Goal: Communication & Community: Share content

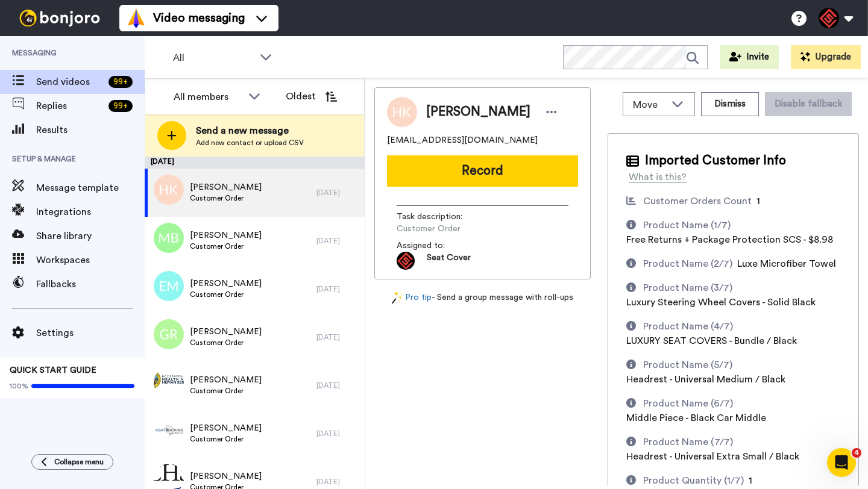
click at [432, 115] on span "[PERSON_NAME]" at bounding box center [478, 112] width 104 height 18
copy span "[PERSON_NAME]"
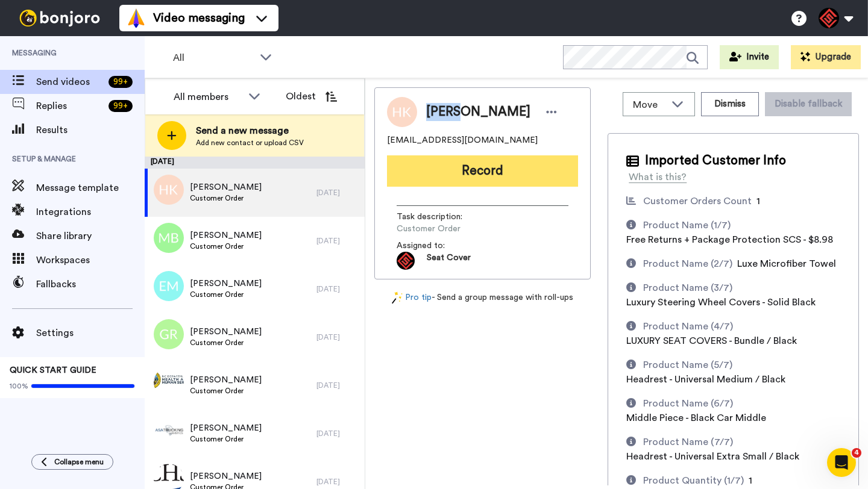
click at [432, 164] on button "Record" at bounding box center [482, 171] width 191 height 31
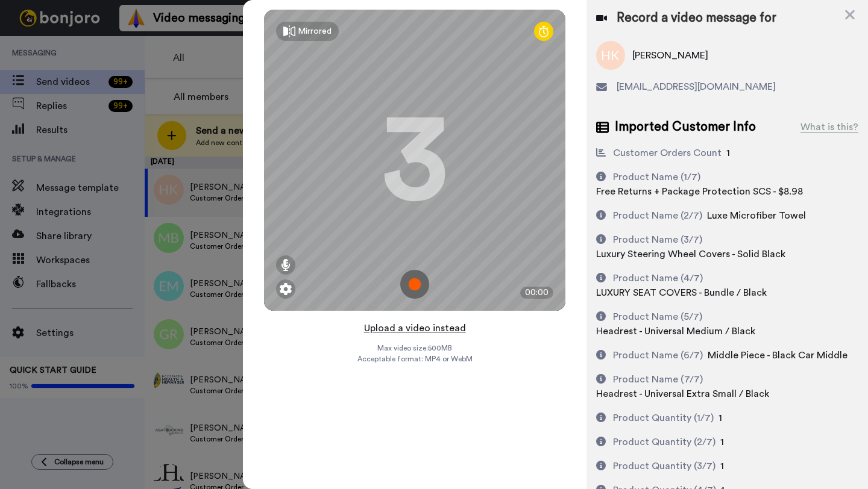
click at [422, 329] on button "Upload a video instead" at bounding box center [414, 329] width 109 height 16
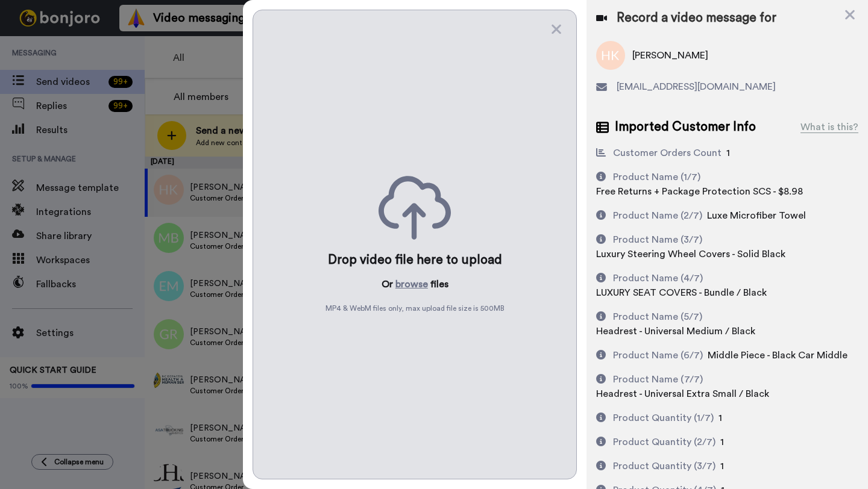
click at [415, 292] on div "Drop video file here to upload Or browse files MP4 & WebM files only, max uploa…" at bounding box center [415, 245] width 324 height 470
click at [411, 284] on button "browse" at bounding box center [411, 284] width 33 height 14
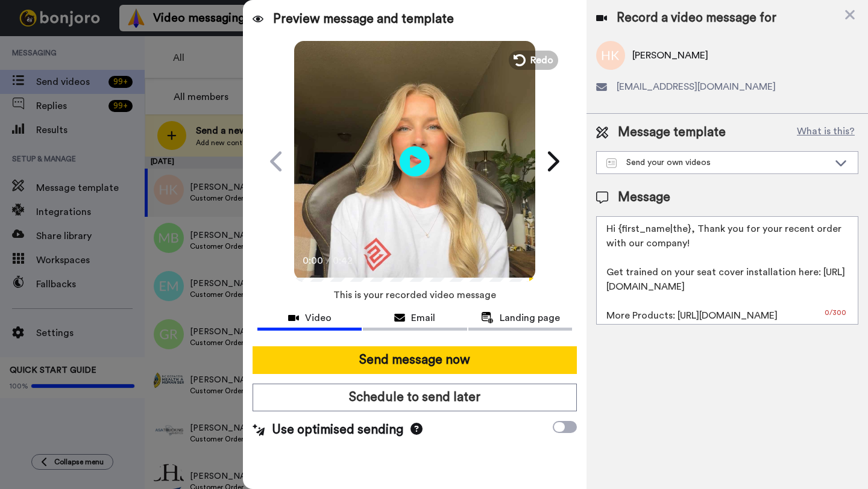
drag, startPoint x: 688, startPoint y: 235, endPoint x: 618, endPoint y: 234, distance: 69.3
click at [432, 234] on textarea "Hi {first_name|the}, Thank you for your recent order with our company! Get trai…" at bounding box center [727, 270] width 262 height 109
paste textarea "[PERSON_NAME]"
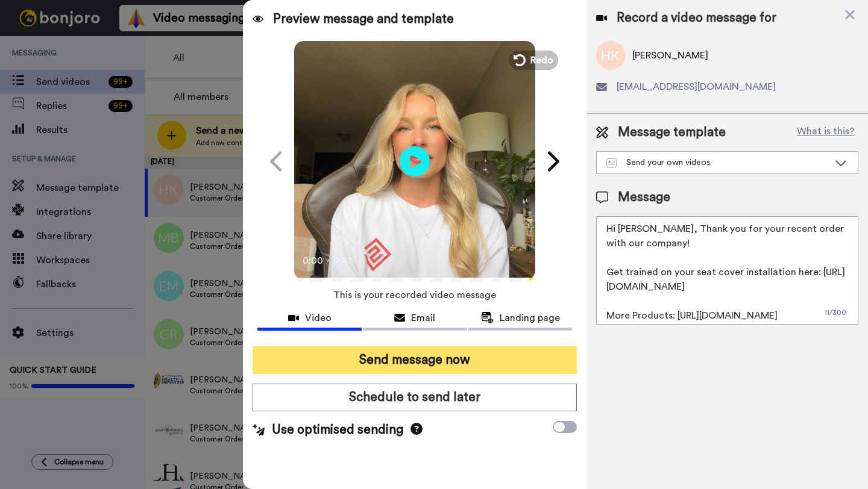
type textarea "Hi [PERSON_NAME], Thank you for your recent order with our company! Get trained…"
click at [406, 365] on button "Send message now" at bounding box center [415, 361] width 324 height 28
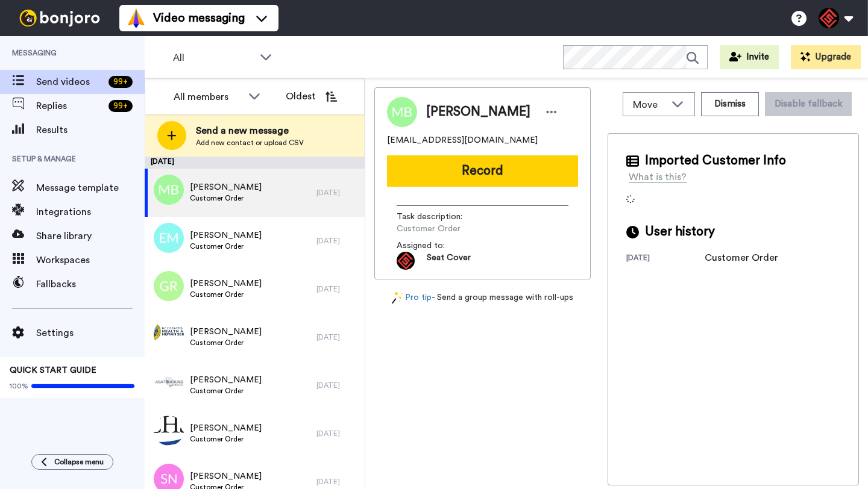
click at [444, 113] on span "[PERSON_NAME]" at bounding box center [478, 112] width 104 height 18
copy span "Mark"
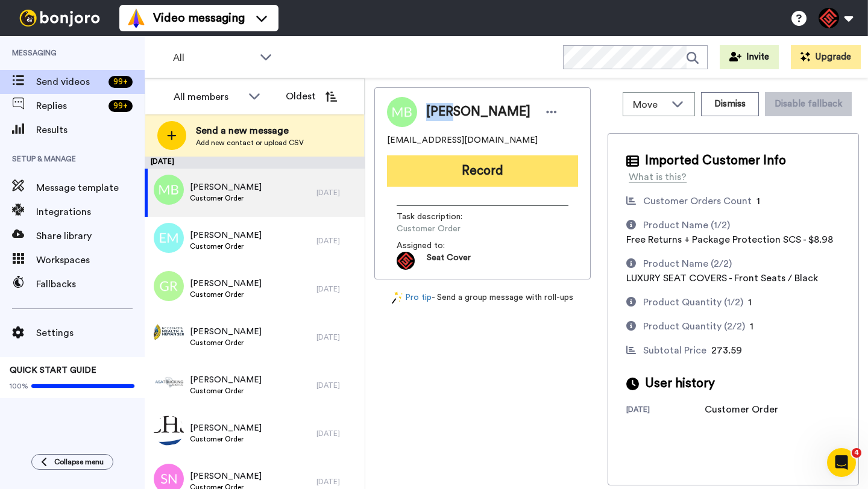
click at [463, 173] on button "Record" at bounding box center [482, 171] width 191 height 31
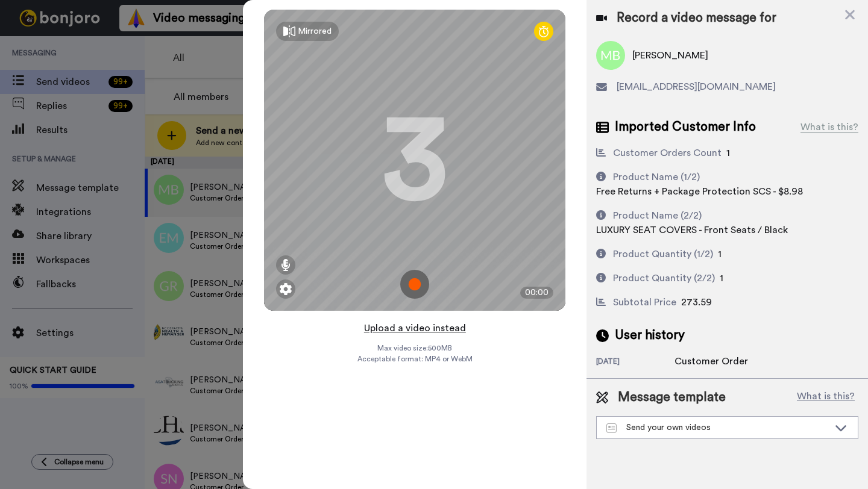
click at [409, 326] on button "Upload a video instead" at bounding box center [414, 329] width 109 height 16
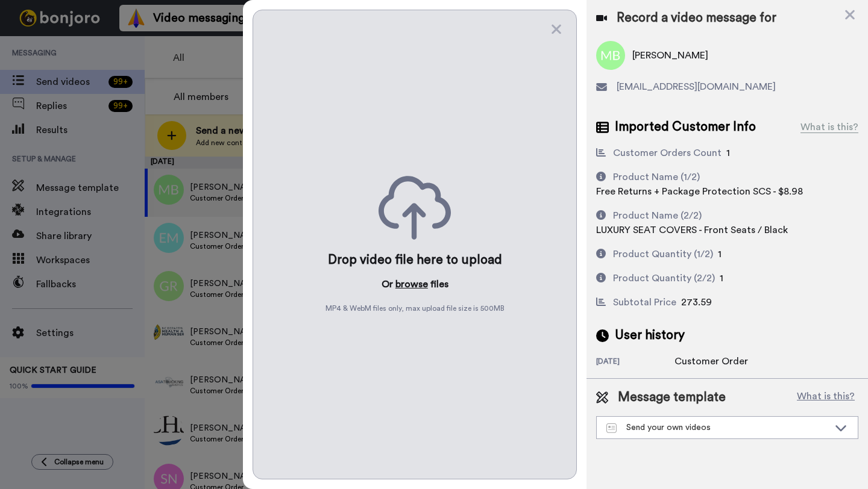
click at [414, 280] on button "browse" at bounding box center [411, 284] width 33 height 14
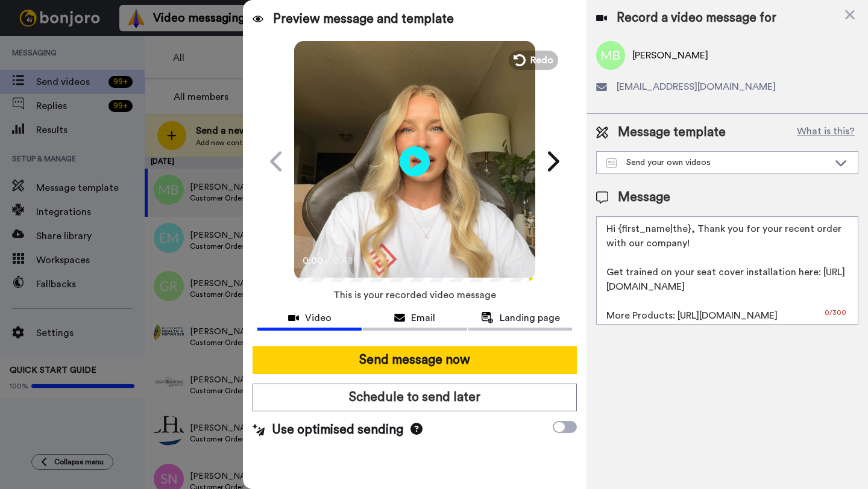
drag, startPoint x: 687, startPoint y: 233, endPoint x: 621, endPoint y: 232, distance: 65.7
click at [621, 232] on textarea "Hi {first_name|the}, Thank you for your recent order with our company! Get trai…" at bounding box center [727, 270] width 262 height 109
paste textarea "Mark"
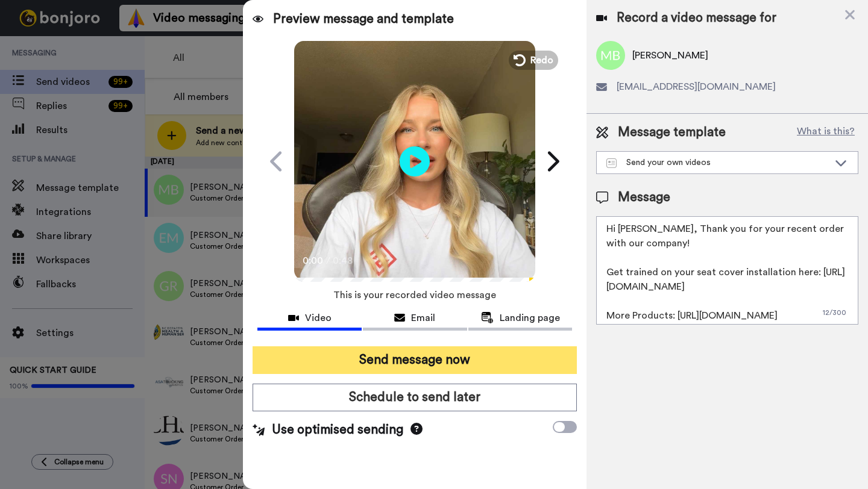
type textarea "Hi Mark, Thank you for your recent order with our company! Get trained on your …"
click at [448, 348] on button "Send message now" at bounding box center [415, 361] width 324 height 28
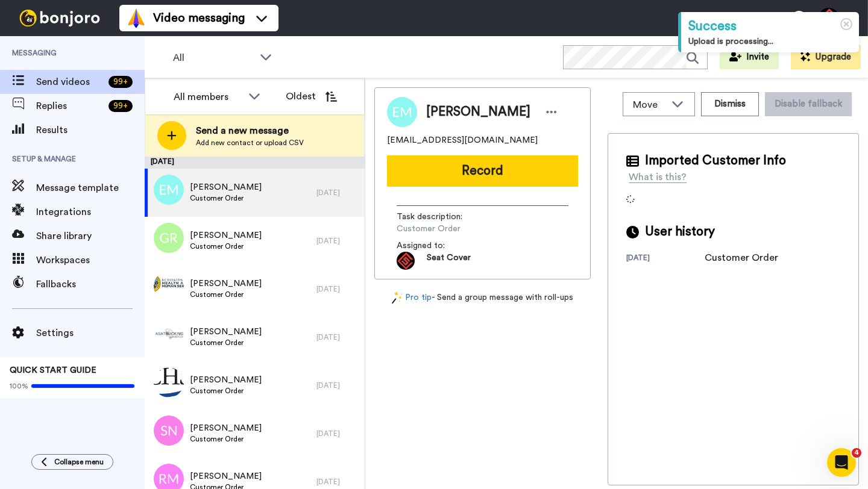
click at [444, 113] on span "[PERSON_NAME]" at bounding box center [478, 112] width 104 height 18
copy span "Elijah"
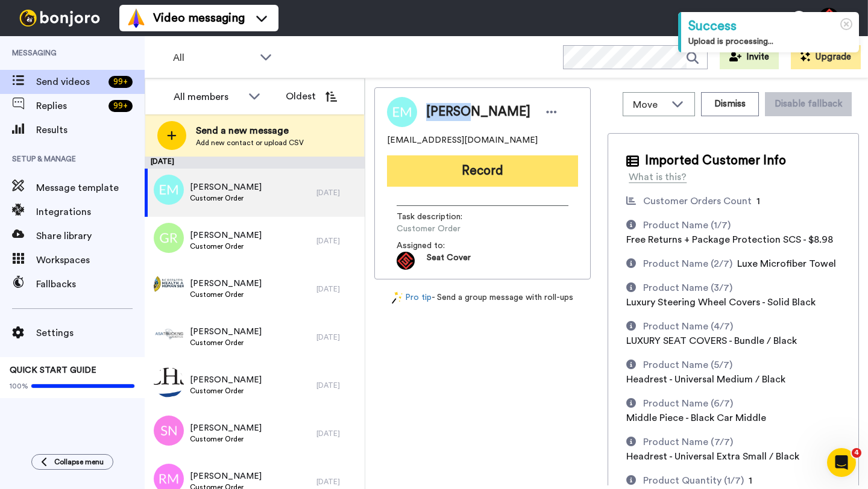
click at [512, 175] on button "Record" at bounding box center [482, 171] width 191 height 31
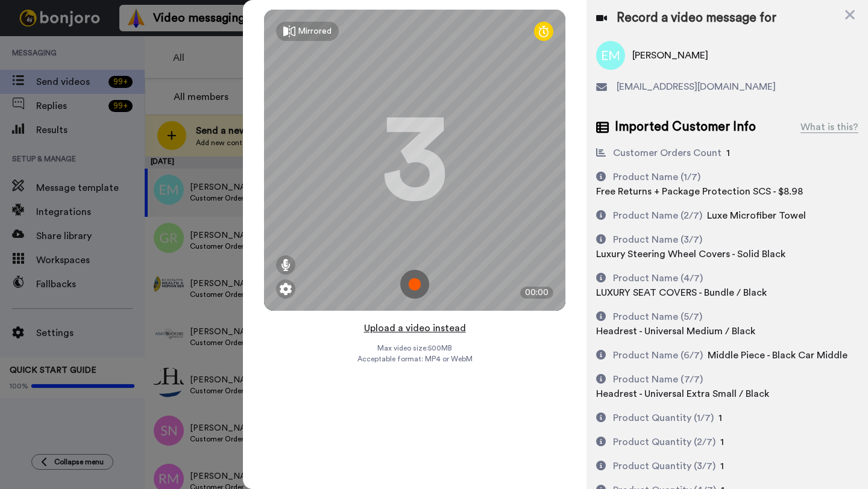
click at [412, 329] on button "Upload a video instead" at bounding box center [414, 329] width 109 height 16
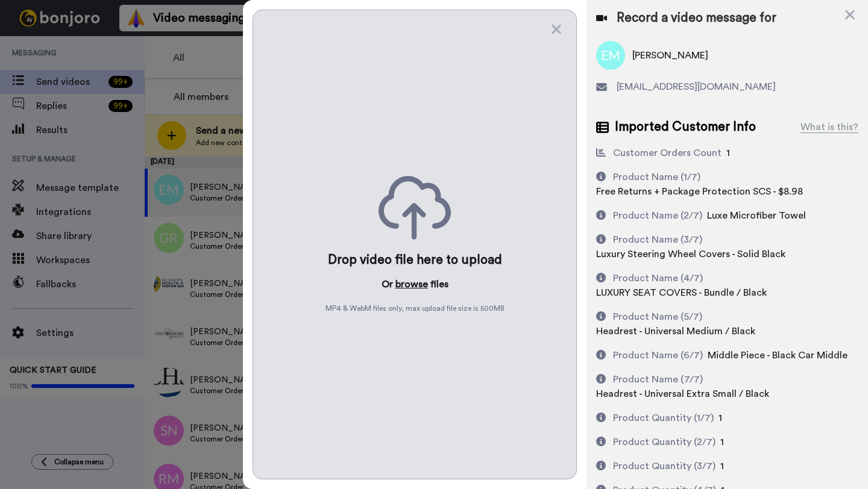
click at [408, 285] on button "browse" at bounding box center [411, 284] width 33 height 14
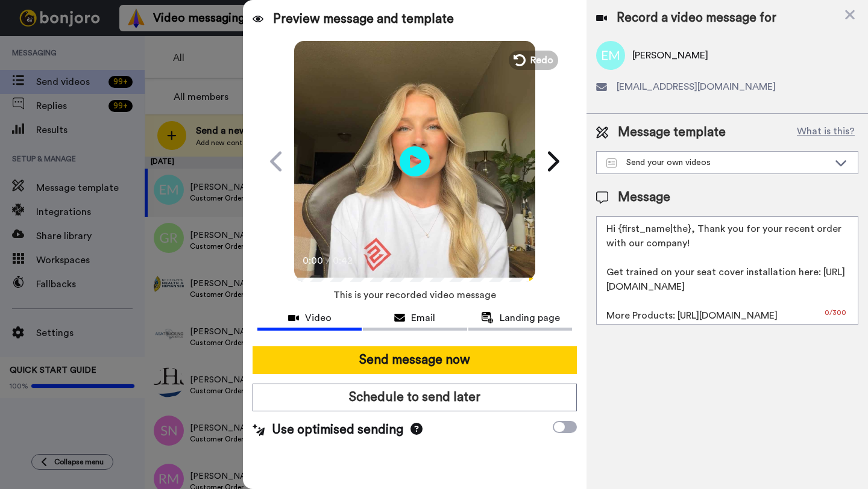
drag, startPoint x: 689, startPoint y: 231, endPoint x: 623, endPoint y: 231, distance: 66.3
click at [623, 231] on textarea "Hi {first_name|the}, Thank you for your recent order with our company! Get trai…" at bounding box center [727, 270] width 262 height 109
paste textarea "Elijah"
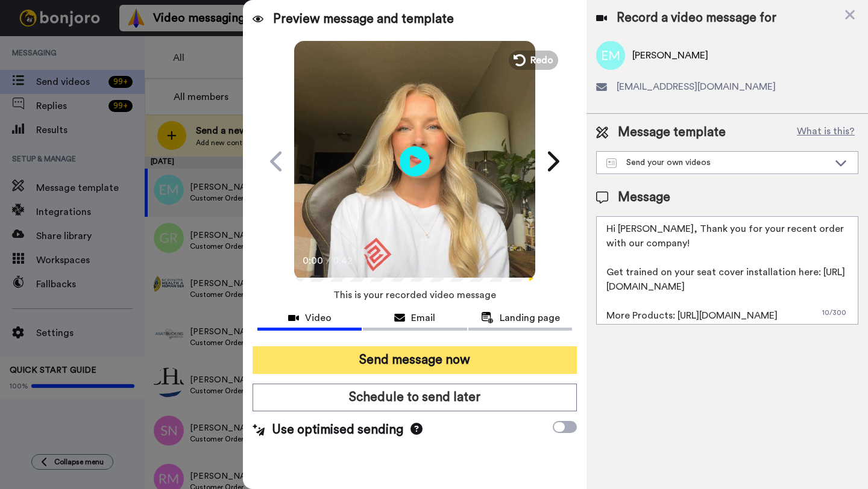
type textarea "Hi Elijah, Thank you for your recent order with our company! Get trained on you…"
click at [427, 356] on button "Send message now" at bounding box center [415, 361] width 324 height 28
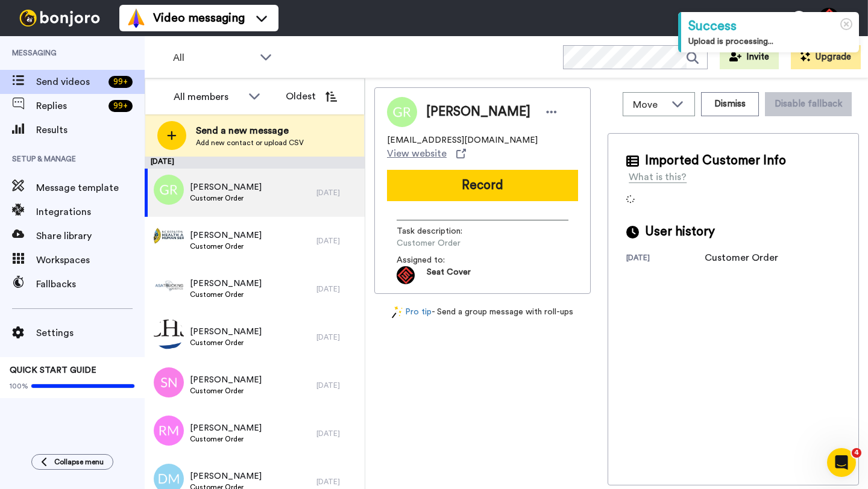
click at [448, 113] on span "[PERSON_NAME]" at bounding box center [478, 112] width 104 height 18
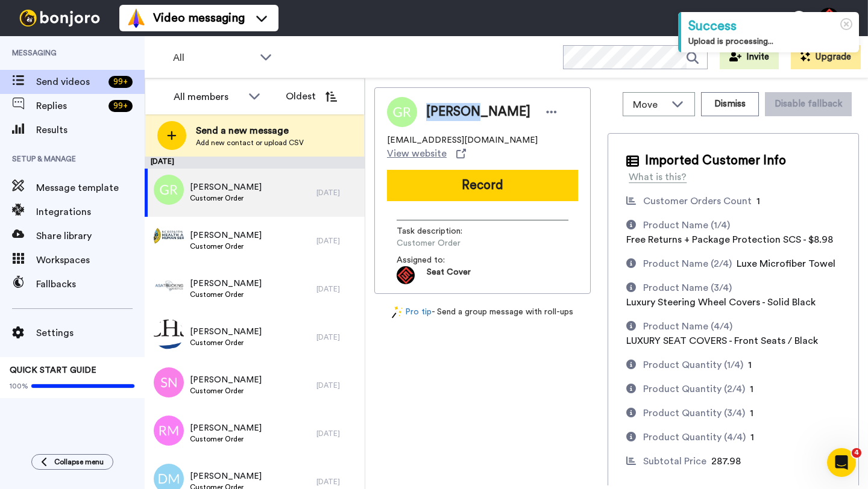
copy span "Garrett"
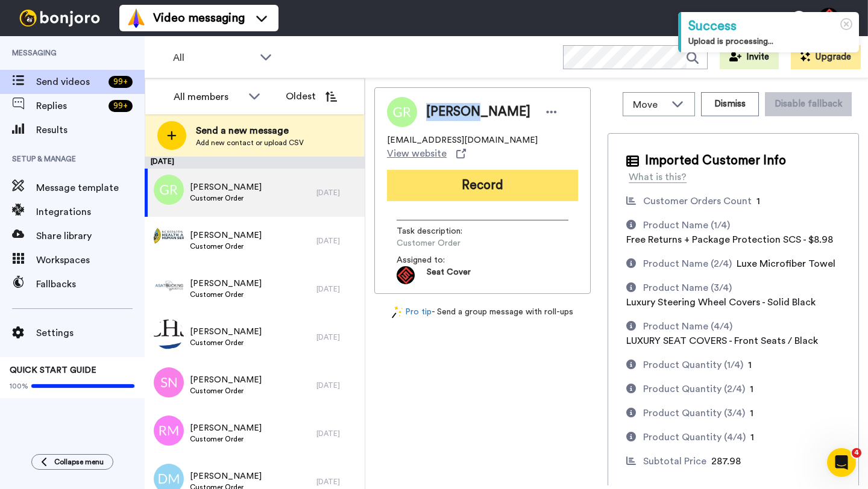
click at [474, 182] on button "Record" at bounding box center [482, 185] width 191 height 31
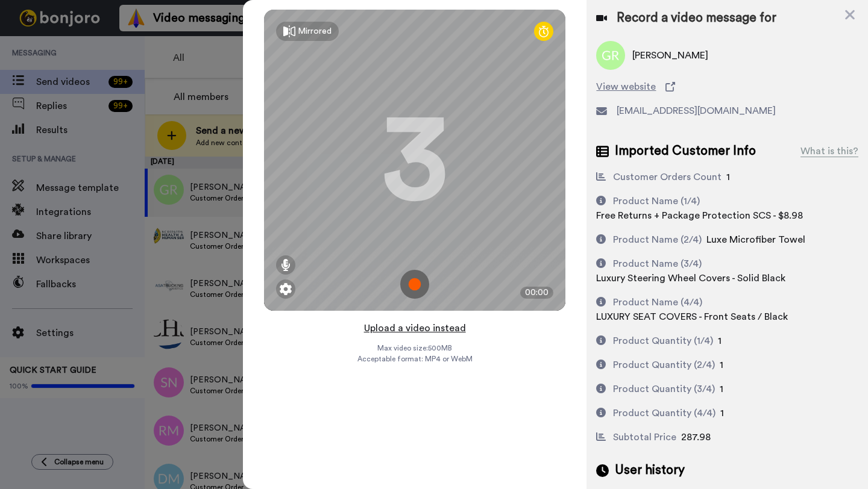
click at [413, 332] on button "Upload a video instead" at bounding box center [414, 329] width 109 height 16
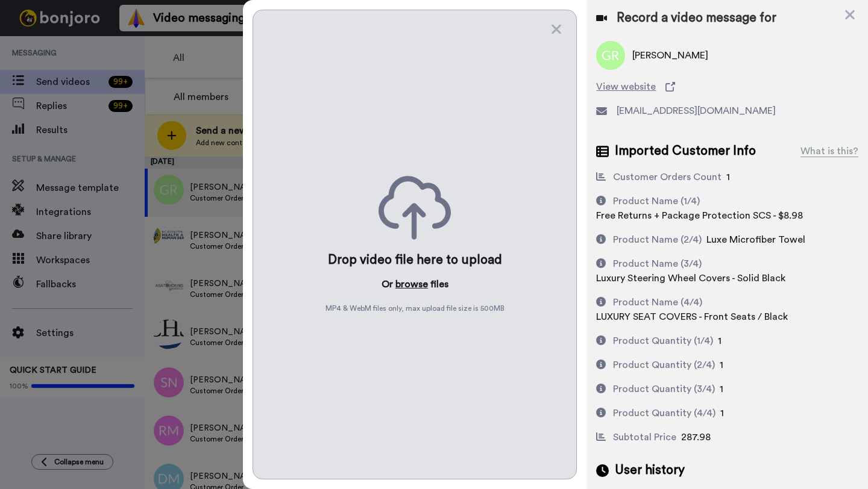
click at [411, 281] on button "browse" at bounding box center [411, 284] width 33 height 14
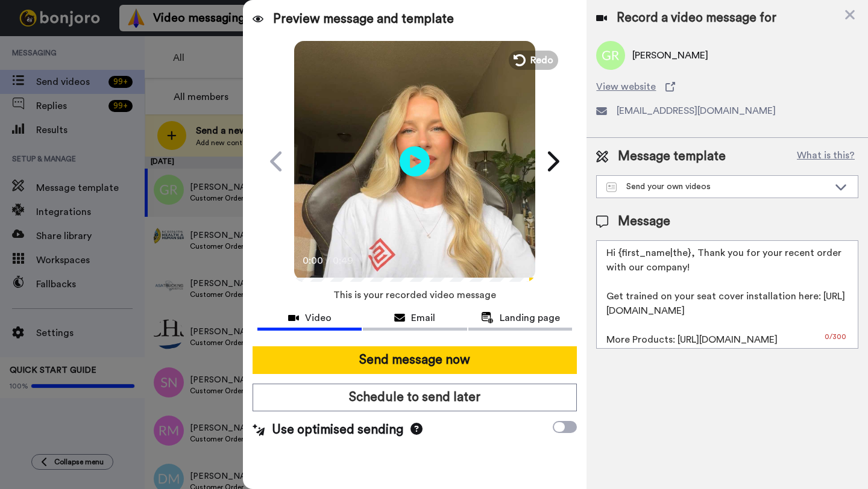
drag, startPoint x: 687, startPoint y: 258, endPoint x: 618, endPoint y: 258, distance: 68.7
click at [618, 258] on textarea "Hi {first_name|the}, Thank you for your recent order with our company! Get trai…" at bounding box center [727, 295] width 262 height 109
paste textarea "Garrett"
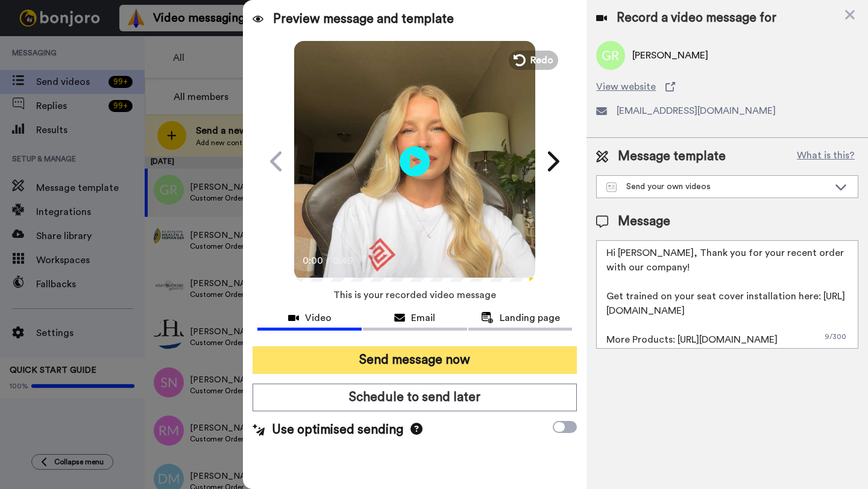
type textarea "Hi Garrett, Thank you for your recent order with our company! Get trained on yo…"
click at [477, 360] on button "Send message now" at bounding box center [415, 361] width 324 height 28
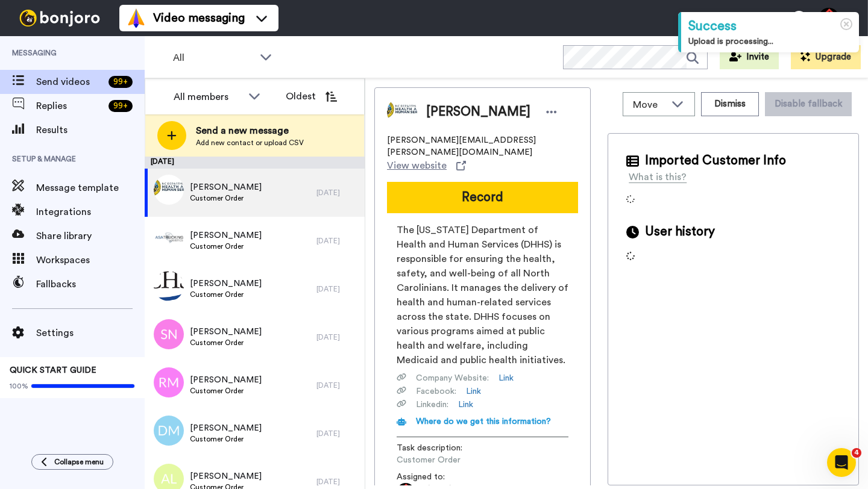
click at [443, 107] on span "David McDowell" at bounding box center [478, 112] width 104 height 18
copy span "David"
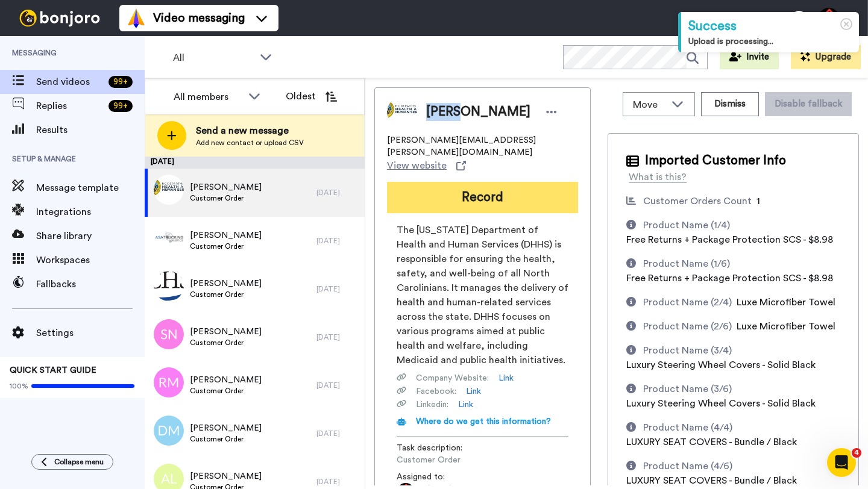
click at [460, 189] on button "Record" at bounding box center [482, 197] width 191 height 31
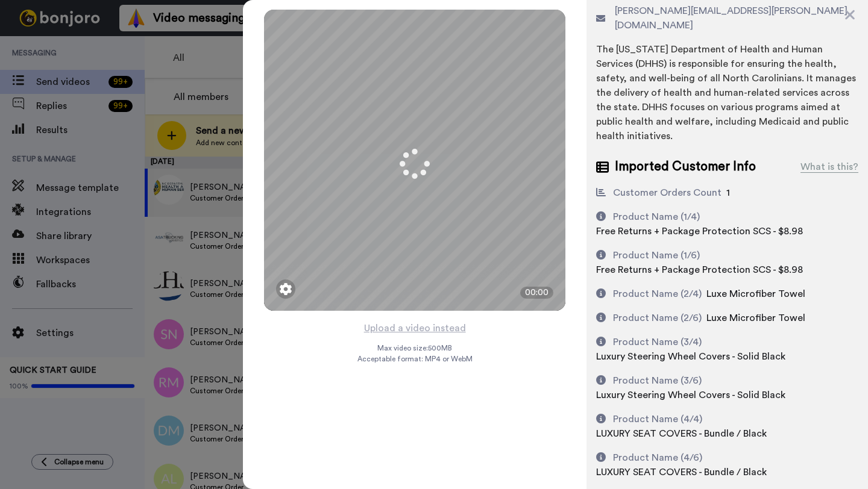
scroll to position [101, 0]
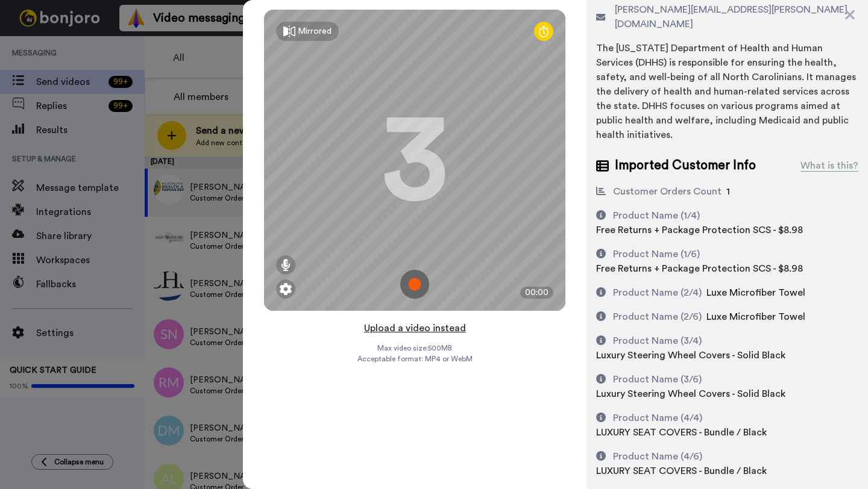
click at [400, 324] on button "Upload a video instead" at bounding box center [414, 329] width 109 height 16
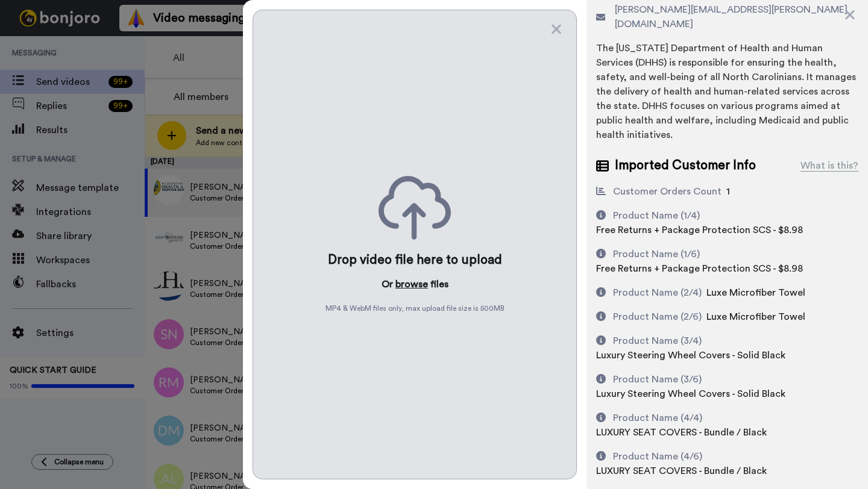
click at [415, 282] on button "browse" at bounding box center [411, 284] width 33 height 14
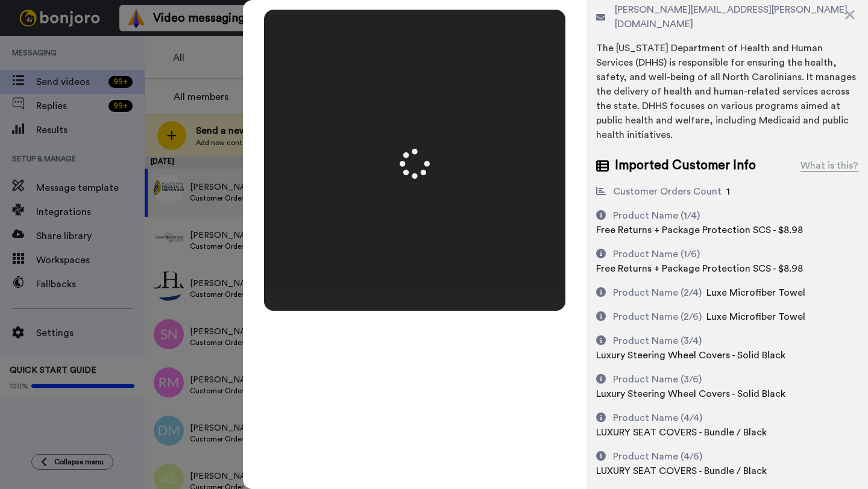
scroll to position [0, 0]
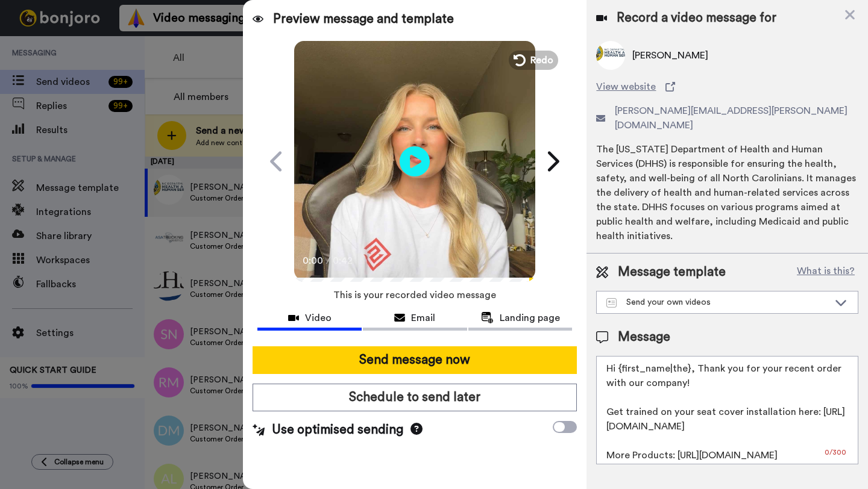
drag, startPoint x: 688, startPoint y: 356, endPoint x: 618, endPoint y: 356, distance: 69.9
click at [618, 356] on textarea "Hi {first_name|the}, Thank you for your recent order with our company! Get trai…" at bounding box center [727, 410] width 262 height 109
paste textarea "David"
click at [620, 360] on textarea "Hi David, Thank you for your recent order with our company! Get trained on your…" at bounding box center [727, 410] width 262 height 109
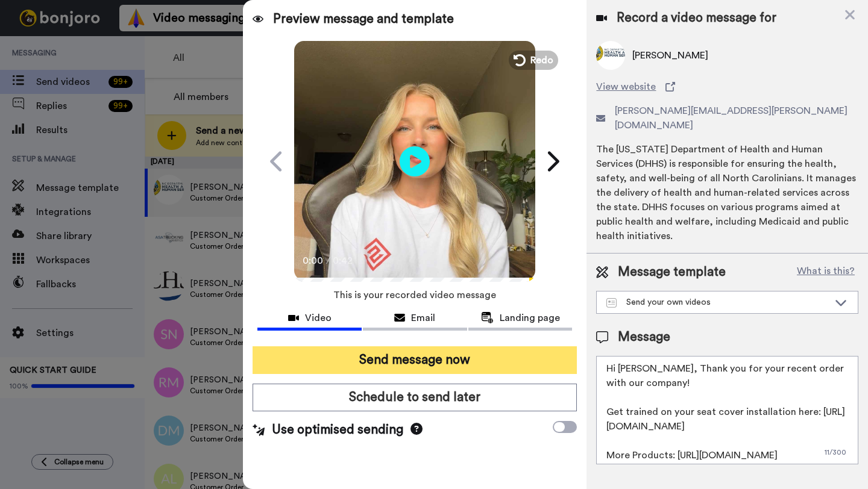
type textarea "Hi David, Thank you for your recent order with our company! Get trained on your…"
click at [502, 355] on button "Send message now" at bounding box center [415, 361] width 324 height 28
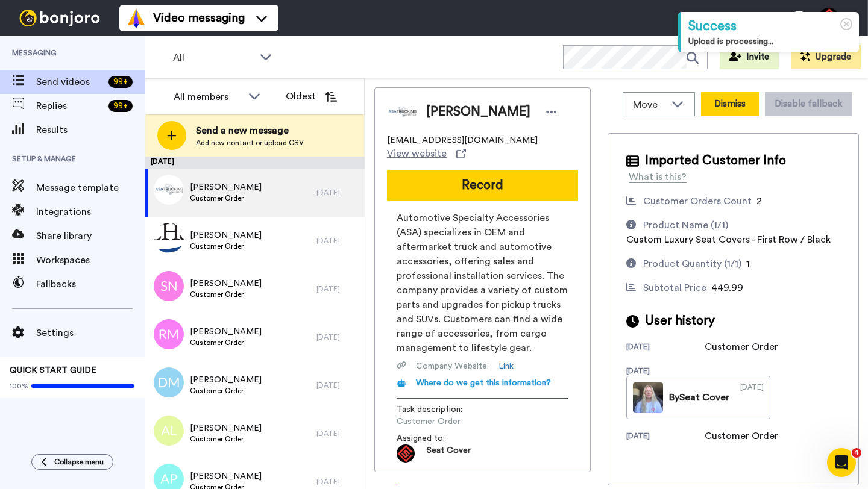
click at [728, 105] on button "Dismiss" at bounding box center [730, 104] width 58 height 24
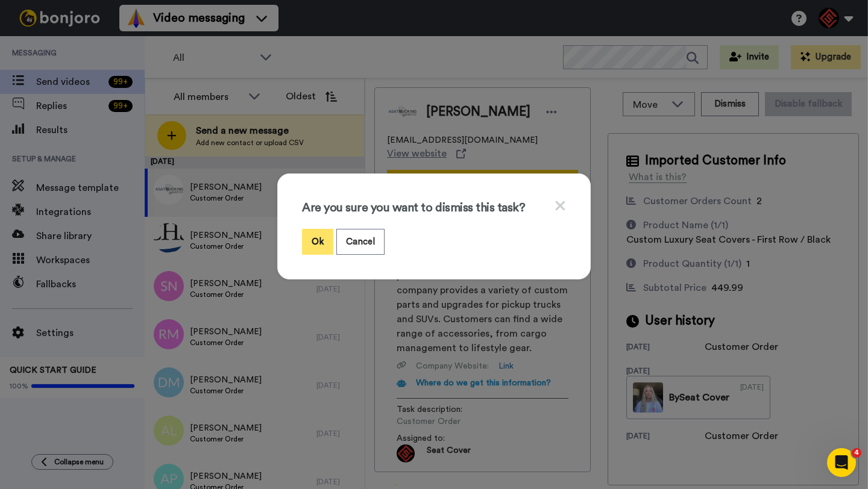
click at [316, 238] on button "Ok" at bounding box center [317, 242] width 31 height 26
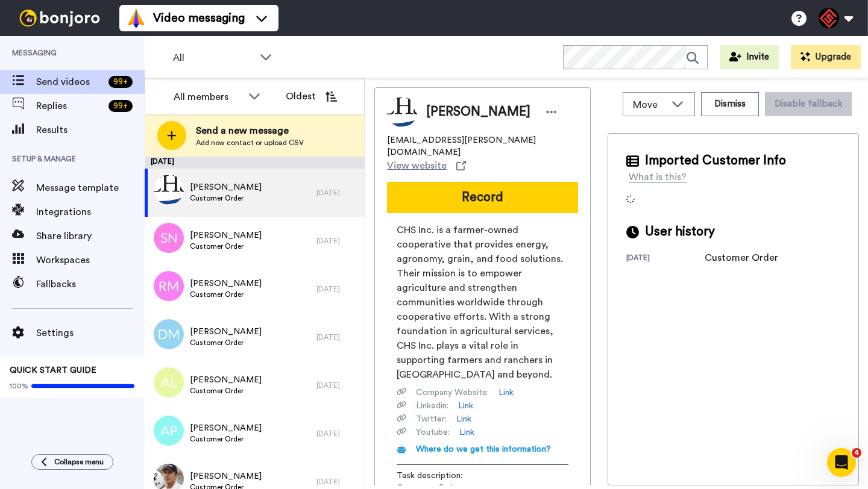
click at [439, 113] on span "Caleb Servais" at bounding box center [478, 112] width 104 height 18
copy span "Caleb"
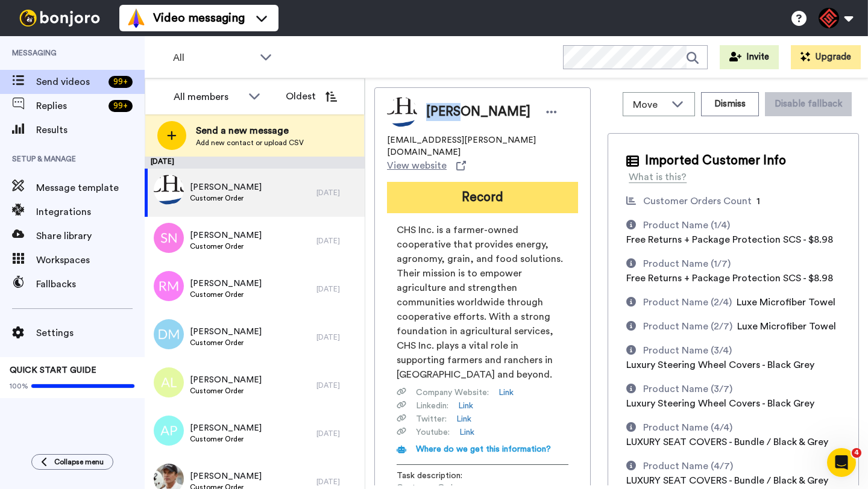
click at [470, 182] on button "Record" at bounding box center [482, 197] width 191 height 31
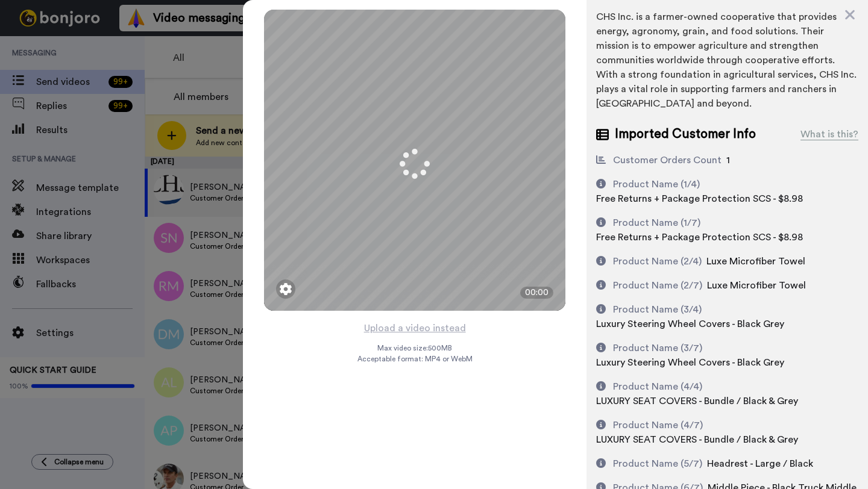
scroll to position [119, 0]
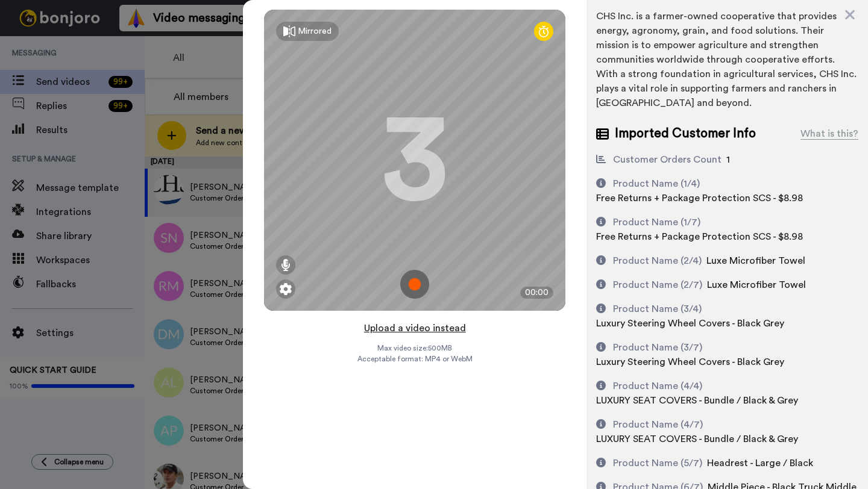
click at [406, 327] on button "Upload a video instead" at bounding box center [414, 329] width 109 height 16
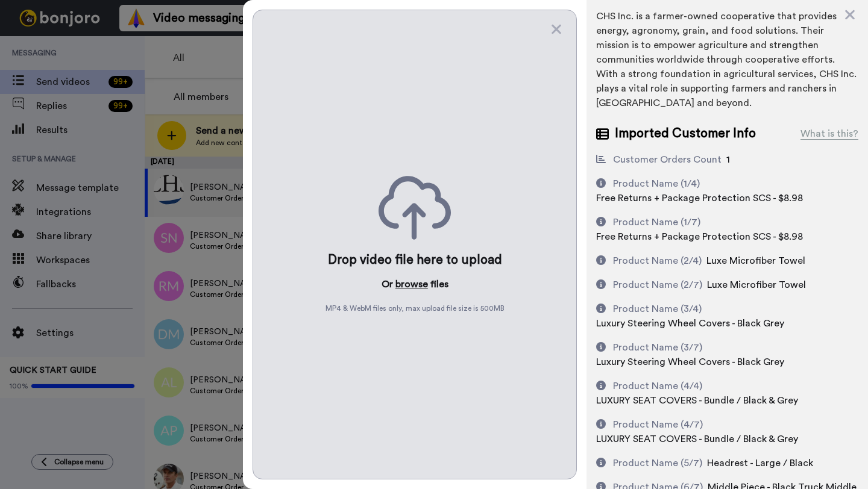
click at [414, 285] on button "browse" at bounding box center [411, 284] width 33 height 14
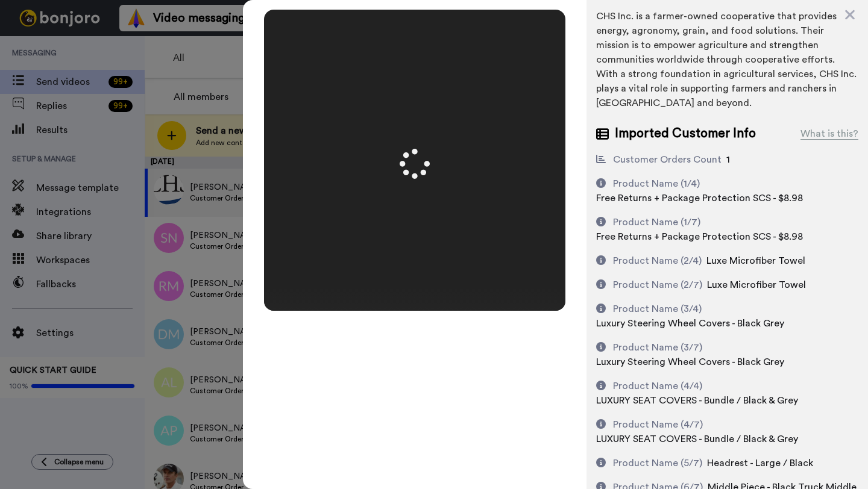
scroll to position [0, 0]
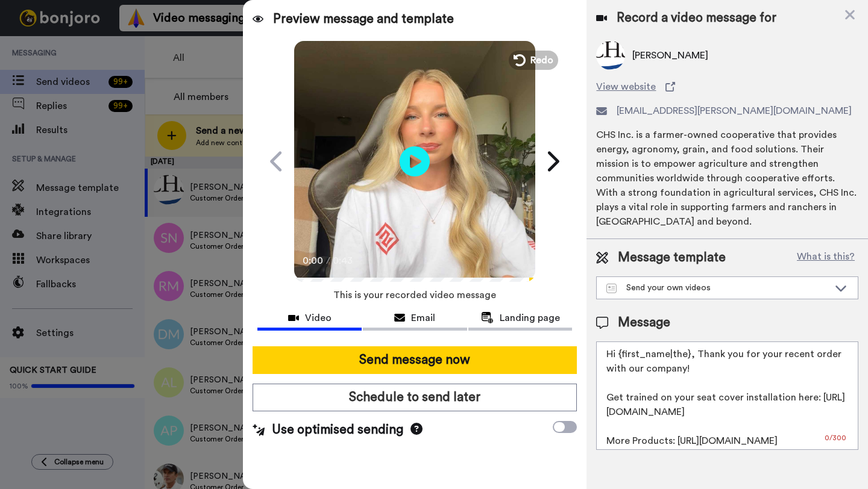
drag, startPoint x: 689, startPoint y: 358, endPoint x: 622, endPoint y: 358, distance: 66.9
click at [622, 358] on textarea "Hi {first_name|the}, Thank you for your recent order with our company! Get trai…" at bounding box center [727, 396] width 262 height 109
paste textarea "Caleb"
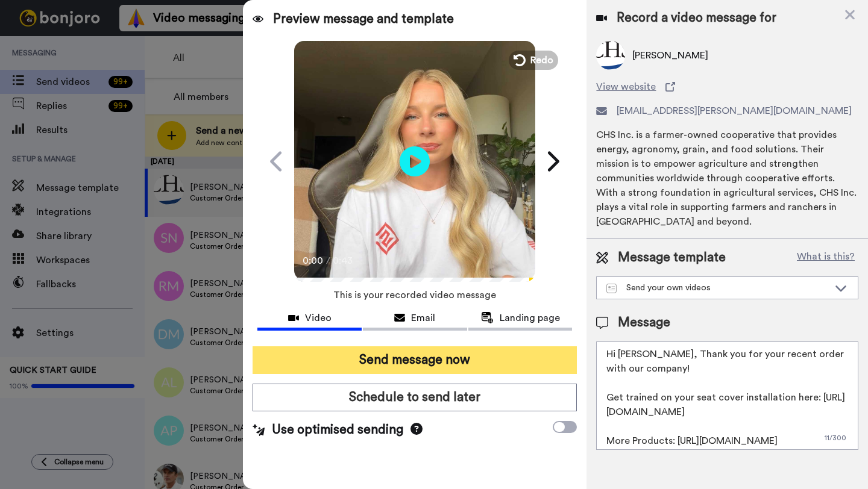
type textarea "Hi Caleb, Thank you for your recent order with our company! Get trained on your…"
click at [514, 358] on button "Send message now" at bounding box center [415, 361] width 324 height 28
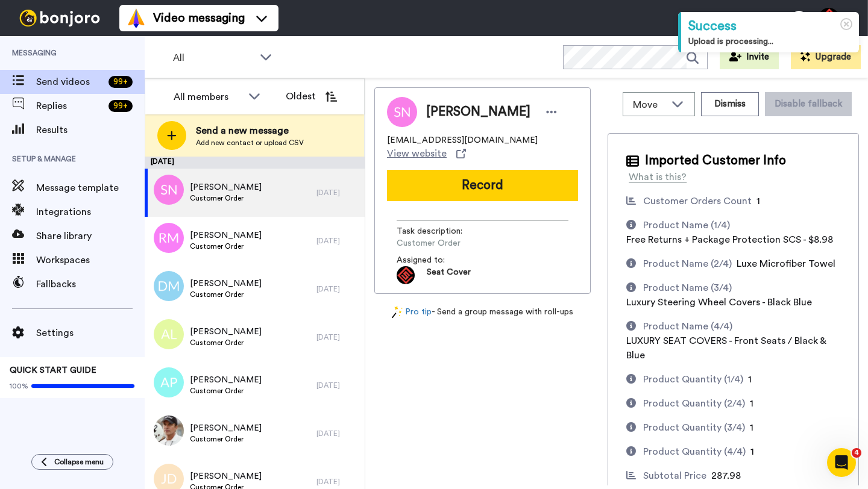
click at [444, 118] on span "Susan Nelson" at bounding box center [478, 112] width 104 height 18
copy span "Susan"
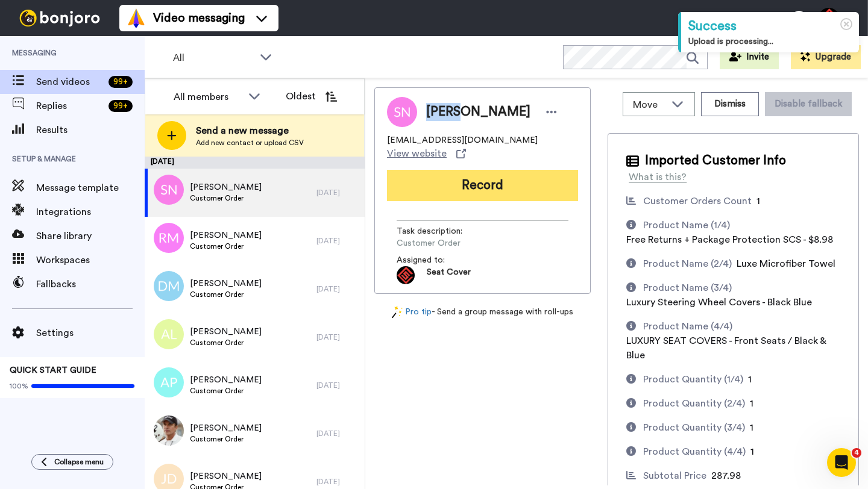
click at [470, 175] on button "Record" at bounding box center [482, 185] width 191 height 31
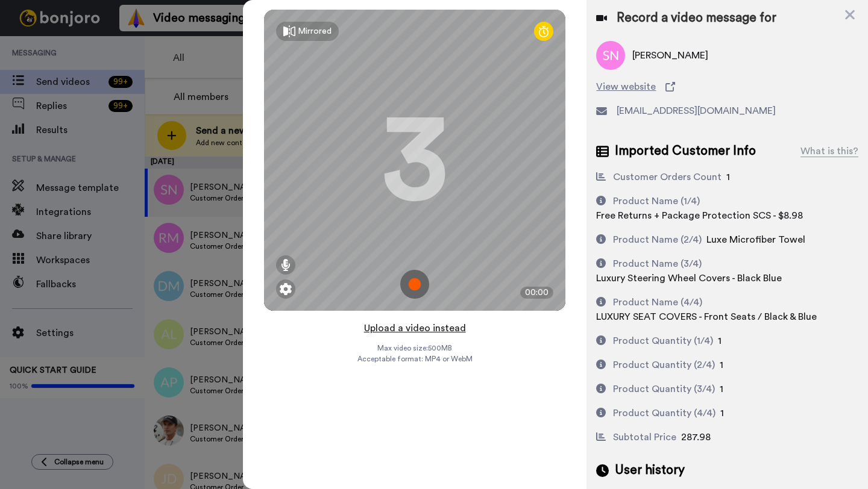
click at [401, 332] on button "Upload a video instead" at bounding box center [414, 329] width 109 height 16
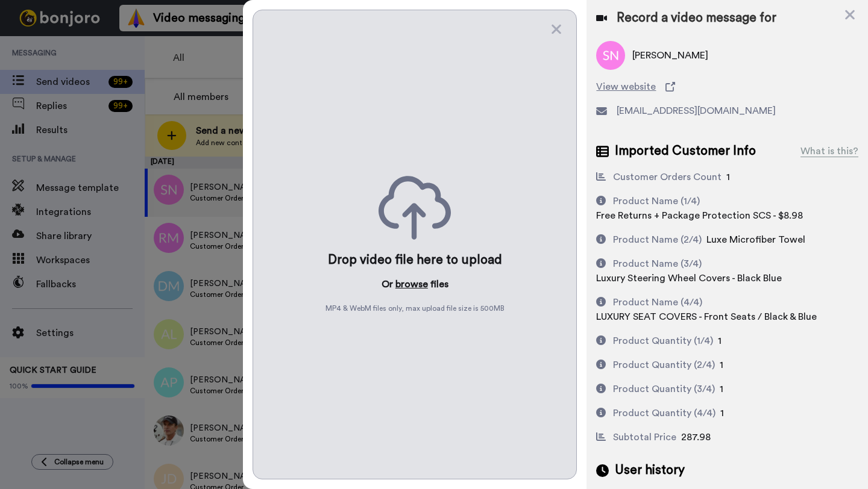
click at [415, 283] on button "browse" at bounding box center [411, 284] width 33 height 14
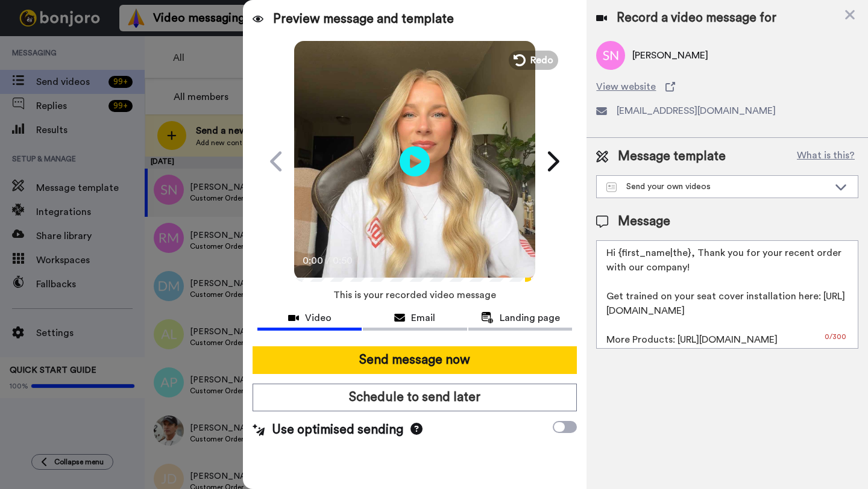
drag, startPoint x: 688, startPoint y: 256, endPoint x: 620, endPoint y: 256, distance: 68.7
click at [620, 256] on textarea "Hi {first_name|the}, Thank you for your recent order with our company! Get trai…" at bounding box center [727, 295] width 262 height 109
paste textarea "Susan"
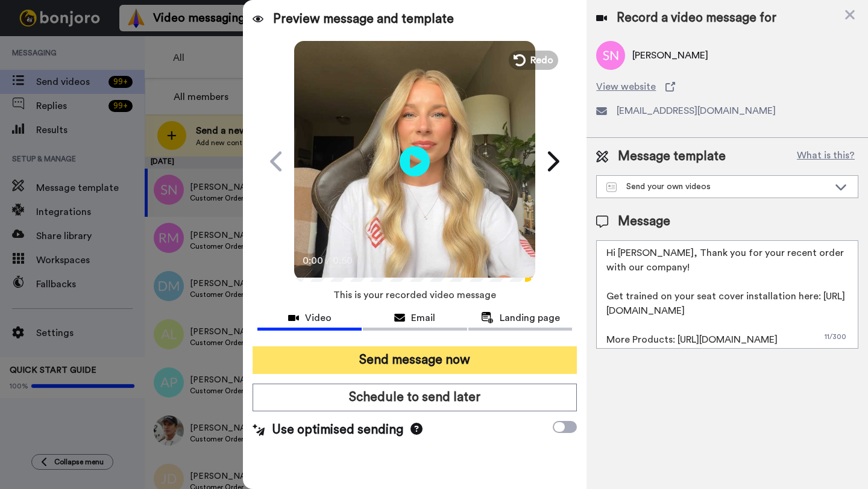
type textarea "Hi Susan, Thank you for your recent order with our company! Get trained on your…"
click at [448, 349] on button "Send message now" at bounding box center [415, 361] width 324 height 28
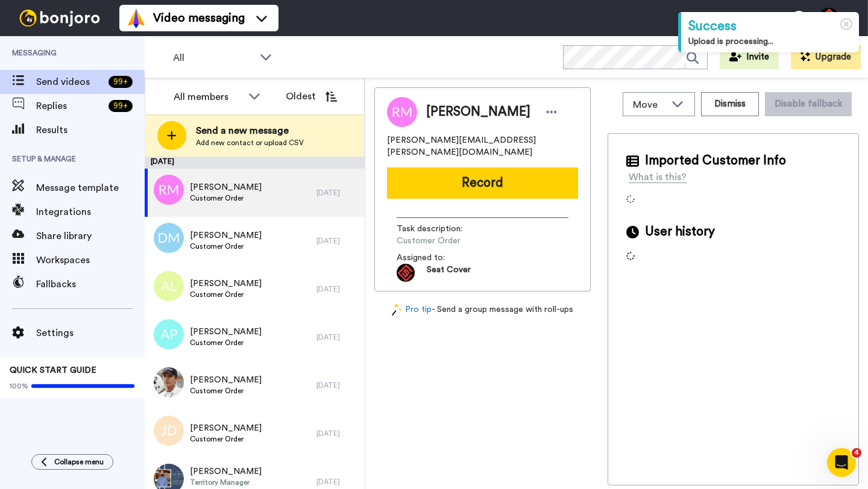
click at [437, 112] on span "[PERSON_NAME]" at bounding box center [478, 112] width 104 height 18
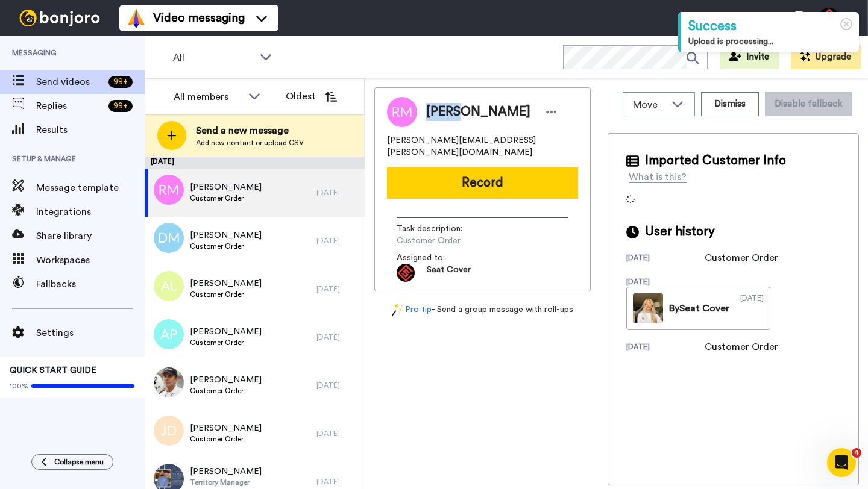
copy span "[PERSON_NAME]"
click at [722, 104] on button "Dismiss" at bounding box center [730, 104] width 58 height 24
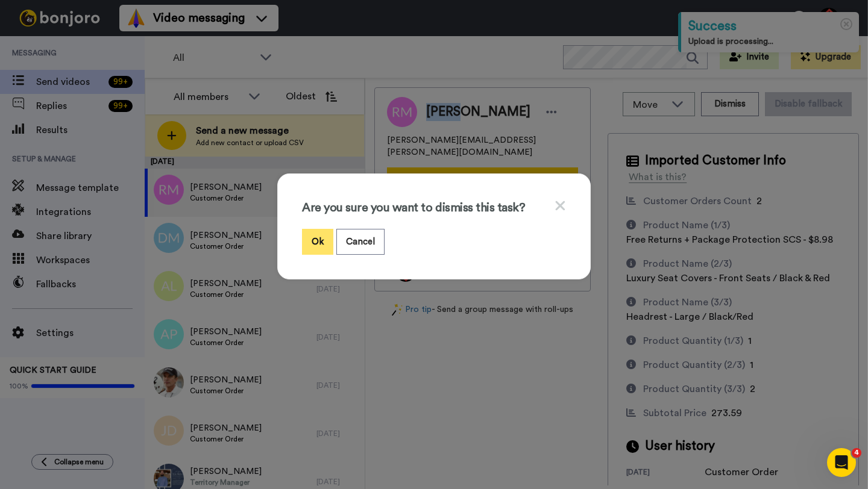
click at [316, 242] on button "Ok" at bounding box center [317, 242] width 31 height 26
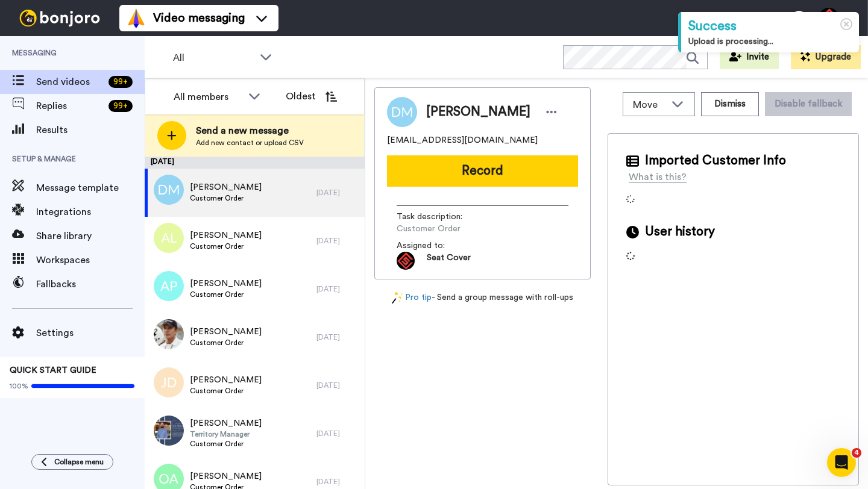
click at [439, 112] on span "[PERSON_NAME]" at bounding box center [478, 112] width 104 height 18
copy span "[PERSON_NAME]"
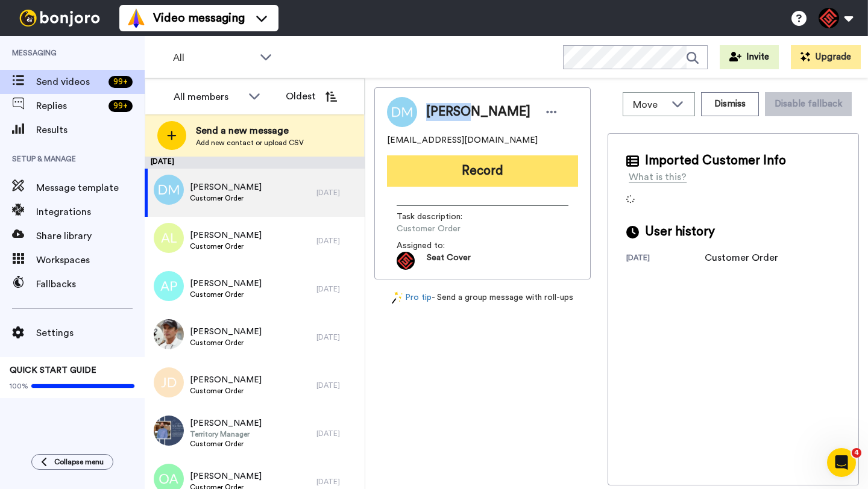
click at [474, 172] on button "Record" at bounding box center [482, 171] width 191 height 31
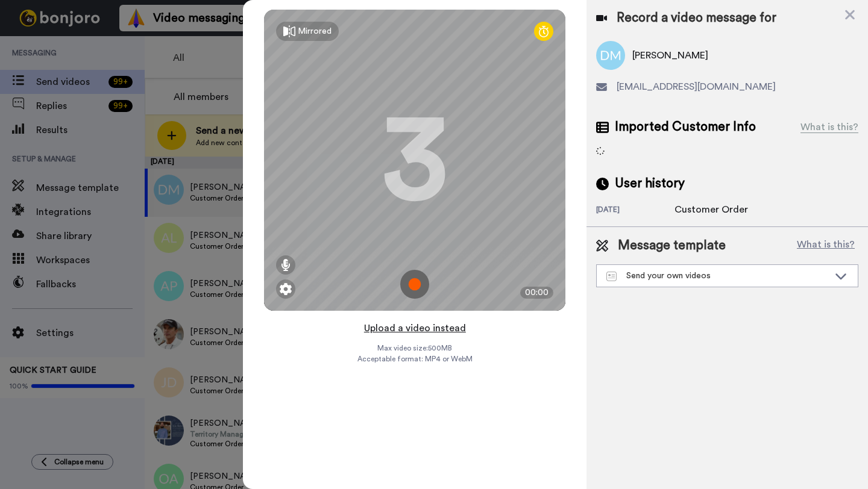
click at [412, 329] on button "Upload a video instead" at bounding box center [414, 329] width 109 height 16
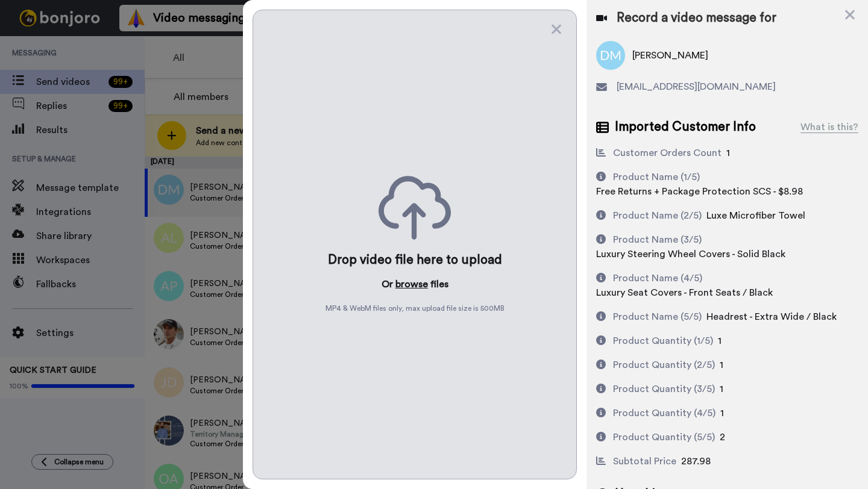
click at [406, 289] on button "browse" at bounding box center [411, 284] width 33 height 14
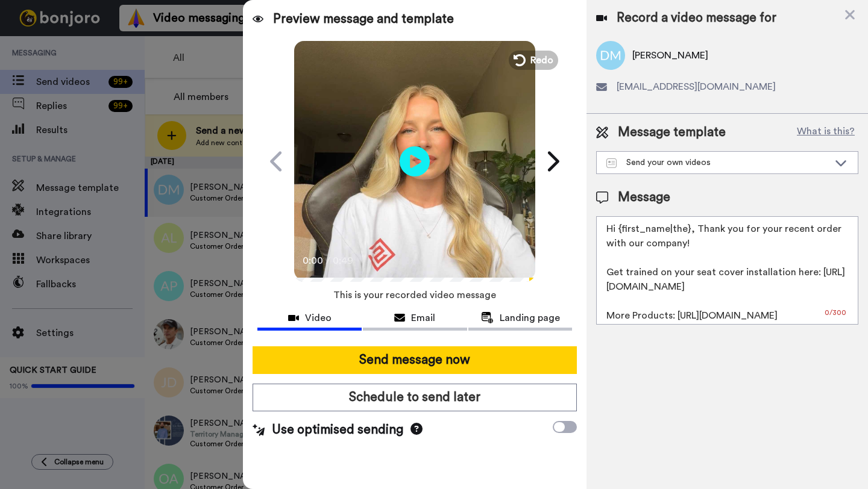
drag, startPoint x: 688, startPoint y: 233, endPoint x: 618, endPoint y: 233, distance: 70.5
click at [618, 233] on textarea "Hi {first_name|the}, Thank you for your recent order with our company! Get trai…" at bounding box center [727, 270] width 262 height 109
paste textarea "Dustin"
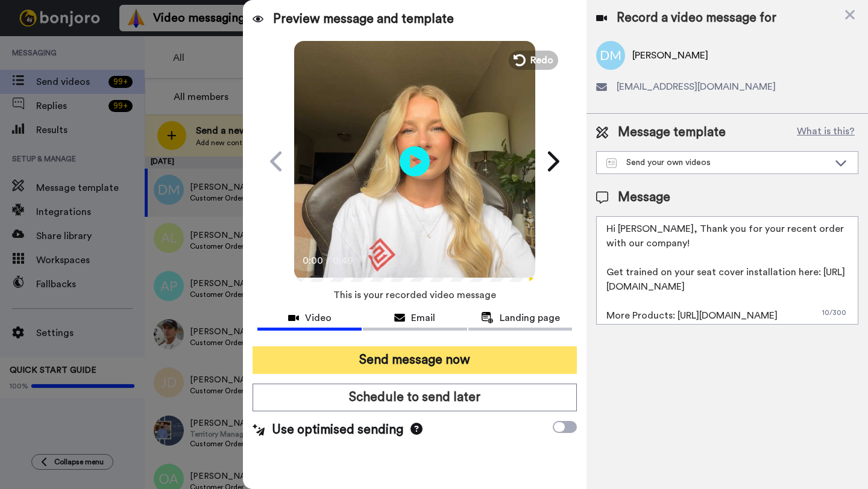
type textarea "Hi Dustin, Thank you for your recent order with our company! Get trained on you…"
click at [426, 366] on button "Send message now" at bounding box center [415, 361] width 324 height 28
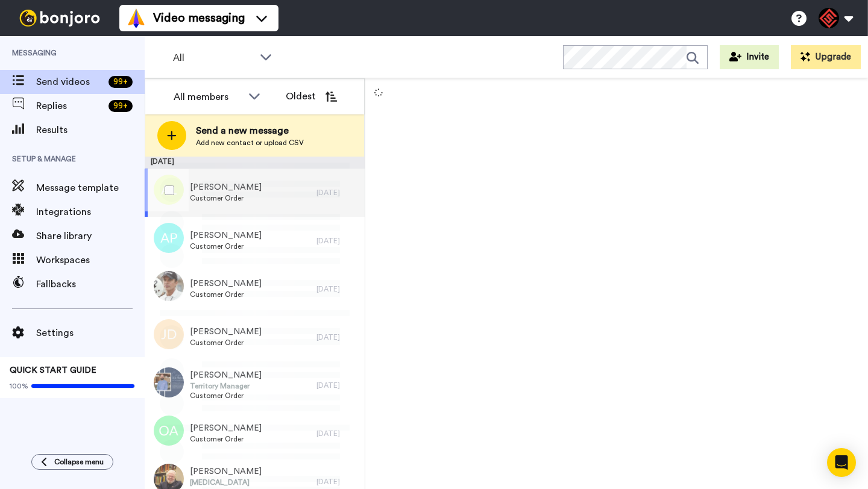
click at [269, 200] on div "Adam Littrell Customer Order" at bounding box center [231, 193] width 172 height 48
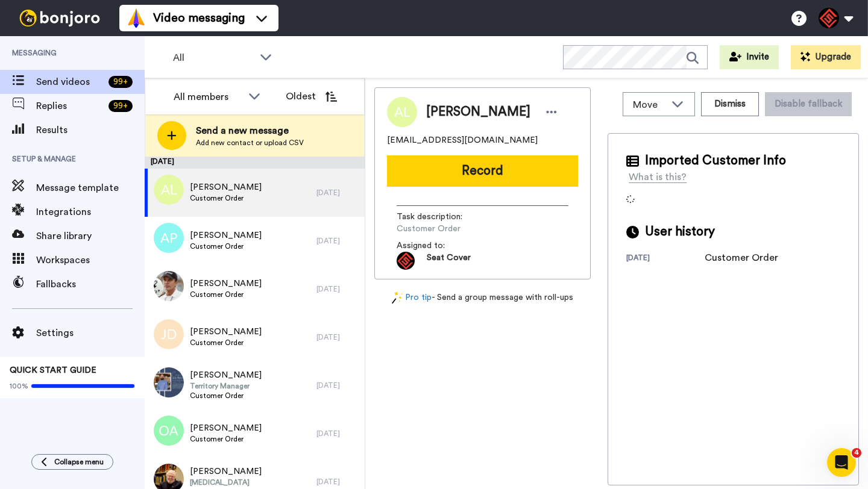
click at [447, 110] on span "Adam Littrell" at bounding box center [478, 112] width 104 height 18
copy span "Adam"
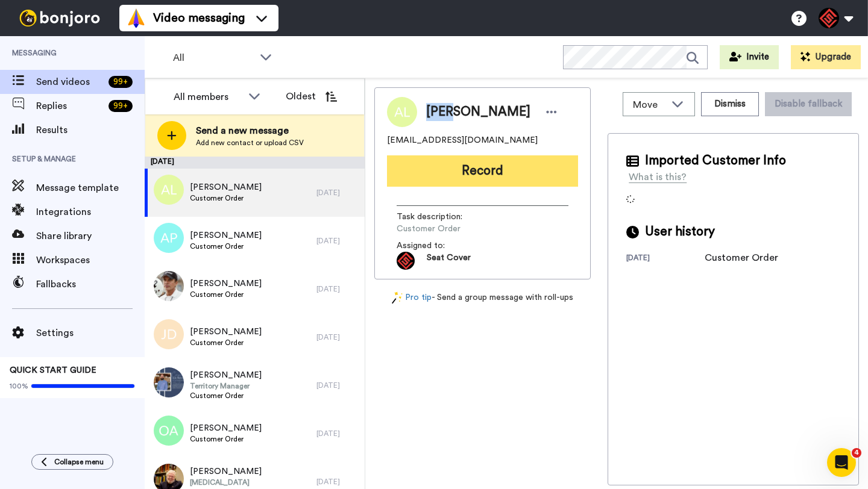
click at [482, 168] on button "Record" at bounding box center [482, 171] width 191 height 31
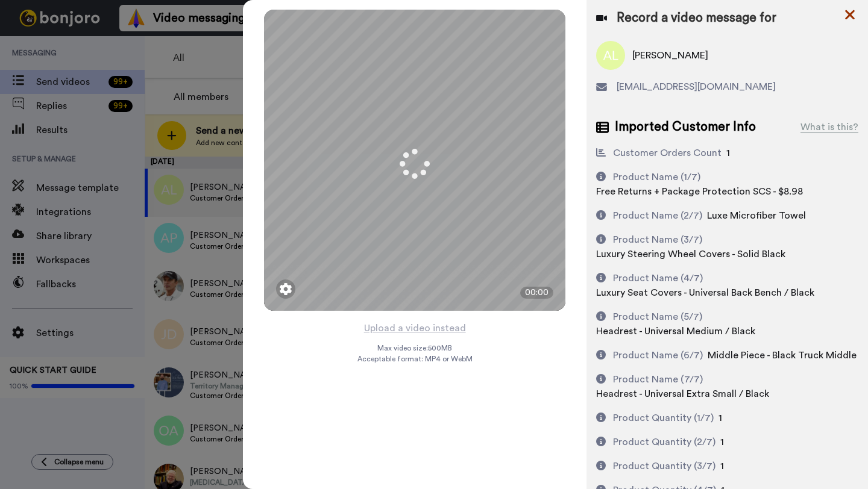
click at [850, 19] on icon at bounding box center [850, 14] width 12 height 15
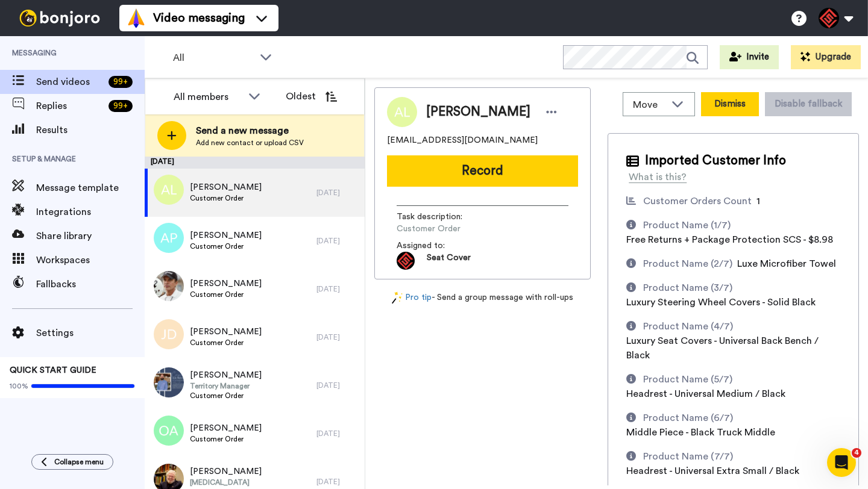
click at [722, 110] on button "Dismiss" at bounding box center [730, 104] width 58 height 24
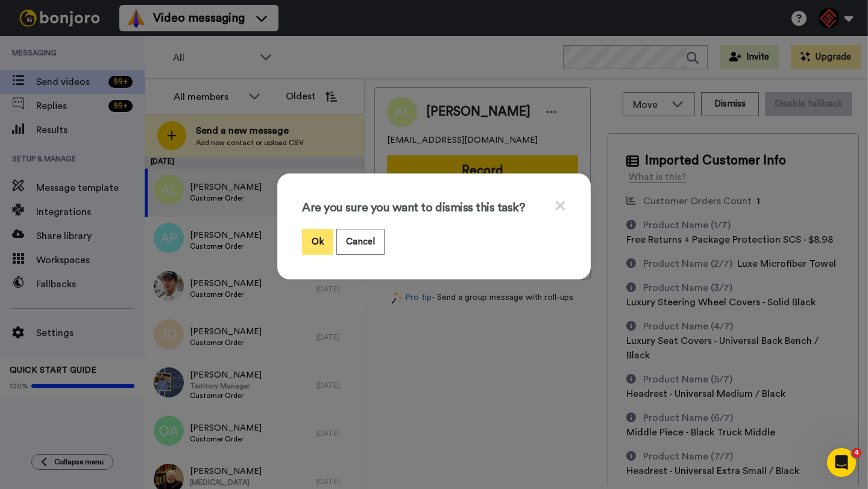
click at [311, 236] on button "Ok" at bounding box center [317, 242] width 31 height 26
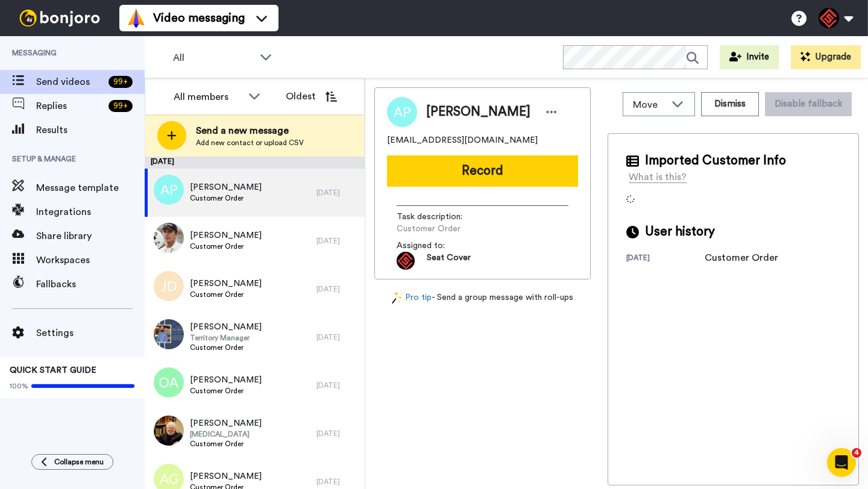
click at [447, 112] on span "Andrew Payne" at bounding box center [478, 112] width 104 height 18
copy span "Andrew"
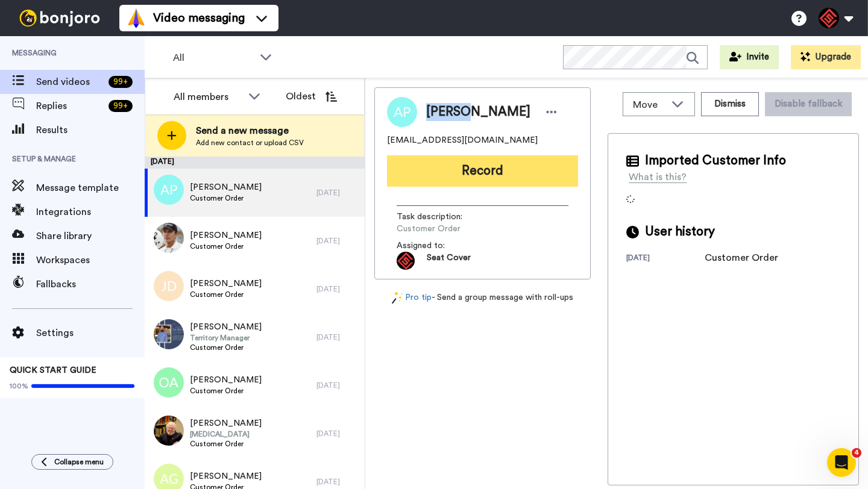
click at [473, 166] on button "Record" at bounding box center [482, 171] width 191 height 31
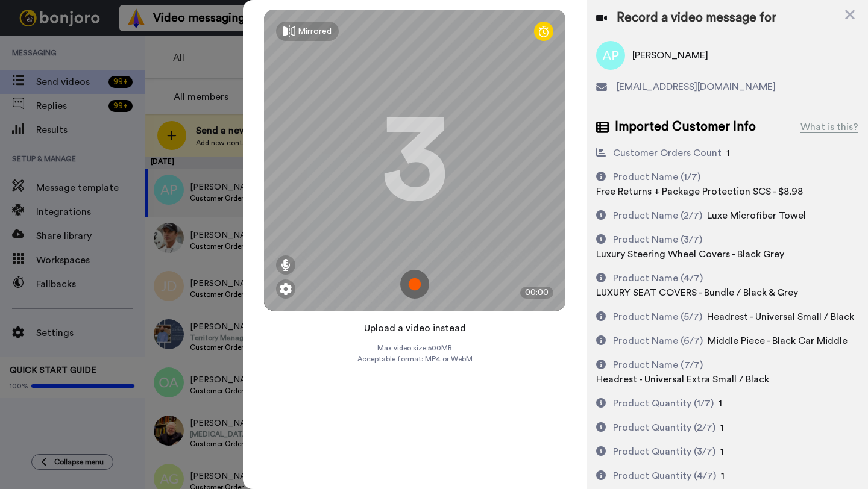
click at [412, 329] on button "Upload a video instead" at bounding box center [414, 329] width 109 height 16
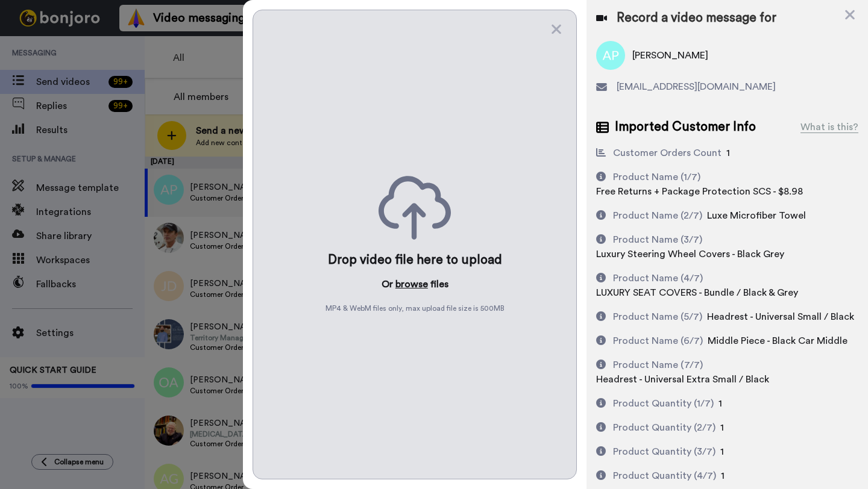
click at [407, 280] on button "browse" at bounding box center [411, 284] width 33 height 14
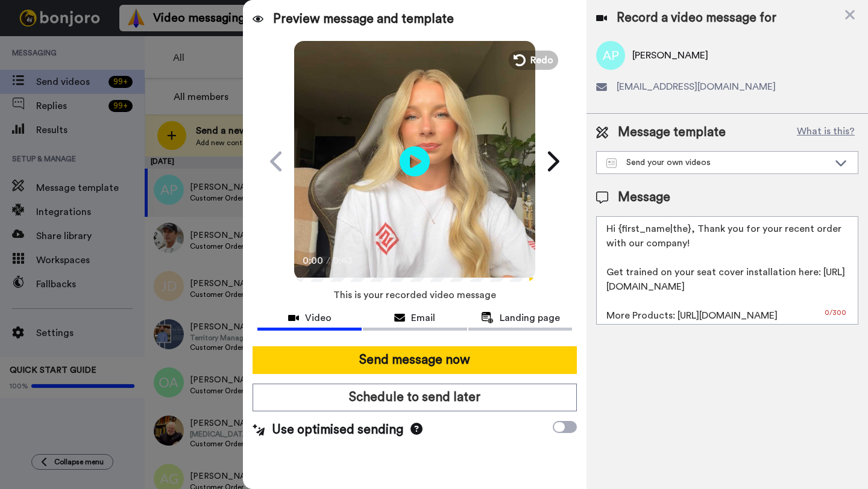
drag, startPoint x: 687, startPoint y: 232, endPoint x: 621, endPoint y: 232, distance: 66.3
click at [621, 232] on textarea "Hi {first_name|the}, Thank you for your recent order with our company! Get trai…" at bounding box center [727, 270] width 262 height 109
paste textarea "Andrew"
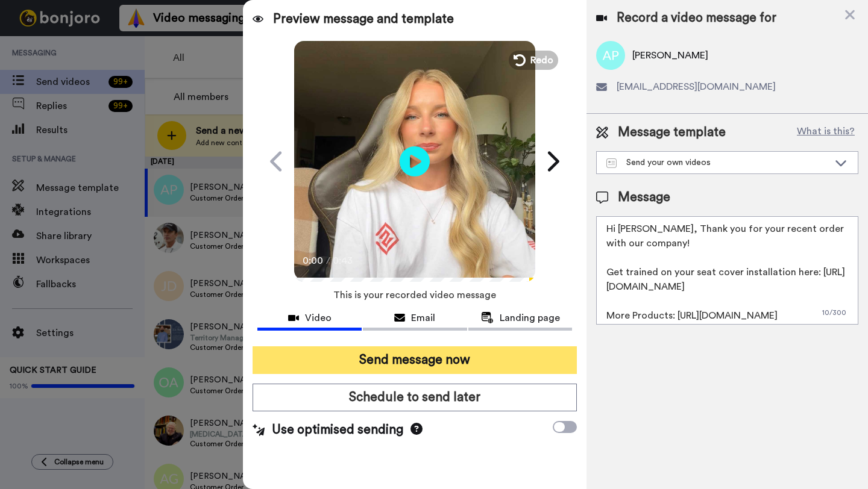
type textarea "Hi Andrew, Thank you for your recent order with our company! Get trained on you…"
click at [456, 358] on button "Send message now" at bounding box center [415, 361] width 324 height 28
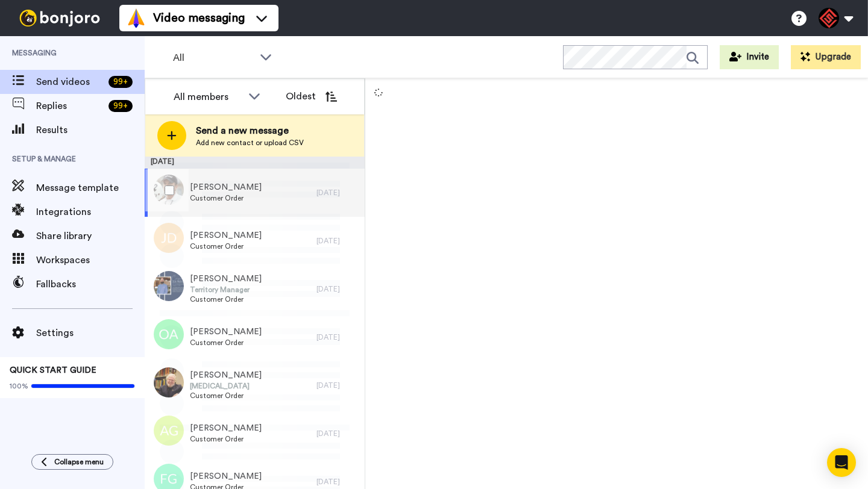
click at [283, 201] on div "[PERSON_NAME] Customer Order" at bounding box center [231, 193] width 172 height 48
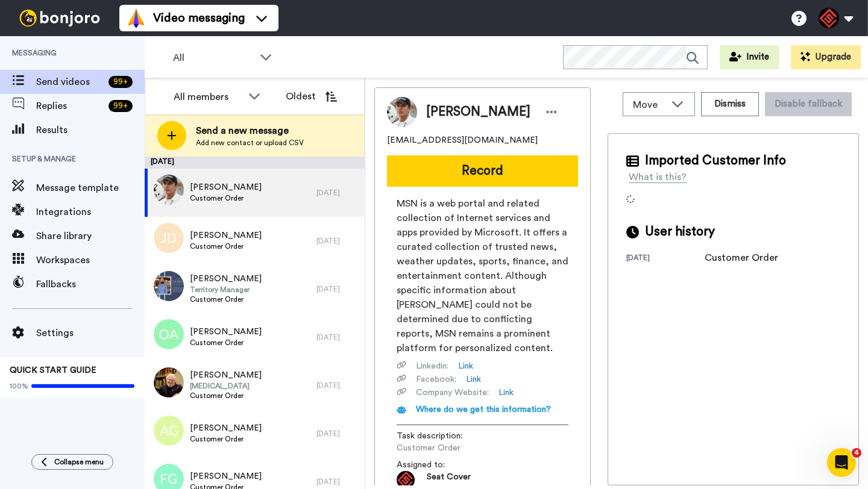
click at [432, 113] on span "[PERSON_NAME]" at bounding box center [478, 112] width 104 height 18
click at [432, 113] on span "Steve McNeese" at bounding box center [478, 112] width 104 height 18
copy span "Steve"
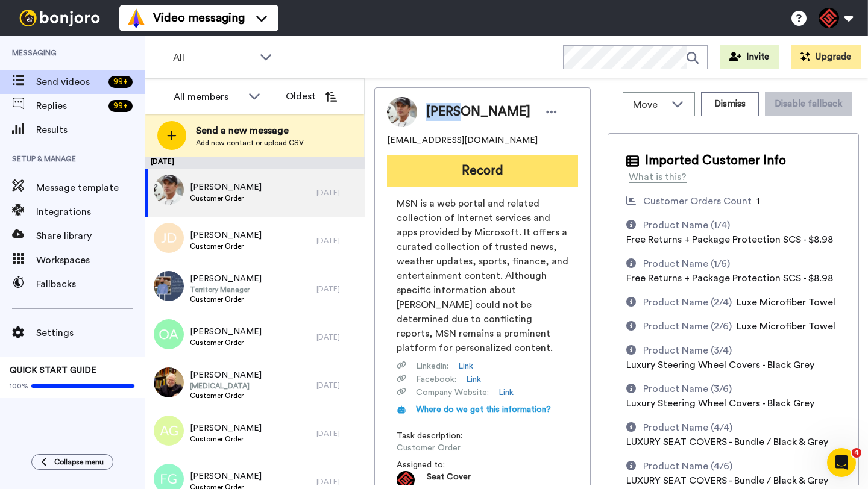
click at [470, 161] on button "Record" at bounding box center [482, 171] width 191 height 31
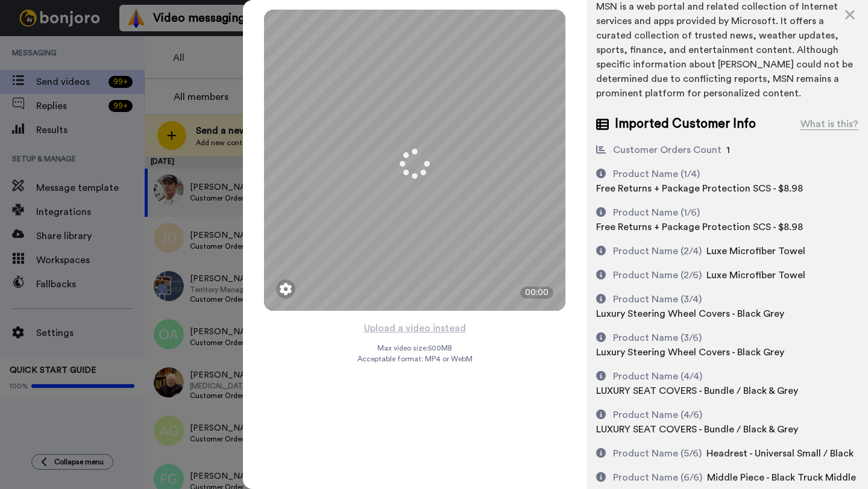
scroll to position [121, 0]
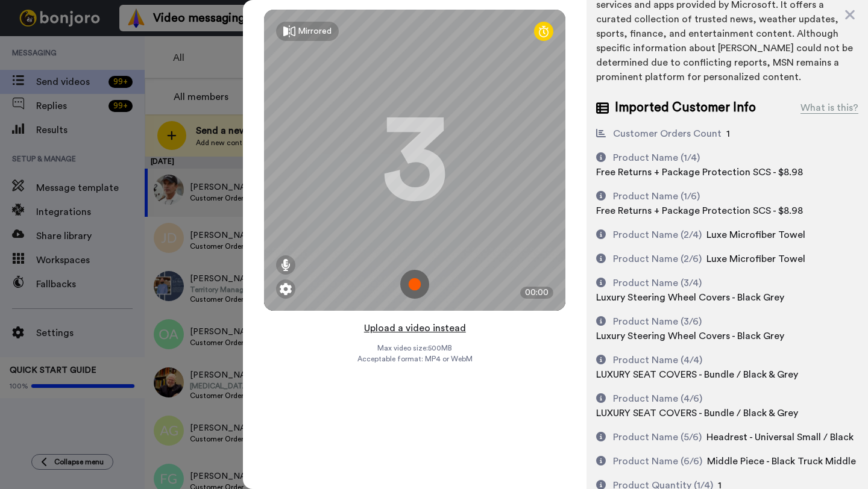
click at [410, 327] on button "Upload a video instead" at bounding box center [414, 329] width 109 height 16
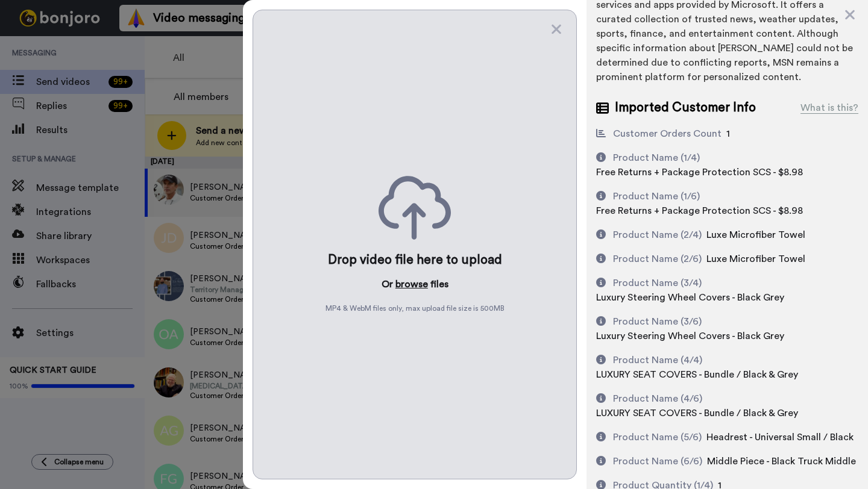
click at [408, 281] on button "browse" at bounding box center [411, 284] width 33 height 14
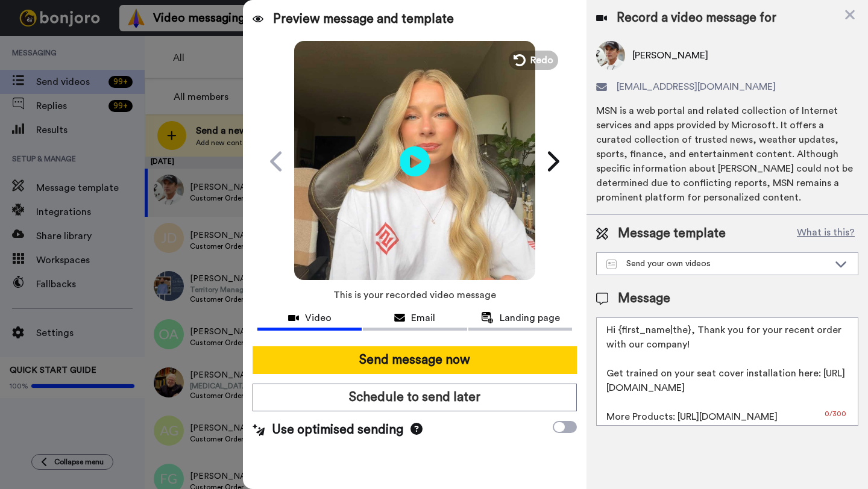
scroll to position [0, 0]
drag, startPoint x: 688, startPoint y: 332, endPoint x: 624, endPoint y: 331, distance: 63.3
click at [624, 331] on textarea "Hi {first_name|the}, Thank you for your recent order with our company! Get trai…" at bounding box center [727, 372] width 262 height 109
paste textarea "Steve"
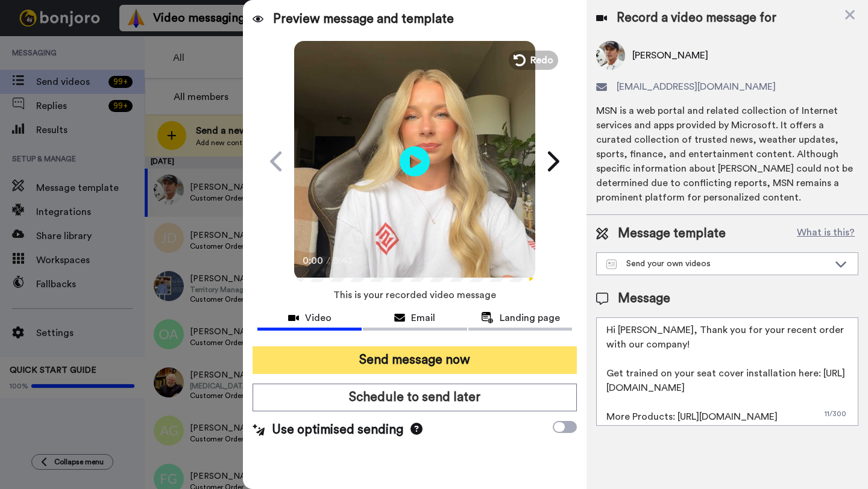
type textarea "Hi Steve, Thank you for your recent order with our company! Get trained on your…"
click at [457, 367] on button "Send message now" at bounding box center [415, 361] width 324 height 28
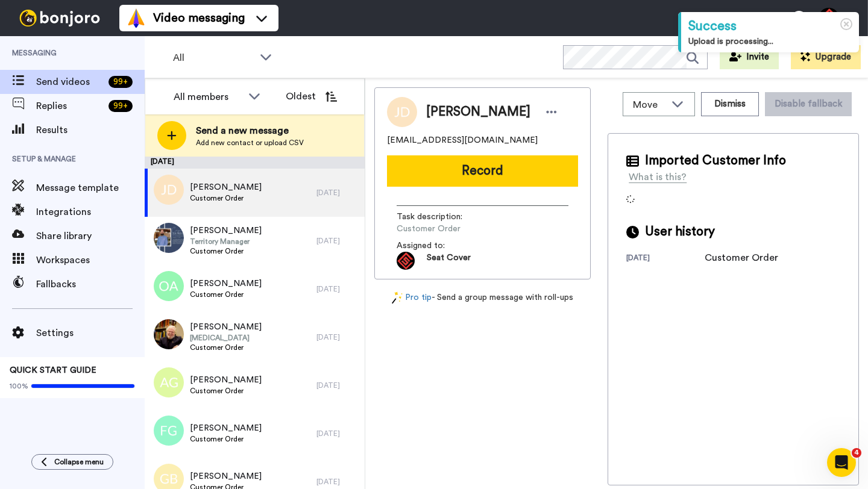
click at [436, 110] on span "[PERSON_NAME]" at bounding box center [478, 112] width 104 height 18
copy span "[PERSON_NAME]"
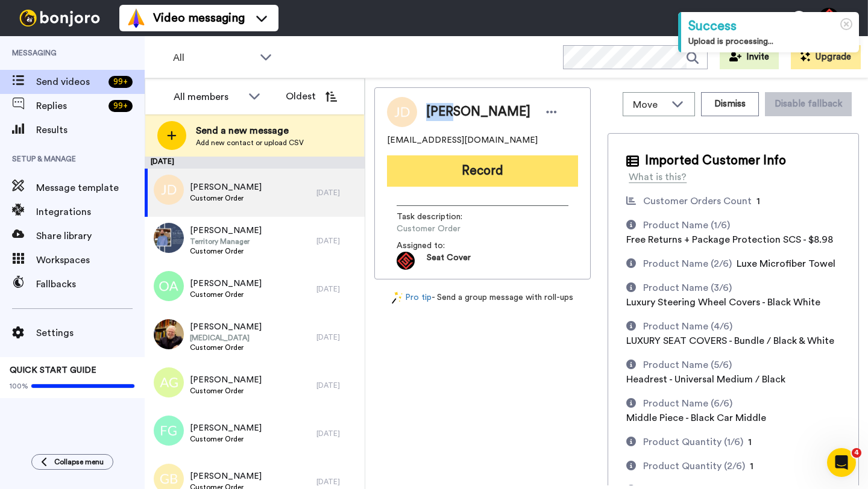
click at [467, 177] on button "Record" at bounding box center [482, 171] width 191 height 31
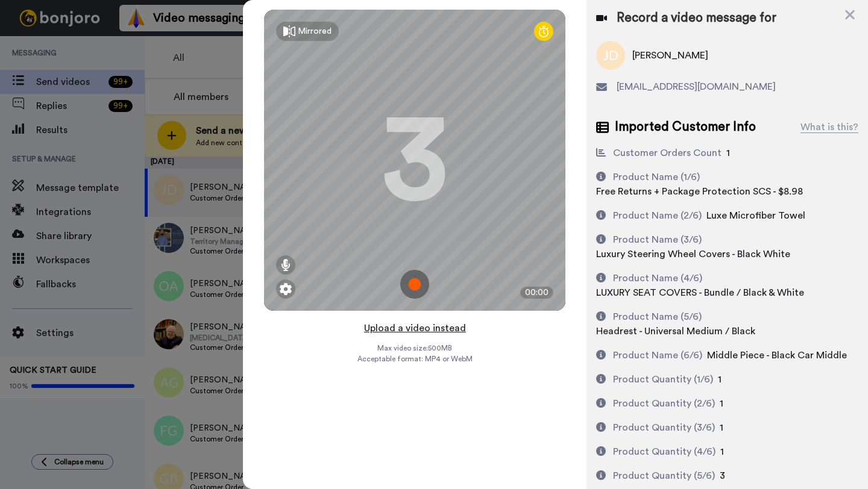
click at [415, 329] on button "Upload a video instead" at bounding box center [414, 329] width 109 height 16
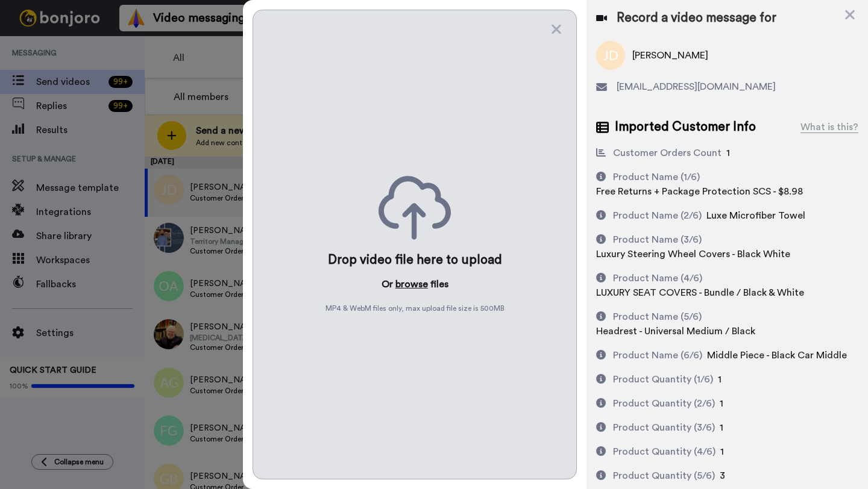
click at [408, 288] on button "browse" at bounding box center [411, 284] width 33 height 14
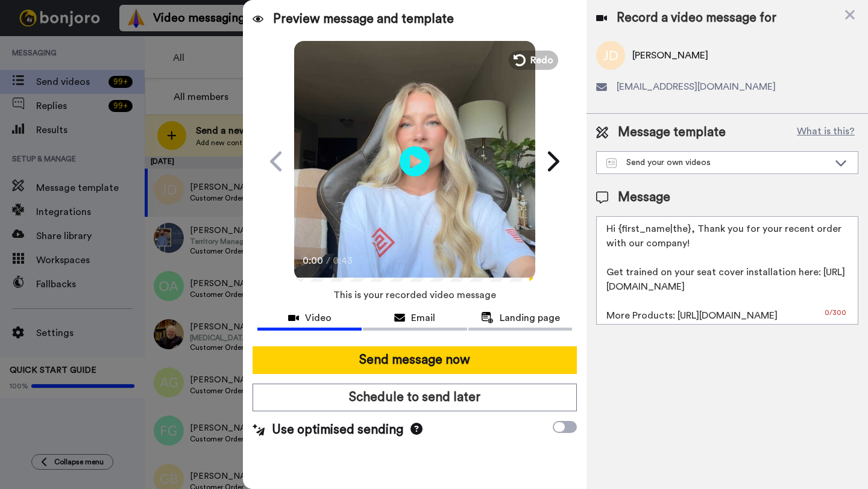
drag, startPoint x: 689, startPoint y: 234, endPoint x: 622, endPoint y: 234, distance: 66.9
click at [622, 234] on textarea "Hi {first_name|the}, Thank you for your recent order with our company! Get trai…" at bounding box center [727, 270] width 262 height 109
paste textarea "[PERSON_NAME]"
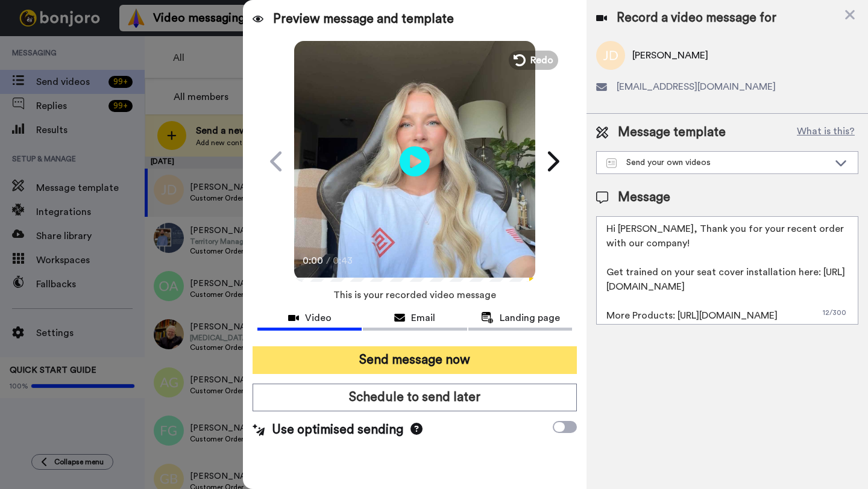
type textarea "Hi Jose, Thank you for your recent order with our company! Get trained on your …"
click at [452, 351] on button "Send message now" at bounding box center [415, 361] width 324 height 28
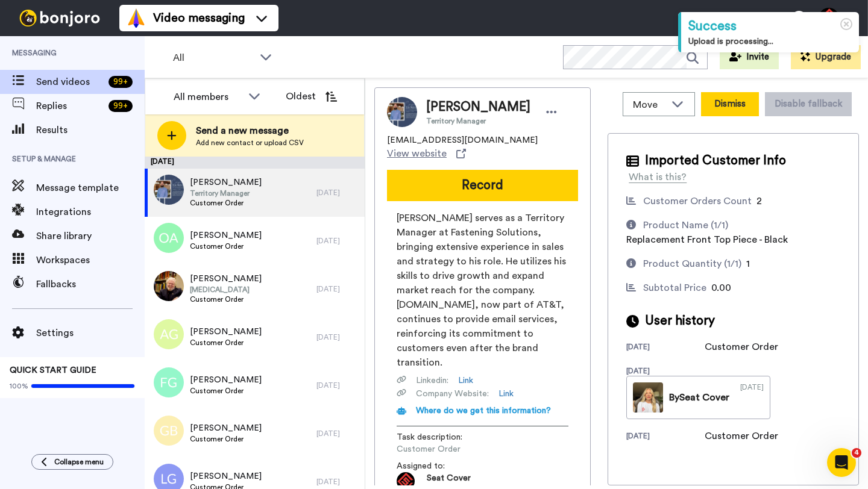
click at [725, 98] on button "Dismiss" at bounding box center [730, 104] width 58 height 24
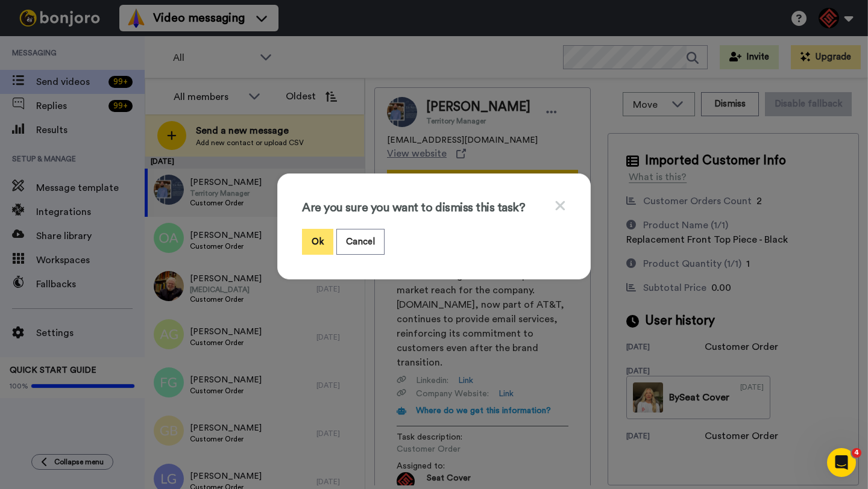
click at [314, 236] on button "Ok" at bounding box center [317, 242] width 31 height 26
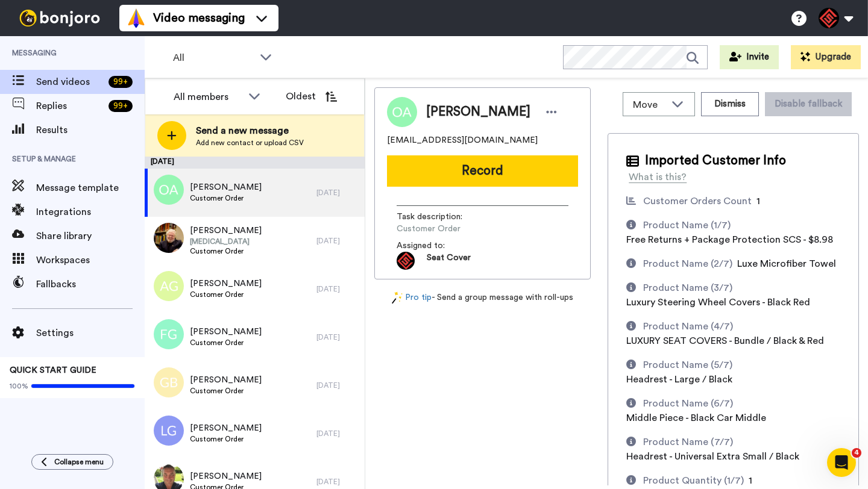
click at [445, 113] on span "Orlando Alvarez" at bounding box center [478, 112] width 104 height 18
copy span "Orlando"
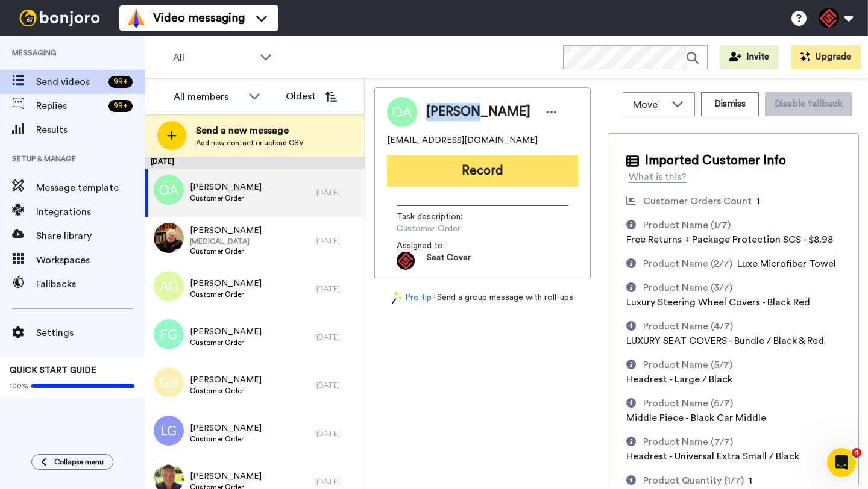
click at [456, 166] on button "Record" at bounding box center [482, 171] width 191 height 31
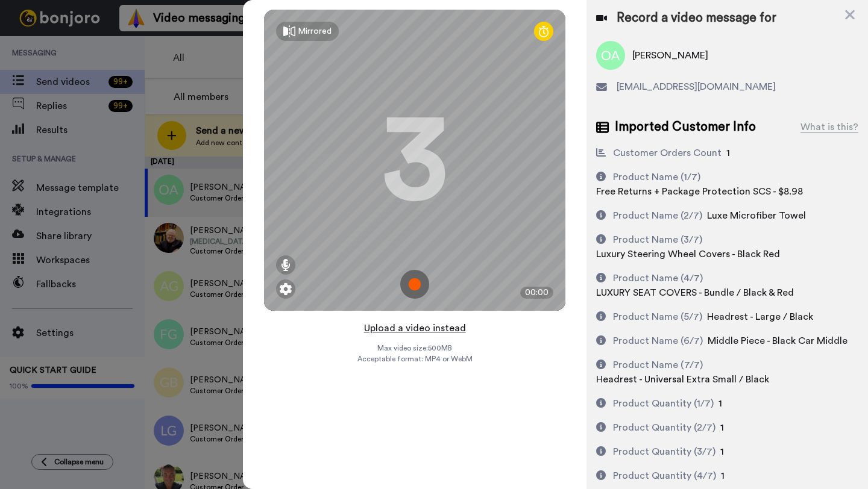
click at [412, 327] on button "Upload a video instead" at bounding box center [414, 329] width 109 height 16
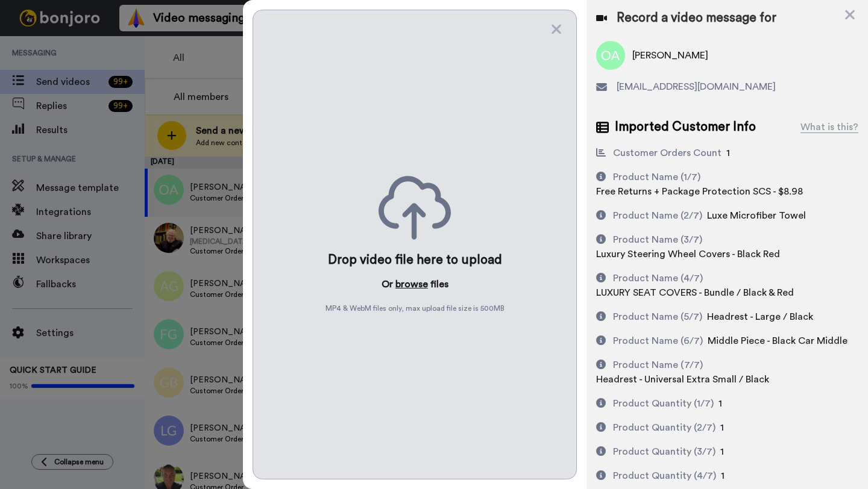
click at [412, 279] on button "browse" at bounding box center [411, 284] width 33 height 14
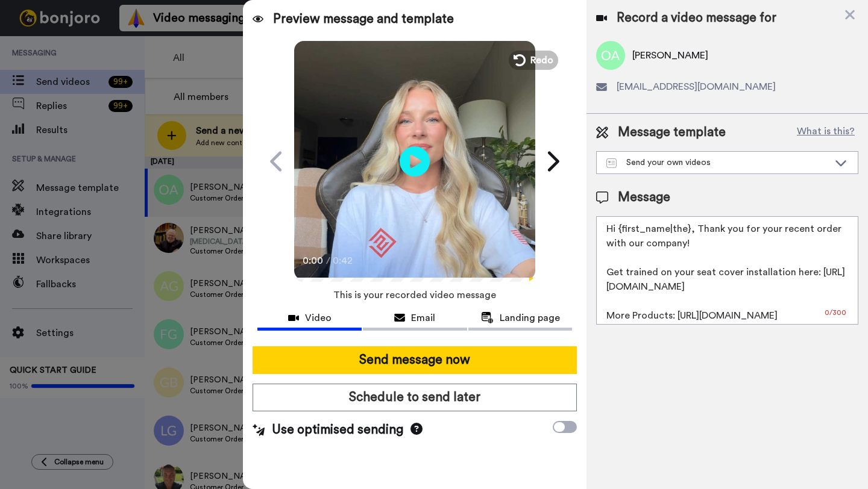
drag, startPoint x: 689, startPoint y: 231, endPoint x: 619, endPoint y: 231, distance: 69.9
click at [619, 231] on textarea "Hi {first_name|the}, Thank you for your recent order with our company! Get trai…" at bounding box center [727, 270] width 262 height 109
paste textarea "Orlando"
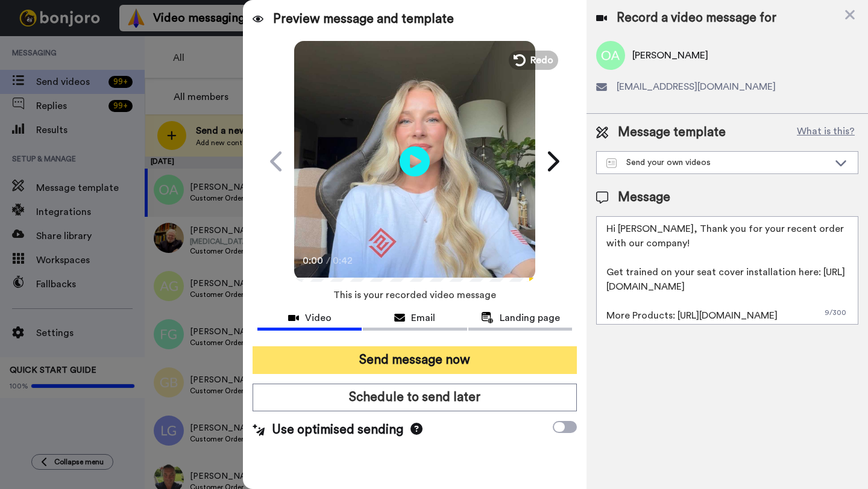
type textarea "Hi Orlando, Thank you for your recent order with our company! Get trained on yo…"
click at [436, 365] on button "Send message now" at bounding box center [415, 361] width 324 height 28
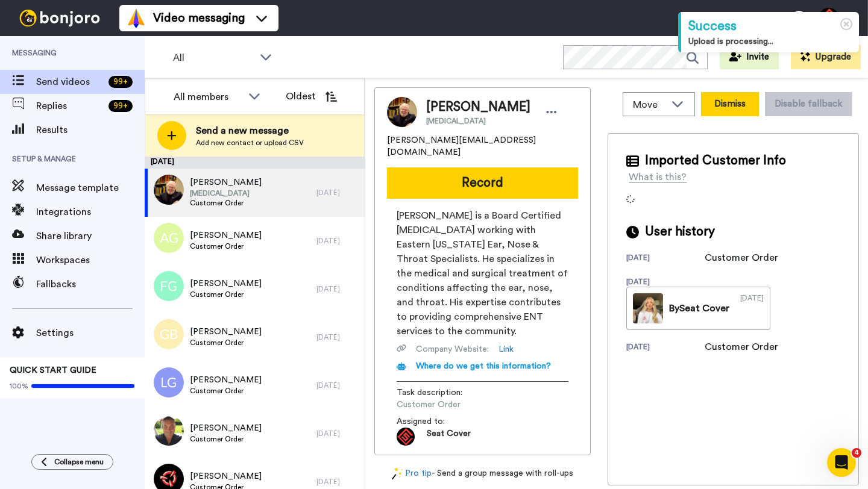
click at [740, 114] on button "Dismiss" at bounding box center [730, 104] width 58 height 24
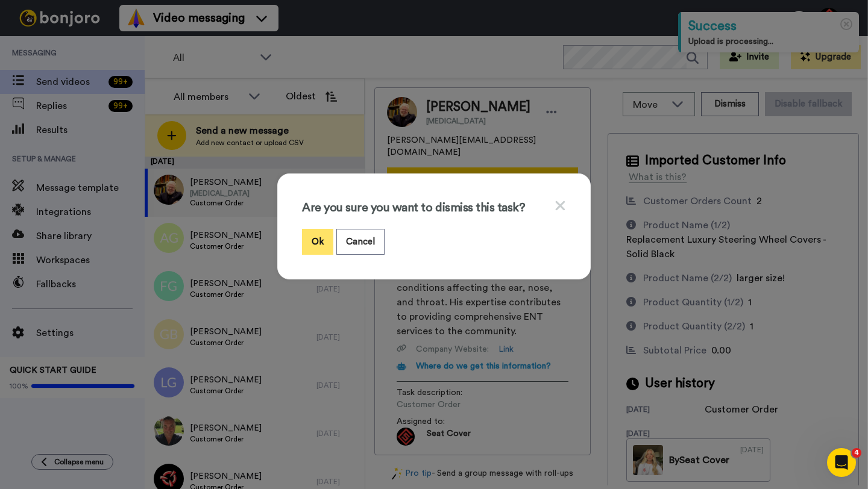
click at [313, 245] on button "Ok" at bounding box center [317, 242] width 31 height 26
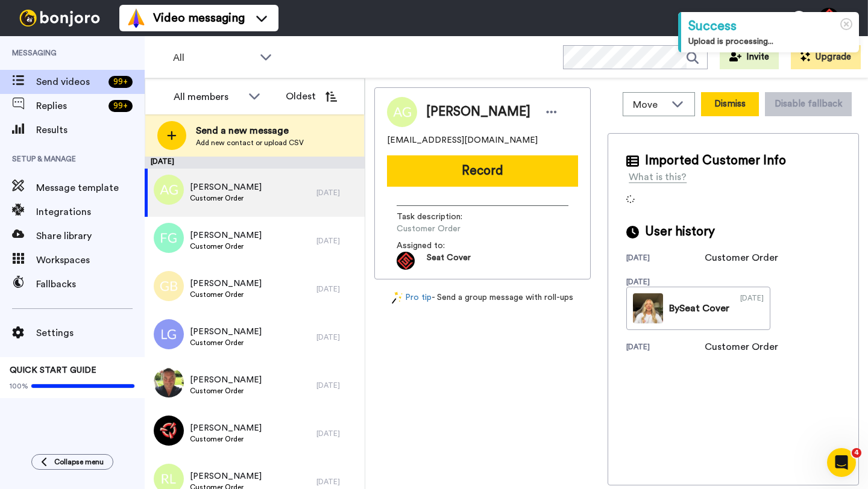
click at [719, 112] on button "Dismiss" at bounding box center [730, 104] width 58 height 24
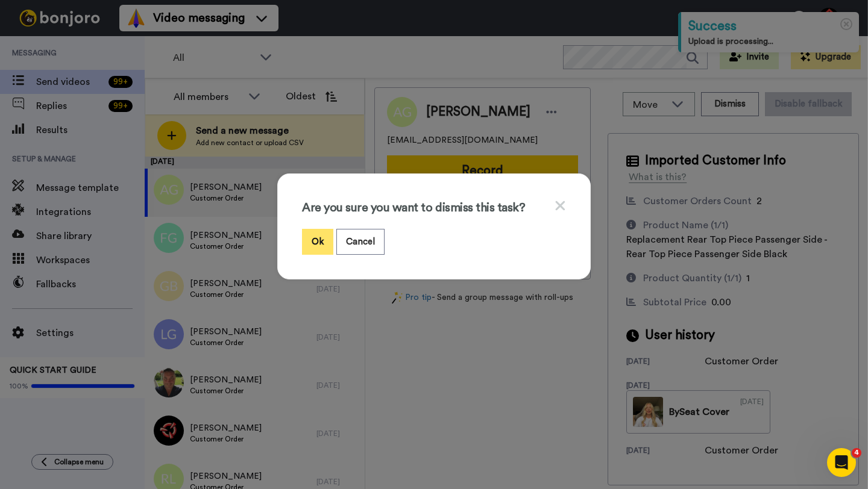
click at [308, 242] on button "Ok" at bounding box center [317, 242] width 31 height 26
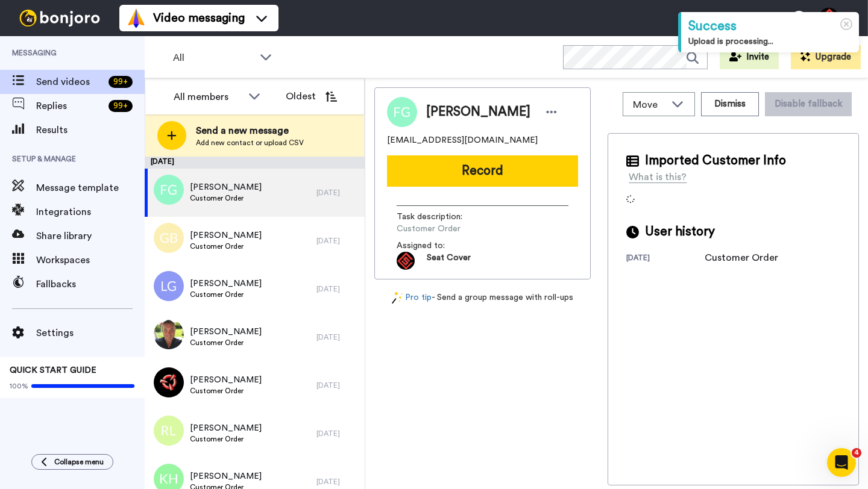
click at [446, 109] on span "Ferdinand Gonzales" at bounding box center [478, 112] width 104 height 18
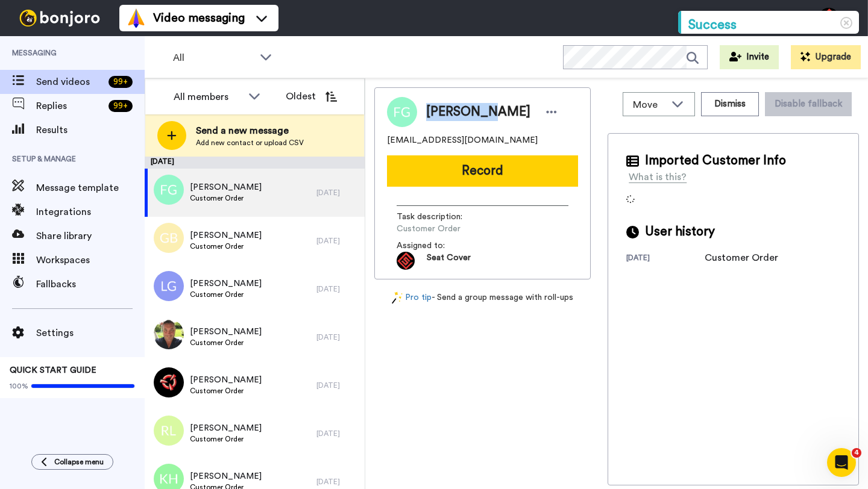
click at [446, 109] on span "Ferdinand Gonzales" at bounding box center [478, 112] width 104 height 18
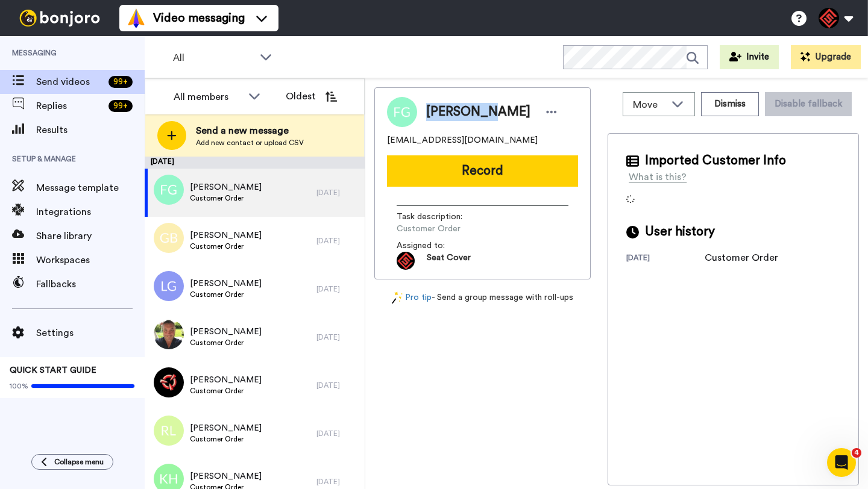
copy span "Ferdinand"
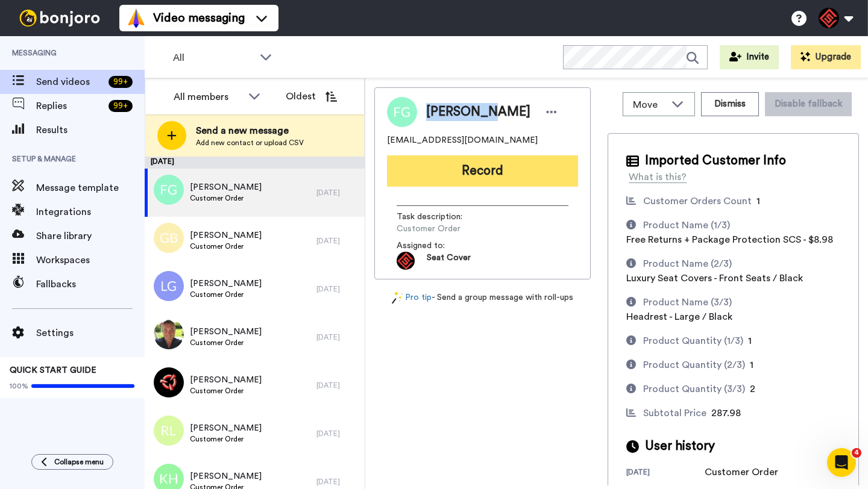
click at [465, 166] on button "Record" at bounding box center [482, 171] width 191 height 31
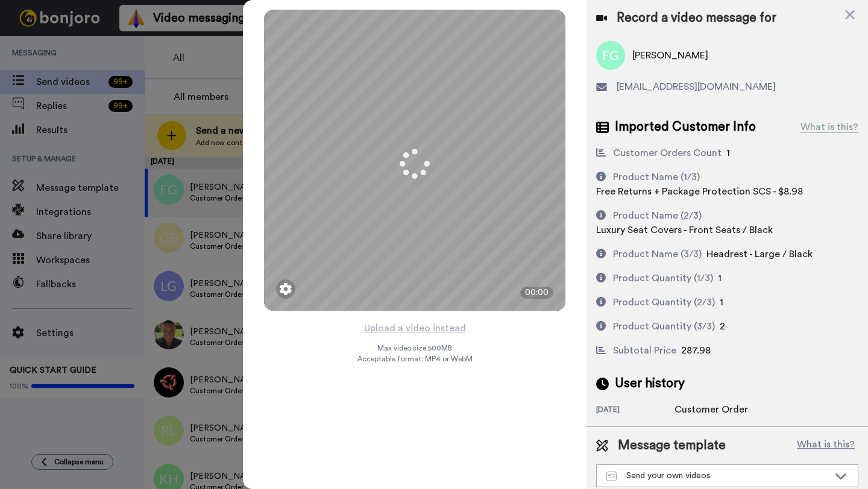
click at [412, 325] on button "Upload a video instead" at bounding box center [414, 329] width 109 height 16
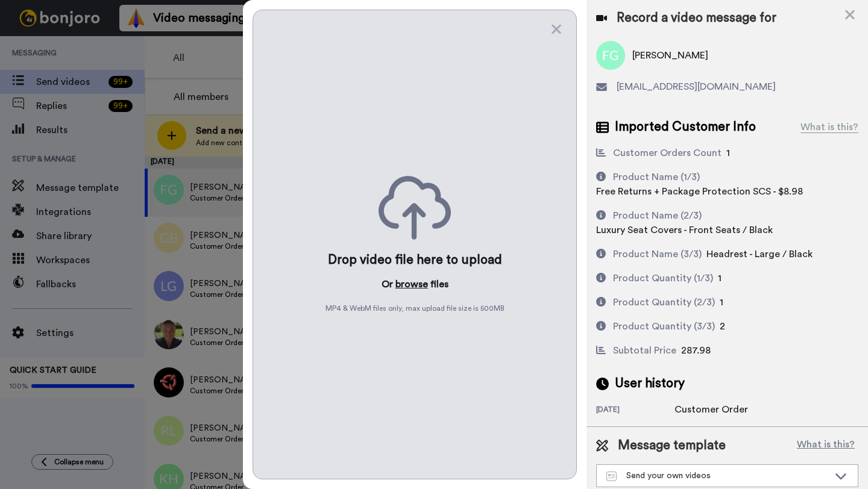
click at [418, 285] on button "browse" at bounding box center [411, 284] width 33 height 14
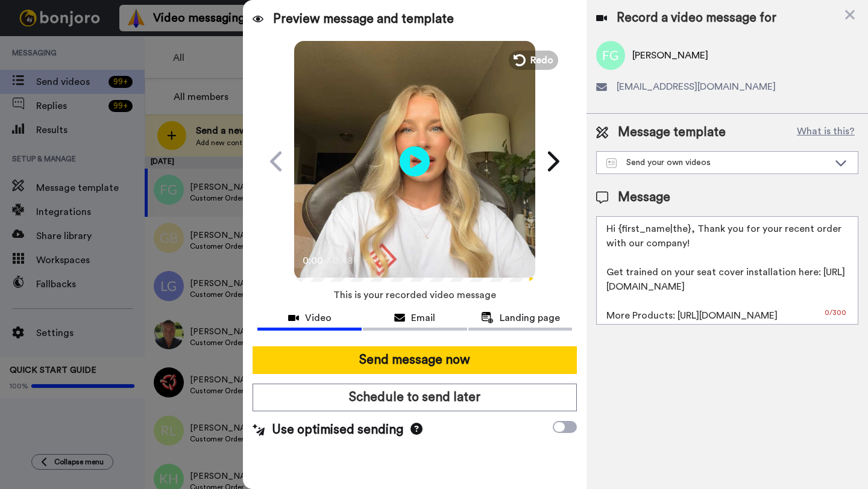
drag, startPoint x: 688, startPoint y: 233, endPoint x: 615, endPoint y: 233, distance: 72.3
click at [615, 233] on textarea "Hi {first_name|the}, Thank you for your recent order with our company! Get trai…" at bounding box center [727, 270] width 262 height 109
paste textarea "Ferdinand"
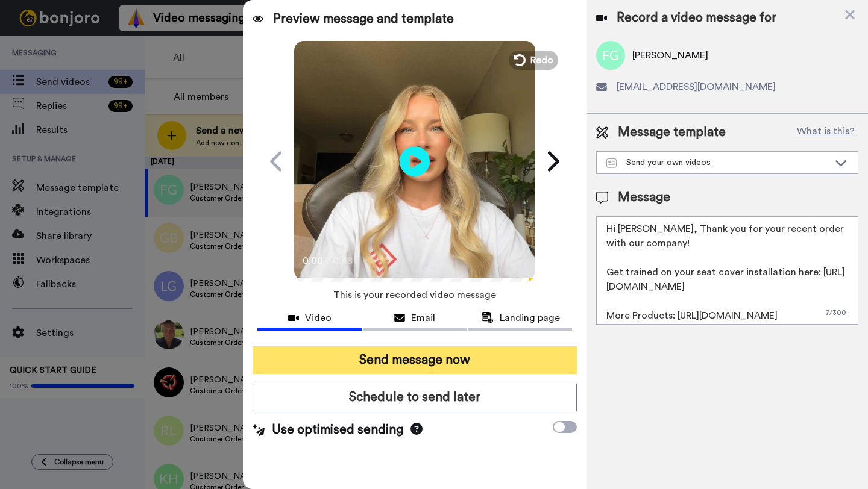
type textarea "Hi Ferdinand, Thank you for your recent order with our company! Get trained on …"
click at [427, 369] on button "Send message now" at bounding box center [415, 361] width 324 height 28
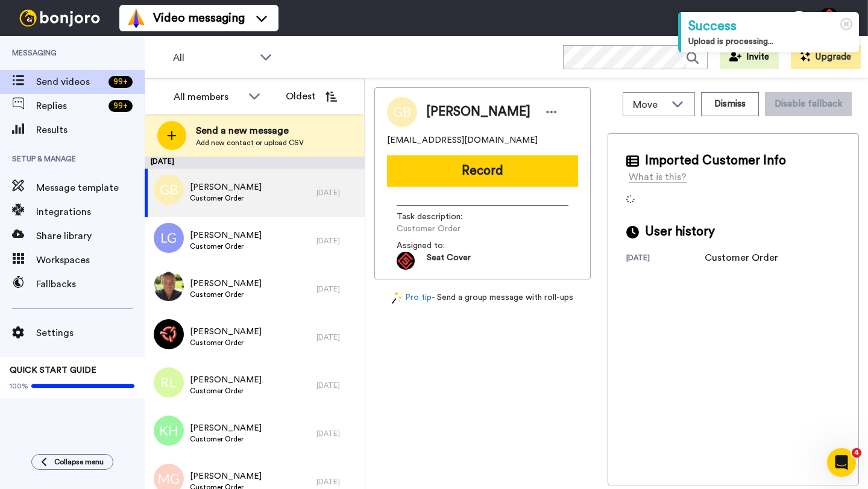
click at [430, 116] on span "[PERSON_NAME]" at bounding box center [478, 112] width 104 height 18
copy span "[PERSON_NAME]"
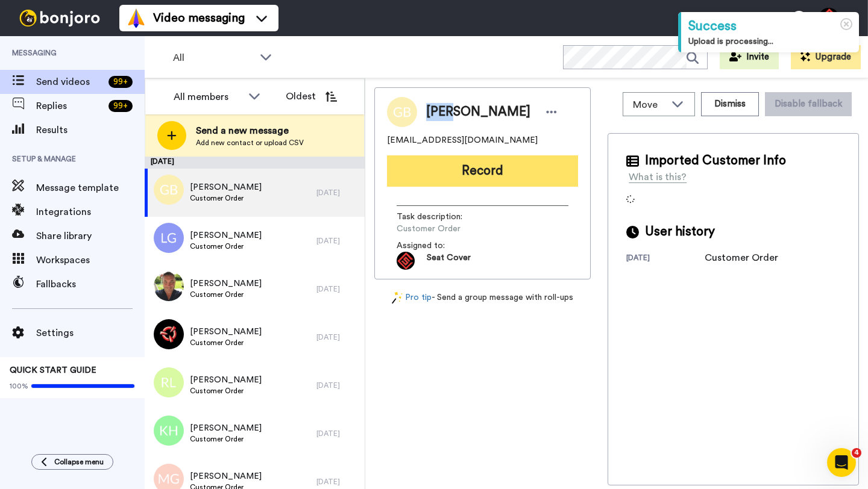
click at [465, 169] on button "Record" at bounding box center [482, 171] width 191 height 31
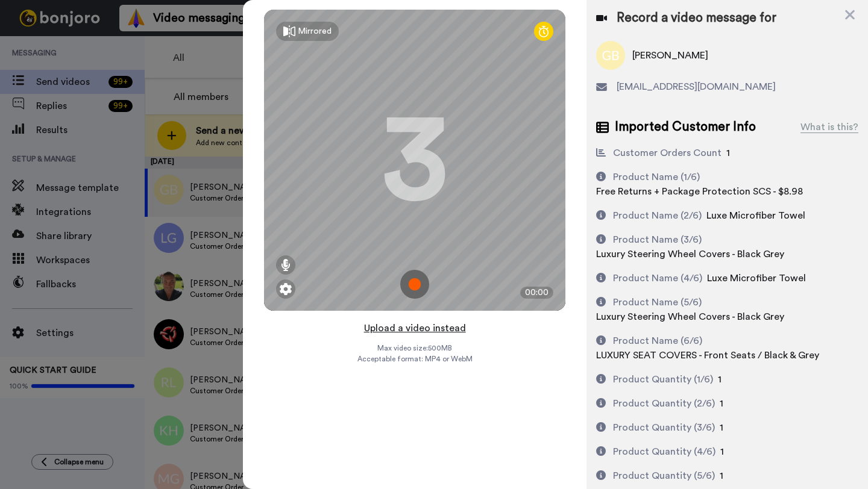
click at [420, 328] on button "Upload a video instead" at bounding box center [414, 329] width 109 height 16
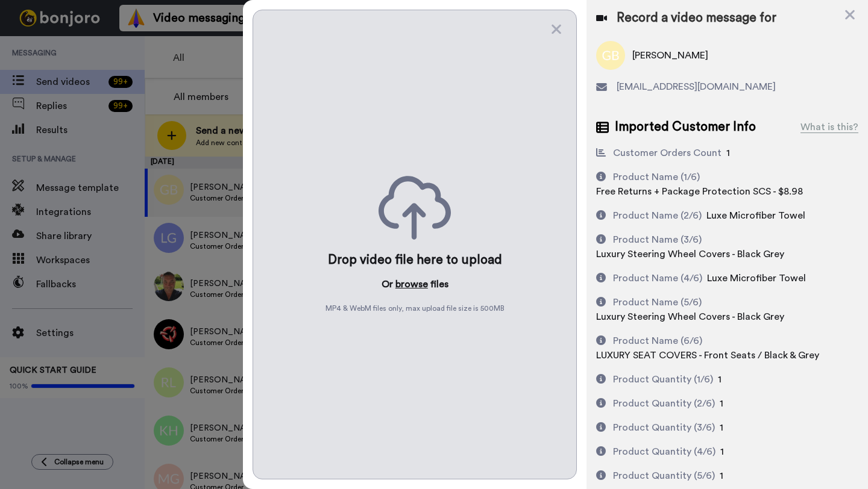
click at [417, 285] on button "browse" at bounding box center [411, 284] width 33 height 14
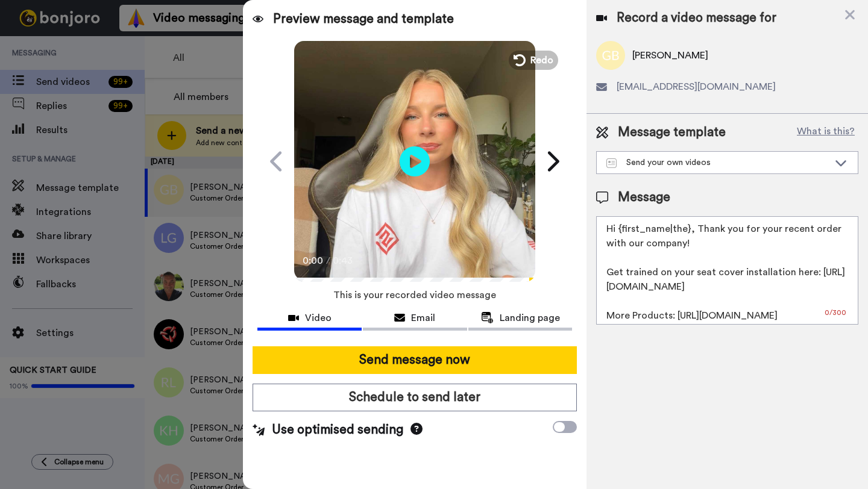
drag, startPoint x: 688, startPoint y: 231, endPoint x: 618, endPoint y: 231, distance: 69.9
click at [618, 231] on textarea "Hi {first_name|the}, Thank you for your recent order with our company! Get trai…" at bounding box center [727, 270] width 262 height 109
paste textarea "Greg"
type textarea "Hi Greg, Thank you for your recent order with our company! Get trained on your …"
click at [471, 342] on div at bounding box center [414, 342] width 315 height 10
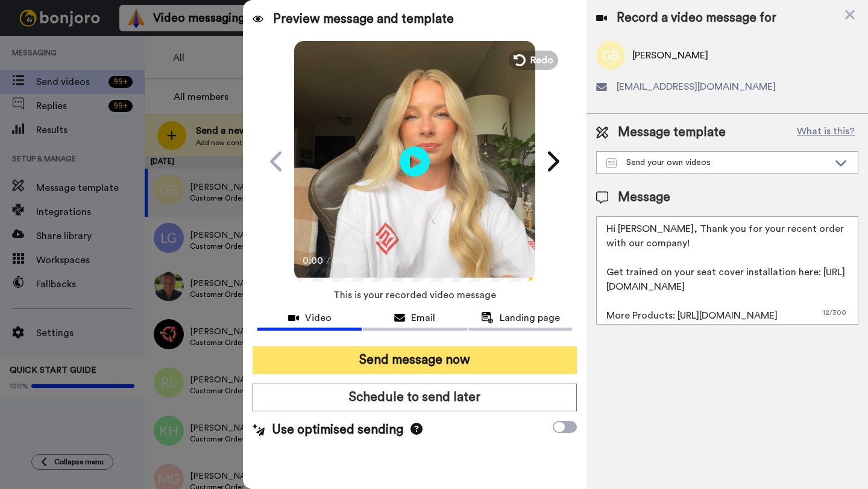
click at [457, 359] on button "Send message now" at bounding box center [415, 361] width 324 height 28
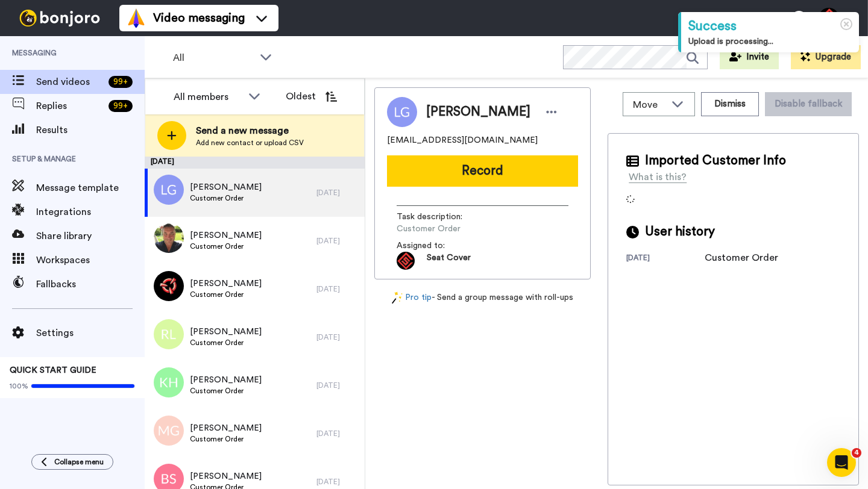
click at [439, 109] on span "Leah Gebert" at bounding box center [478, 112] width 104 height 18
copy span "Leah"
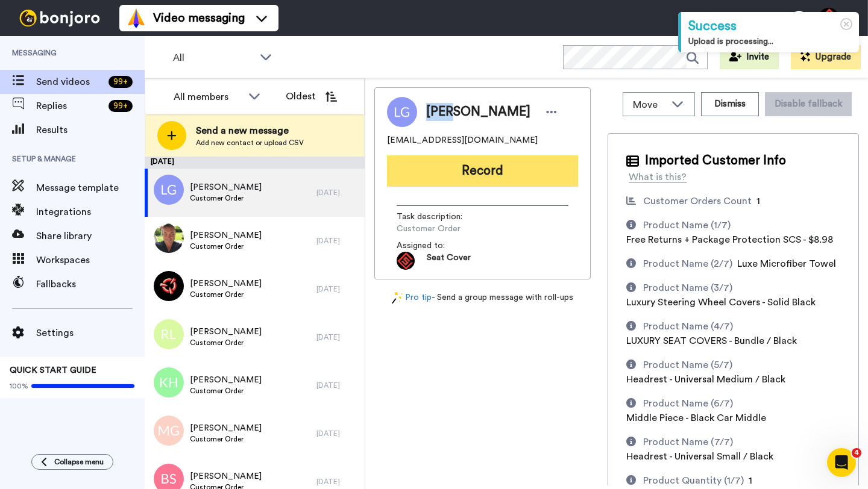
click at [486, 167] on button "Record" at bounding box center [482, 171] width 191 height 31
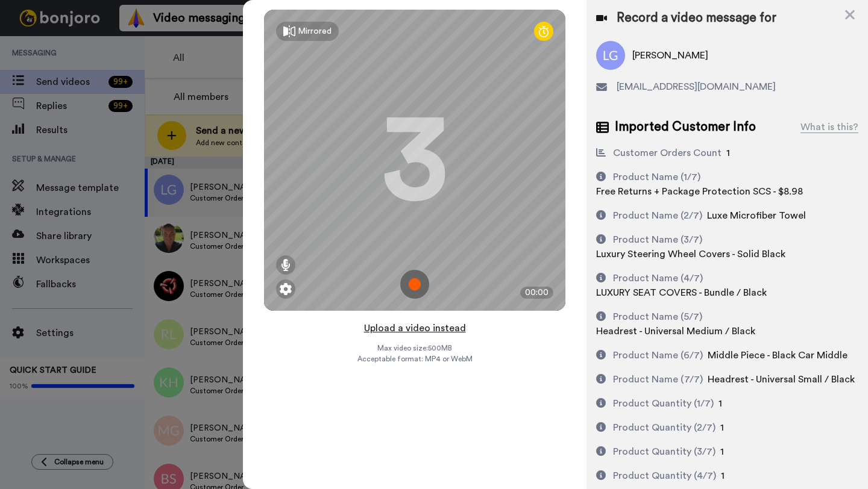
click at [415, 327] on button "Upload a video instead" at bounding box center [414, 329] width 109 height 16
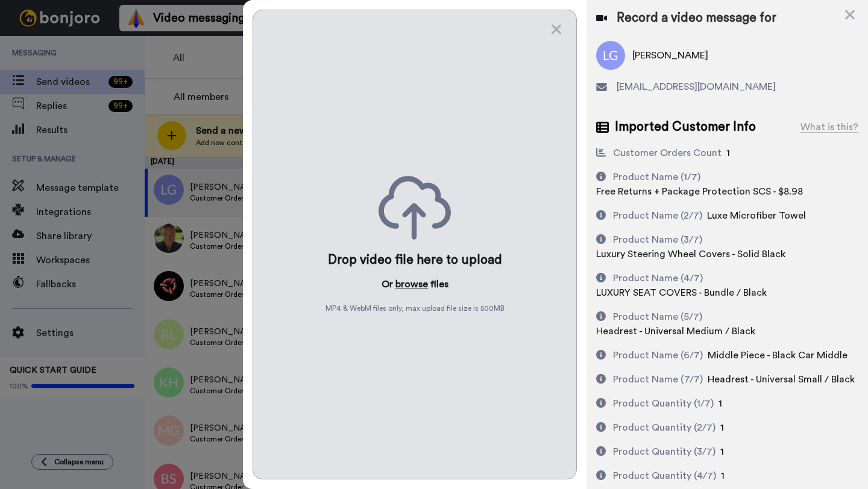
click at [418, 280] on button "browse" at bounding box center [411, 284] width 33 height 14
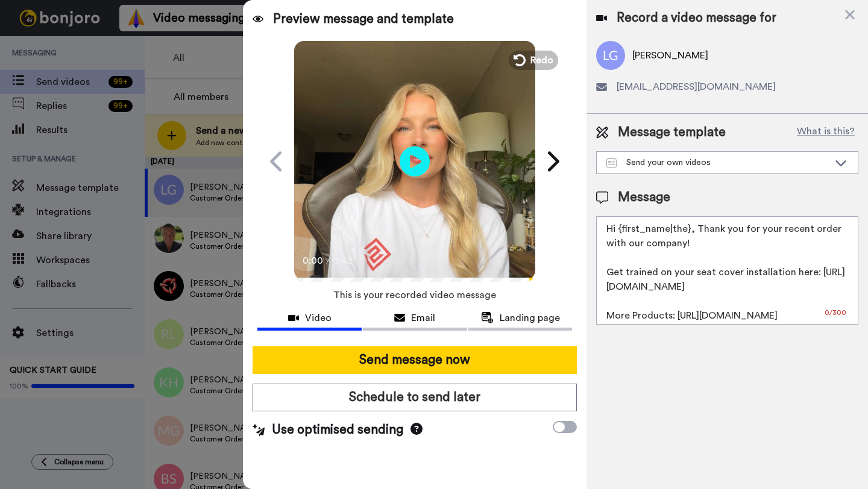
drag, startPoint x: 688, startPoint y: 234, endPoint x: 618, endPoint y: 234, distance: 69.3
click at [618, 234] on textarea "Hi {first_name|the}, Thank you for your recent order with our company! Get trai…" at bounding box center [727, 270] width 262 height 109
paste textarea "Leah"
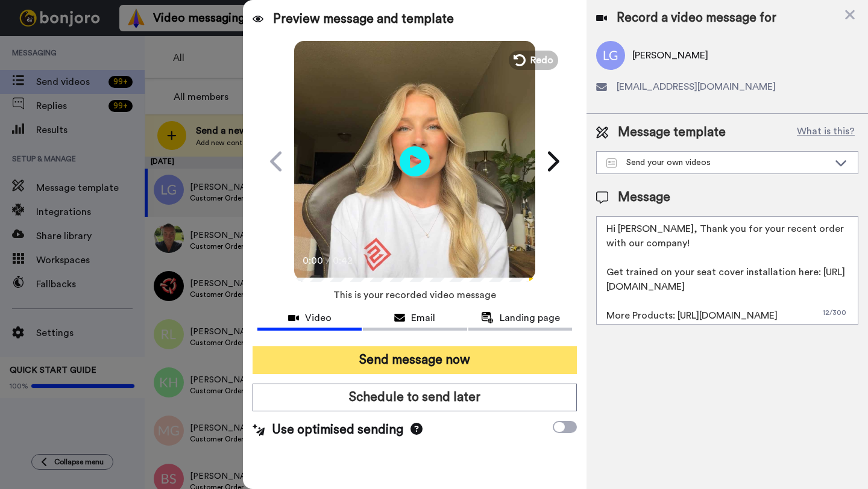
type textarea "Hi Leah, Thank you for your recent order with our company! Get trained on your …"
click at [479, 360] on button "Send message now" at bounding box center [415, 361] width 324 height 28
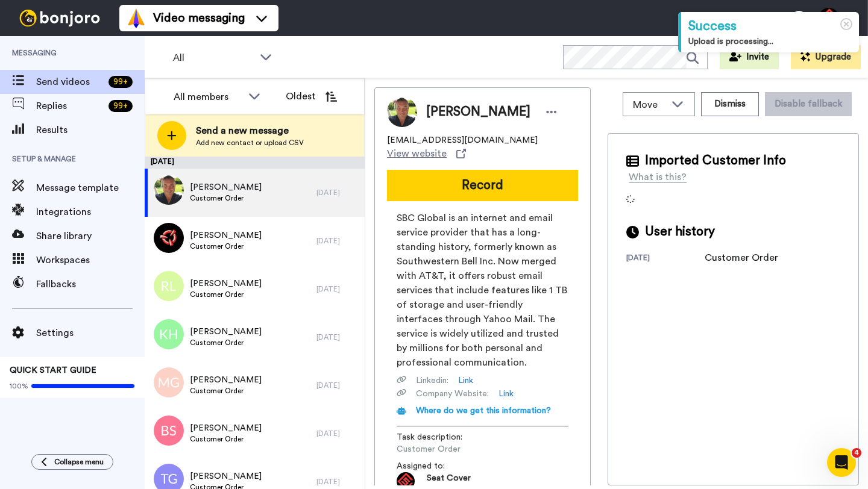
click at [452, 122] on div "Anthony Hodges" at bounding box center [482, 112] width 191 height 30
click at [450, 120] on span "Anthony Hodges" at bounding box center [478, 112] width 104 height 18
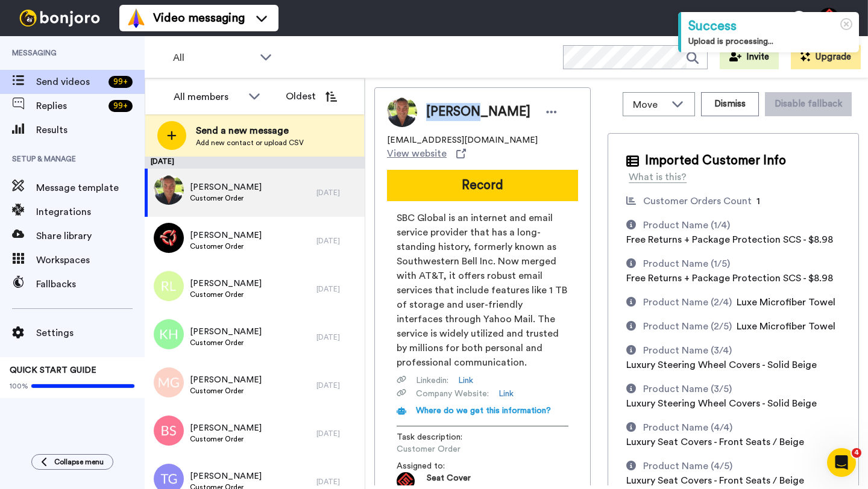
copy span "Anthony"
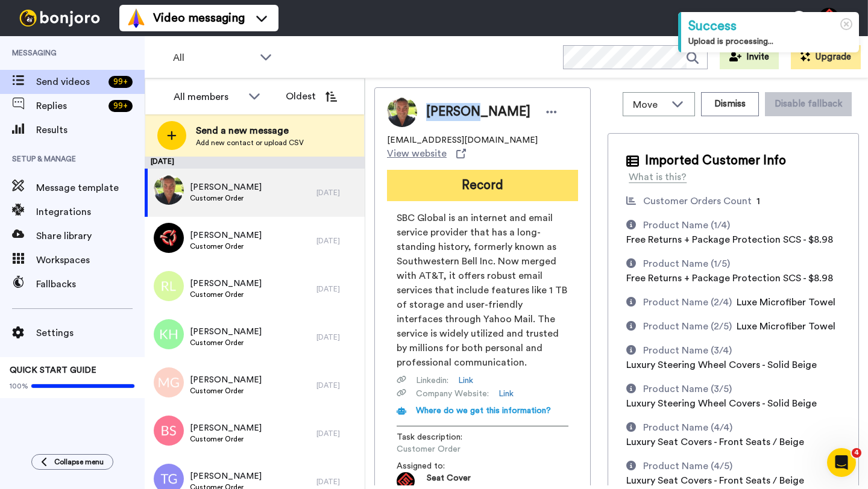
click at [475, 171] on button "Record" at bounding box center [482, 185] width 191 height 31
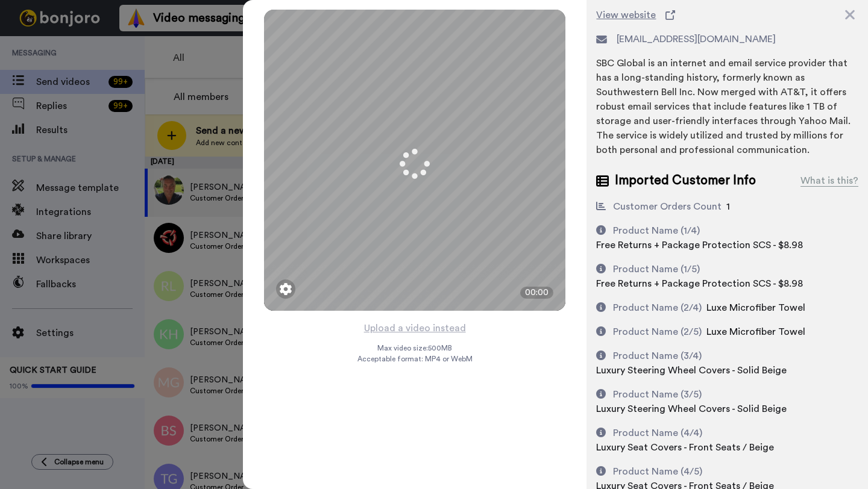
scroll to position [74, 0]
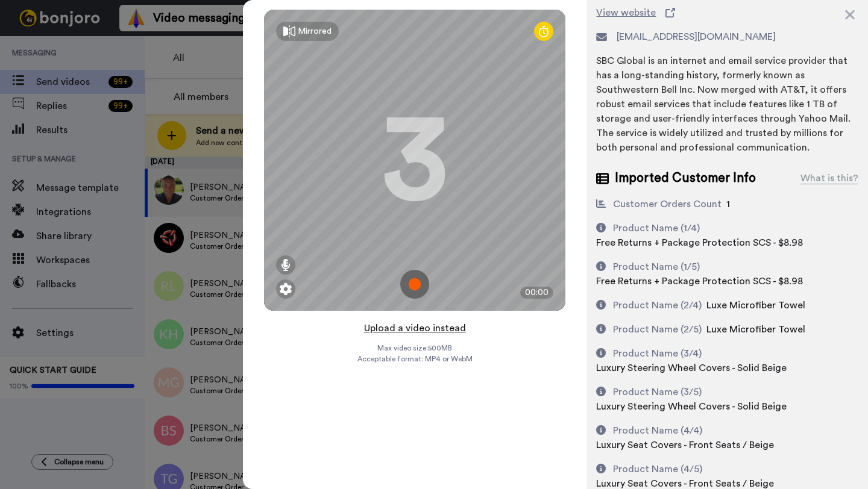
click at [408, 330] on button "Upload a video instead" at bounding box center [414, 329] width 109 height 16
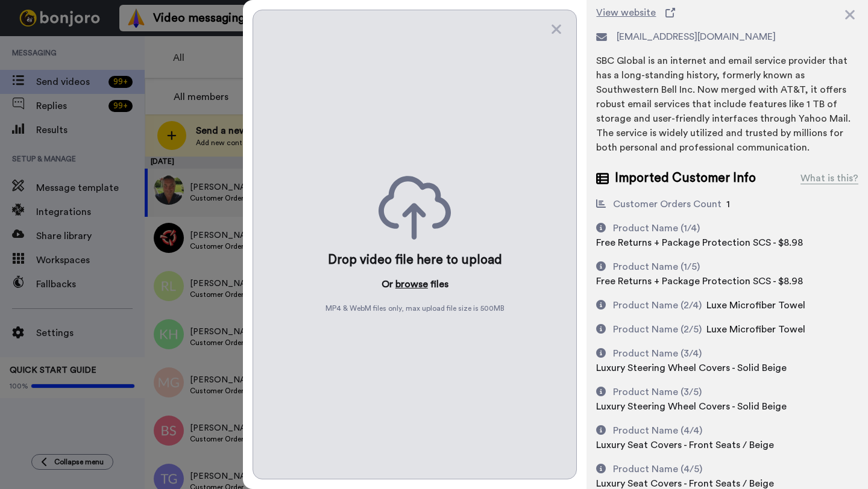
click at [411, 286] on button "browse" at bounding box center [411, 284] width 33 height 14
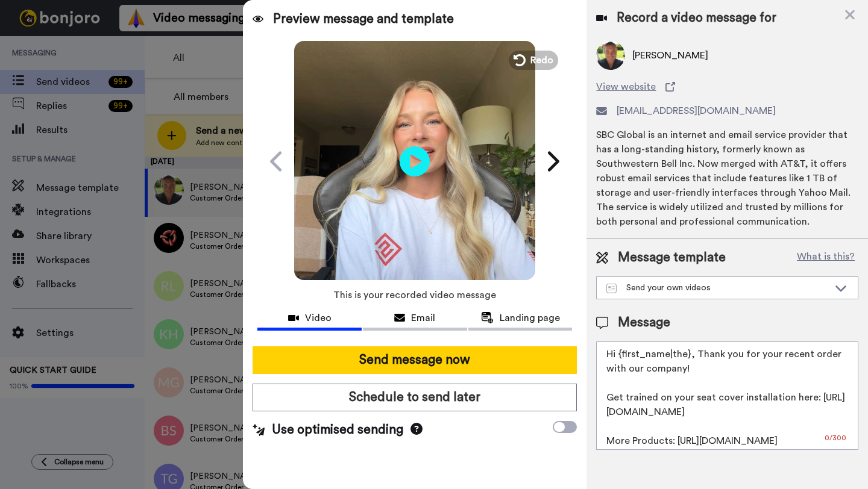
scroll to position [0, 0]
drag, startPoint x: 689, startPoint y: 358, endPoint x: 621, endPoint y: 358, distance: 67.5
click at [621, 358] on textarea "Hi {first_name|the}, Thank you for your recent order with our company! Get trai…" at bounding box center [727, 396] width 262 height 109
paste textarea "Anthony"
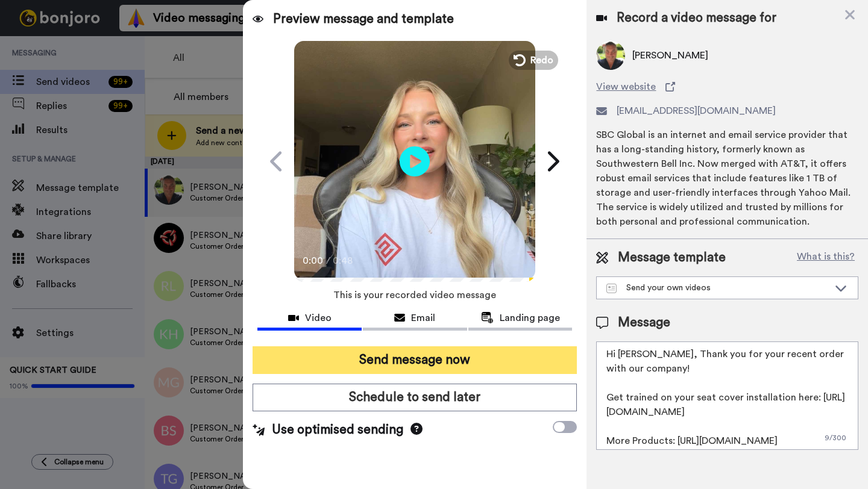
type textarea "Hi Anthony, Thank you for your recent order with our company! Get trained on yo…"
click at [429, 354] on button "Send message now" at bounding box center [415, 361] width 324 height 28
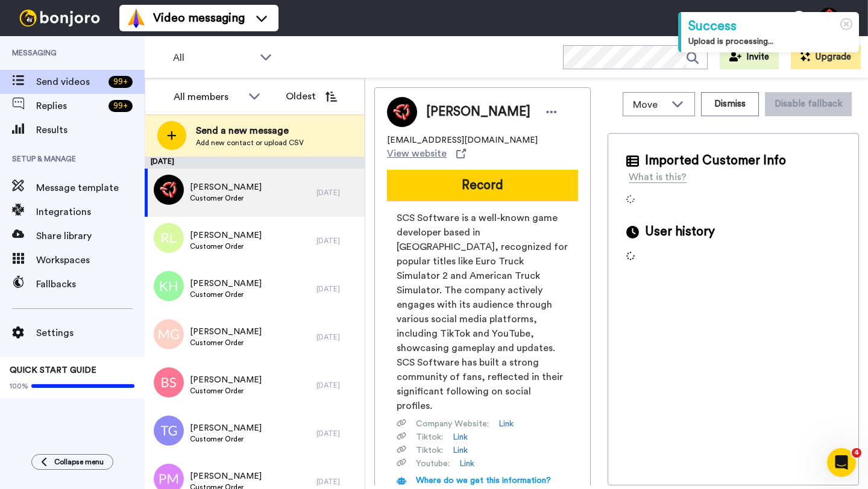
click at [442, 108] on span "[PERSON_NAME]" at bounding box center [478, 112] width 104 height 18
copy span "[PERSON_NAME]"
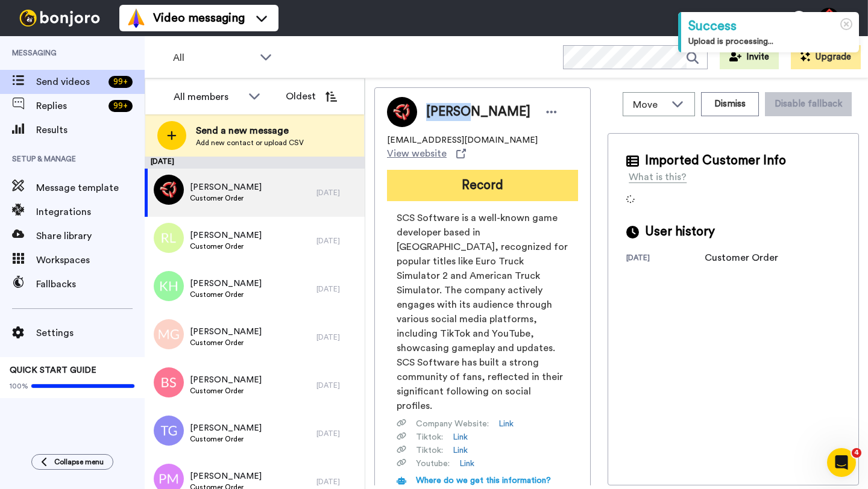
click at [458, 187] on button "Record" at bounding box center [482, 185] width 191 height 31
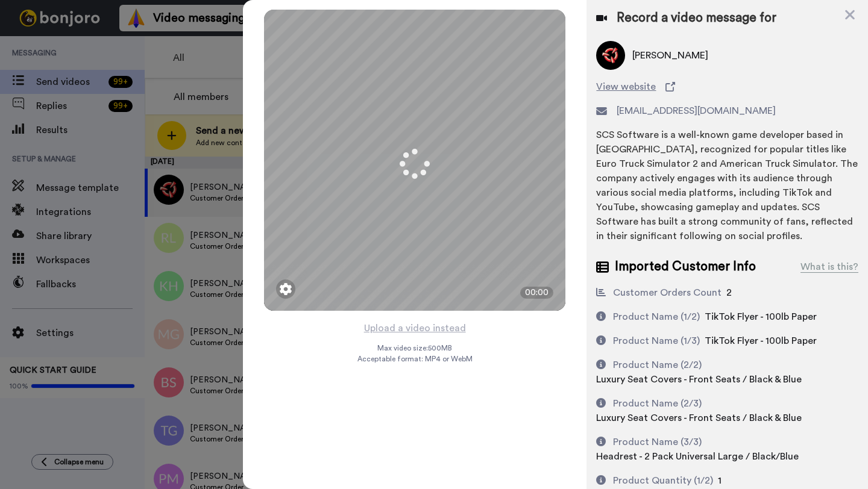
scroll to position [57, 0]
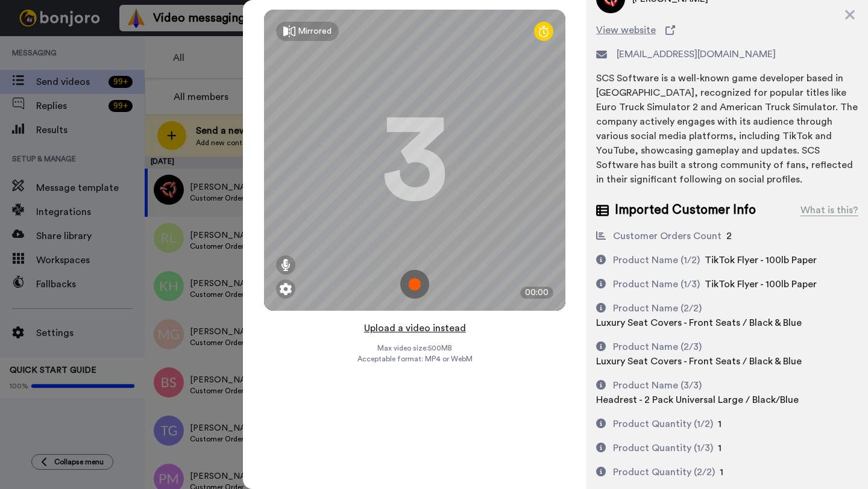
click at [409, 330] on button "Upload a video instead" at bounding box center [414, 329] width 109 height 16
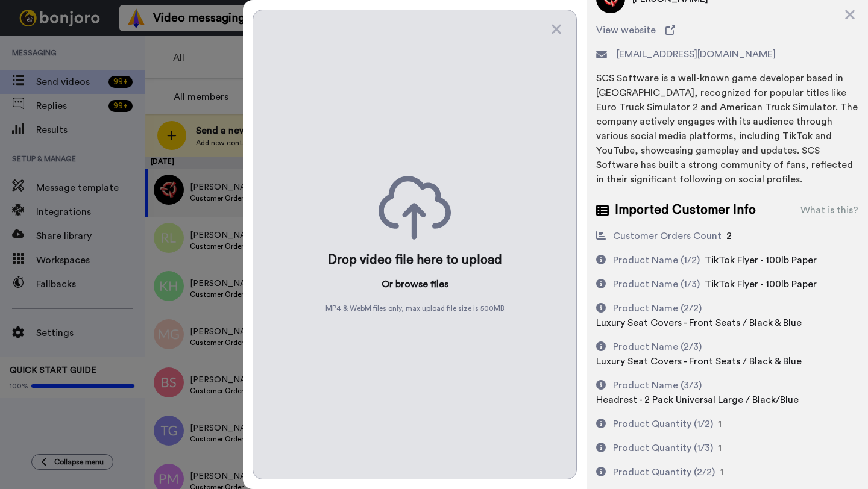
click at [406, 278] on button "browse" at bounding box center [411, 284] width 33 height 14
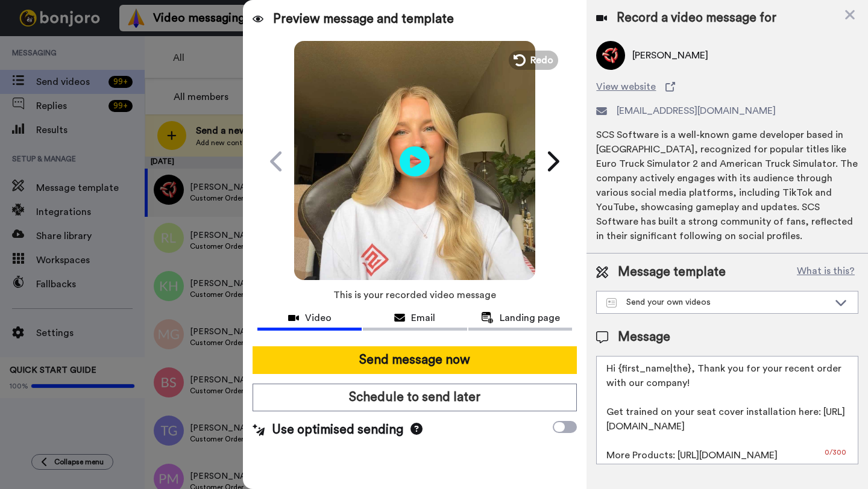
scroll to position [0, 0]
drag, startPoint x: 688, startPoint y: 373, endPoint x: 621, endPoint y: 374, distance: 66.9
click at [621, 374] on textarea "Hi {first_name|the}, Thank you for your recent order with our company! Get trai…" at bounding box center [727, 410] width 262 height 109
paste textarea "[PERSON_NAME]"
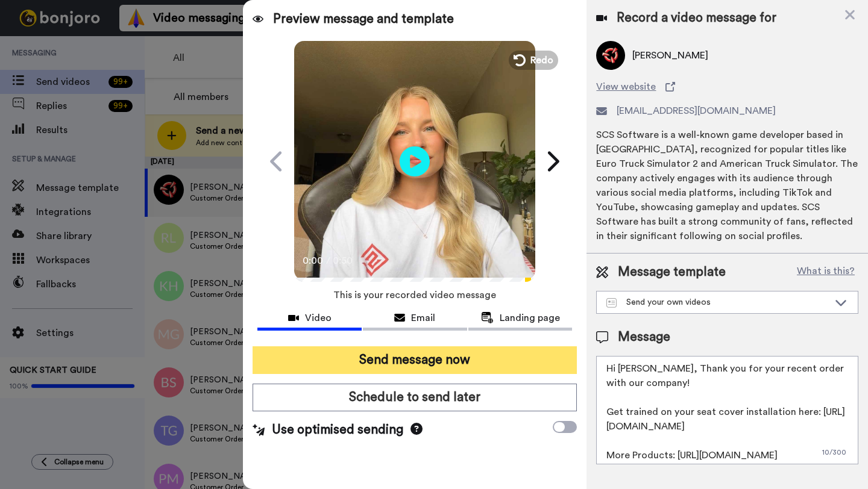
type textarea "Hi Robert, Thank you for your recent order with our company! Get trained on you…"
click at [496, 359] on button "Send message now" at bounding box center [415, 361] width 324 height 28
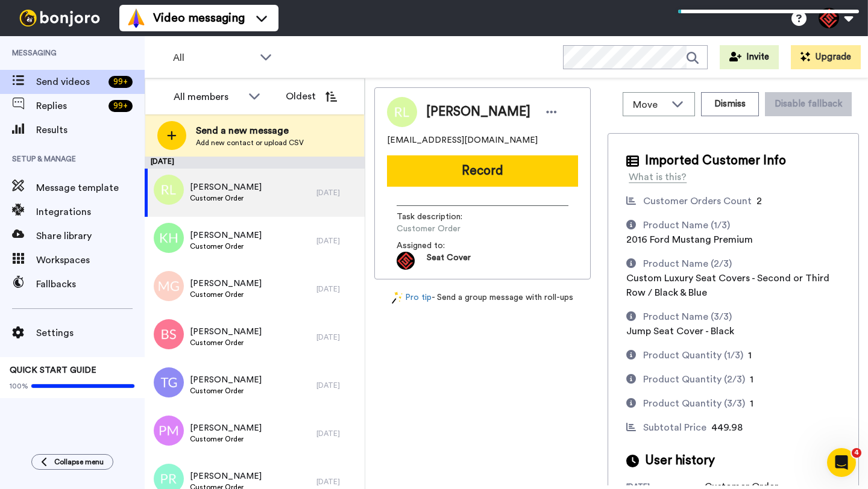
click at [438, 109] on span "[PERSON_NAME]" at bounding box center [478, 112] width 104 height 18
copy span "[PERSON_NAME]"
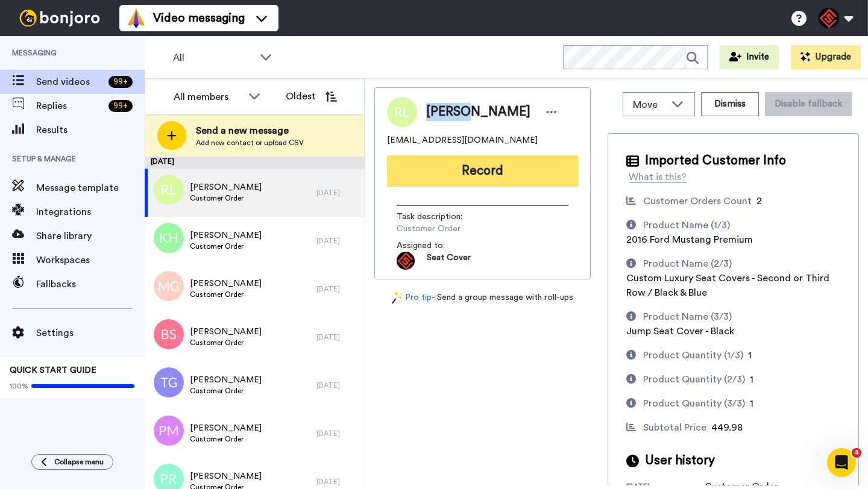
click at [495, 172] on button "Record" at bounding box center [482, 171] width 191 height 31
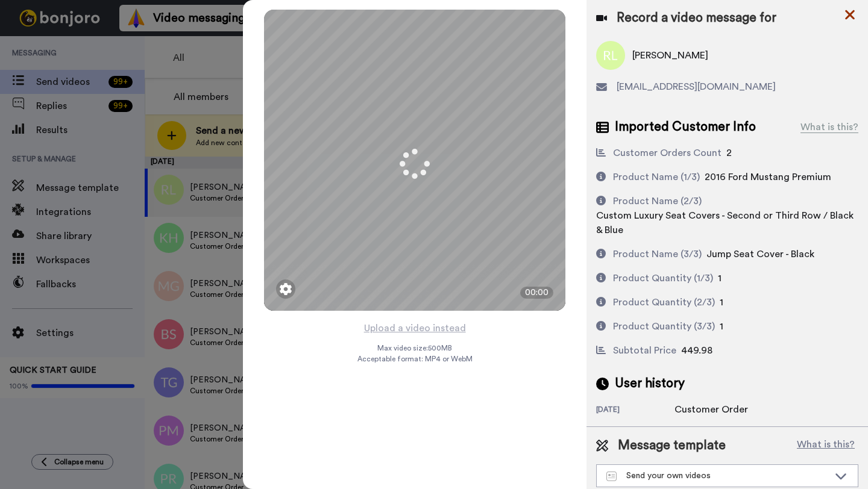
click at [848, 13] on icon at bounding box center [850, 15] width 10 height 10
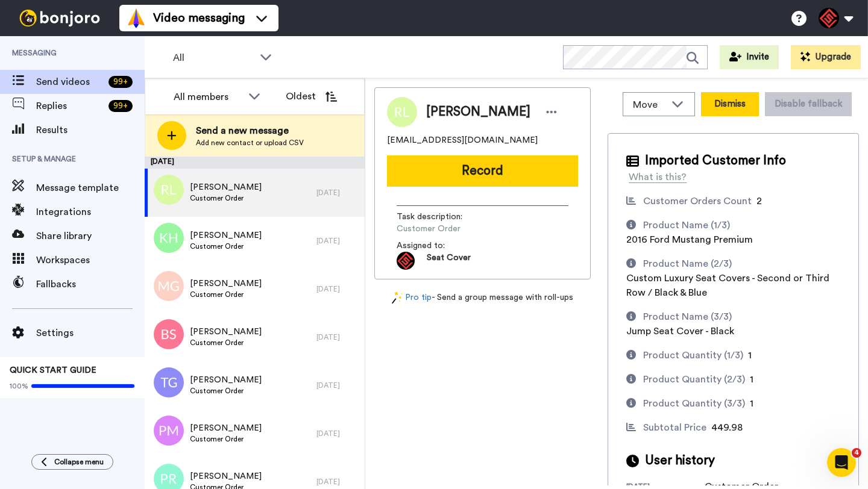
click at [725, 109] on button "Dismiss" at bounding box center [730, 104] width 58 height 24
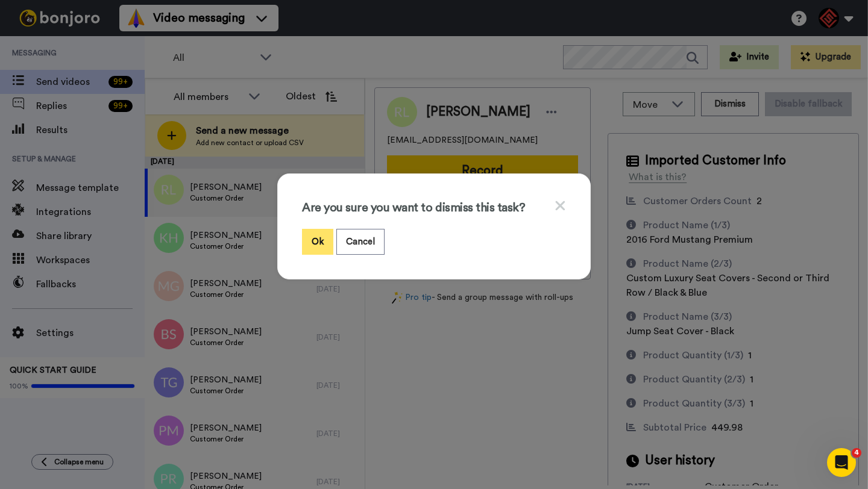
click at [312, 240] on button "Ok" at bounding box center [317, 242] width 31 height 26
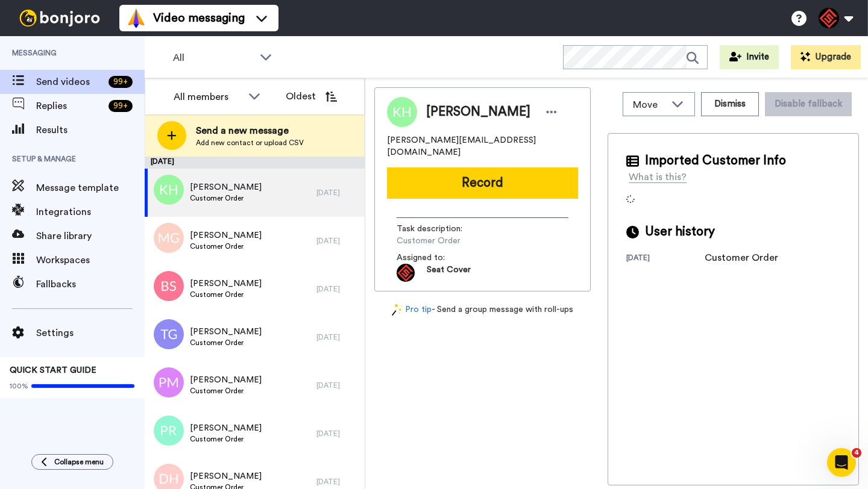
click at [439, 109] on span "[PERSON_NAME]" at bounding box center [478, 112] width 104 height 18
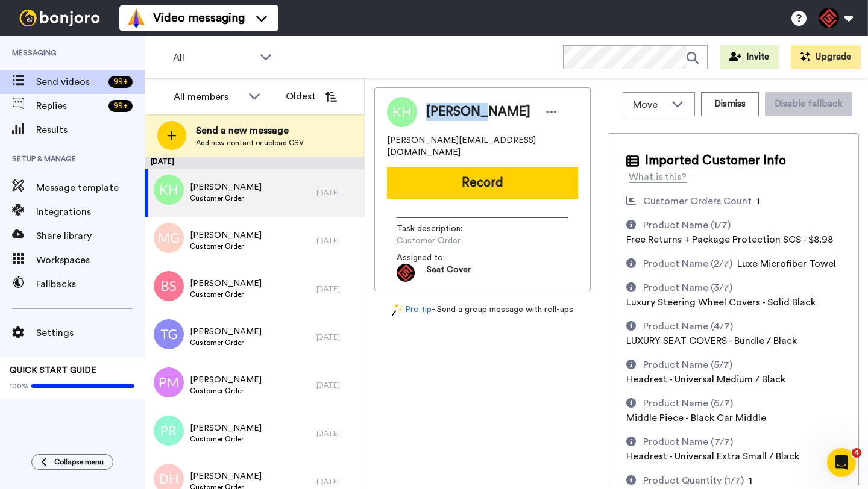
copy span "[PERSON_NAME]"
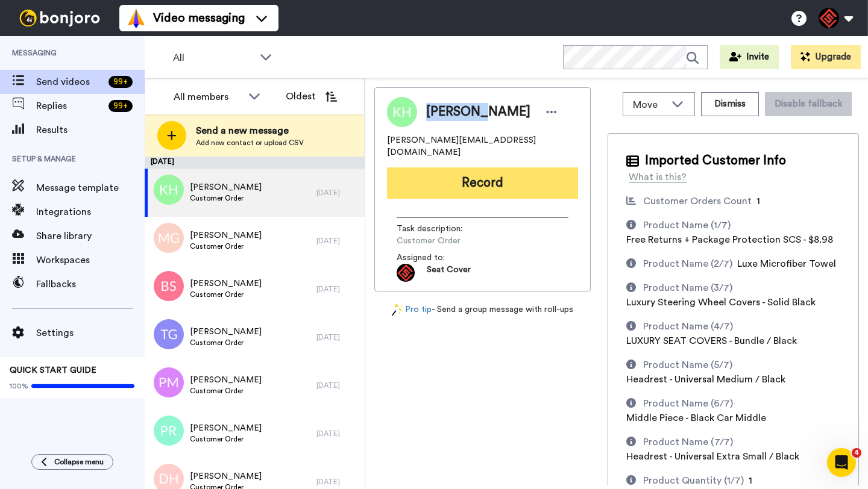
click at [462, 179] on button "Record" at bounding box center [482, 183] width 191 height 31
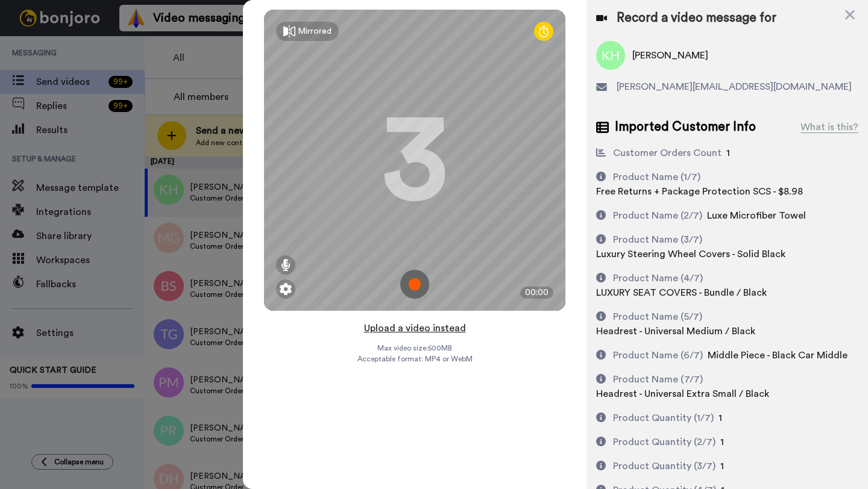
click at [417, 334] on button "Upload a video instead" at bounding box center [414, 329] width 109 height 16
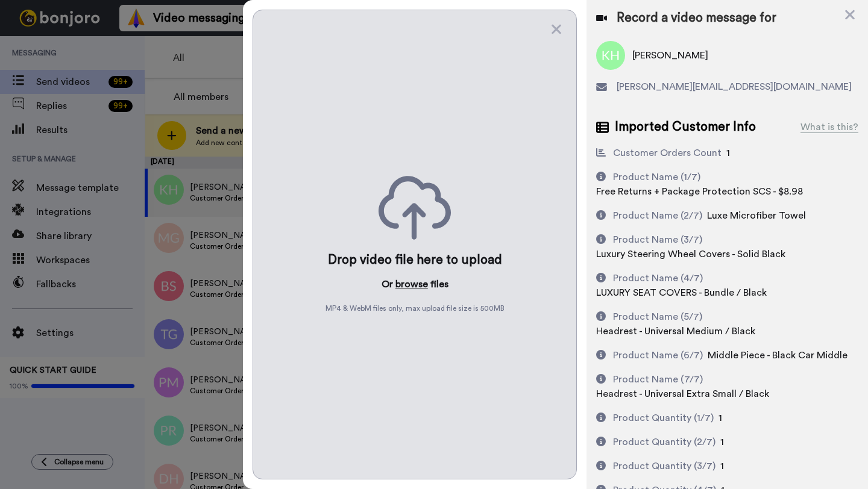
click at [421, 288] on button "browse" at bounding box center [411, 284] width 33 height 14
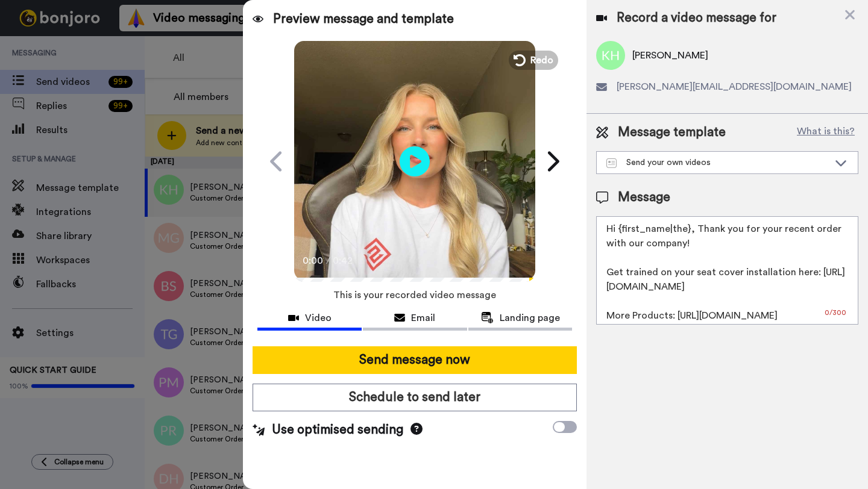
drag, startPoint x: 687, startPoint y: 233, endPoint x: 618, endPoint y: 233, distance: 69.3
click at [618, 233] on textarea "Hi {first_name|the}, Thank you for your recent order with our company! Get trai…" at bounding box center [727, 270] width 262 height 109
paste textarea "Kristina"
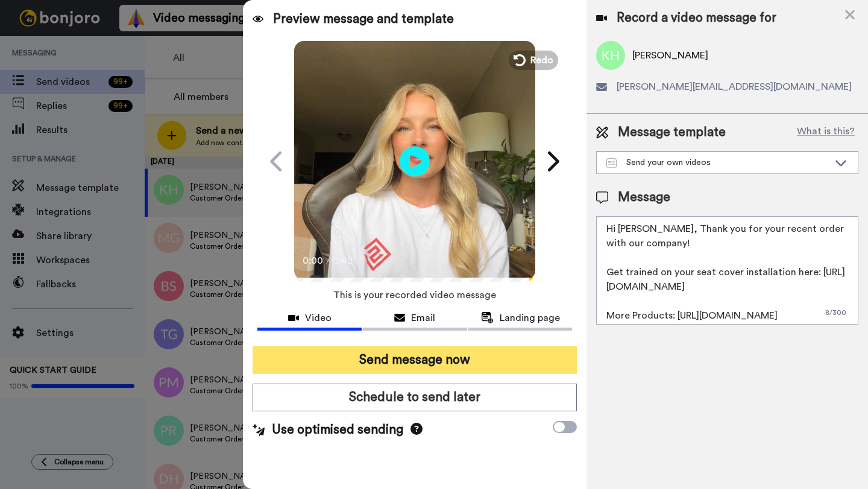
type textarea "Hi Kristina, Thank you for your recent order with our company! Get trained on y…"
click at [397, 369] on button "Send message now" at bounding box center [415, 361] width 324 height 28
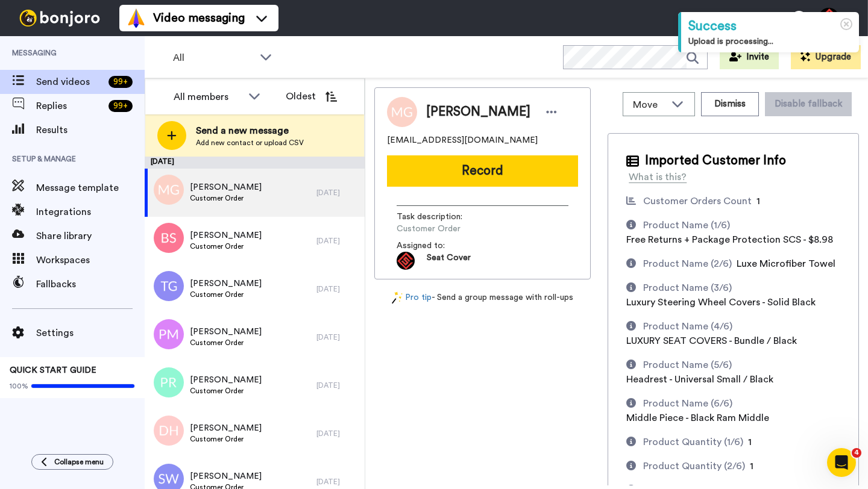
click at [441, 112] on span "Matt Garza" at bounding box center [478, 112] width 104 height 18
copy span "Matt"
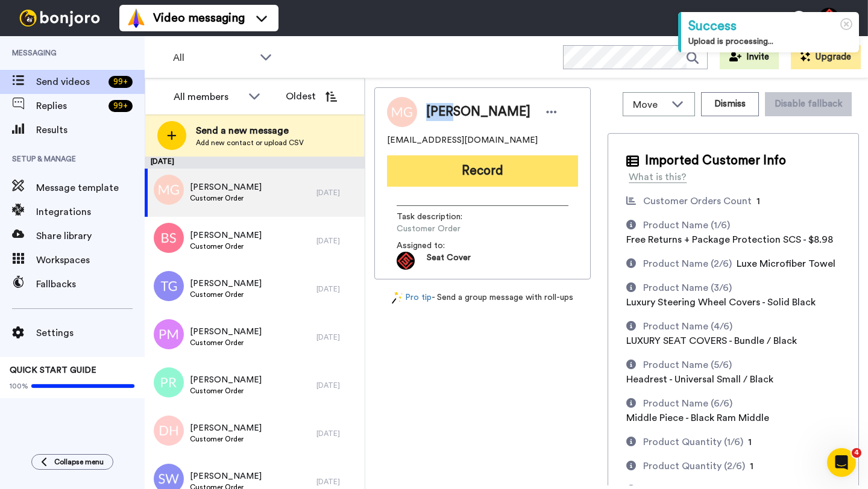
click at [456, 166] on button "Record" at bounding box center [482, 171] width 191 height 31
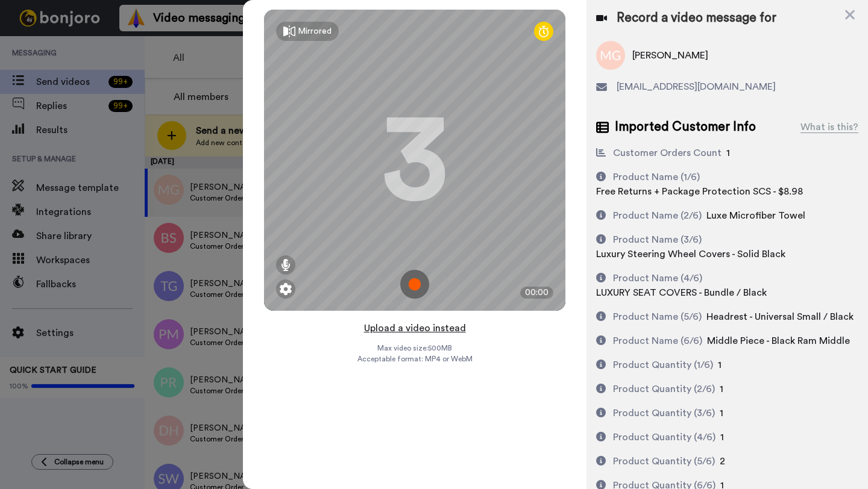
click at [417, 329] on button "Upload a video instead" at bounding box center [414, 329] width 109 height 16
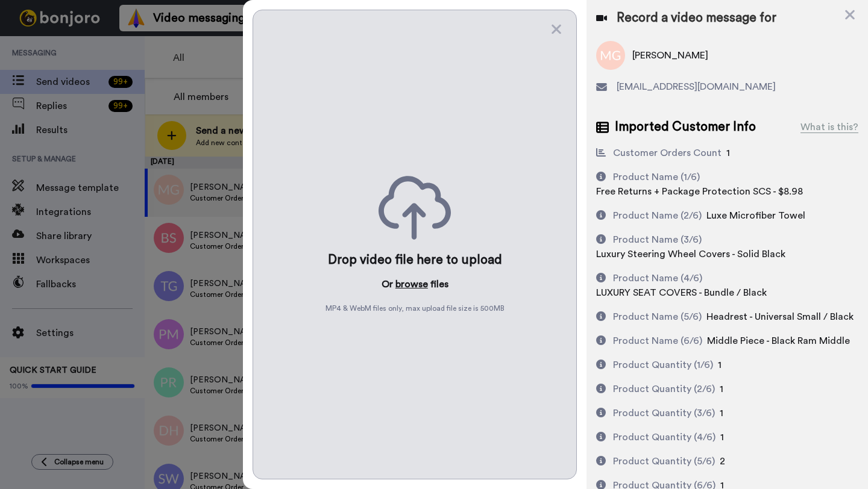
click at [413, 288] on button "browse" at bounding box center [411, 284] width 33 height 14
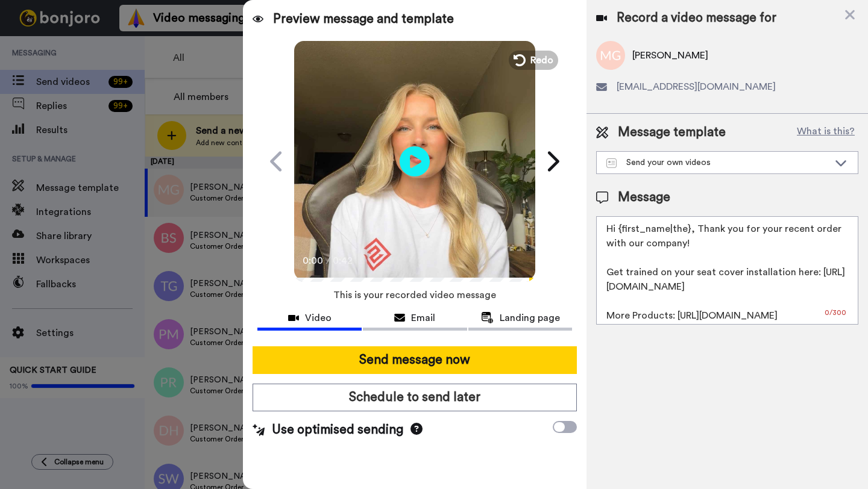
drag, startPoint x: 689, startPoint y: 232, endPoint x: 620, endPoint y: 231, distance: 68.7
click at [620, 231] on textarea "Hi {first_name|the}, Thank you for your recent order with our company! Get trai…" at bounding box center [727, 270] width 262 height 109
paste textarea "Matt"
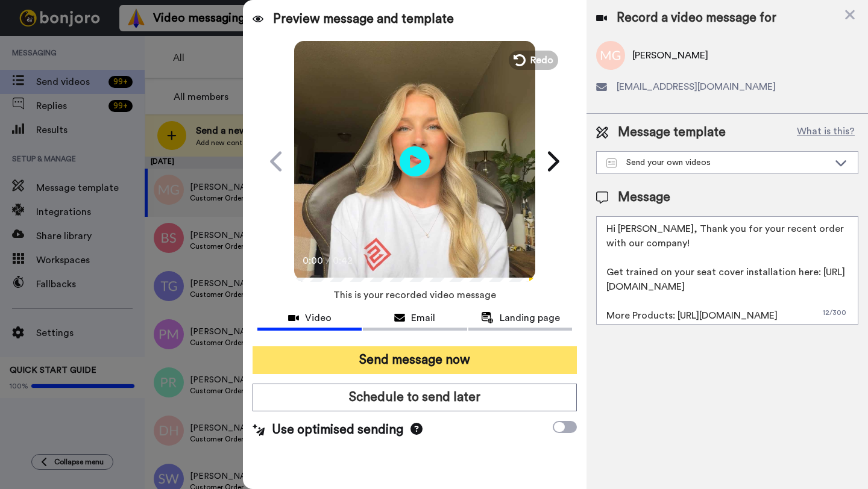
type textarea "Hi Matt, Thank you for your recent order with our company! Get trained on your …"
click at [438, 364] on button "Send message now" at bounding box center [415, 361] width 324 height 28
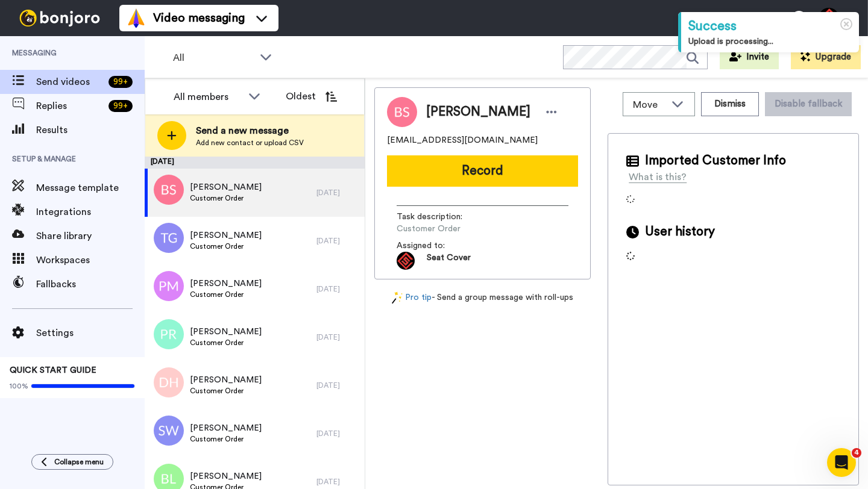
click at [440, 112] on span "[PERSON_NAME]" at bounding box center [478, 112] width 104 height 18
copy span "[PERSON_NAME]"
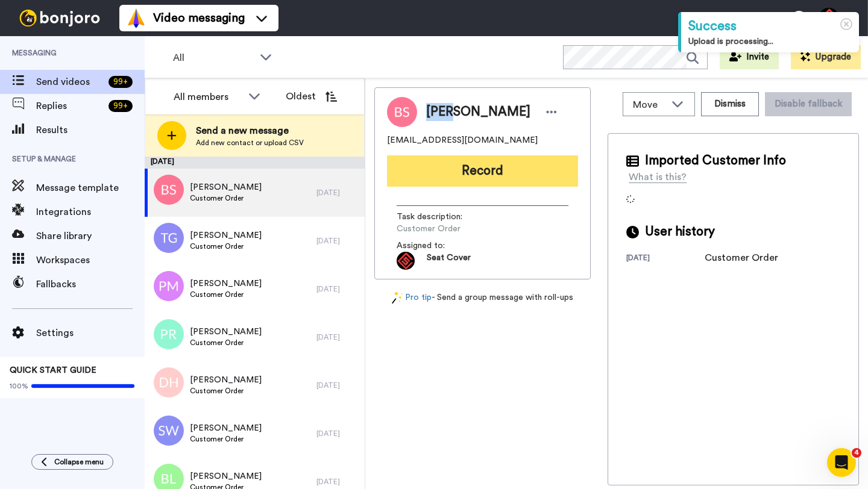
click at [461, 165] on button "Record" at bounding box center [482, 171] width 191 height 31
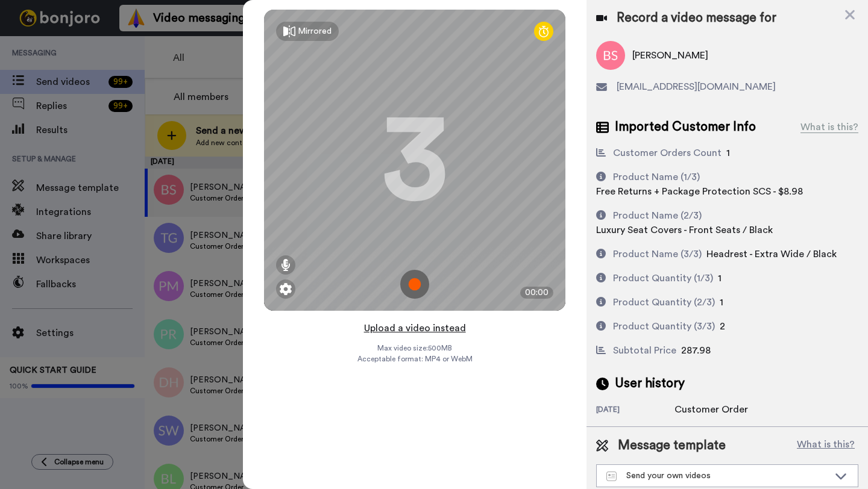
click at [423, 327] on button "Upload a video instead" at bounding box center [414, 329] width 109 height 16
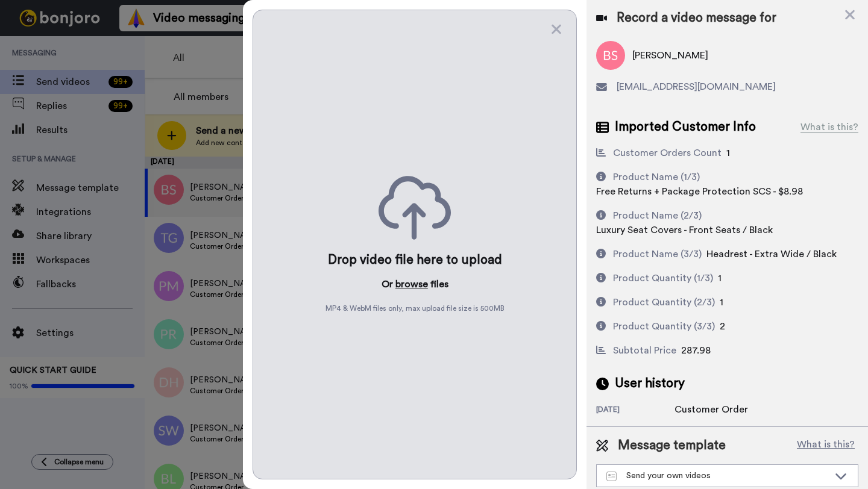
click at [422, 285] on button "browse" at bounding box center [411, 284] width 33 height 14
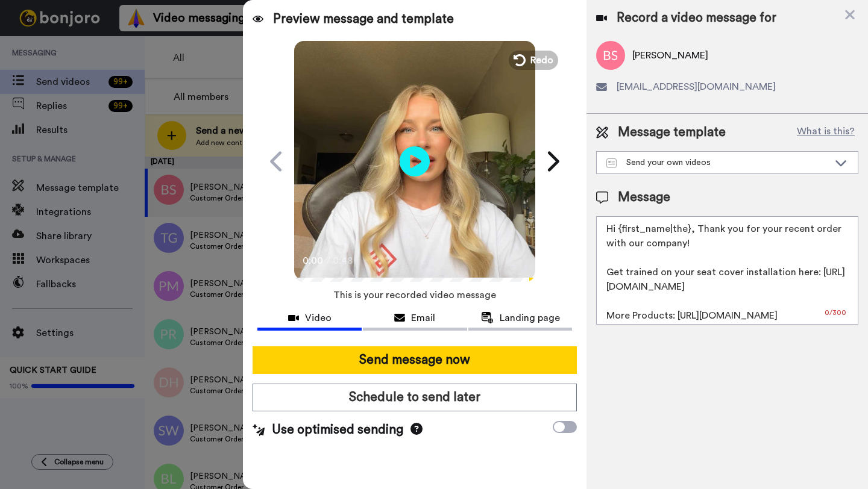
drag, startPoint x: 687, startPoint y: 233, endPoint x: 617, endPoint y: 233, distance: 69.9
click at [617, 233] on textarea "Hi {first_name|the}, Thank you for your recent order with our company! Get trai…" at bounding box center [727, 270] width 262 height 109
paste textarea "Brad"
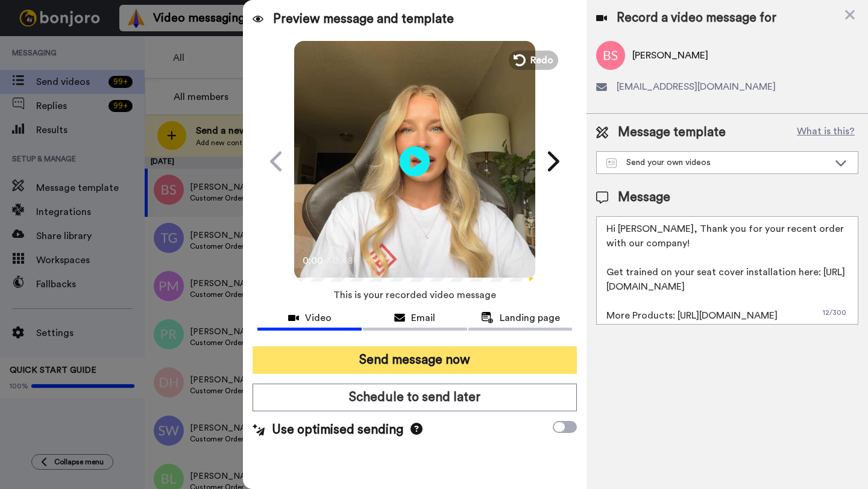
type textarea "Hi Brad, Thank you for your recent order with our company! Get trained on your …"
click at [453, 353] on button "Send message now" at bounding box center [415, 361] width 324 height 28
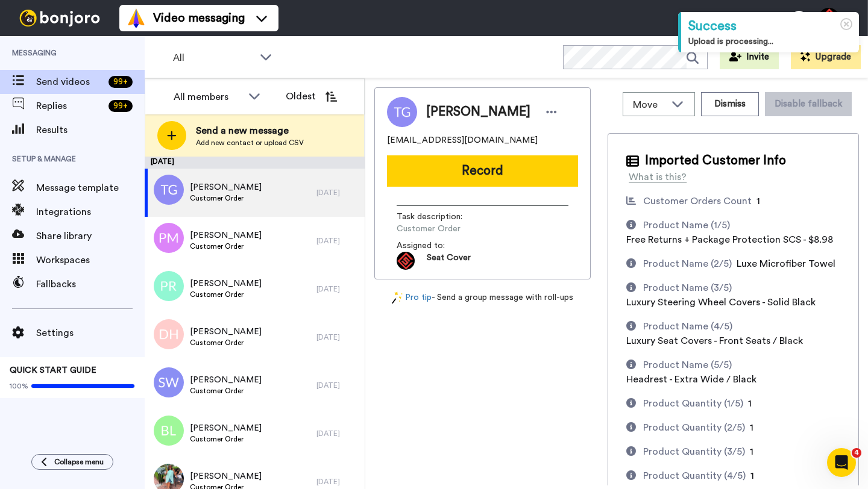
click at [444, 111] on span "[PERSON_NAME]" at bounding box center [478, 112] width 104 height 18
copy span "[PERSON_NAME]"
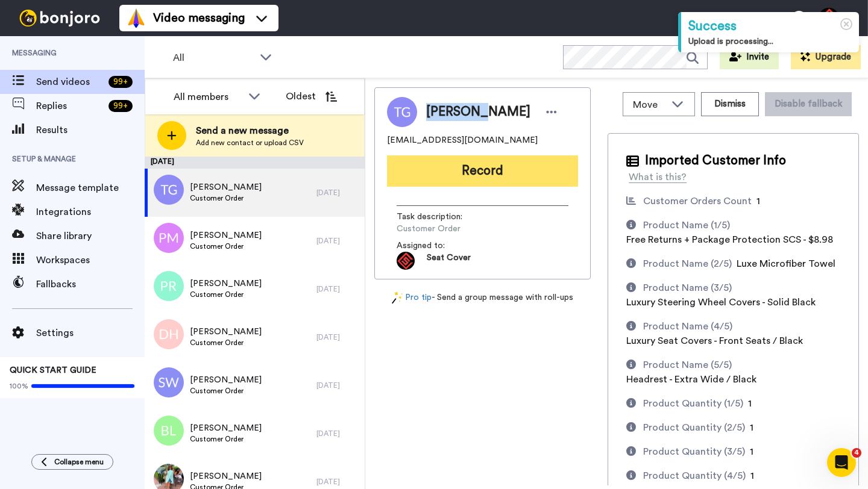
click at [473, 174] on button "Record" at bounding box center [482, 171] width 191 height 31
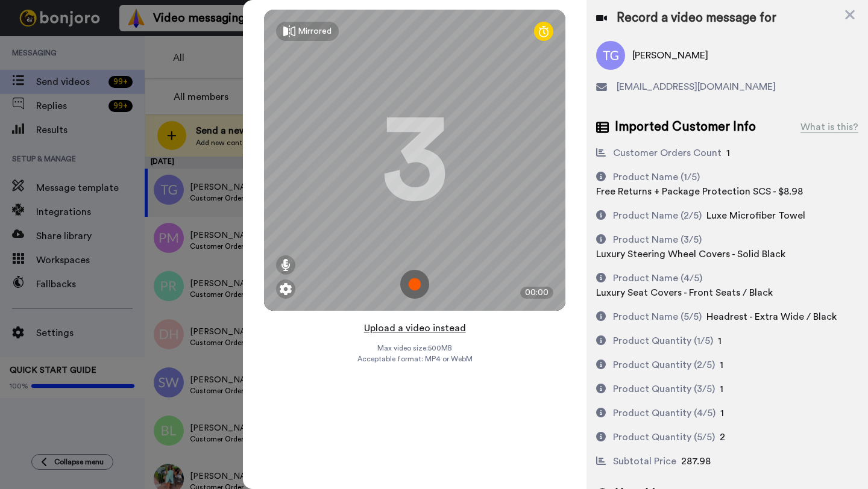
click at [420, 329] on button "Upload a video instead" at bounding box center [414, 329] width 109 height 16
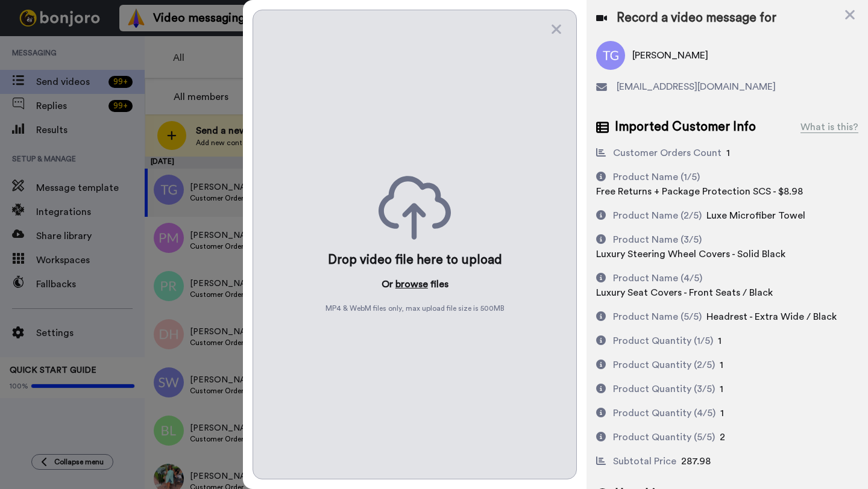
click at [409, 285] on button "browse" at bounding box center [411, 284] width 33 height 14
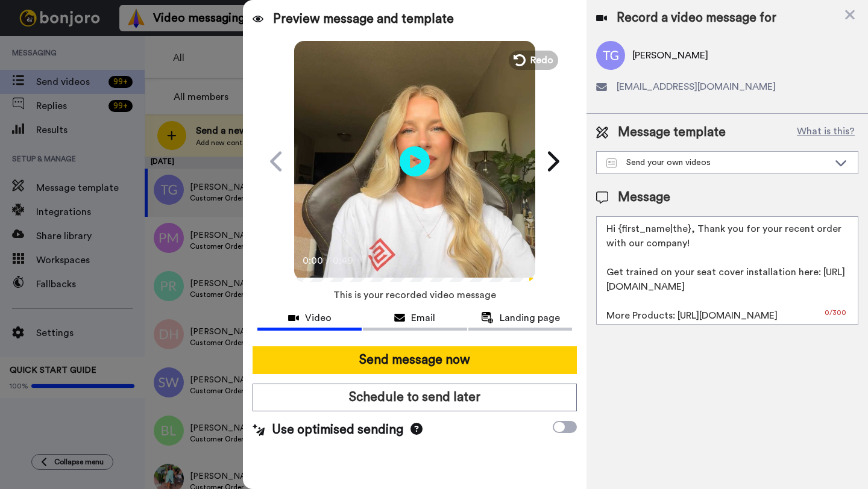
drag, startPoint x: 687, startPoint y: 234, endPoint x: 646, endPoint y: 233, distance: 40.4
click at [646, 233] on textarea "Hi {first_name|the}, Thank you for your recent order with our company! Get trai…" at bounding box center [727, 270] width 262 height 109
drag, startPoint x: 689, startPoint y: 231, endPoint x: 620, endPoint y: 230, distance: 69.3
click at [620, 230] on textarea "Hi {first_name|the}, Thank you for your recent order with our company! Get trai…" at bounding box center [727, 270] width 262 height 109
paste textarea "Terrence"
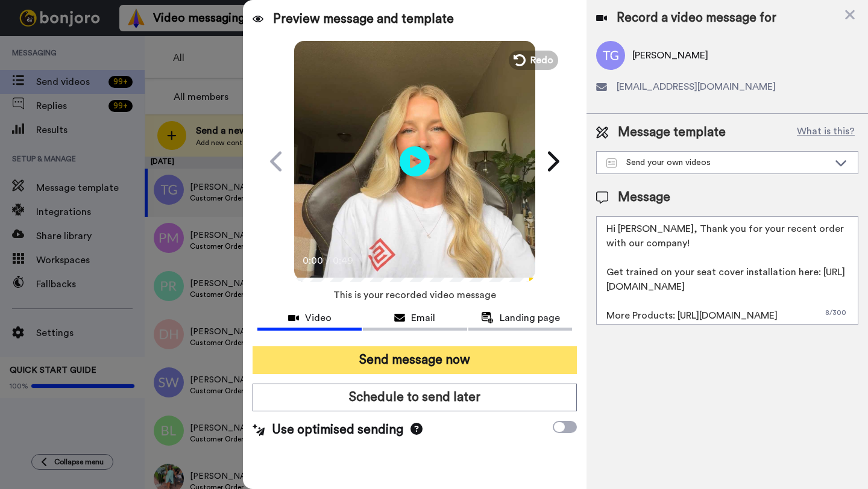
type textarea "Hi Terrence, Thank you for your recent order with our company! Get trained on y…"
click at [406, 360] on button "Send message now" at bounding box center [415, 361] width 324 height 28
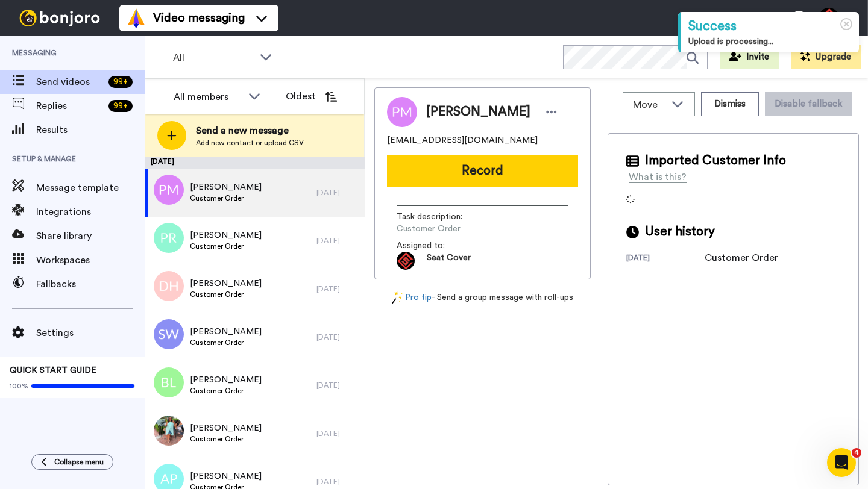
click at [439, 112] on span "[PERSON_NAME]" at bounding box center [478, 112] width 104 height 18
copy span "Pete"
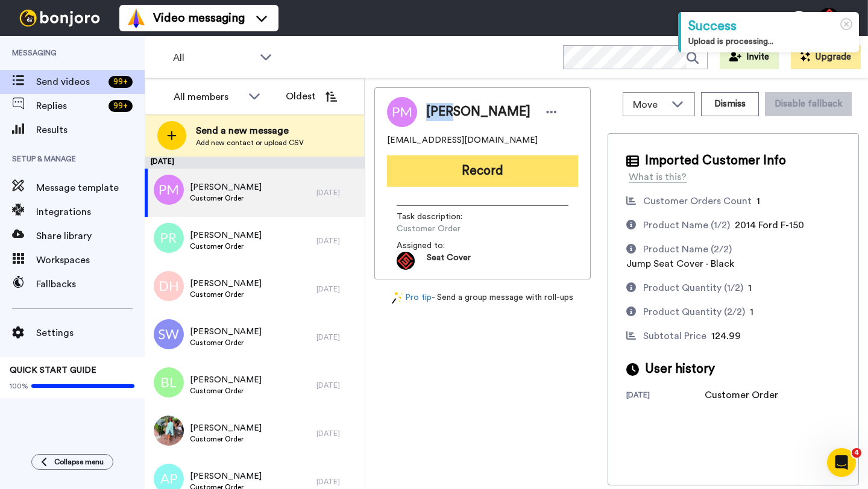
click at [478, 175] on button "Record" at bounding box center [482, 171] width 191 height 31
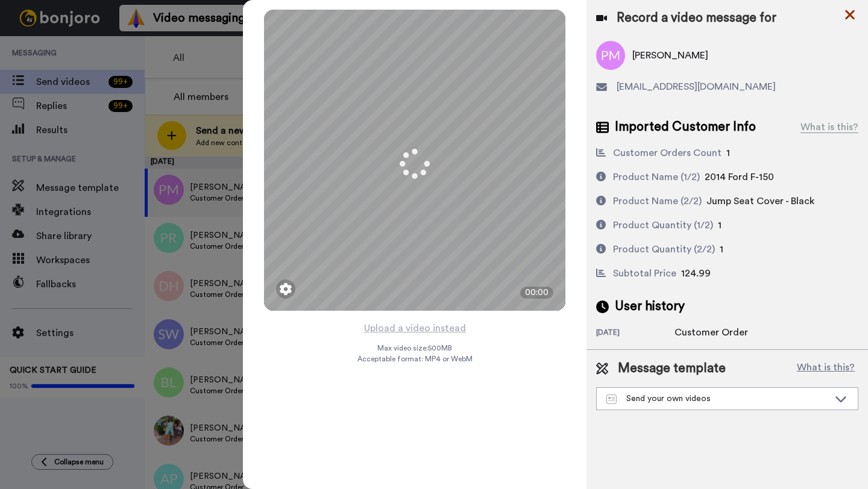
click at [847, 13] on icon at bounding box center [850, 14] width 12 height 15
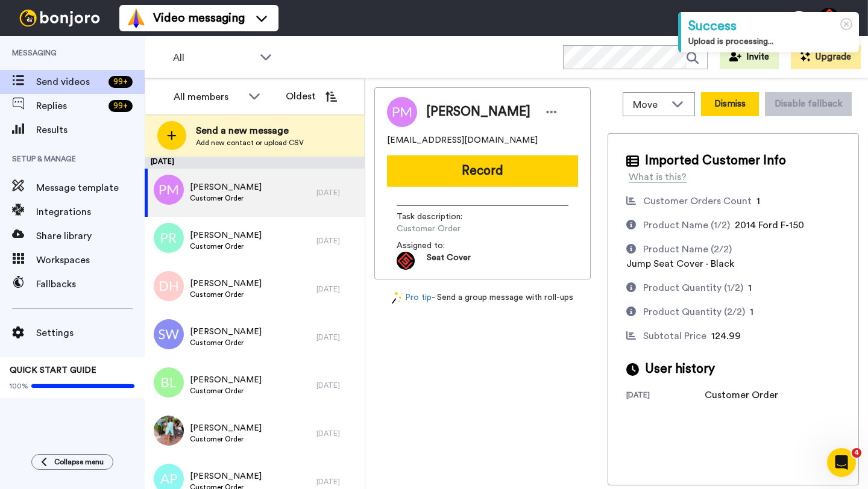
click at [732, 104] on button "Dismiss" at bounding box center [730, 104] width 58 height 24
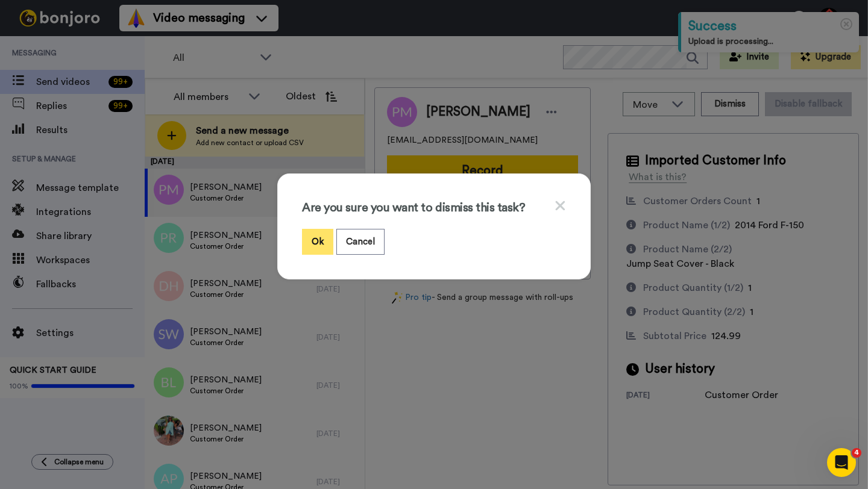
click at [323, 229] on button "Ok" at bounding box center [317, 242] width 31 height 26
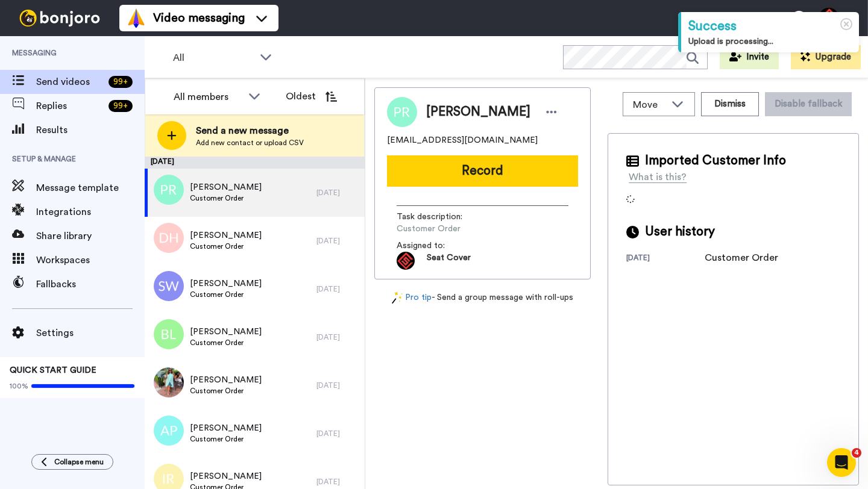
click at [445, 107] on span "Phillip Robinson" at bounding box center [478, 112] width 104 height 18
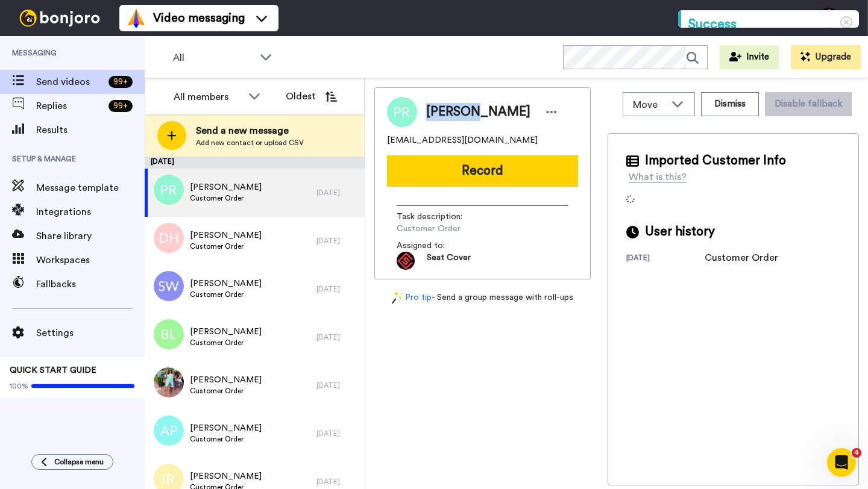
copy span "Phillip"
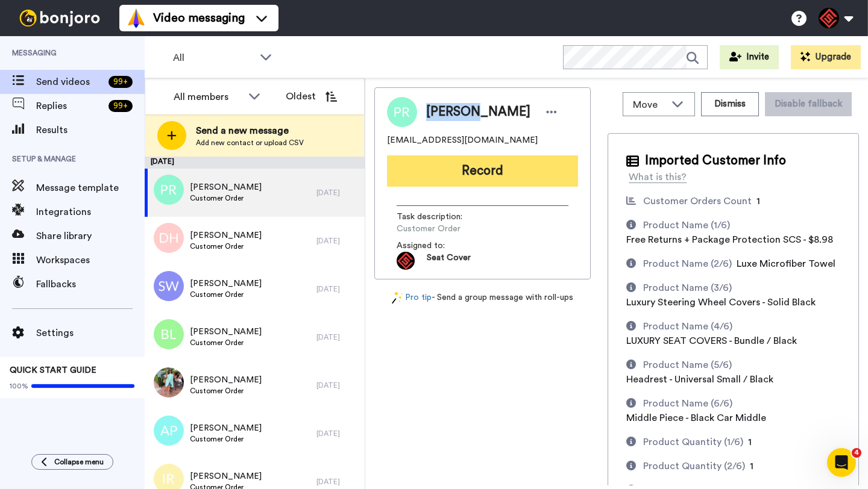
click at [477, 176] on button "Record" at bounding box center [482, 171] width 191 height 31
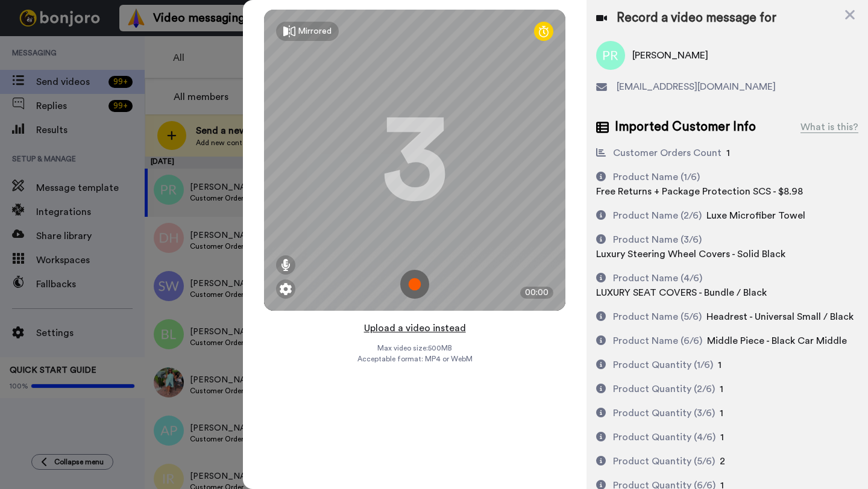
click at [413, 324] on button "Upload a video instead" at bounding box center [414, 329] width 109 height 16
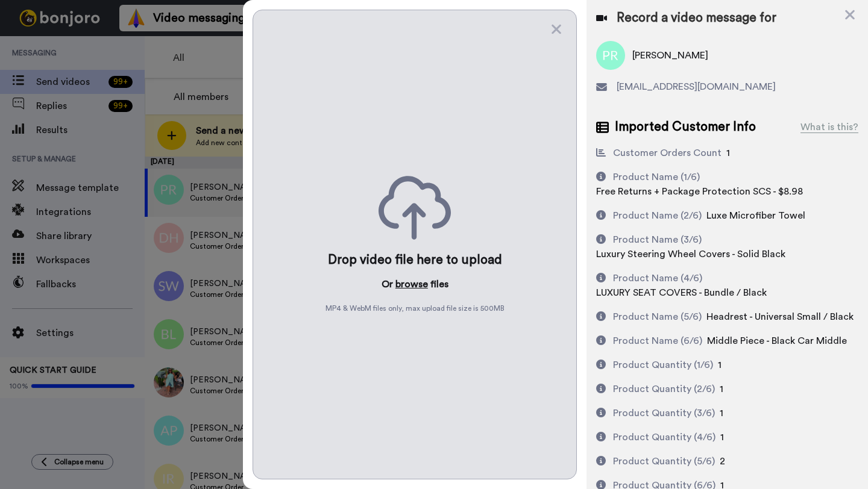
click at [412, 281] on button "browse" at bounding box center [411, 284] width 33 height 14
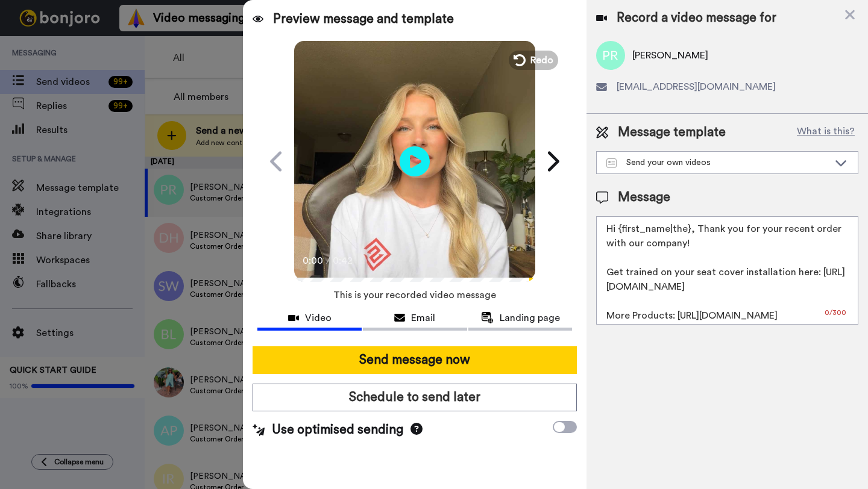
drag, startPoint x: 688, startPoint y: 231, endPoint x: 621, endPoint y: 231, distance: 66.3
click at [621, 231] on textarea "Hi {first_name|the}, Thank you for your recent order with our company! Get trai…" at bounding box center [727, 270] width 262 height 109
paste textarea "Phillip"
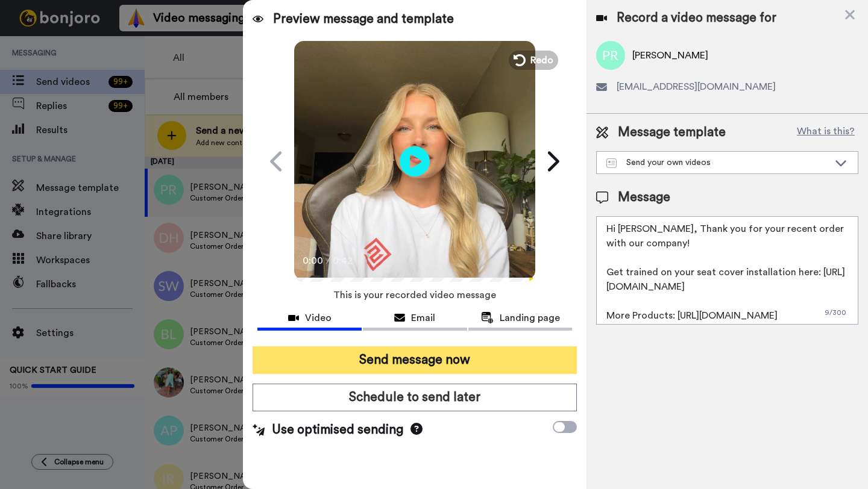
type textarea "Hi Phillip, Thank you for your recent order with our company! Get trained on yo…"
click at [455, 357] on button "Send message now" at bounding box center [415, 361] width 324 height 28
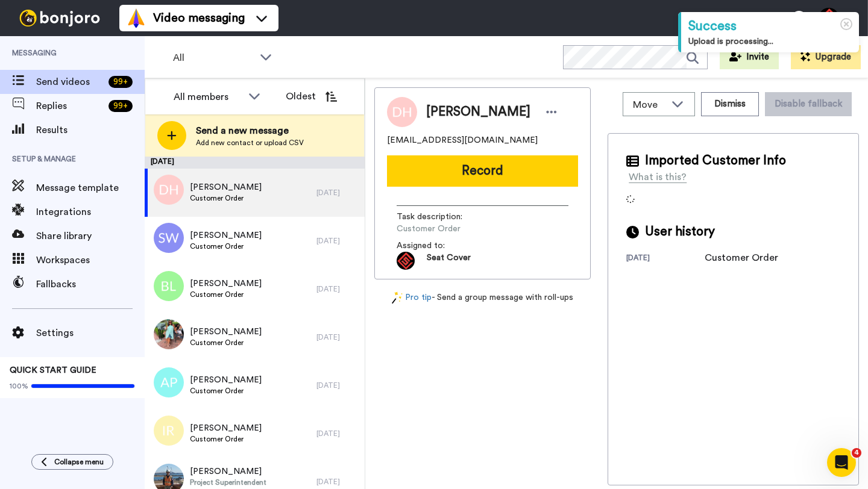
click at [447, 112] on span "[PERSON_NAME]" at bounding box center [478, 112] width 104 height 18
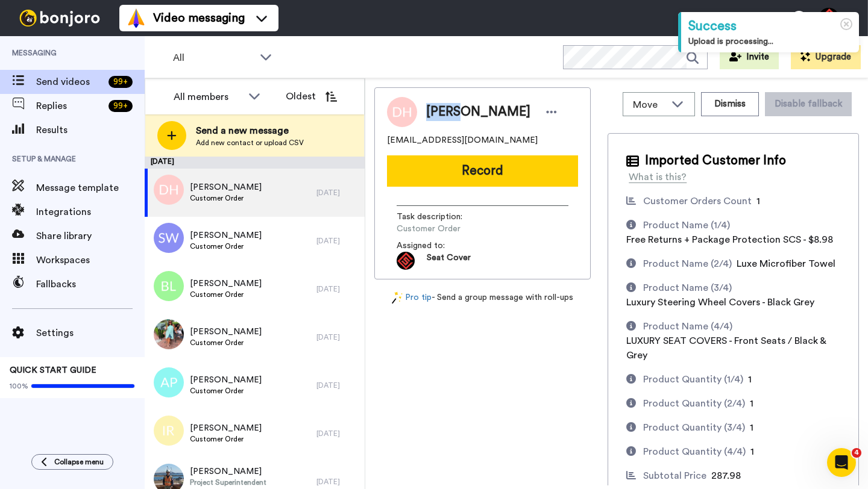
copy span "[PERSON_NAME]"
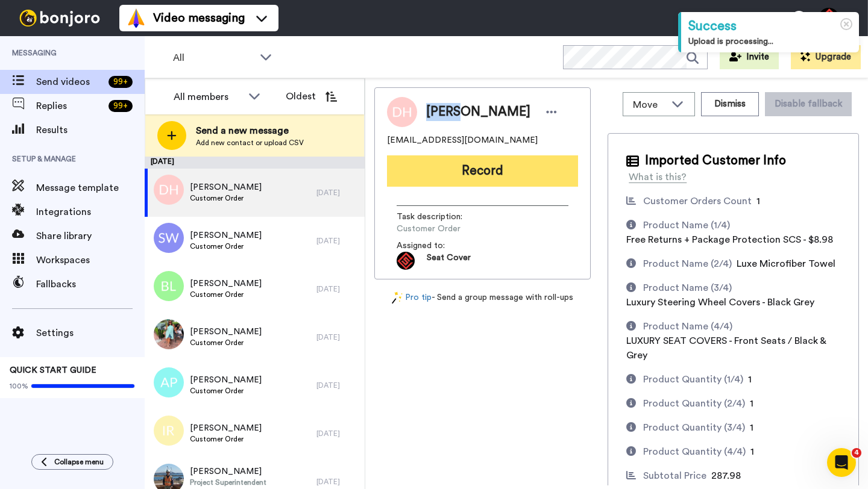
click at [467, 172] on button "Record" at bounding box center [482, 171] width 191 height 31
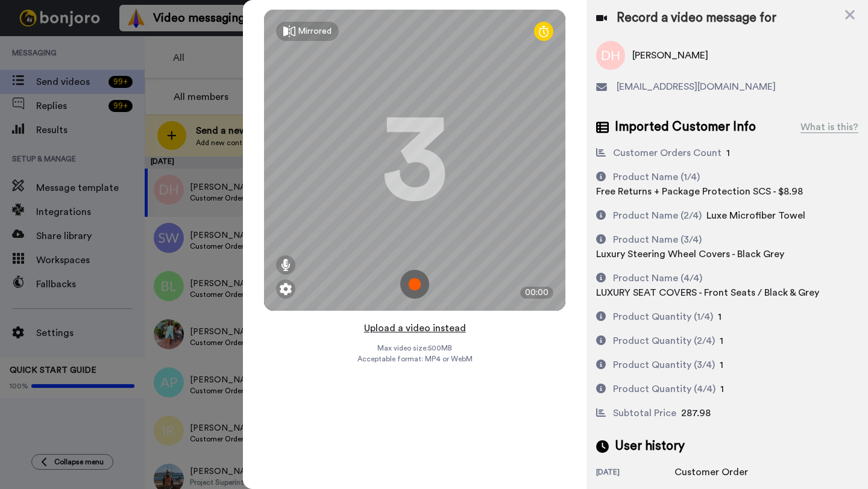
click at [408, 329] on button "Upload a video instead" at bounding box center [414, 329] width 109 height 16
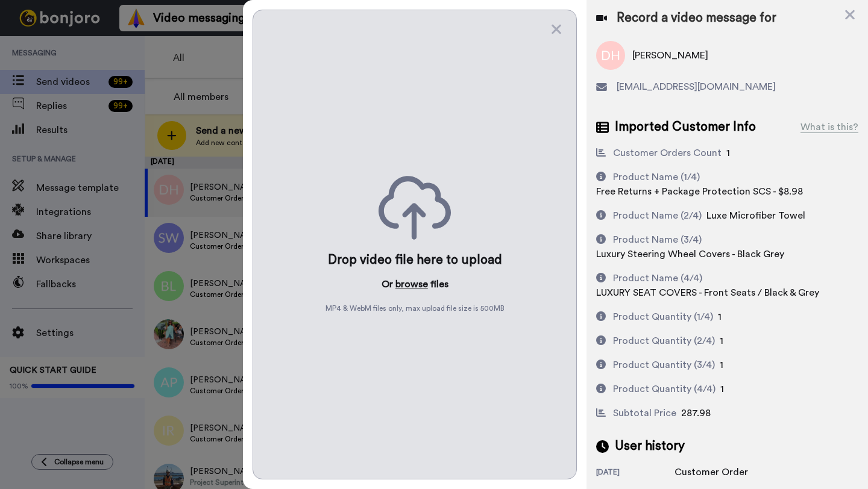
click at [413, 283] on button "browse" at bounding box center [411, 284] width 33 height 14
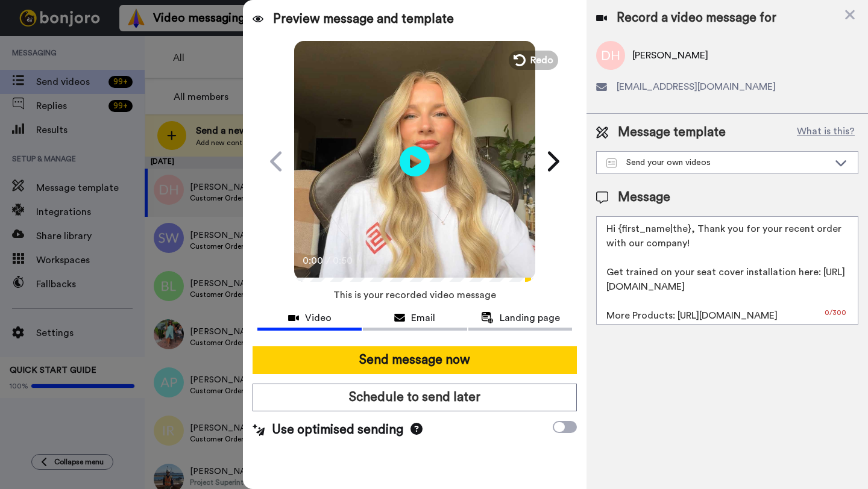
drag, startPoint x: 688, startPoint y: 233, endPoint x: 619, endPoint y: 233, distance: 68.7
click at [619, 233] on textarea "Hi {first_name|the}, Thank you for your recent order with our company! Get trai…" at bounding box center [727, 270] width 262 height 109
paste textarea "Donna"
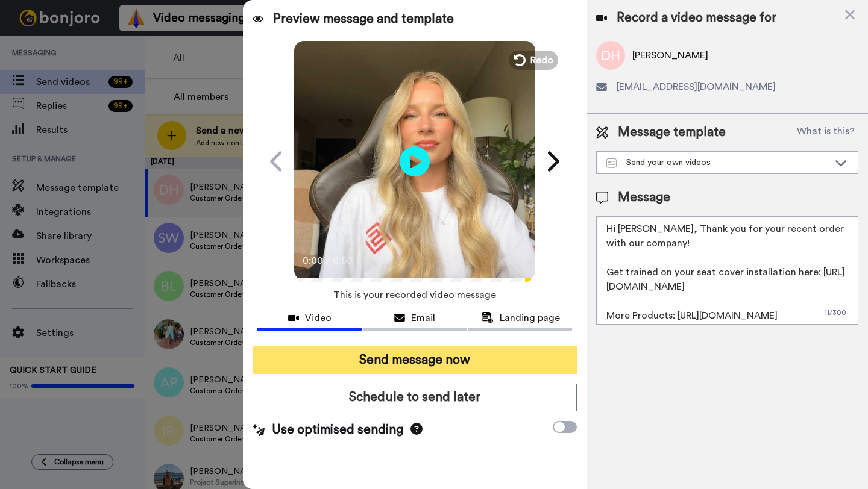
type textarea "Hi Donna, Thank you for your recent order with our company! Get trained on your…"
click at [470, 361] on button "Send message now" at bounding box center [415, 361] width 324 height 28
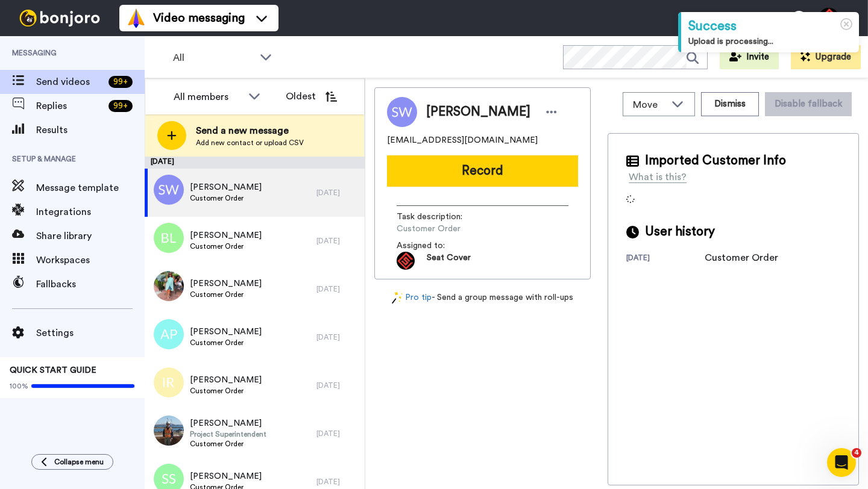
click at [445, 120] on span "Shaun Wilkinson" at bounding box center [478, 112] width 104 height 18
copy span "Shaun"
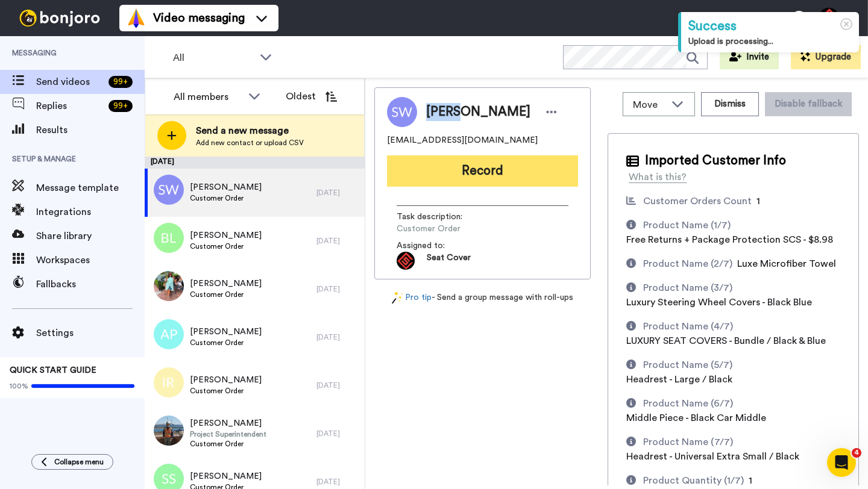
click at [505, 186] on button "Record" at bounding box center [482, 171] width 191 height 31
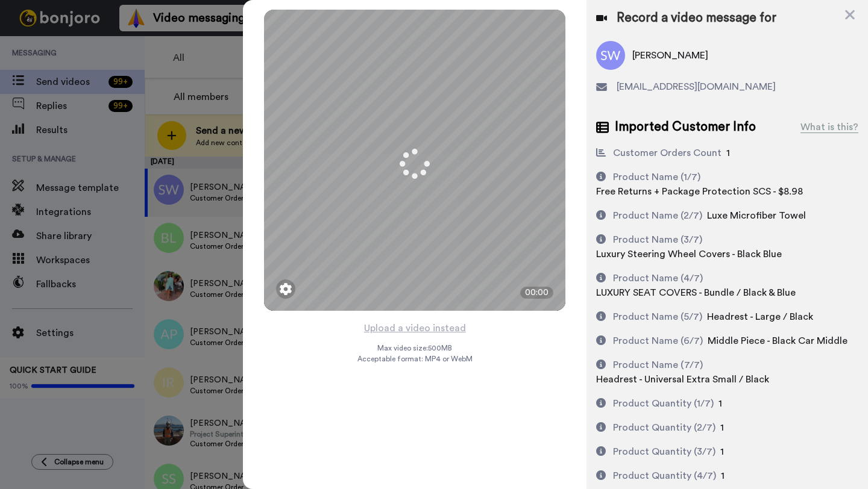
click at [414, 331] on button "Upload a video instead" at bounding box center [414, 329] width 109 height 16
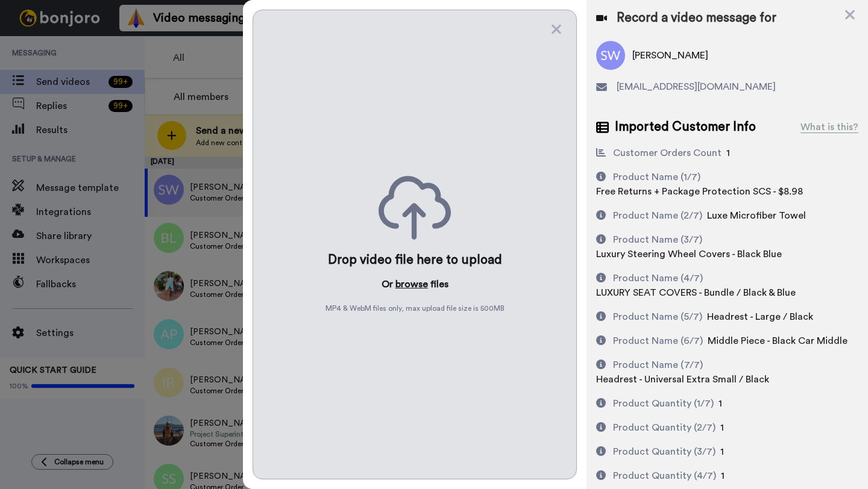
click at [417, 282] on button "browse" at bounding box center [411, 284] width 33 height 14
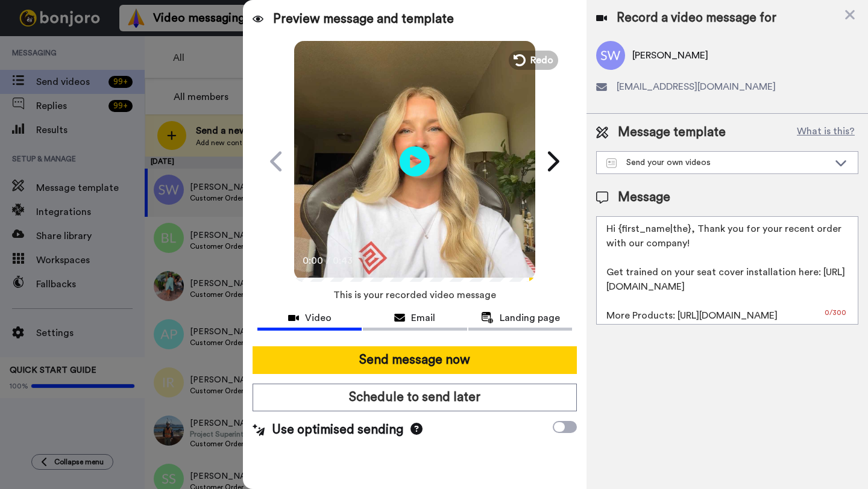
drag, startPoint x: 688, startPoint y: 233, endPoint x: 620, endPoint y: 233, distance: 68.1
click at [620, 233] on textarea "Hi {first_name|the}, Thank you for your recent order with our company! Get trai…" at bounding box center [727, 270] width 262 height 109
paste textarea "Shaun"
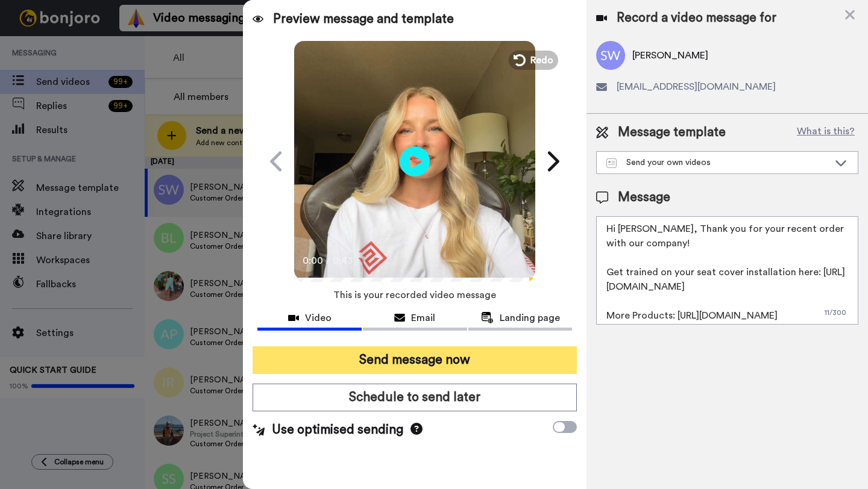
type textarea "Hi Shaun, Thank you for your recent order with our company! Get trained on your…"
click at [464, 351] on button "Send message now" at bounding box center [415, 361] width 324 height 28
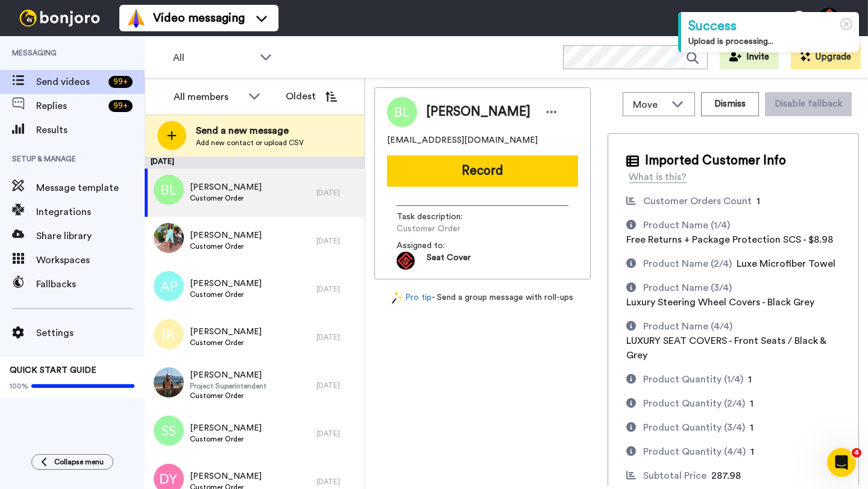
click at [440, 110] on span "[PERSON_NAME]" at bounding box center [478, 112] width 104 height 18
copy span "[PERSON_NAME]"
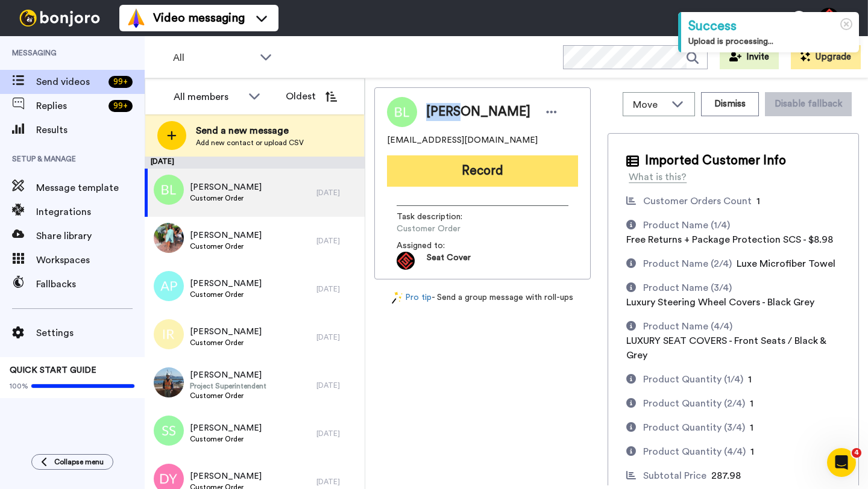
click at [474, 163] on button "Record" at bounding box center [482, 171] width 191 height 31
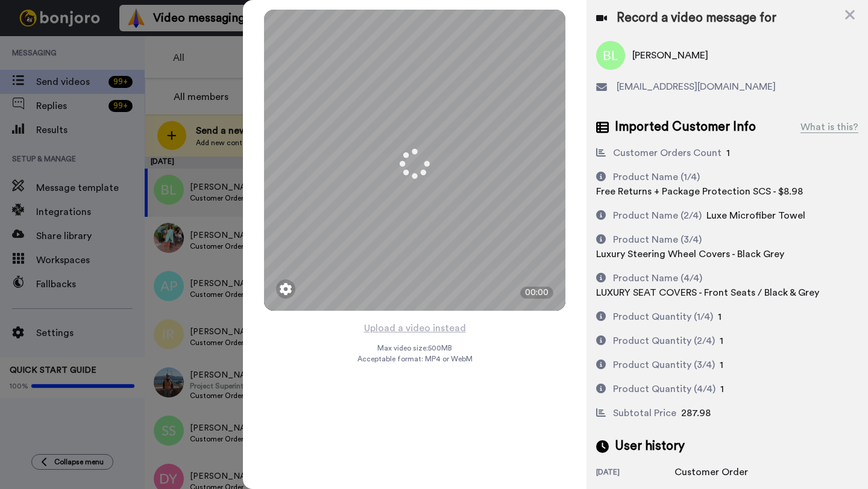
click at [402, 328] on button "Upload a video instead" at bounding box center [414, 329] width 109 height 16
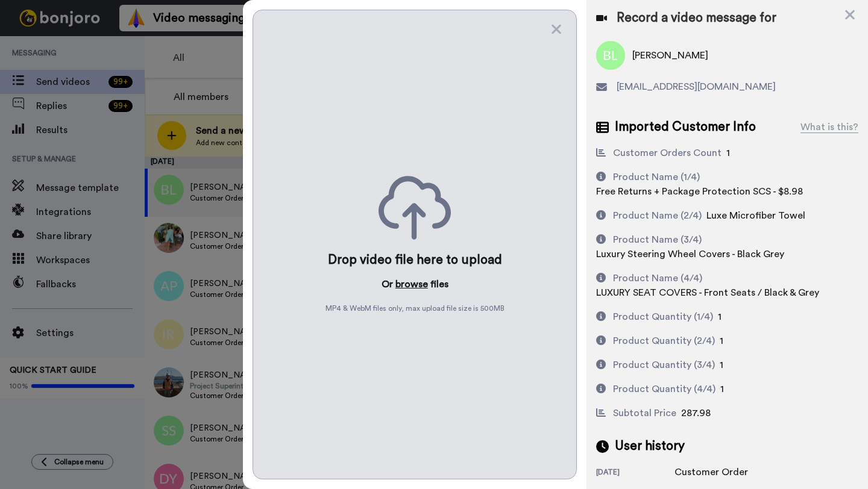
click at [412, 281] on button "browse" at bounding box center [411, 284] width 33 height 14
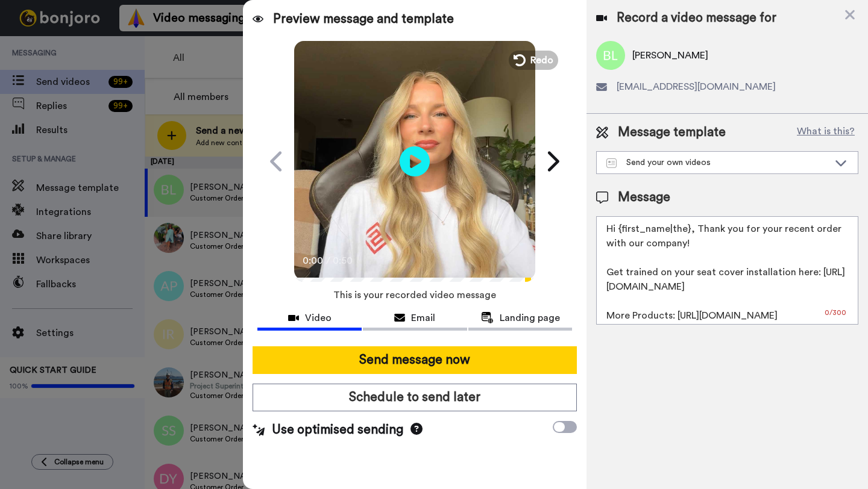
drag, startPoint x: 690, startPoint y: 233, endPoint x: 635, endPoint y: 233, distance: 54.3
click at [635, 233] on textarea "Hi {first_name|the}, Thank you for your recent order with our company! Get trai…" at bounding box center [727, 270] width 262 height 109
paste textarea "Benny"
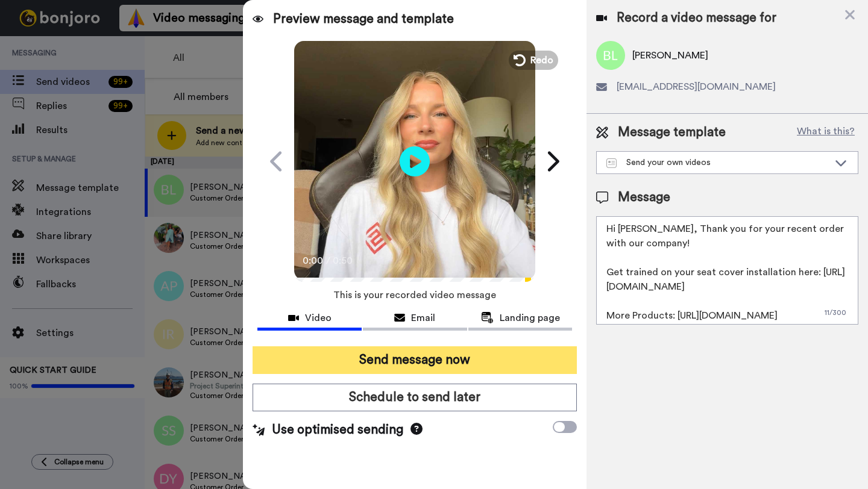
type textarea "Hi Benny, Thank you for your recent order with our company! Get trained on your…"
click at [461, 363] on button "Send message now" at bounding box center [415, 361] width 324 height 28
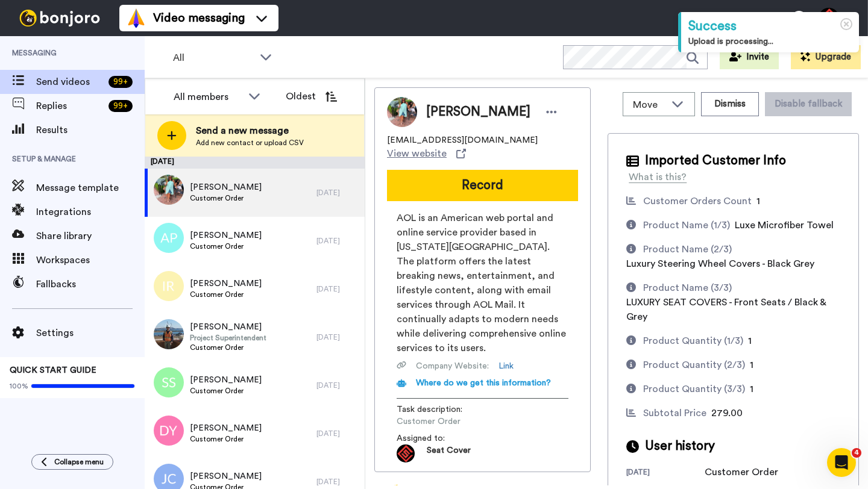
click at [444, 113] on span "Lorraine Passiatore" at bounding box center [478, 112] width 104 height 18
copy span "Lorraine"
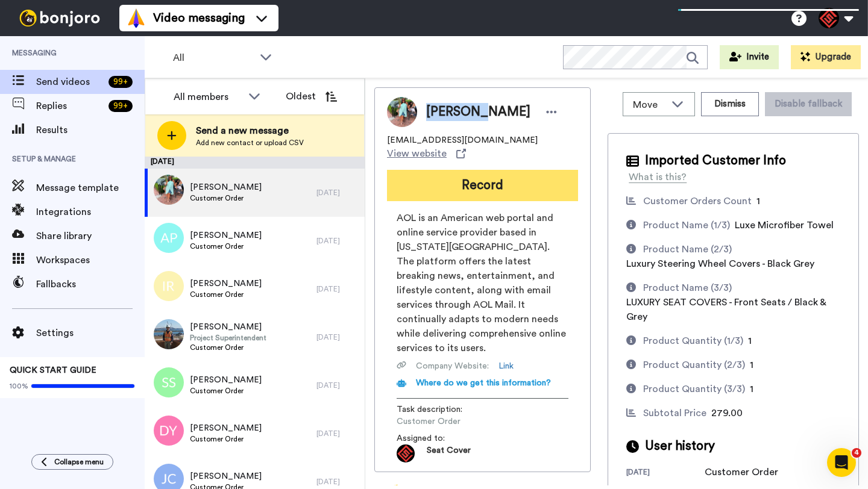
click at [497, 171] on button "Record" at bounding box center [482, 185] width 191 height 31
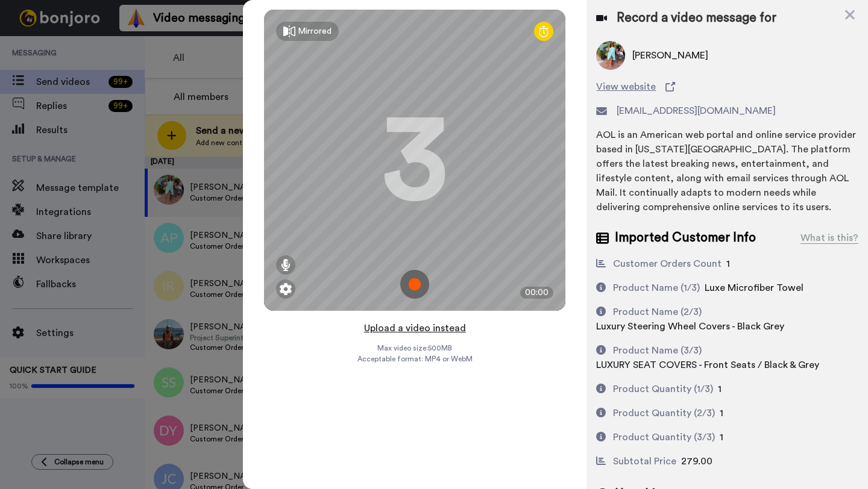
click at [412, 329] on button "Upload a video instead" at bounding box center [414, 329] width 109 height 16
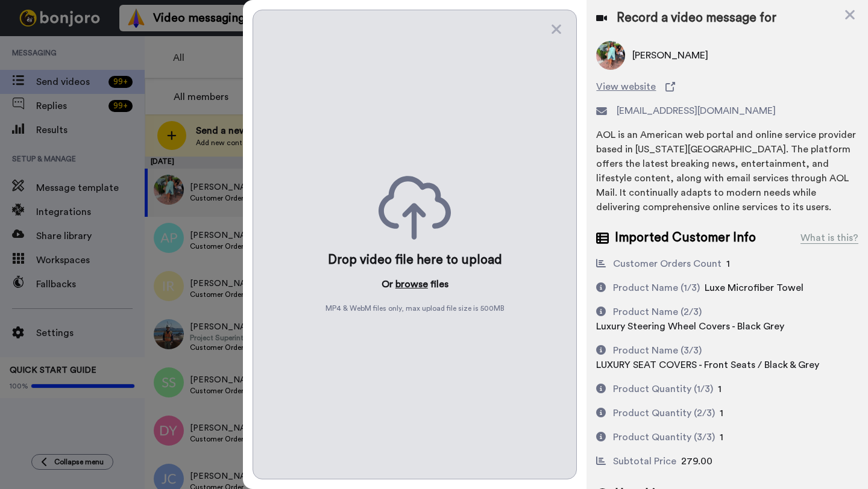
click at [407, 279] on button "browse" at bounding box center [411, 284] width 33 height 14
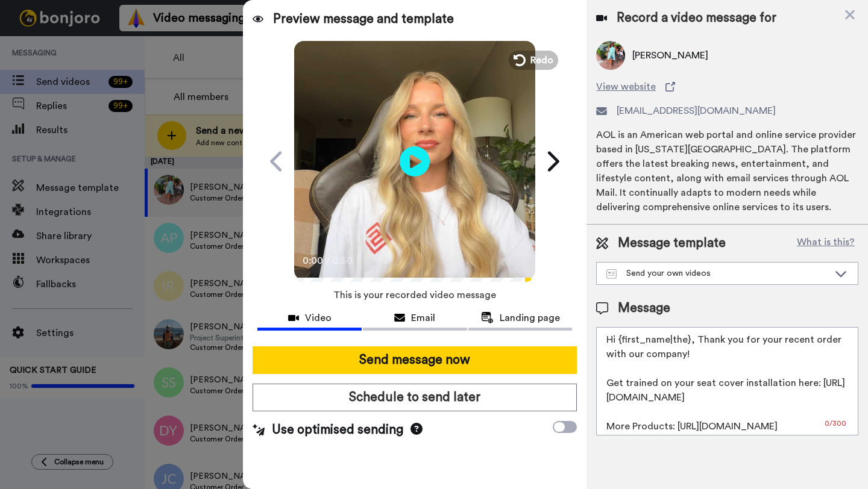
drag, startPoint x: 689, startPoint y: 342, endPoint x: 618, endPoint y: 344, distance: 70.5
click at [618, 344] on textarea "Hi {first_name|the}, Thank you for your recent order with our company! Get trai…" at bounding box center [727, 381] width 262 height 109
paste textarea "Lorraine"
click at [620, 346] on textarea "Hi Lorraine, Thank you for your recent order with our company! Get trained on y…" at bounding box center [727, 381] width 262 height 109
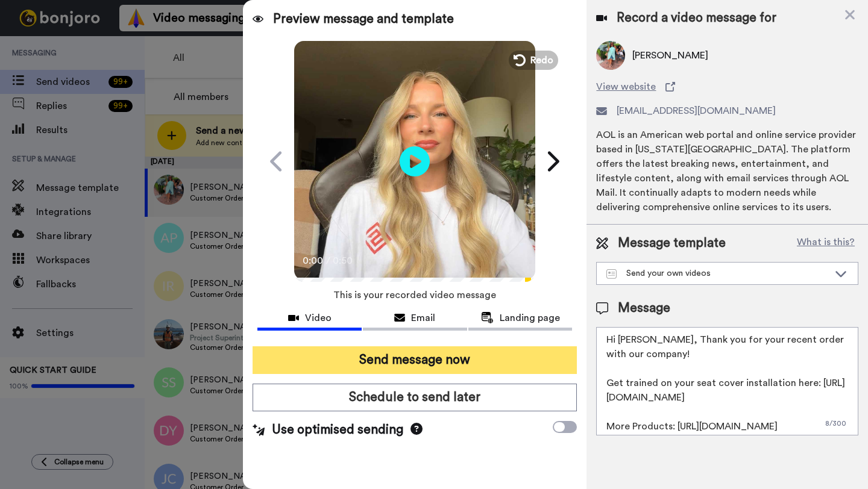
type textarea "Hi Lorraine, Thank you for your recent order with our company! Get trained on y…"
click at [490, 374] on button "Send message now" at bounding box center [415, 361] width 324 height 28
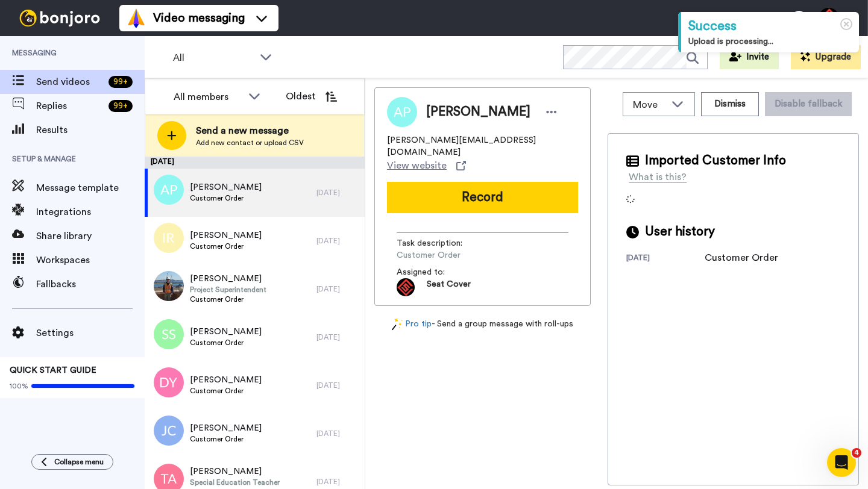
click at [441, 115] on span "[PERSON_NAME]" at bounding box center [478, 112] width 104 height 18
copy span "[PERSON_NAME]"
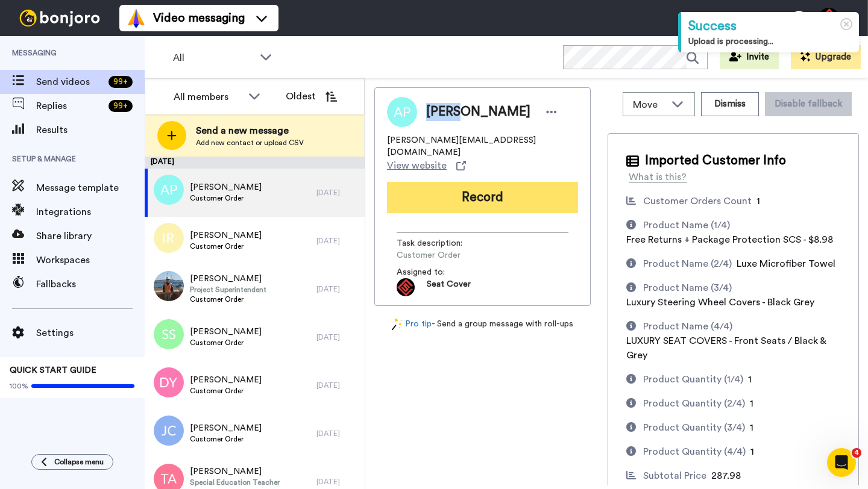
click at [491, 182] on button "Record" at bounding box center [482, 197] width 191 height 31
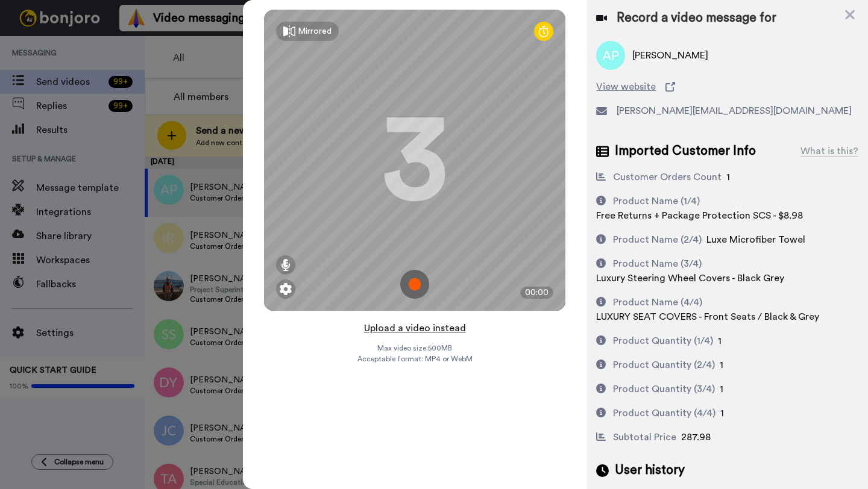
click at [409, 327] on button "Upload a video instead" at bounding box center [414, 329] width 109 height 16
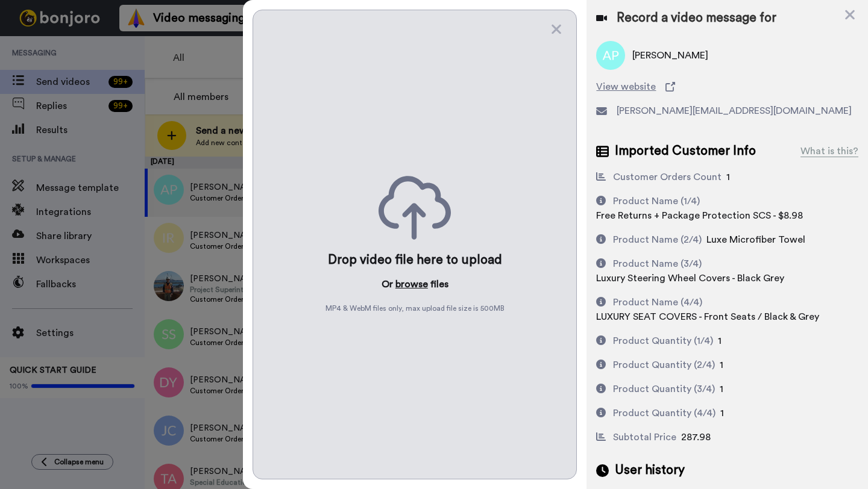
click at [411, 288] on button "browse" at bounding box center [411, 284] width 33 height 14
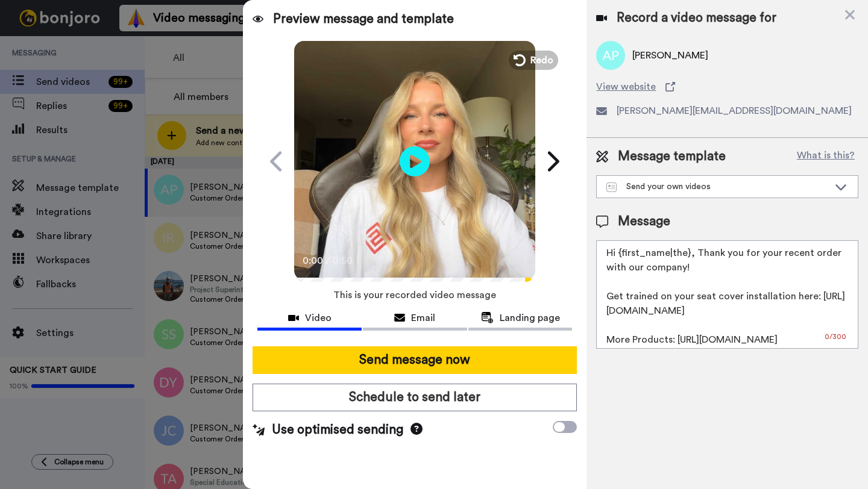
drag, startPoint x: 690, startPoint y: 257, endPoint x: 618, endPoint y: 257, distance: 71.1
click at [618, 257] on textarea "Hi {first_name|the}, Thank you for your recent order with our company! Get trai…" at bounding box center [727, 295] width 262 height 109
paste textarea "Aaron"
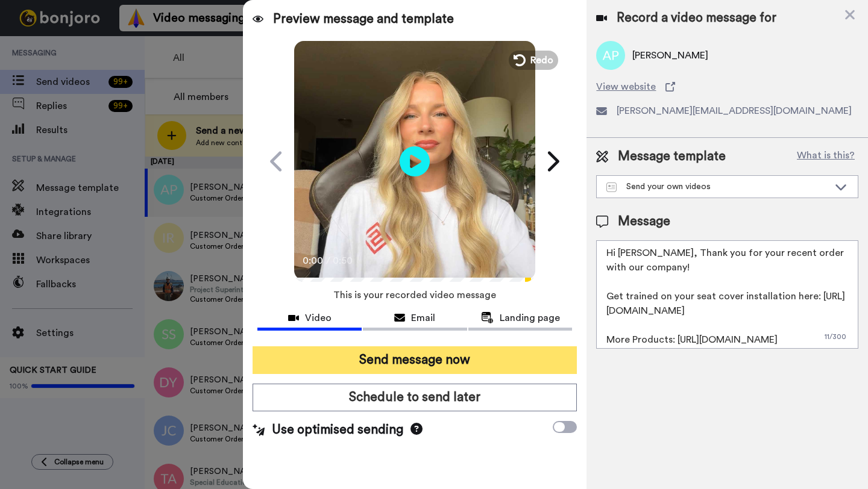
type textarea "Hi Aaron, Thank you for your recent order with our company! Get trained on your…"
click at [424, 369] on button "Send message now" at bounding box center [415, 361] width 324 height 28
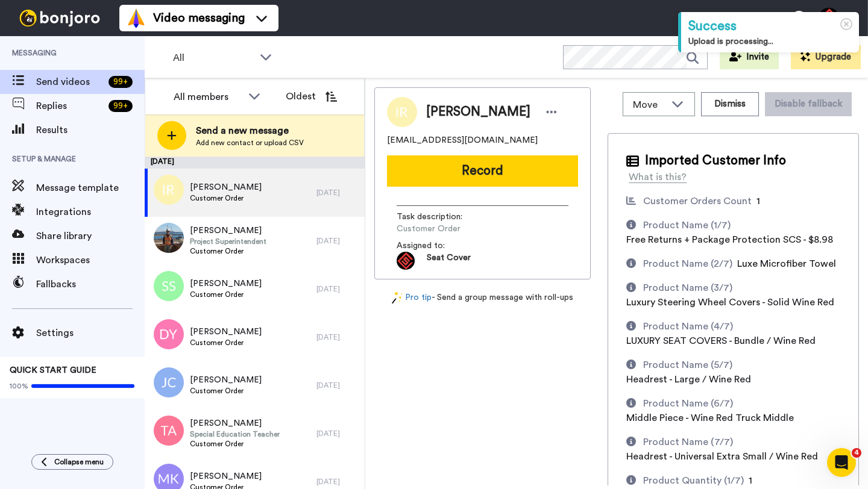
click at [441, 112] on span "[PERSON_NAME]" at bounding box center [478, 112] width 104 height 18
copy span "[PERSON_NAME]"
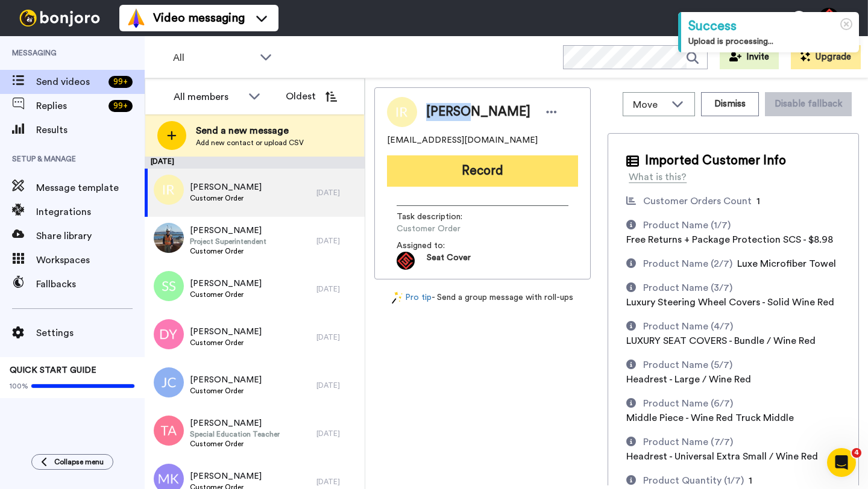
click at [477, 181] on button "Record" at bounding box center [482, 171] width 191 height 31
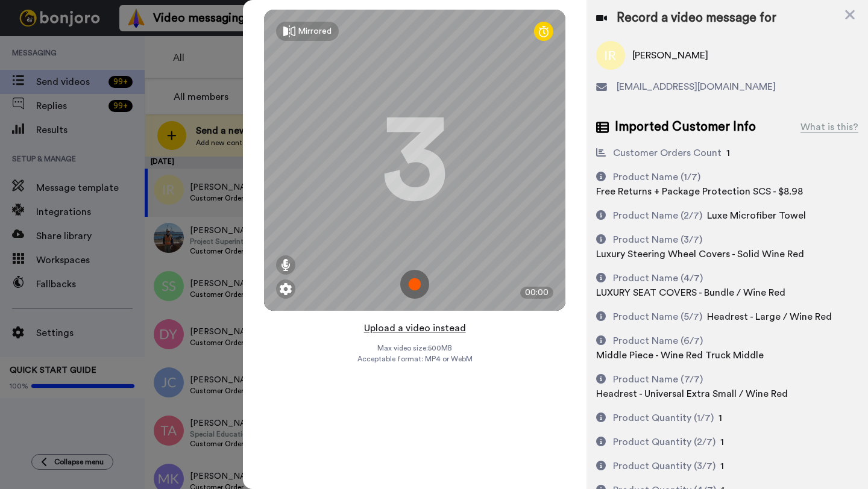
click at [419, 327] on button "Upload a video instead" at bounding box center [414, 329] width 109 height 16
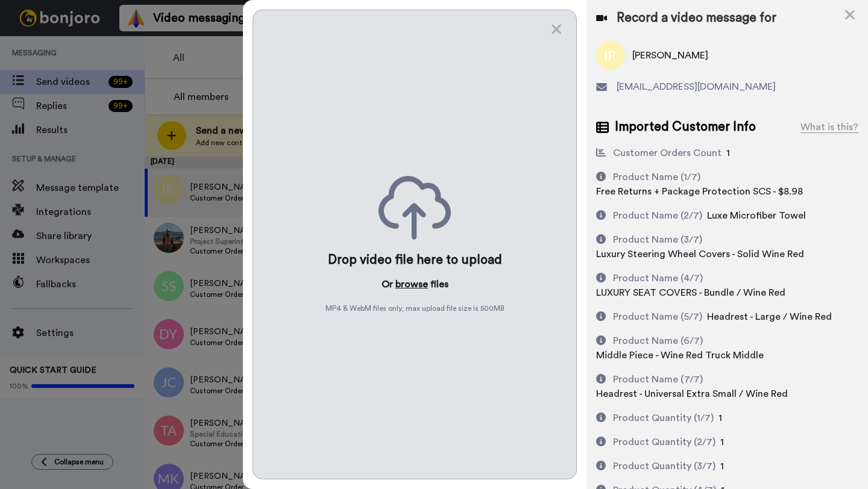
click at [415, 282] on button "browse" at bounding box center [411, 284] width 33 height 14
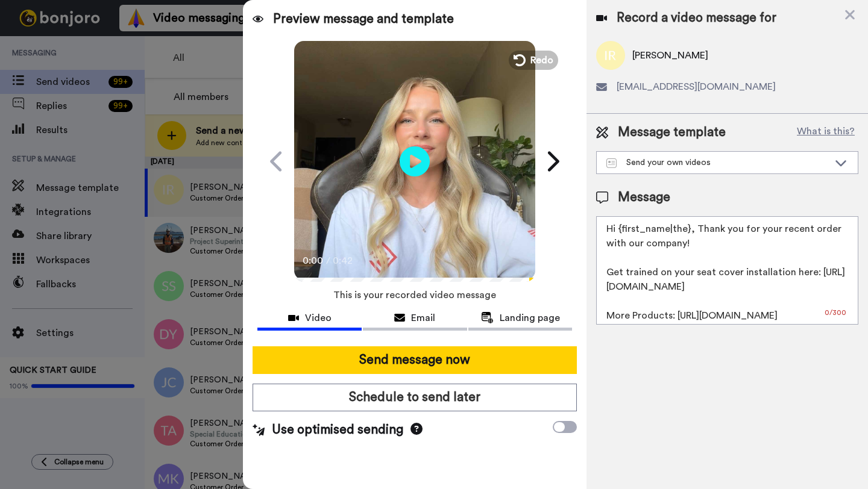
drag, startPoint x: 688, startPoint y: 233, endPoint x: 618, endPoint y: 233, distance: 70.5
click at [618, 233] on textarea "Hi {first_name|the}, Thank you for your recent order with our company! Get trai…" at bounding box center [727, 270] width 262 height 109
paste textarea "Ismael"
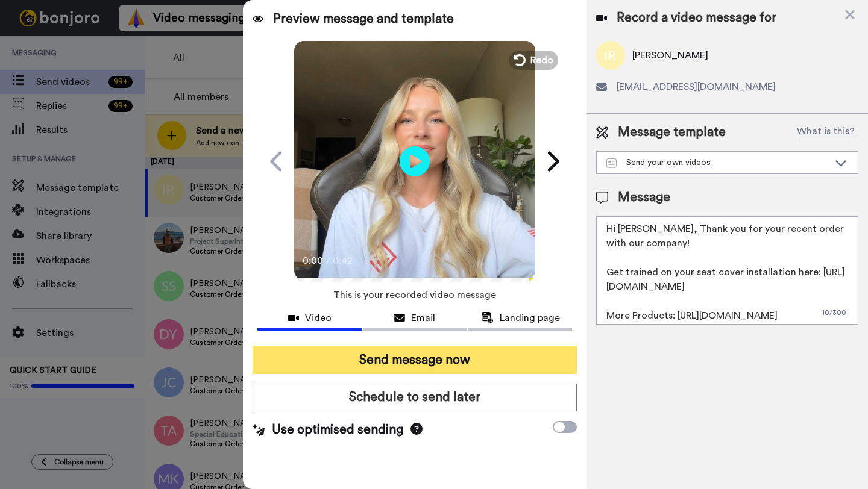
type textarea "Hi Ismael, Thank you for your recent order with our company! Get trained on you…"
click at [461, 359] on button "Send message now" at bounding box center [415, 361] width 324 height 28
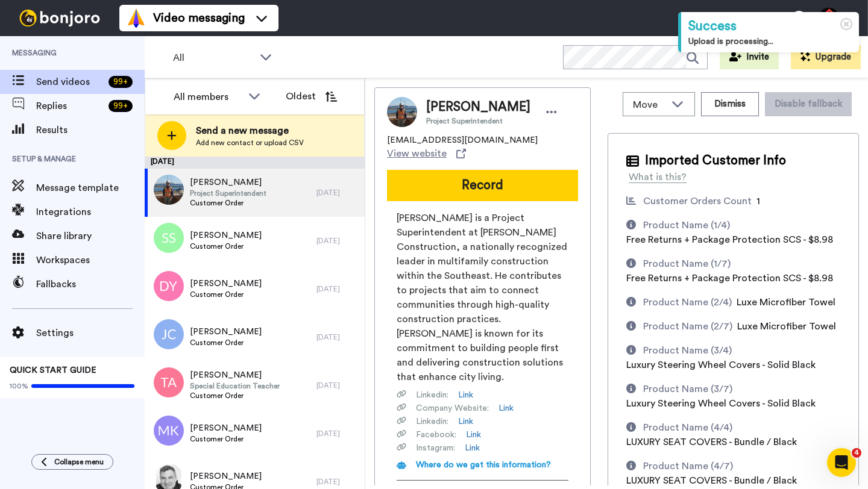
click at [444, 104] on span "[PERSON_NAME]" at bounding box center [478, 107] width 104 height 18
copy span "[PERSON_NAME]"
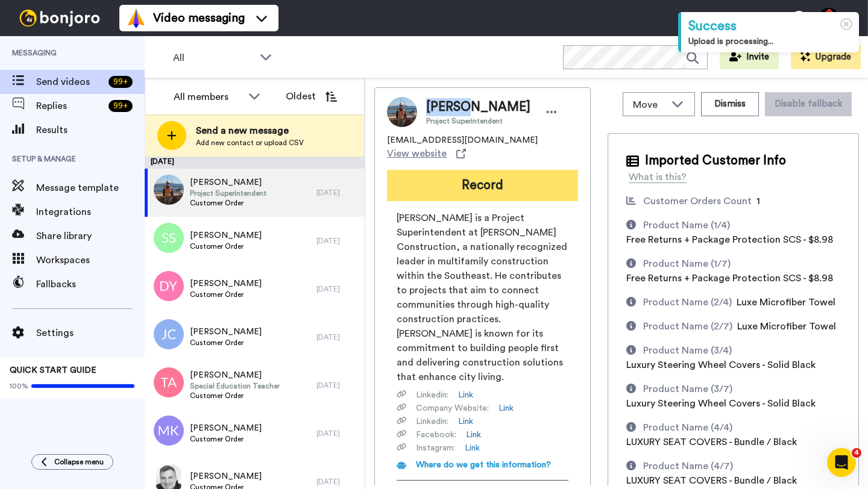
click at [502, 170] on button "Record" at bounding box center [482, 185] width 191 height 31
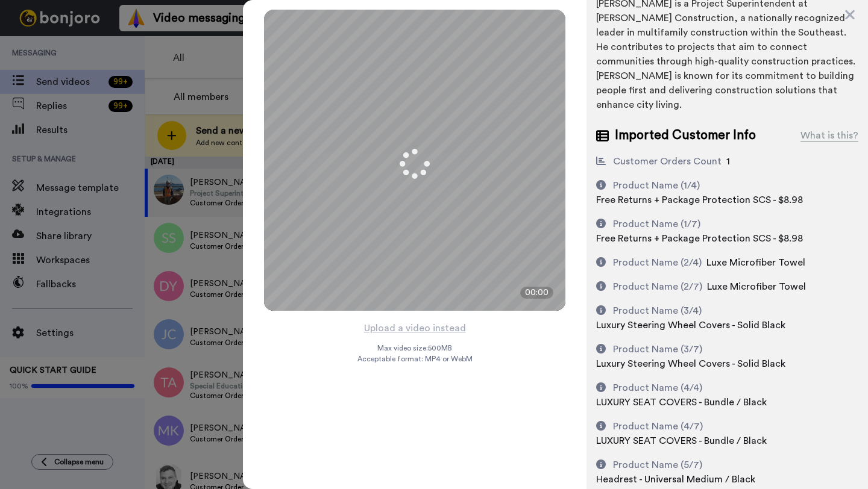
scroll to position [236, 0]
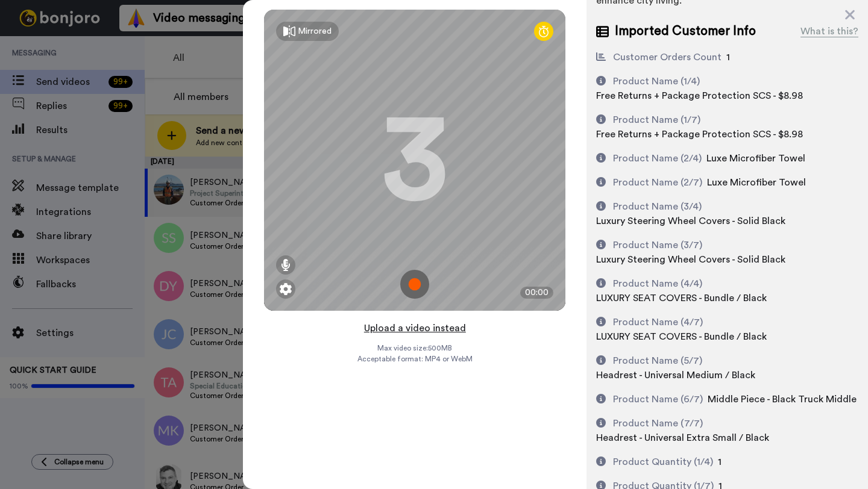
click at [407, 325] on button "Upload a video instead" at bounding box center [414, 329] width 109 height 16
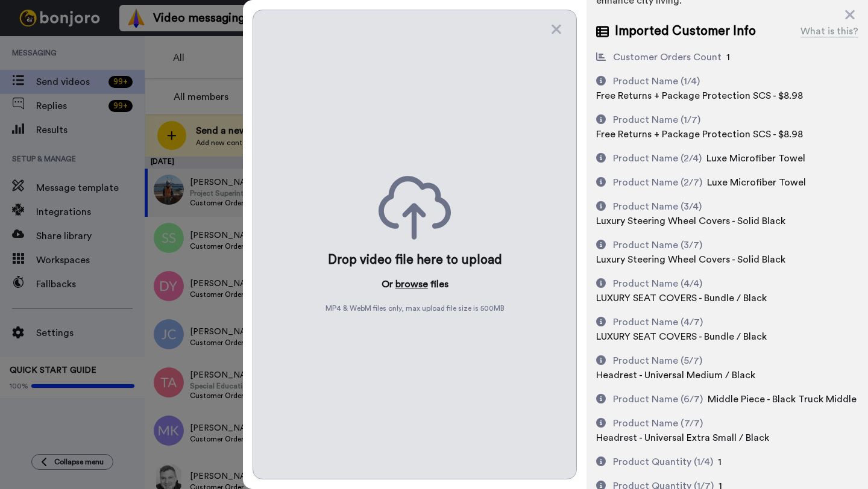
click at [412, 286] on button "browse" at bounding box center [411, 284] width 33 height 14
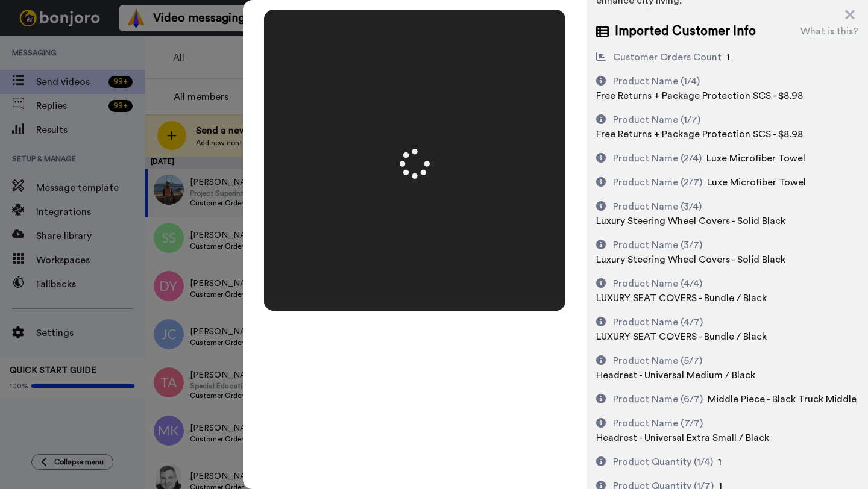
scroll to position [0, 0]
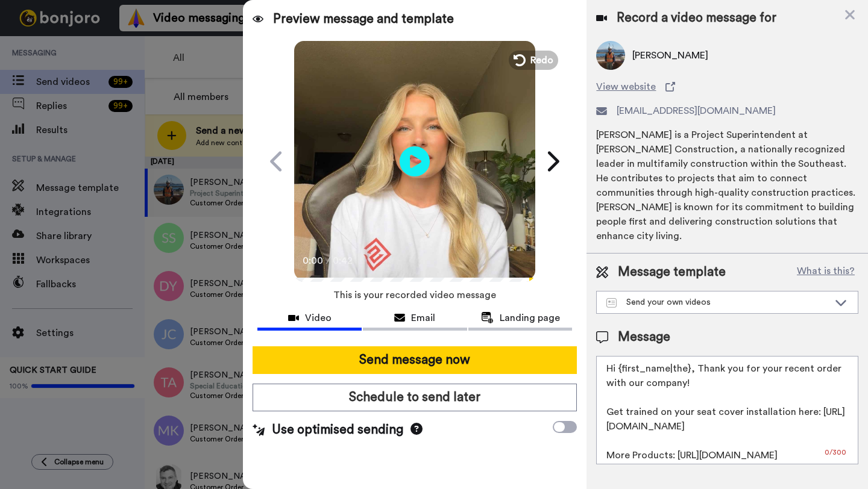
drag, startPoint x: 689, startPoint y: 359, endPoint x: 615, endPoint y: 359, distance: 73.5
click at [615, 359] on textarea "Hi {first_name|the}, Thank you for your recent order with our company! Get trai…" at bounding box center [727, 410] width 262 height 109
paste textarea "Daniel"
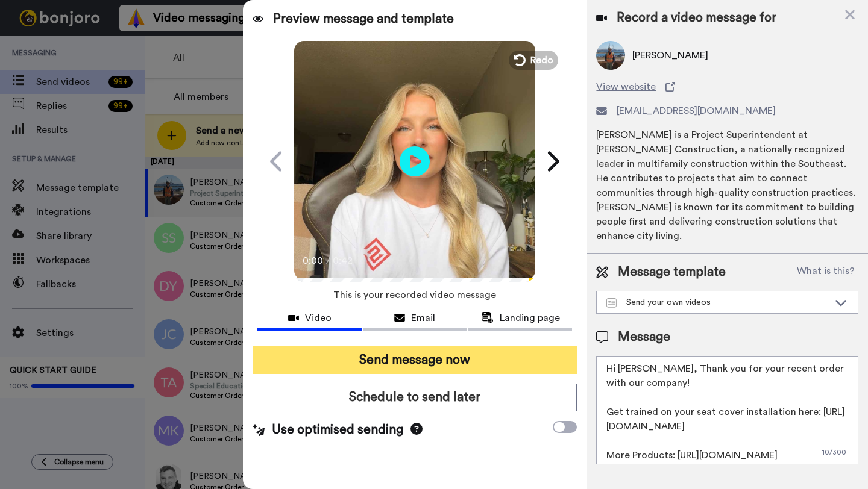
type textarea "Hi Daniel, Thank you for your recent order with our company! Get trained on you…"
click at [485, 364] on button "Send message now" at bounding box center [415, 361] width 324 height 28
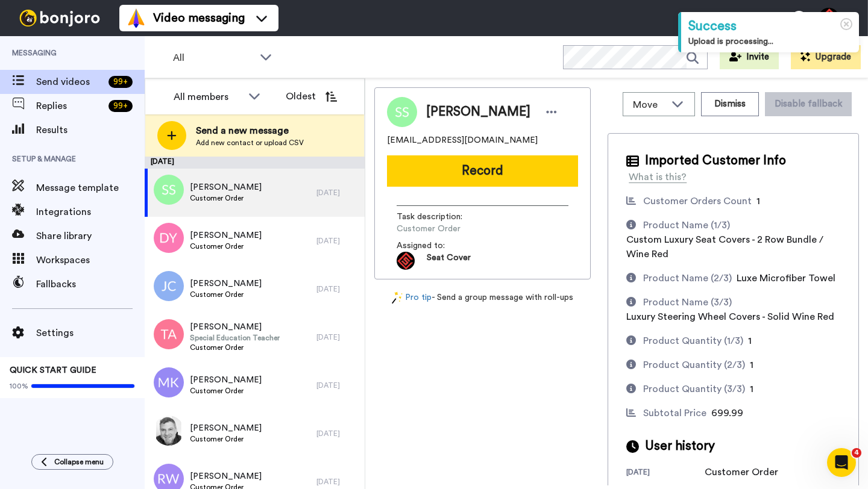
click at [445, 112] on span "[PERSON_NAME]" at bounding box center [478, 112] width 104 height 18
click at [727, 110] on button "Dismiss" at bounding box center [730, 104] width 58 height 24
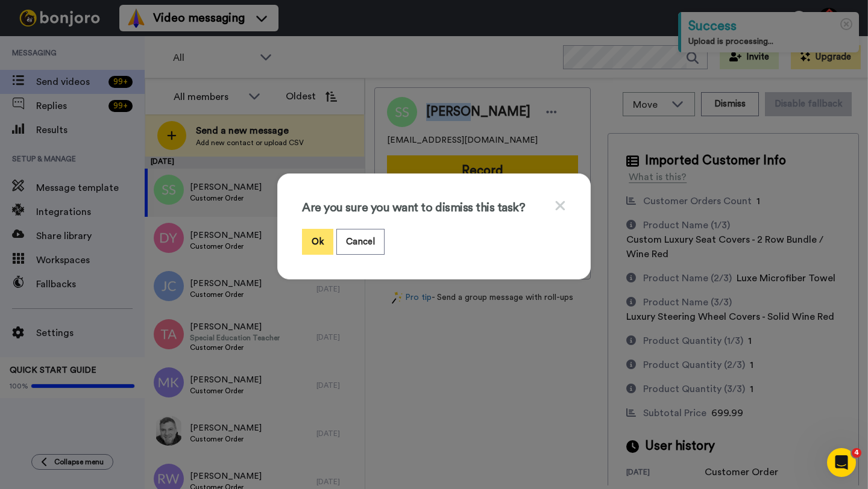
click at [307, 243] on button "Ok" at bounding box center [317, 242] width 31 height 26
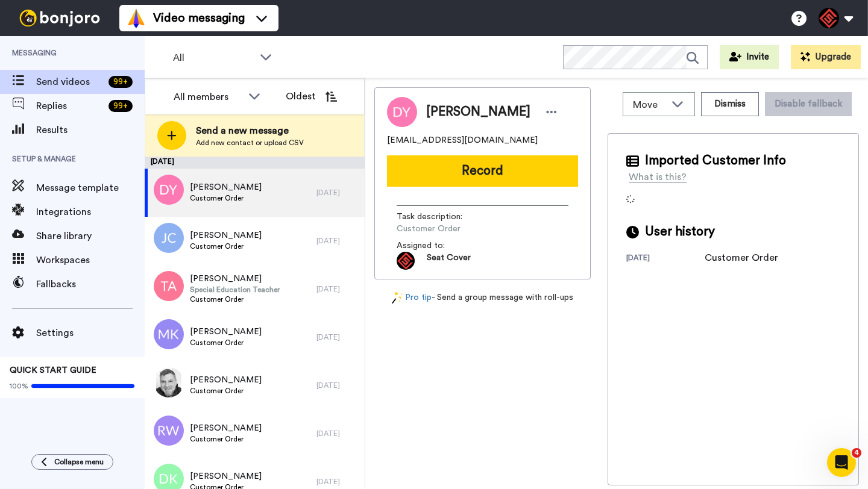
click at [452, 110] on span "Darian Yoder" at bounding box center [478, 112] width 104 height 18
copy span "Darian"
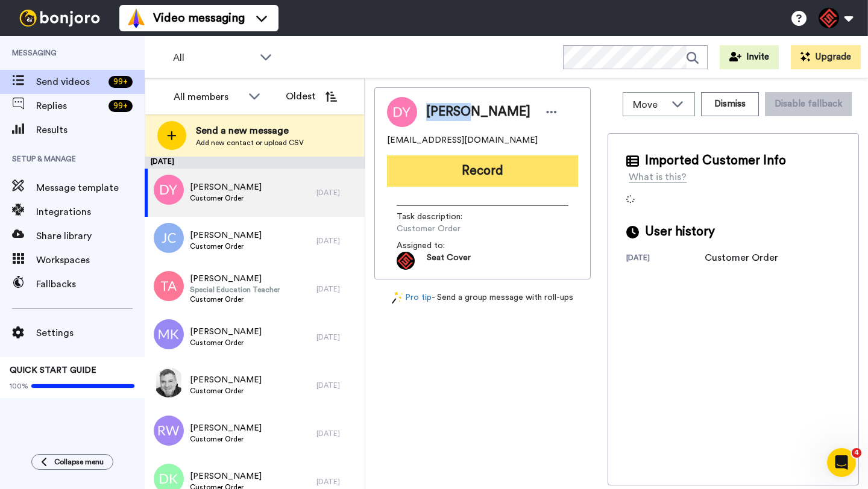
click at [482, 166] on button "Record" at bounding box center [482, 171] width 191 height 31
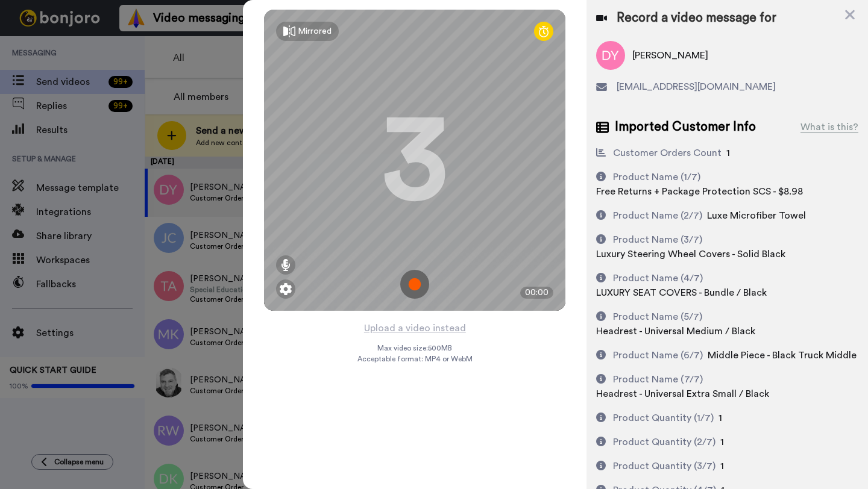
click at [408, 320] on div "Mirrored Redo 3 00:00" at bounding box center [415, 160] width 344 height 321
click at [408, 326] on button "Upload a video instead" at bounding box center [414, 329] width 109 height 16
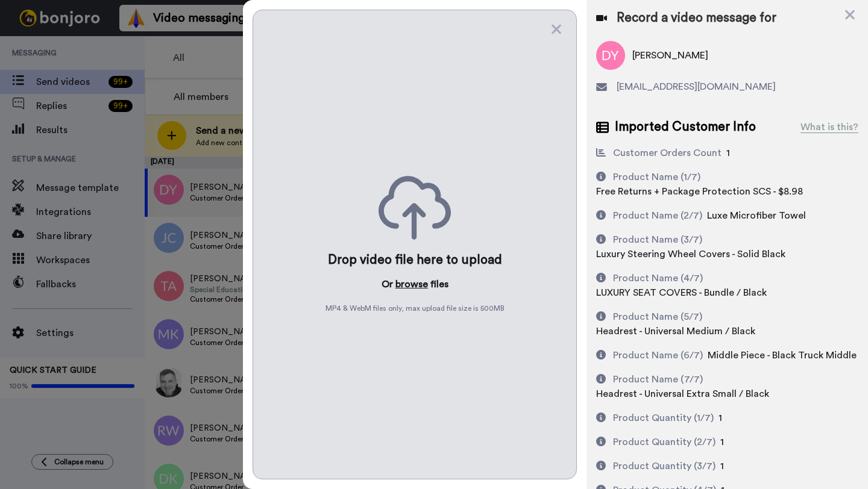
click at [406, 291] on button "browse" at bounding box center [411, 284] width 33 height 14
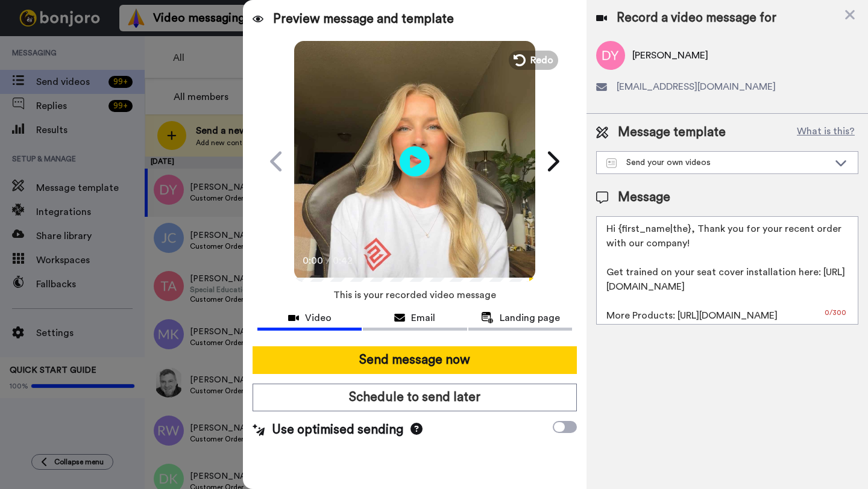
drag, startPoint x: 688, startPoint y: 233, endPoint x: 624, endPoint y: 232, distance: 64.5
click at [624, 232] on textarea "Hi {first_name|the}, Thank you for your recent order with our company! Get trai…" at bounding box center [727, 270] width 262 height 109
paste textarea "Darian"
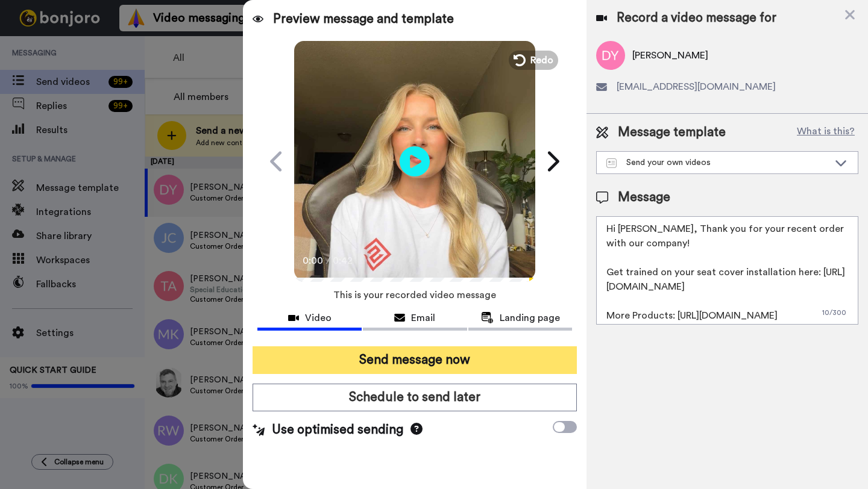
type textarea "Hi Darian, Thank you for your recent order with our company! Get trained on you…"
click at [473, 361] on button "Send message now" at bounding box center [415, 361] width 324 height 28
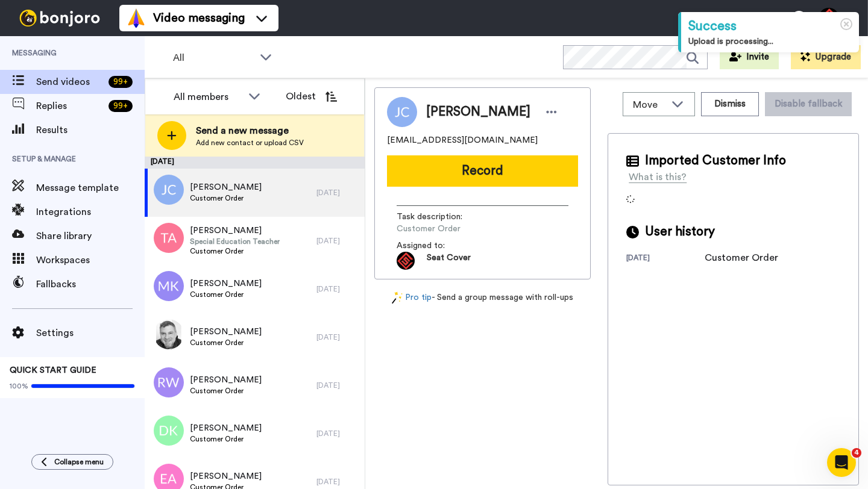
click at [441, 118] on span "[PERSON_NAME]" at bounding box center [478, 112] width 104 height 18
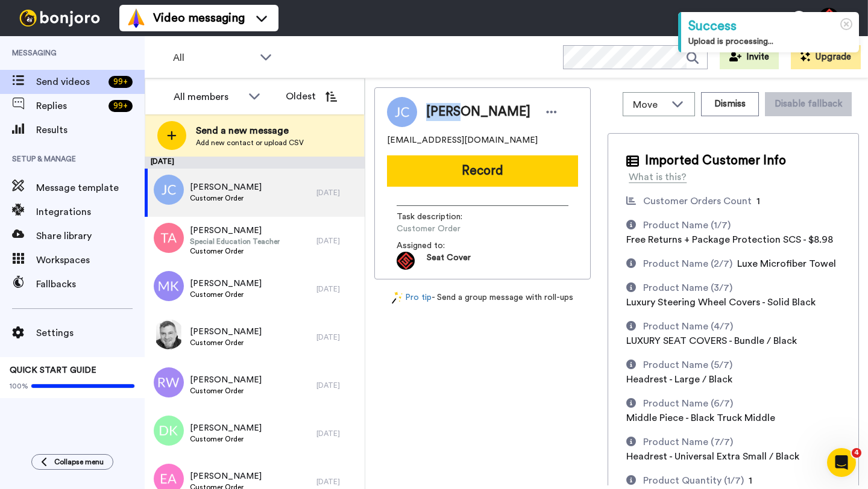
copy span "[PERSON_NAME]"
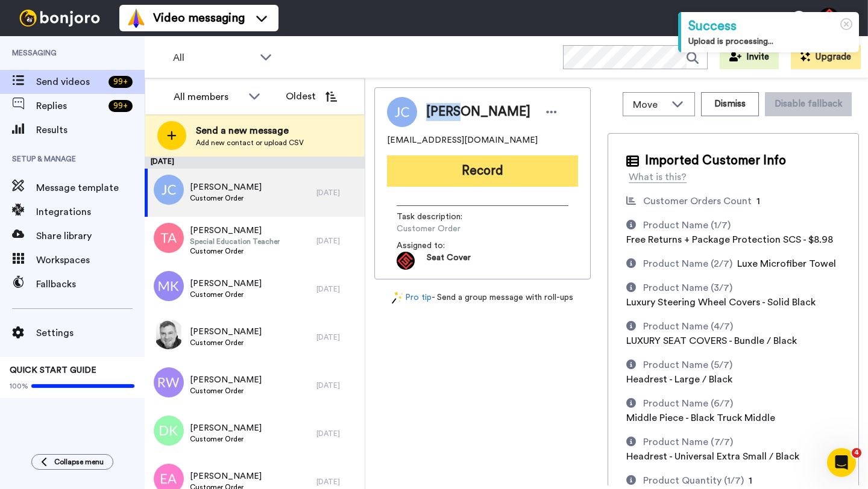
click at [492, 177] on button "Record" at bounding box center [482, 171] width 191 height 31
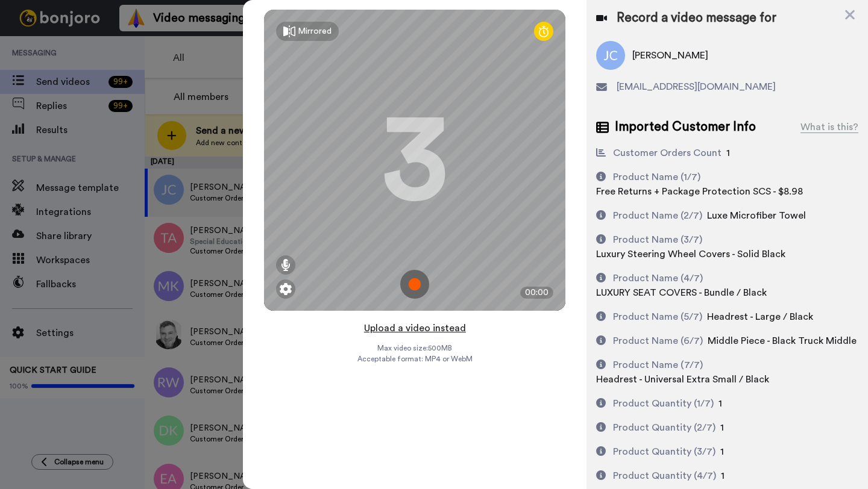
click at [406, 329] on button "Upload a video instead" at bounding box center [414, 329] width 109 height 16
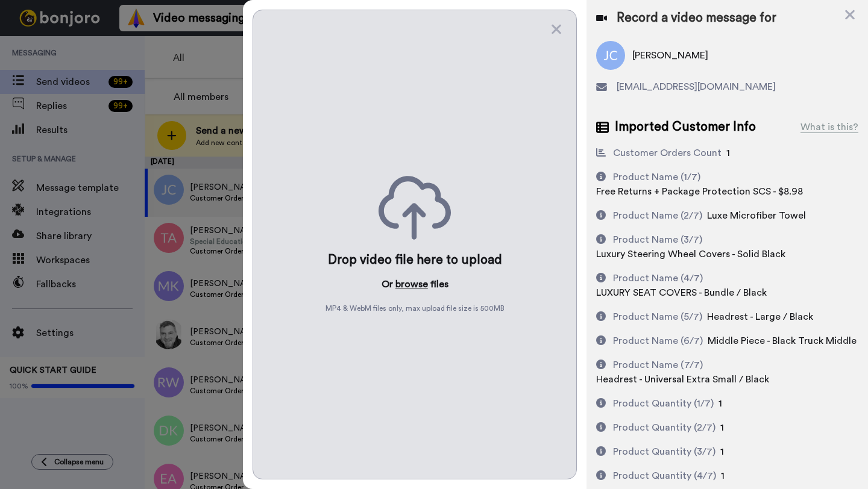
click at [406, 287] on button "browse" at bounding box center [411, 284] width 33 height 14
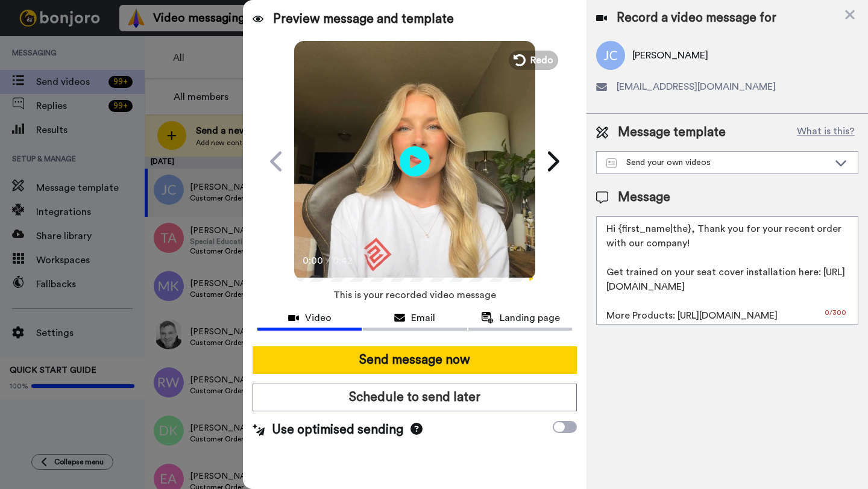
drag, startPoint x: 688, startPoint y: 232, endPoint x: 620, endPoint y: 232, distance: 68.7
click at [620, 232] on textarea "Hi {first_name|the}, Thank you for your recent order with our company! Get trai…" at bounding box center [727, 270] width 262 height 109
paste textarea "Jaime"
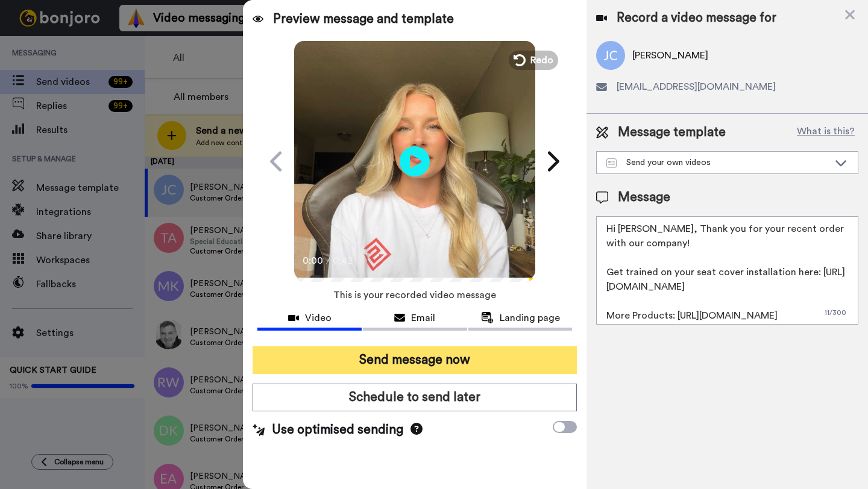
type textarea "Hi Jaime, Thank you for your recent order with our company! Get trained on your…"
click at [463, 358] on button "Send message now" at bounding box center [415, 361] width 324 height 28
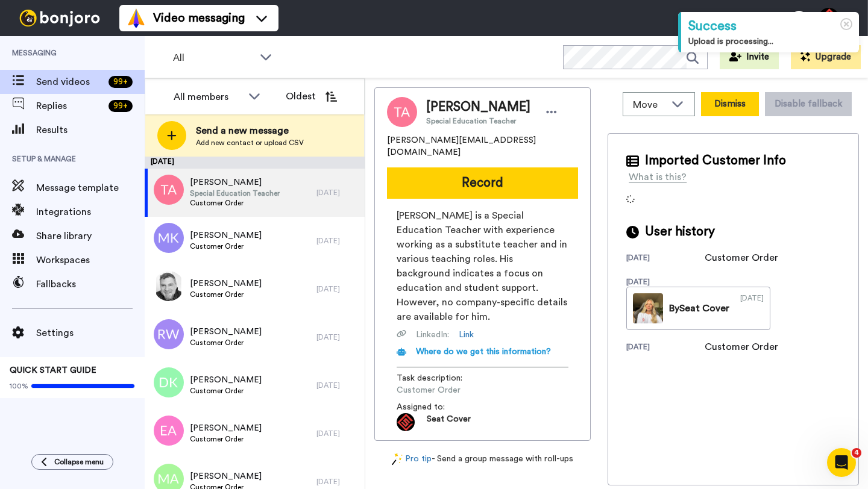
click at [722, 104] on button "Dismiss" at bounding box center [730, 104] width 58 height 24
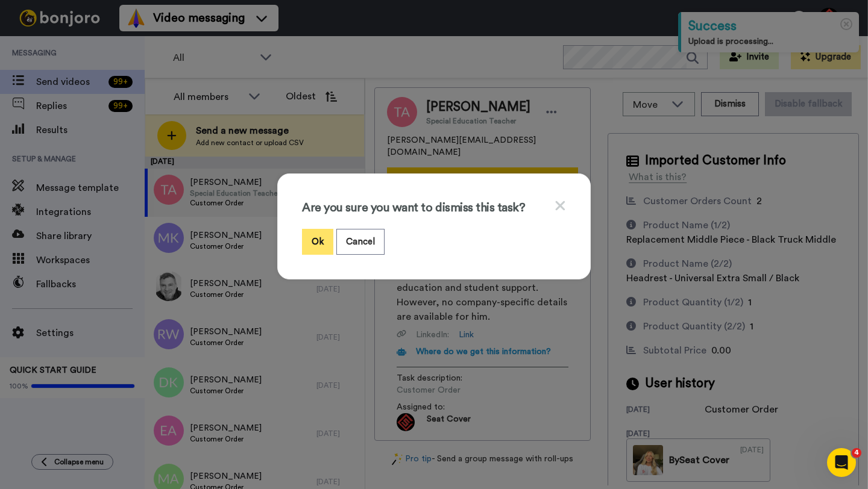
click at [315, 250] on button "Ok" at bounding box center [317, 242] width 31 height 26
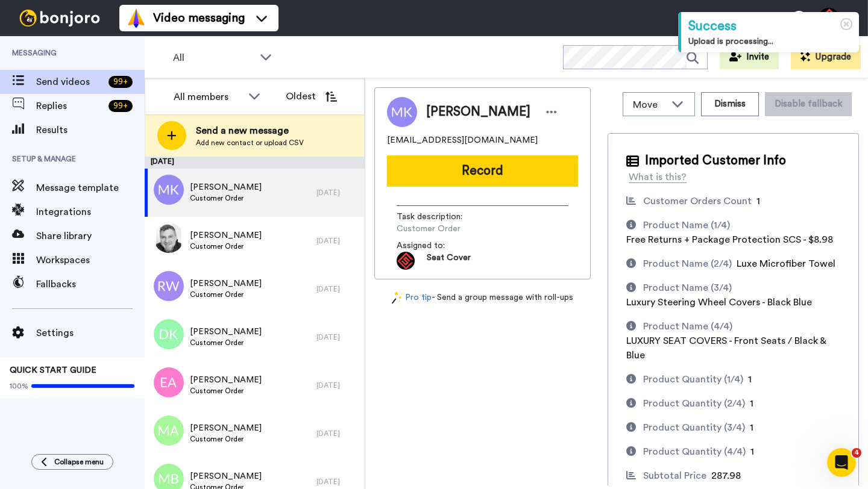
click at [439, 112] on span "[PERSON_NAME]" at bounding box center [478, 112] width 104 height 18
click at [439, 112] on span "Mike Katona" at bounding box center [478, 112] width 104 height 18
copy span "Mike"
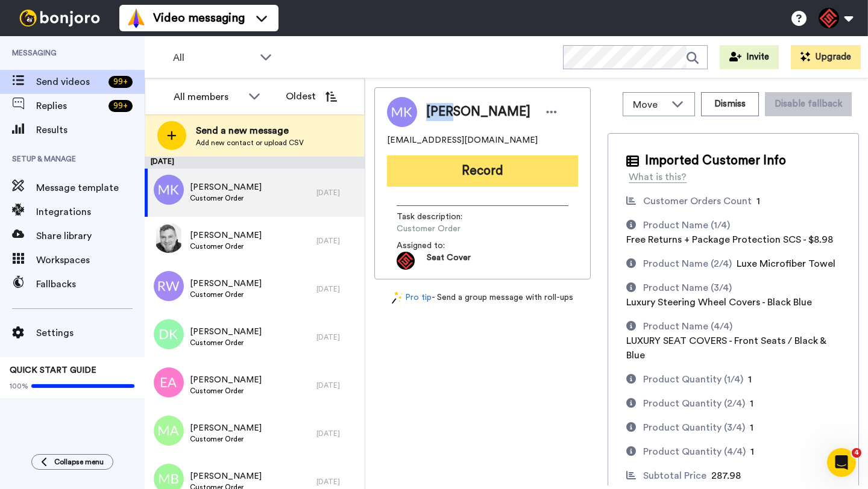
click at [459, 169] on button "Record" at bounding box center [482, 171] width 191 height 31
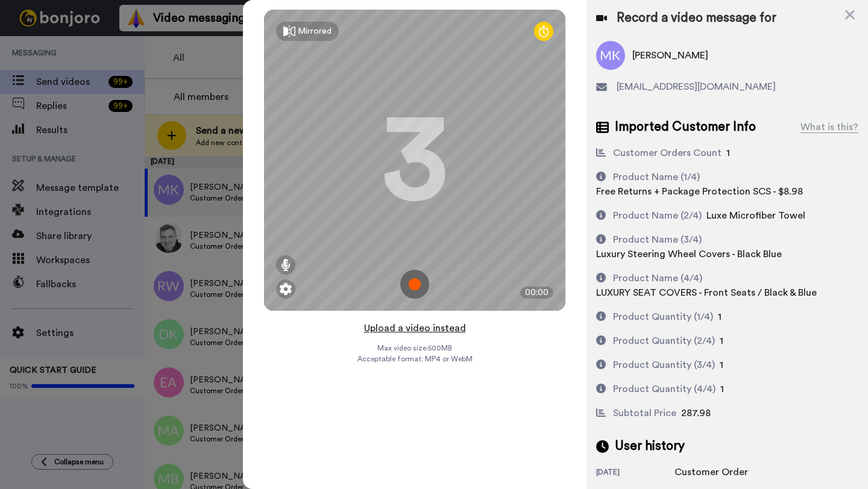
click at [411, 326] on button "Upload a video instead" at bounding box center [414, 329] width 109 height 16
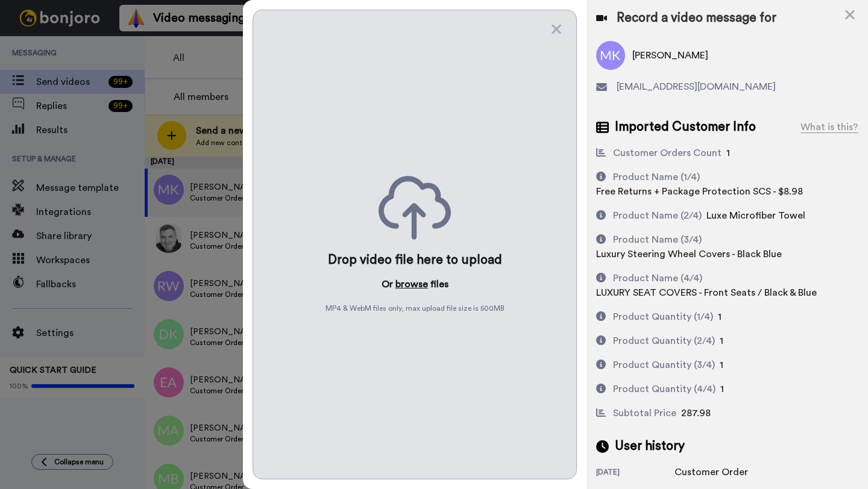
click at [405, 288] on button "browse" at bounding box center [411, 284] width 33 height 14
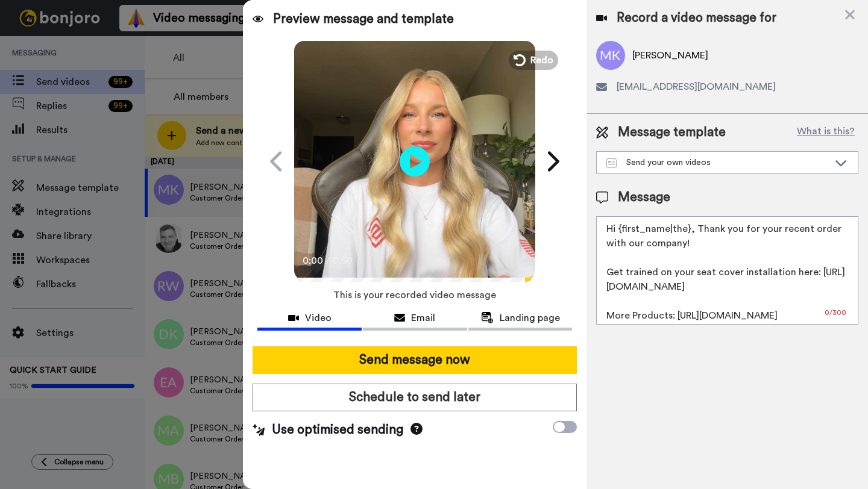
drag, startPoint x: 687, startPoint y: 231, endPoint x: 621, endPoint y: 233, distance: 65.7
click at [621, 233] on textarea "Hi {first_name|the}, Thank you for your recent order with our company! Get trai…" at bounding box center [727, 270] width 262 height 109
paste textarea "Mike"
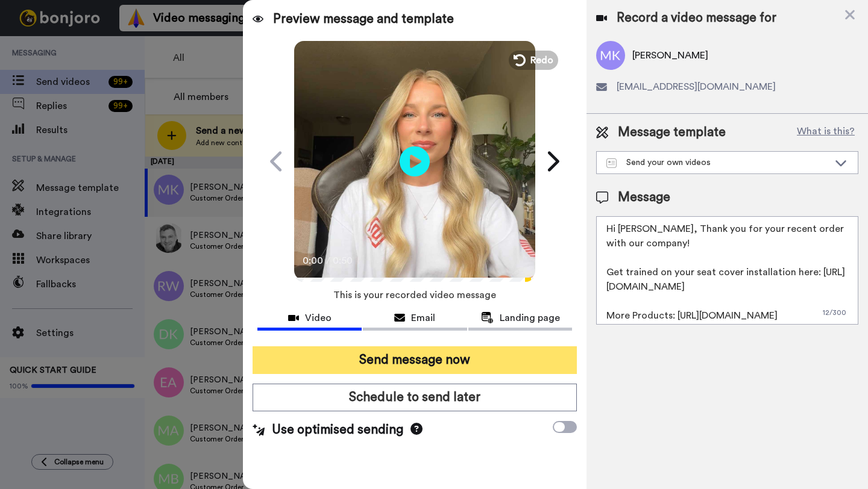
type textarea "Hi Mike, Thank you for your recent order with our company! Get trained on your …"
click at [488, 362] on button "Send message now" at bounding box center [415, 361] width 324 height 28
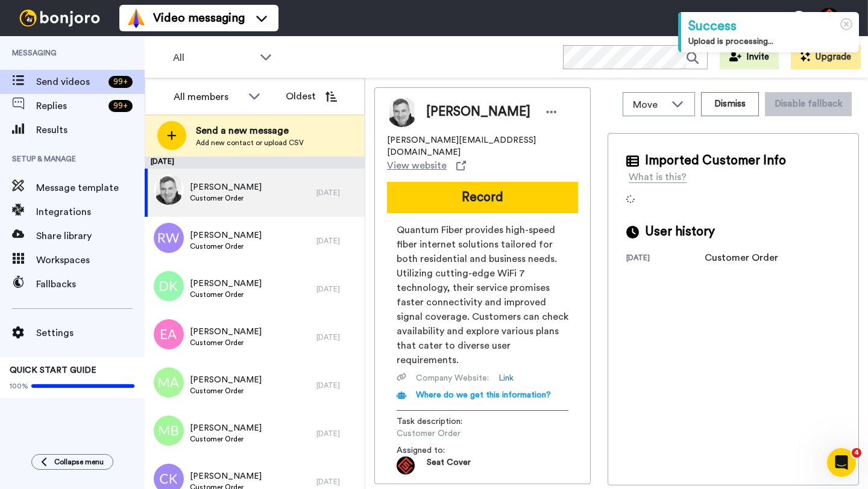
click at [448, 109] on span "[PERSON_NAME]" at bounding box center [478, 112] width 104 height 18
copy span "[PERSON_NAME]"
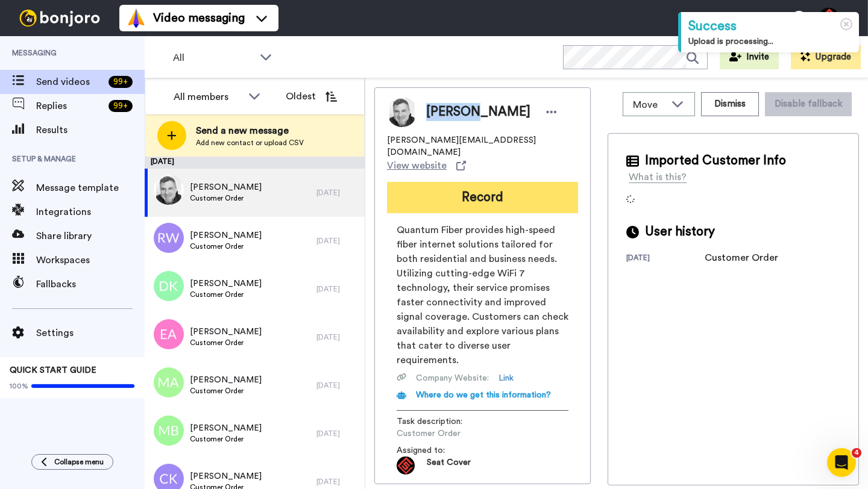
click at [477, 182] on button "Record" at bounding box center [482, 197] width 191 height 31
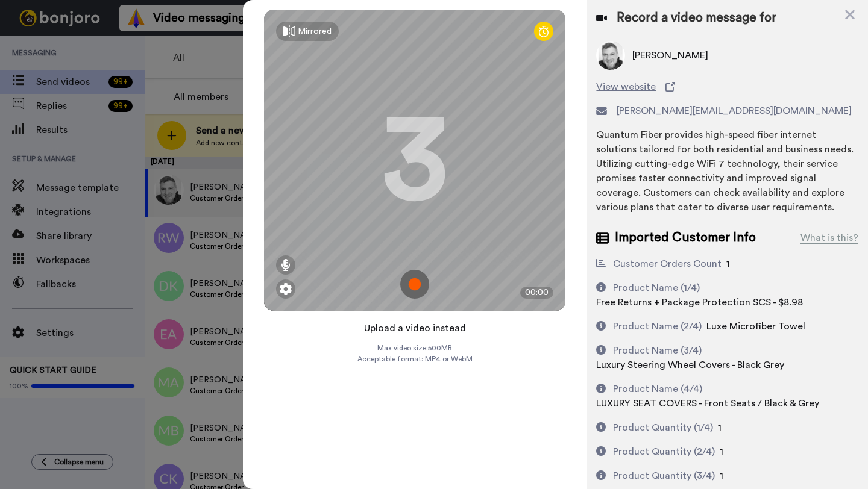
click at [418, 326] on button "Upload a video instead" at bounding box center [414, 329] width 109 height 16
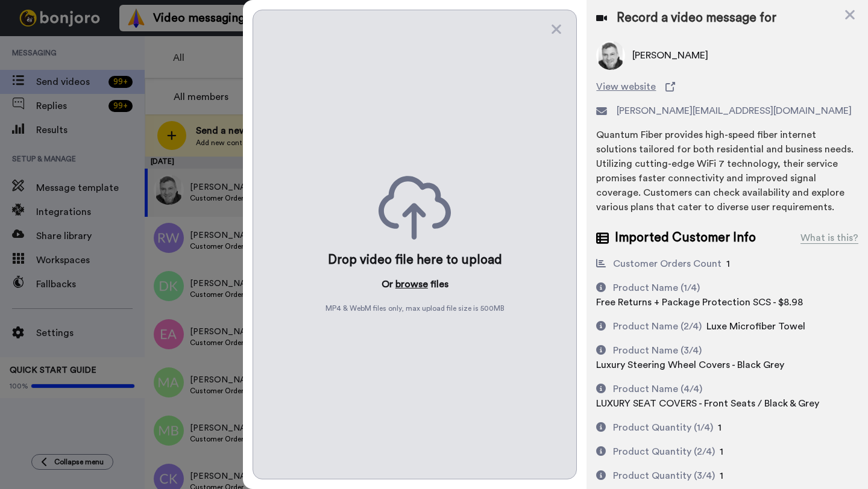
click at [409, 285] on button "browse" at bounding box center [411, 284] width 33 height 14
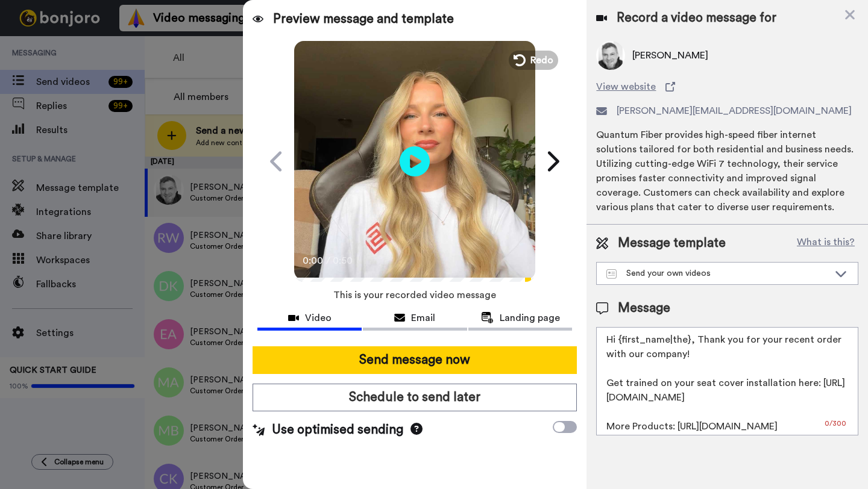
drag, startPoint x: 688, startPoint y: 343, endPoint x: 620, endPoint y: 342, distance: 68.1
click at [620, 342] on textarea "Hi {first_name|the}, Thank you for your recent order with our company! Get trai…" at bounding box center [727, 381] width 262 height 109
paste textarea "Michael"
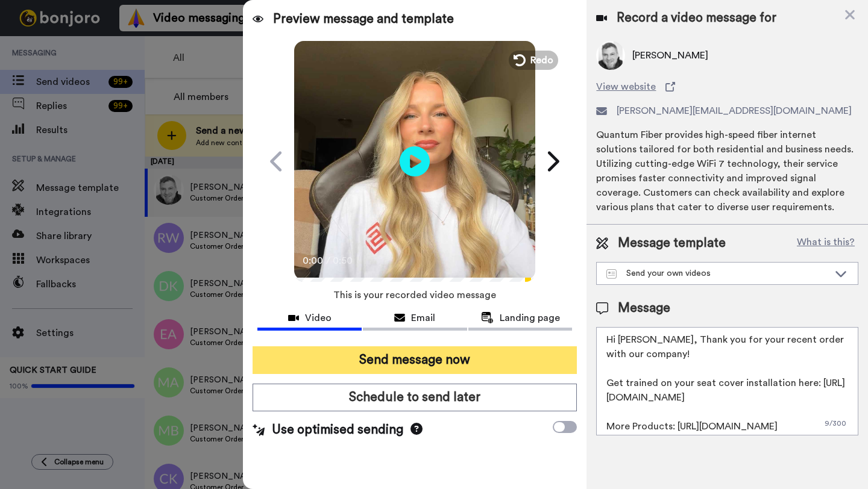
type textarea "Hi Michael, Thank you for your recent order with our company! Get trained on yo…"
click at [435, 359] on button "Send message now" at bounding box center [415, 361] width 324 height 28
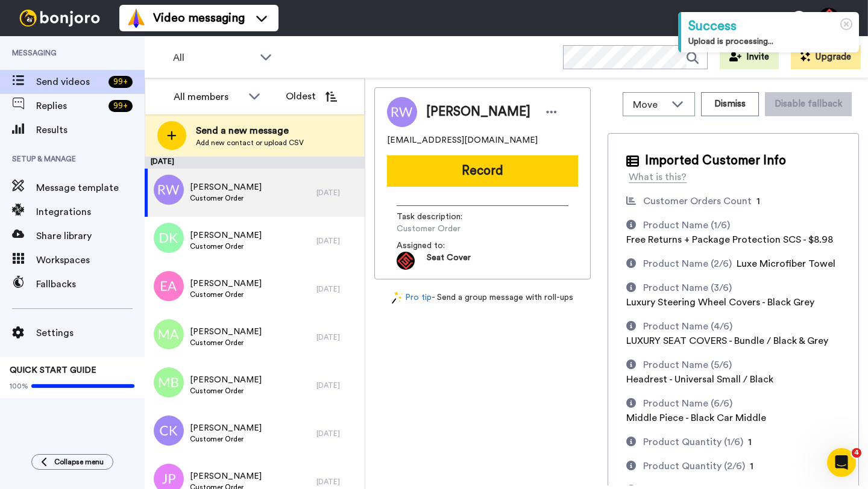
click at [499, 190] on div "[PERSON_NAME] [EMAIL_ADDRESS][DOMAIN_NAME] Record Task description : Customer O…" at bounding box center [482, 183] width 216 height 192
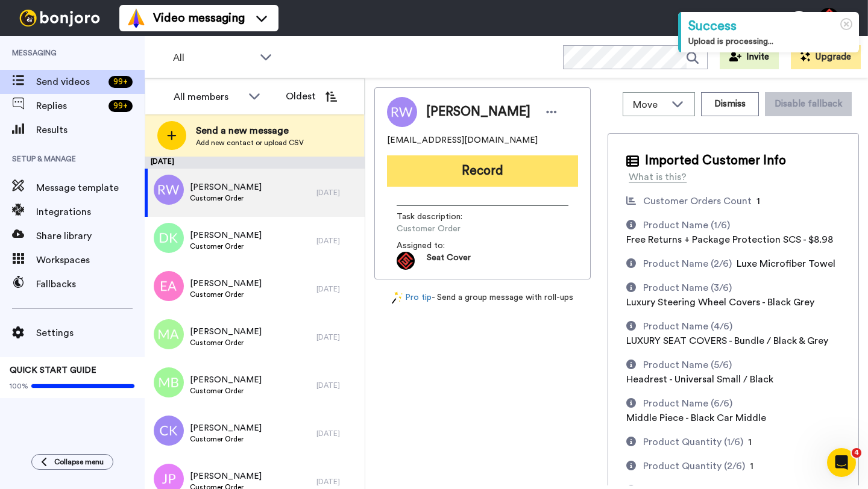
click at [494, 175] on button "Record" at bounding box center [482, 171] width 191 height 31
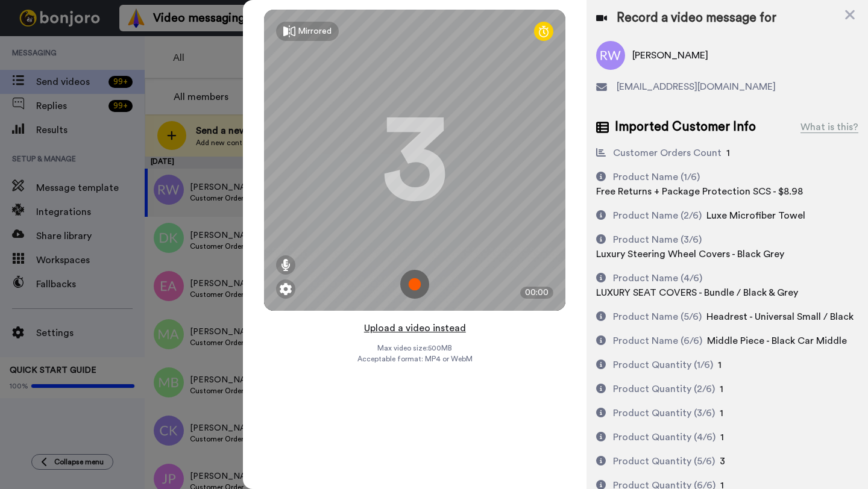
click at [413, 328] on button "Upload a video instead" at bounding box center [414, 329] width 109 height 16
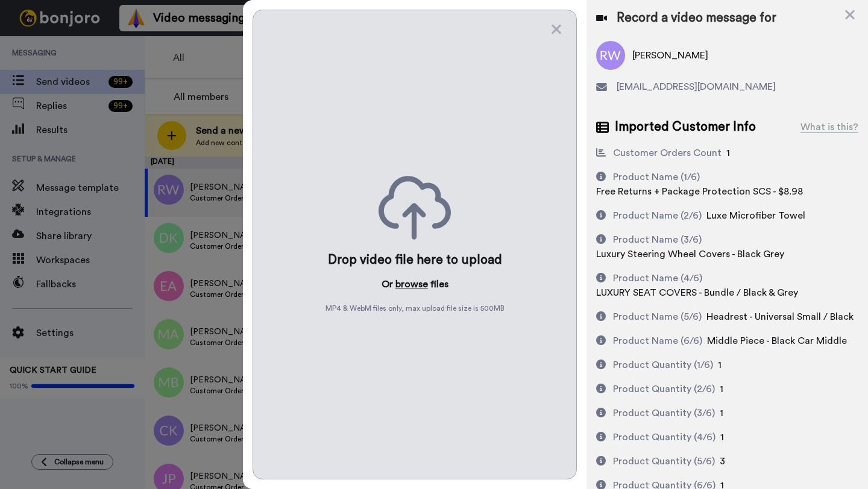
click at [404, 286] on button "browse" at bounding box center [411, 284] width 33 height 14
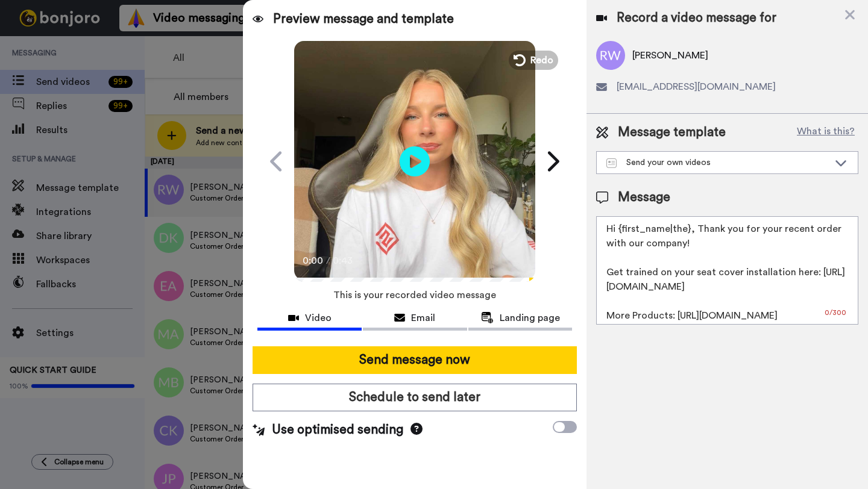
drag, startPoint x: 688, startPoint y: 230, endPoint x: 619, endPoint y: 232, distance: 69.4
click at [619, 232] on textarea "Hi {first_name|the}, Thank you for your recent order with our company! Get trai…" at bounding box center [727, 270] width 262 height 109
paste textarea "Michael"
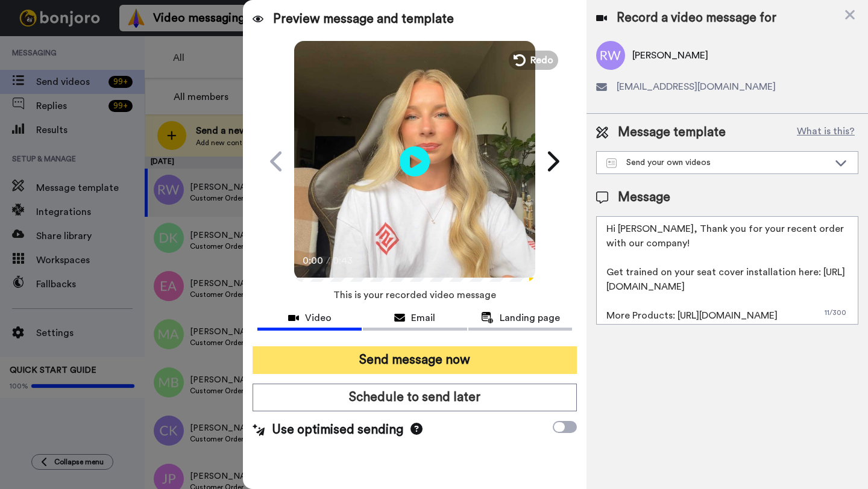
type textarea "Hi Randy, Thank you for your recent order with our company! Get trained on your…"
click at [392, 351] on button "Send message now" at bounding box center [415, 361] width 324 height 28
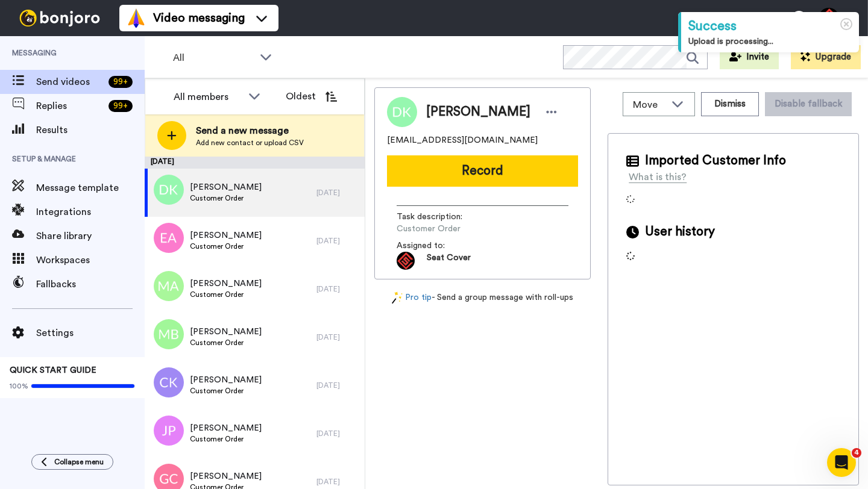
click at [439, 117] on span "[PERSON_NAME]" at bounding box center [478, 112] width 104 height 18
copy span "[PERSON_NAME]"
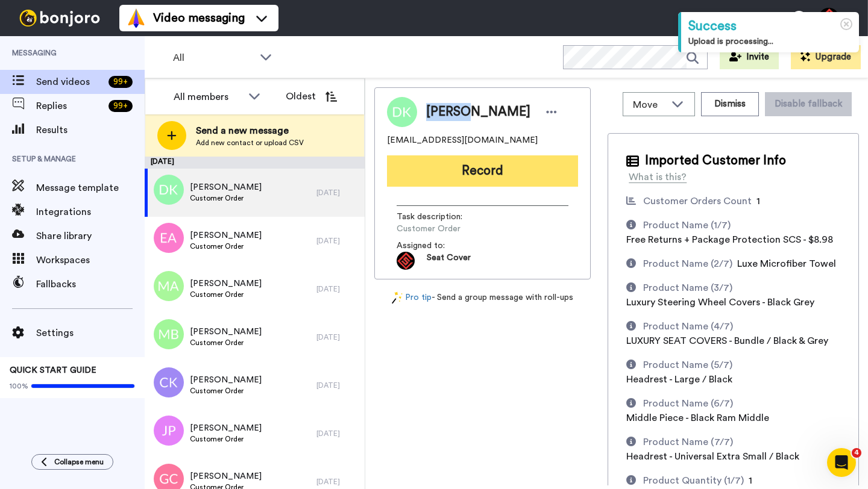
click at [465, 181] on button "Record" at bounding box center [482, 171] width 191 height 31
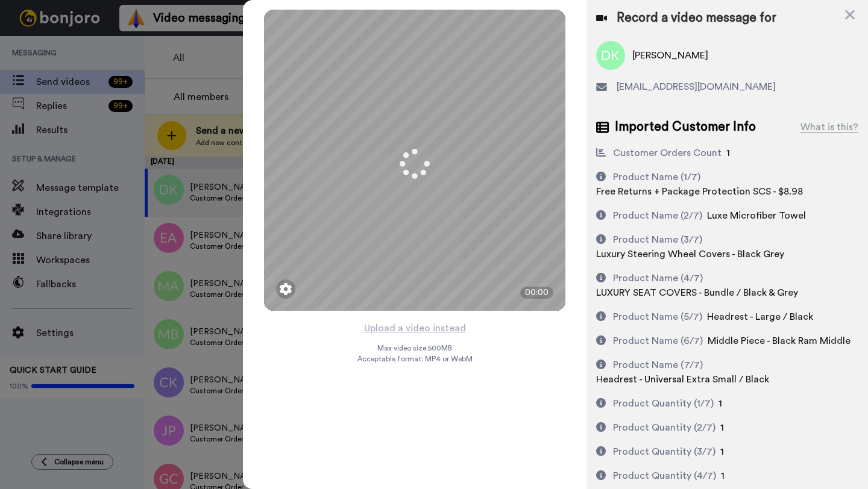
click at [411, 326] on button "Upload a video instead" at bounding box center [414, 329] width 109 height 16
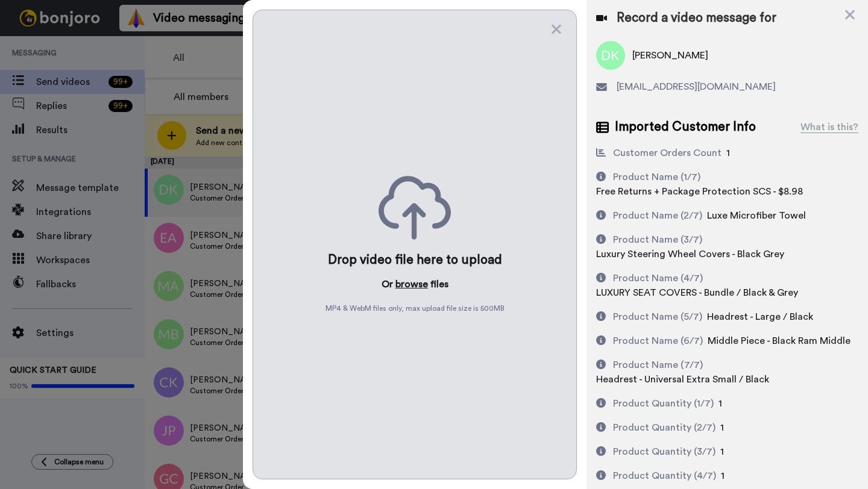
click at [408, 282] on button "browse" at bounding box center [411, 284] width 33 height 14
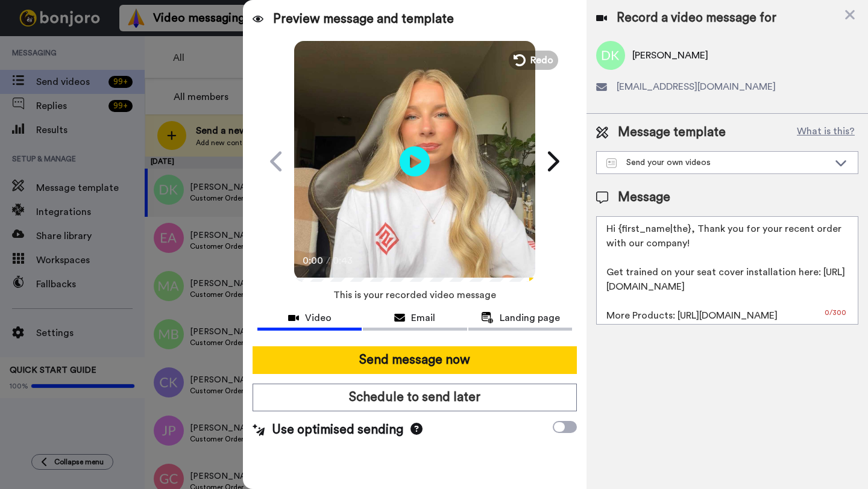
drag, startPoint x: 689, startPoint y: 233, endPoint x: 617, endPoint y: 234, distance: 72.3
click at [617, 234] on textarea "Hi {first_name|the}, Thank you for your recent order with our company! Get trai…" at bounding box center [727, 270] width 262 height 109
paste textarea "Daniel"
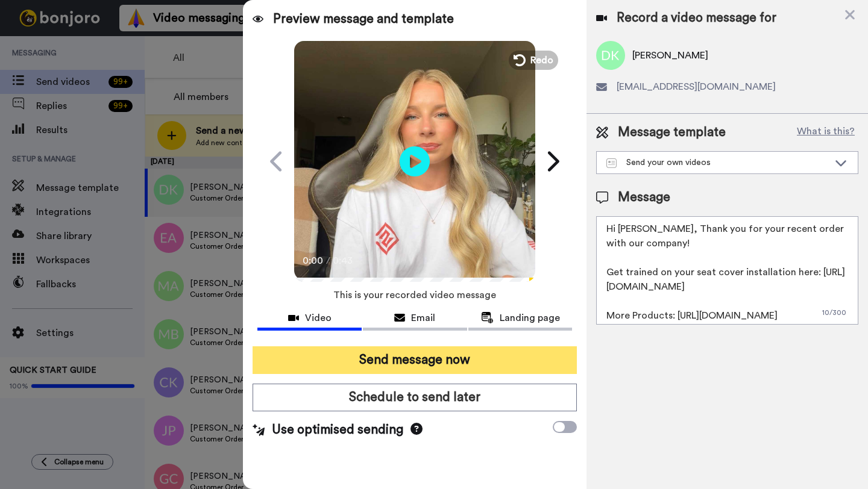
type textarea "Hi Daniel, Thank you for your recent order with our company! Get trained on you…"
click at [462, 354] on button "Send message now" at bounding box center [415, 361] width 324 height 28
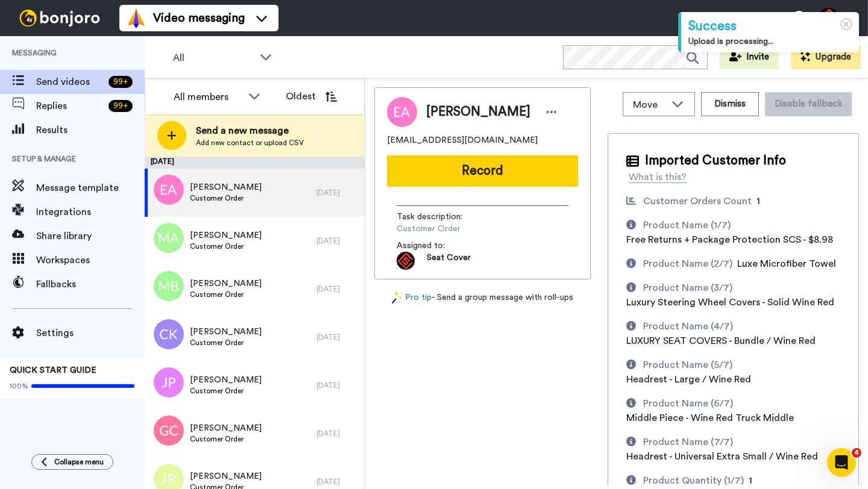
click at [441, 111] on span "Edgar Aguilar" at bounding box center [478, 112] width 104 height 18
copy span "Edgar"
click at [476, 187] on div "Edgar Aguilar edgaraguilar2123@gmail.com Record Task description : Customer Ord…" at bounding box center [482, 183] width 216 height 192
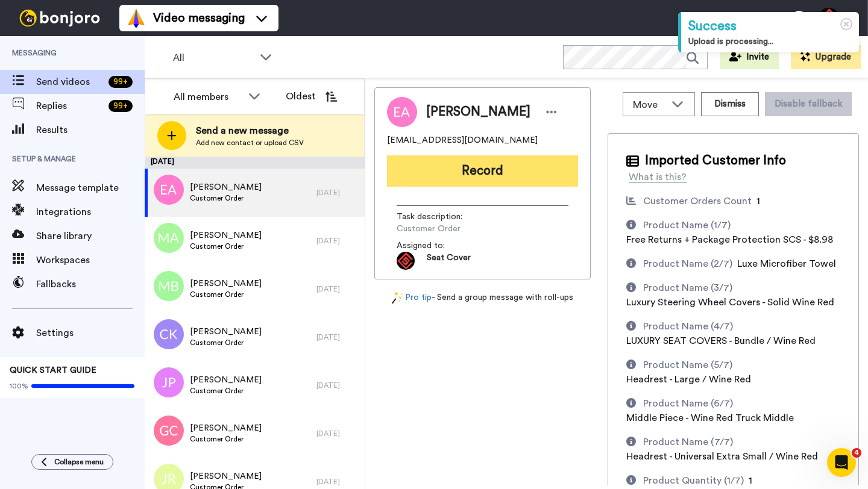
click at [473, 168] on button "Record" at bounding box center [482, 171] width 191 height 31
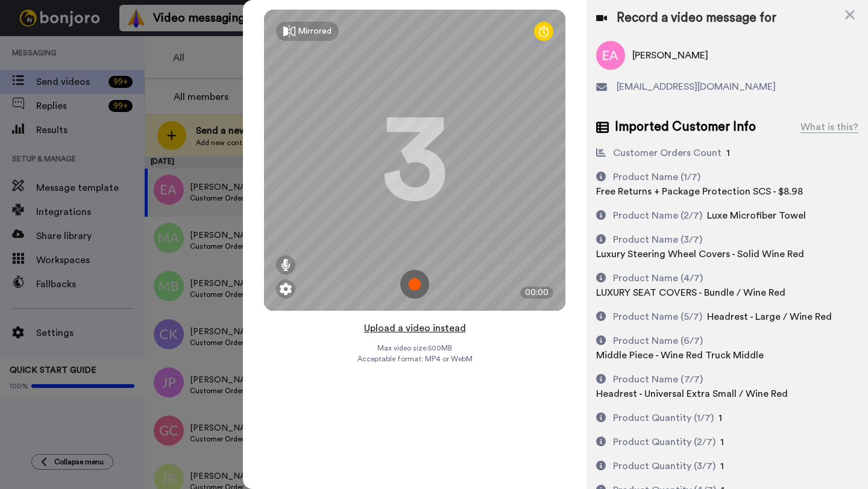
click at [421, 329] on button "Upload a video instead" at bounding box center [414, 329] width 109 height 16
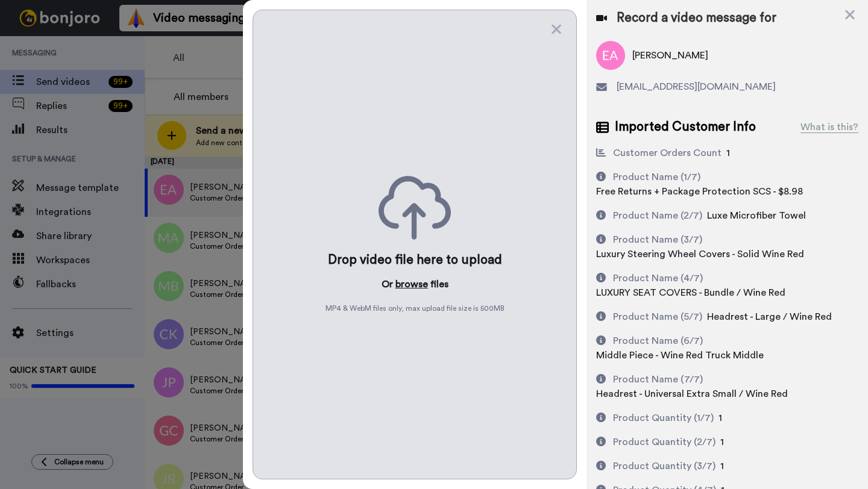
click at [411, 283] on button "browse" at bounding box center [411, 284] width 33 height 14
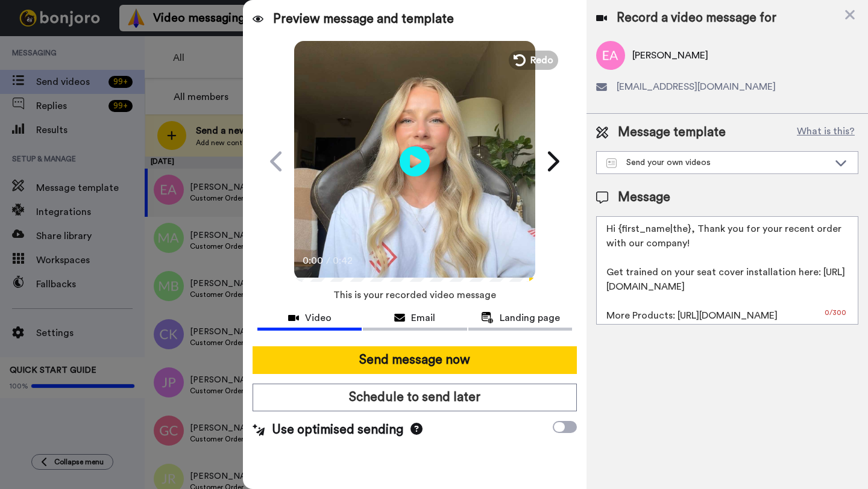
drag, startPoint x: 689, startPoint y: 233, endPoint x: 620, endPoint y: 232, distance: 69.3
click at [620, 232] on textarea "Hi {first_name|the}, Thank you for your recent order with our company! Get trai…" at bounding box center [727, 270] width 262 height 109
paste textarea "Edgar"
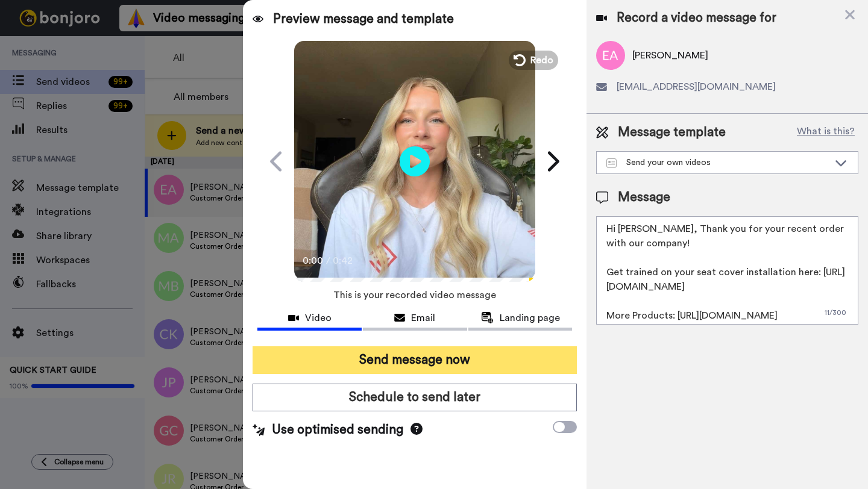
type textarea "Hi Edgar, Thank you for your recent order with our company! Get trained on your…"
click at [458, 368] on button "Send message now" at bounding box center [415, 361] width 324 height 28
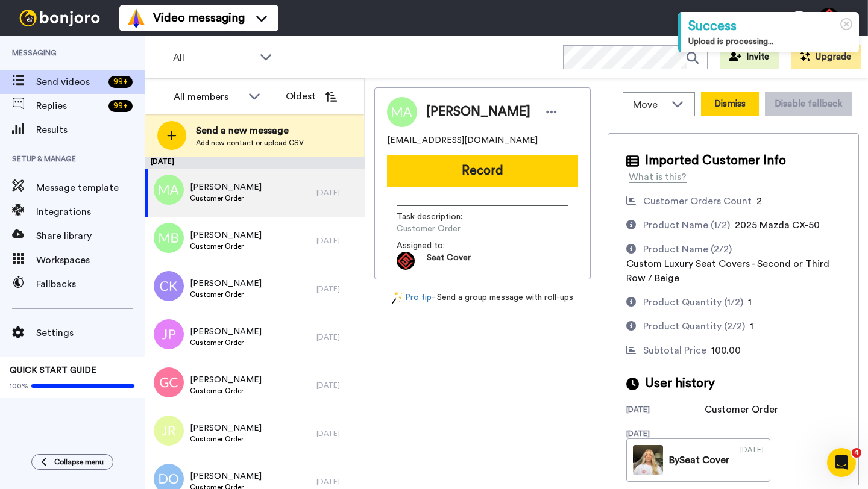
click at [724, 107] on button "Dismiss" at bounding box center [730, 104] width 58 height 24
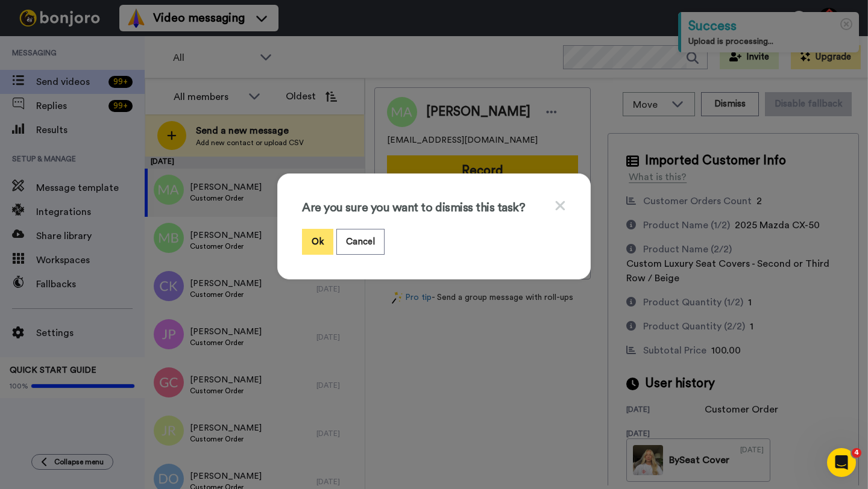
click at [316, 245] on button "Ok" at bounding box center [317, 242] width 31 height 26
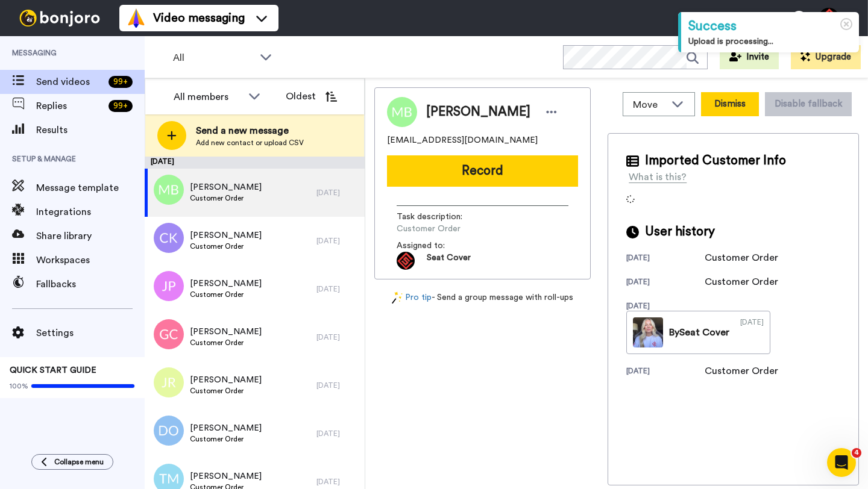
click at [711, 105] on button "Dismiss" at bounding box center [730, 104] width 58 height 24
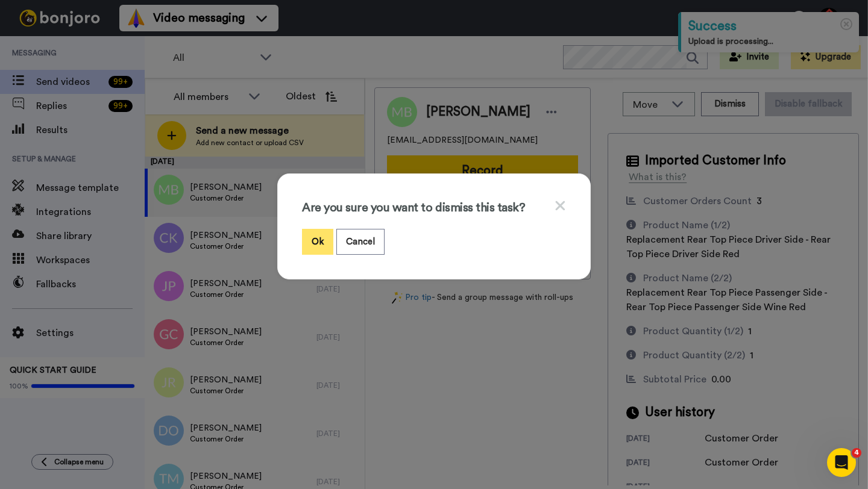
click at [307, 234] on button "Ok" at bounding box center [317, 242] width 31 height 26
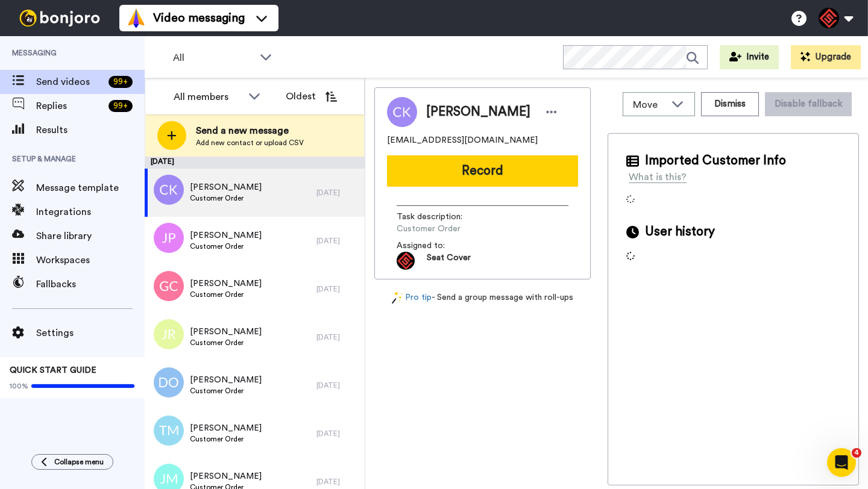
click at [444, 113] on span "Calvin Kasinski" at bounding box center [478, 112] width 104 height 18
copy span "Calvin"
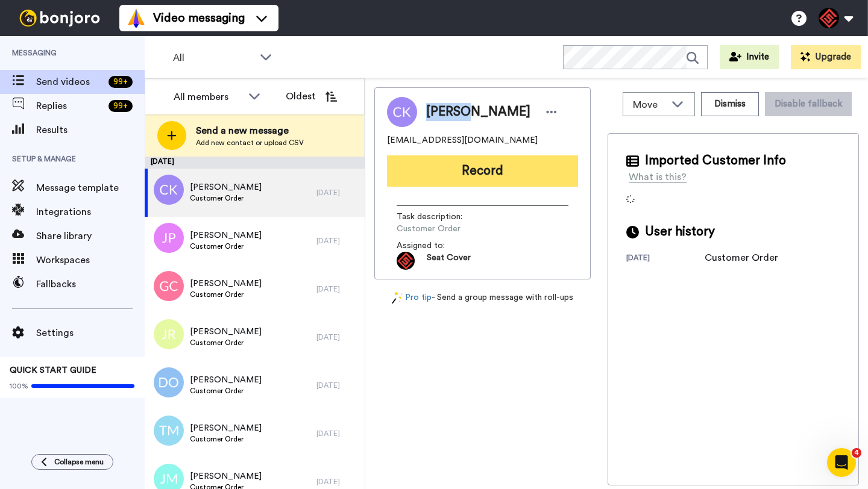
click at [488, 170] on button "Record" at bounding box center [482, 171] width 191 height 31
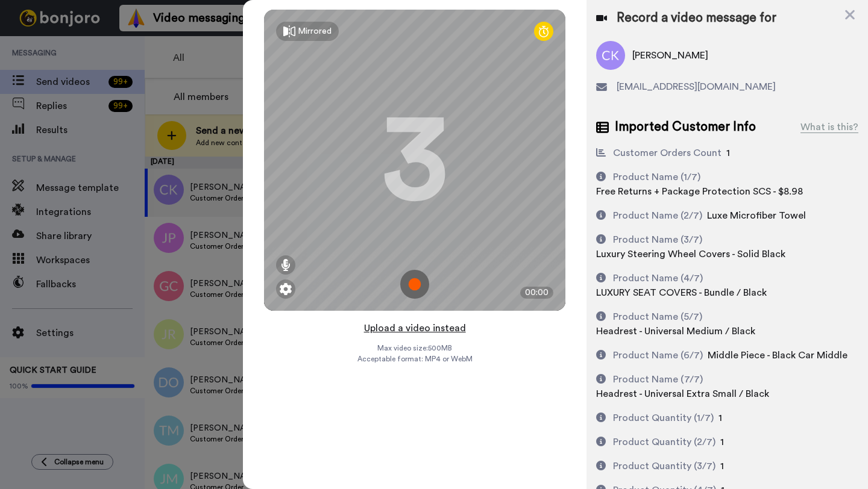
click at [413, 325] on button "Upload a video instead" at bounding box center [414, 329] width 109 height 16
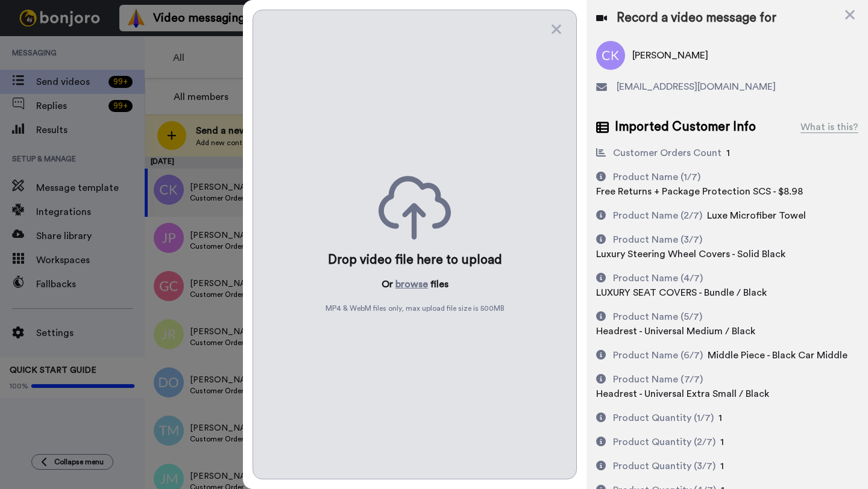
click at [409, 292] on div "Drop video file here to upload Or browse files MP4 & WebM files only, max uploa…" at bounding box center [415, 245] width 324 height 470
click at [409, 289] on button "browse" at bounding box center [411, 284] width 33 height 14
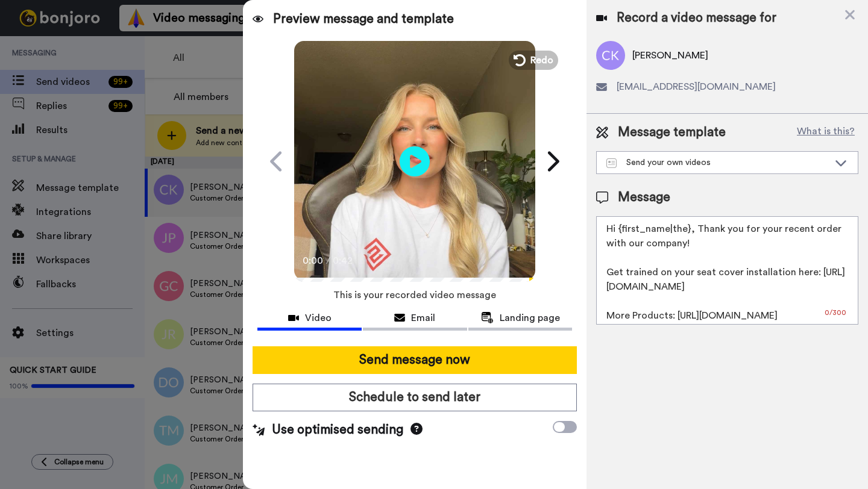
drag, startPoint x: 690, startPoint y: 229, endPoint x: 617, endPoint y: 230, distance: 72.3
click at [617, 230] on textarea "Hi {first_name|the}, Thank you for your recent order with our company! Get trai…" at bounding box center [727, 270] width 262 height 109
paste textarea "Calvin"
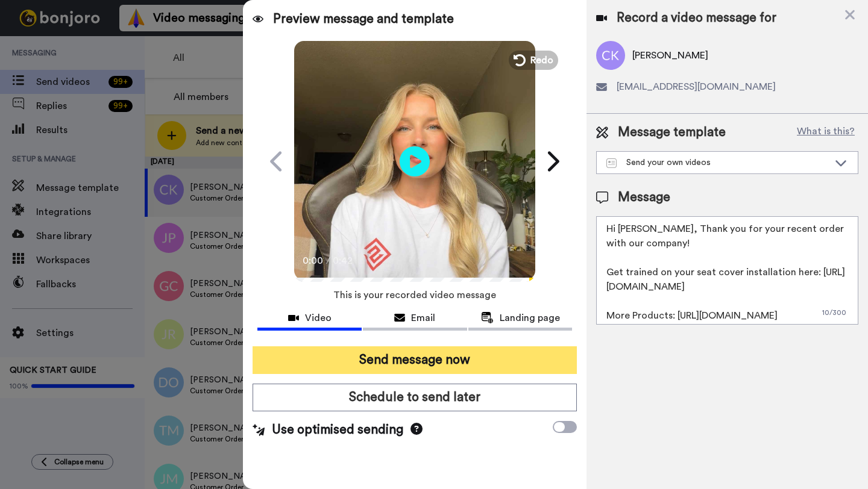
type textarea "Hi Calvin, Thank you for your recent order with our company! Get trained on you…"
click at [449, 359] on button "Send message now" at bounding box center [415, 361] width 324 height 28
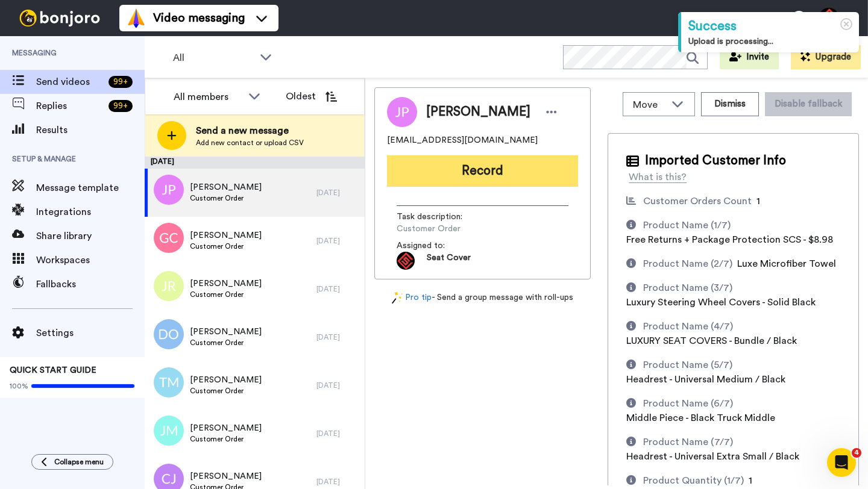
click at [433, 177] on button "Record" at bounding box center [482, 171] width 191 height 31
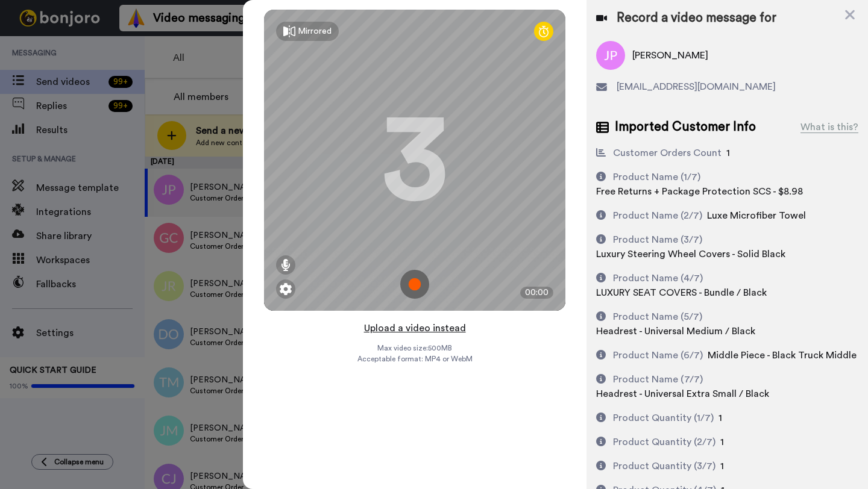
click at [406, 329] on button "Upload a video instead" at bounding box center [414, 329] width 109 height 16
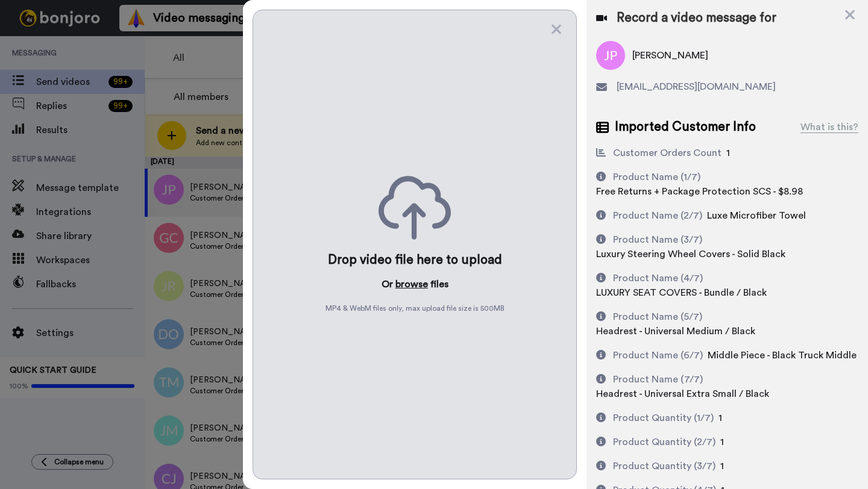
click at [407, 283] on button "browse" at bounding box center [411, 284] width 33 height 14
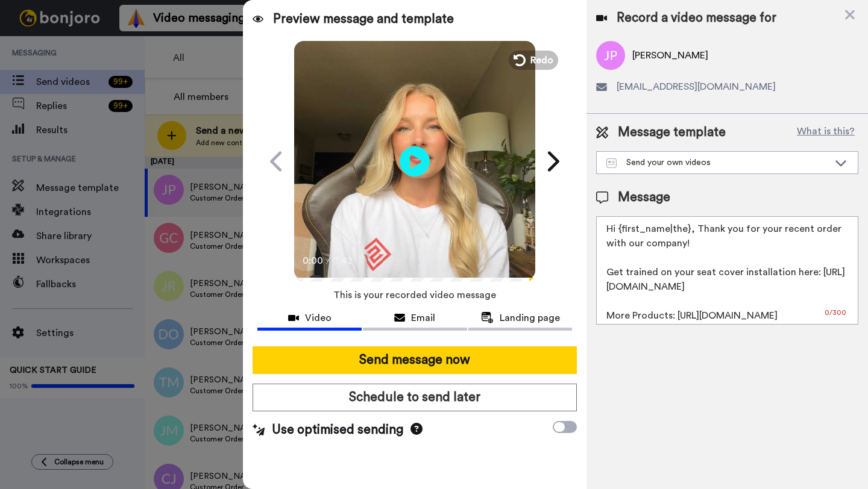
drag, startPoint x: 690, startPoint y: 231, endPoint x: 619, endPoint y: 231, distance: 70.5
click at [619, 231] on textarea "Hi {first_name|the}, Thank you for your recent order with our company! Get trai…" at bounding box center [727, 270] width 262 height 109
paste textarea "Calvin"
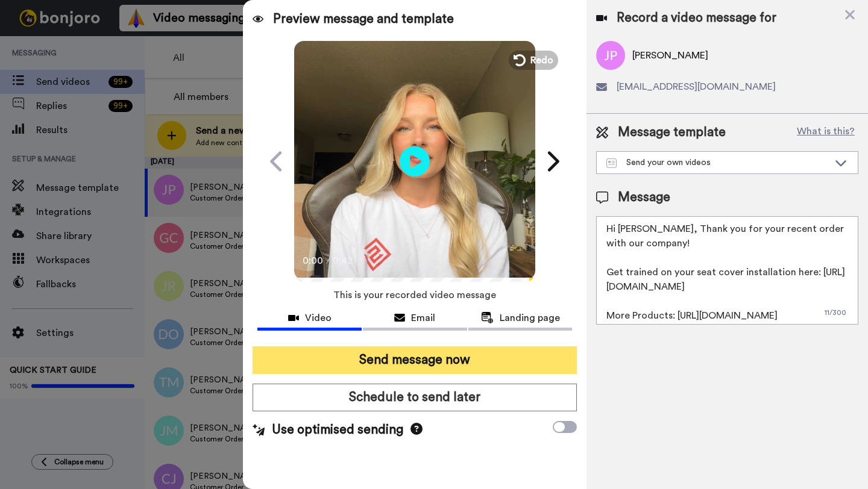
type textarea "Hi Josue, Thank you for your recent order with our company! Get trained on your…"
click at [336, 367] on button "Send message now" at bounding box center [415, 361] width 324 height 28
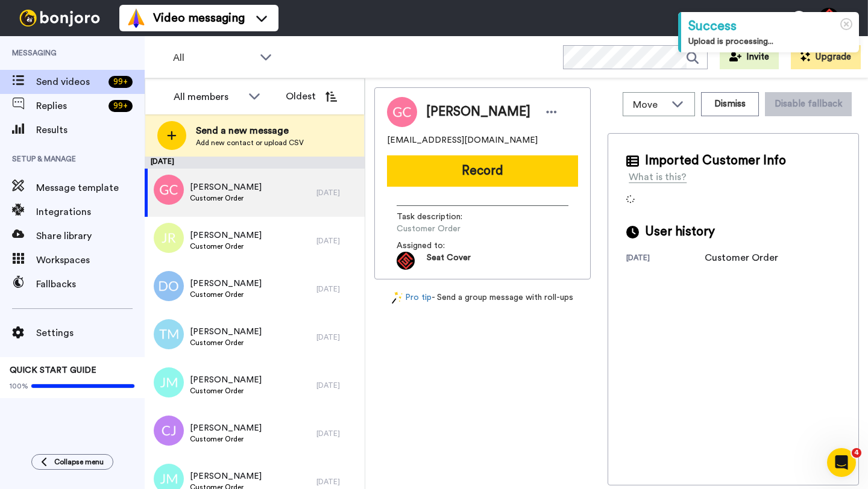
click at [441, 102] on div "[PERSON_NAME]" at bounding box center [482, 112] width 191 height 30
copy span "[PERSON_NAME]"
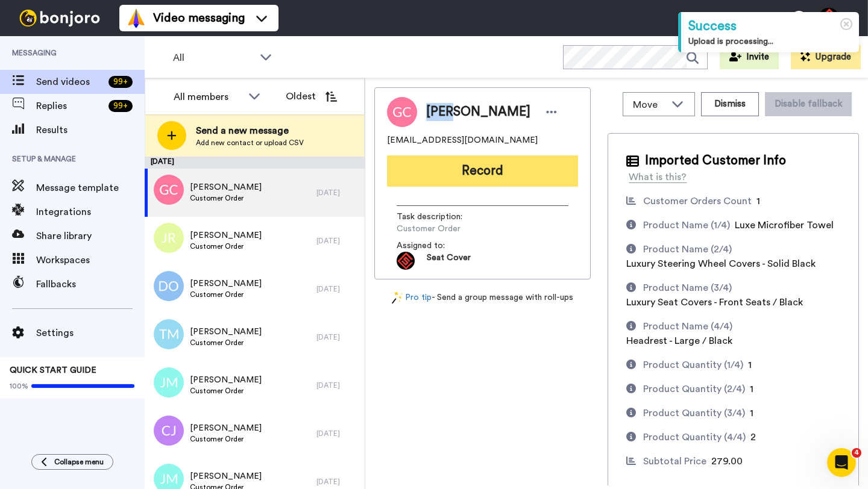
click at [465, 172] on button "Record" at bounding box center [482, 171] width 191 height 31
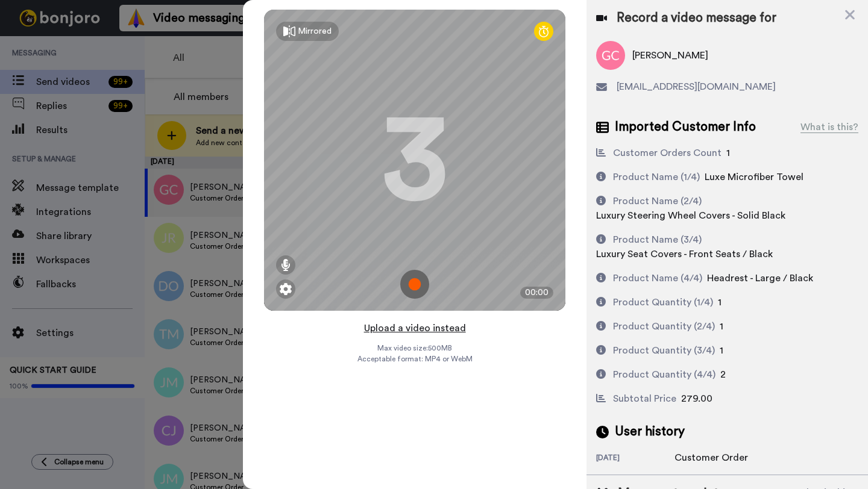
click at [409, 324] on button "Upload a video instead" at bounding box center [414, 329] width 109 height 16
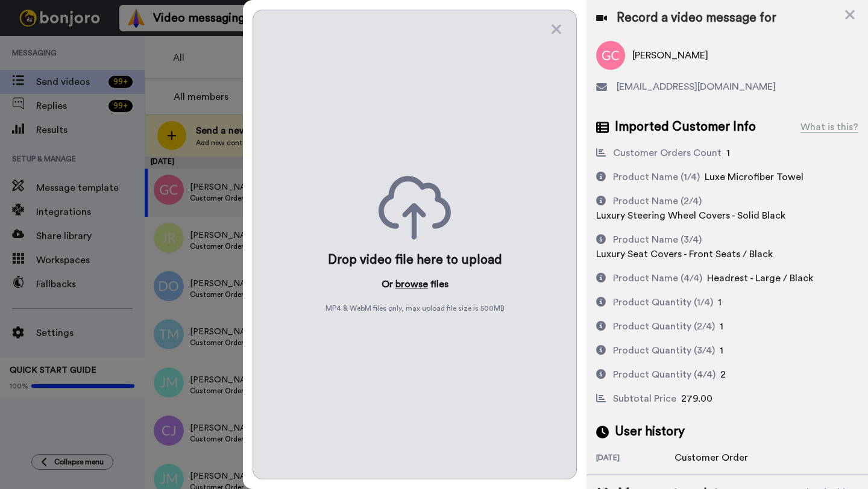
click at [407, 285] on button "browse" at bounding box center [411, 284] width 33 height 14
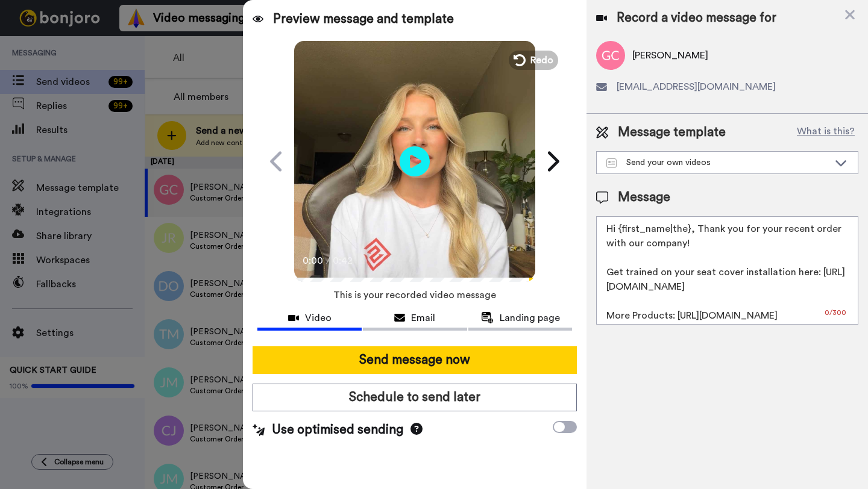
drag, startPoint x: 687, startPoint y: 230, endPoint x: 623, endPoint y: 229, distance: 63.9
click at [623, 229] on textarea "Hi {first_name|the}, Thank you for your recent order with our company! Get trai…" at bounding box center [727, 270] width 262 height 109
paste textarea "Gary"
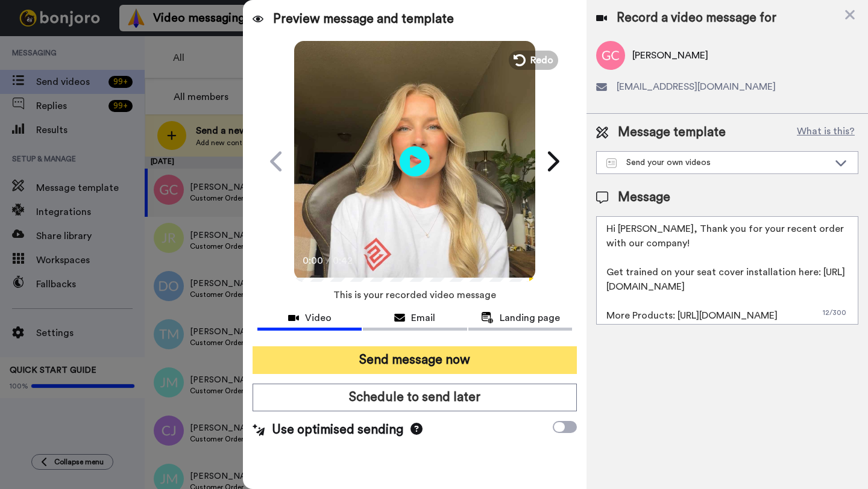
type textarea "Hi Gary, Thank you for your recent order with our company! Get trained on your …"
click at [448, 352] on button "Send message now" at bounding box center [415, 361] width 324 height 28
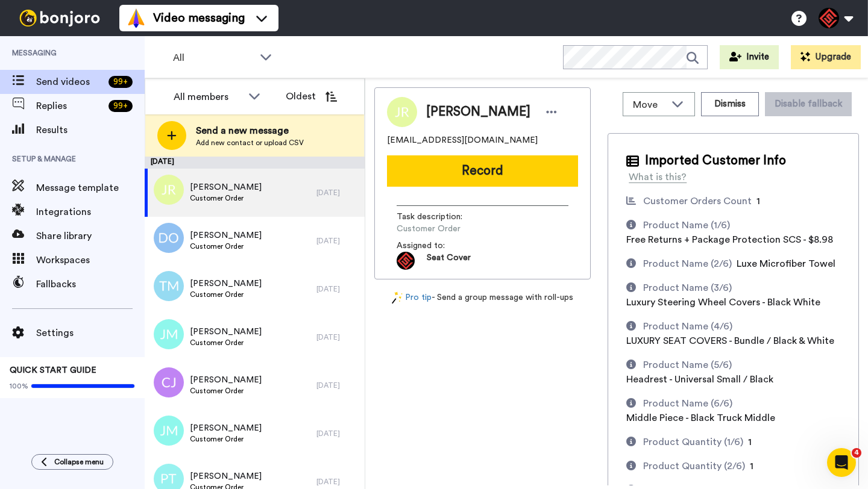
click at [443, 110] on span "[PERSON_NAME]" at bounding box center [478, 112] width 104 height 18
copy span "[PERSON_NAME]"
click at [464, 187] on div "Jacob Rutherford jacobrutherford883@yahoo.com Record Task description : Custome…" at bounding box center [482, 183] width 216 height 192
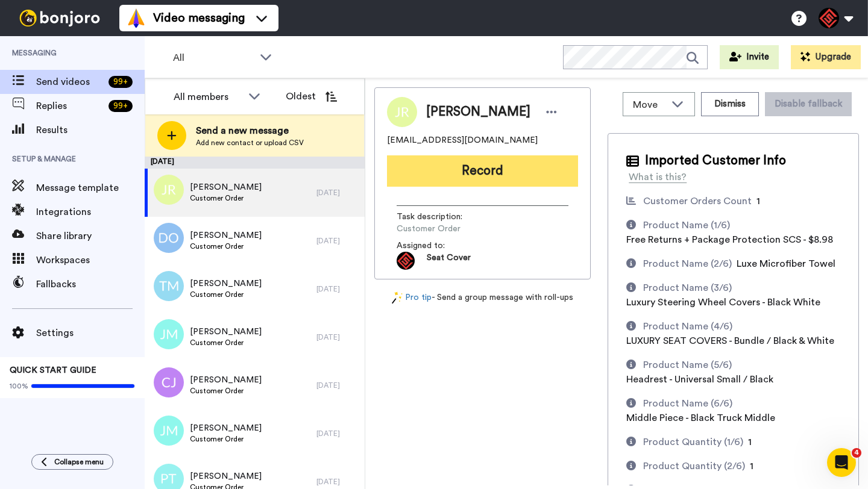
click at [463, 179] on button "Record" at bounding box center [482, 171] width 191 height 31
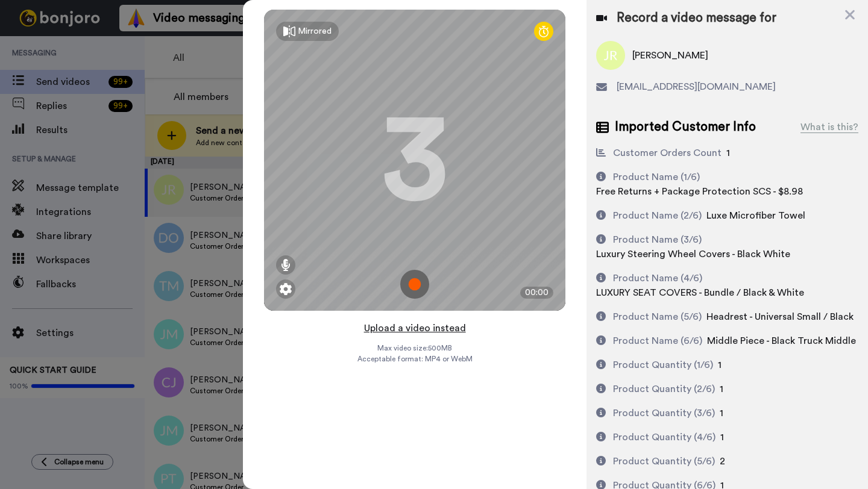
click at [405, 329] on button "Upload a video instead" at bounding box center [414, 329] width 109 height 16
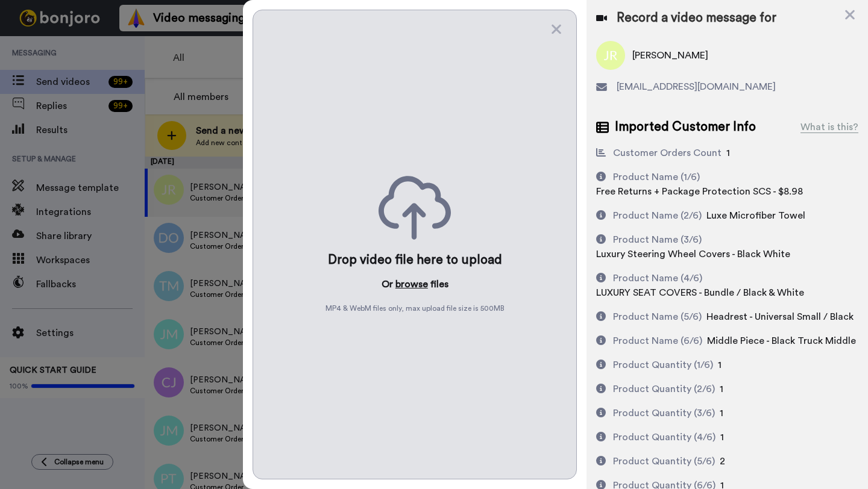
click at [404, 279] on button "browse" at bounding box center [411, 284] width 33 height 14
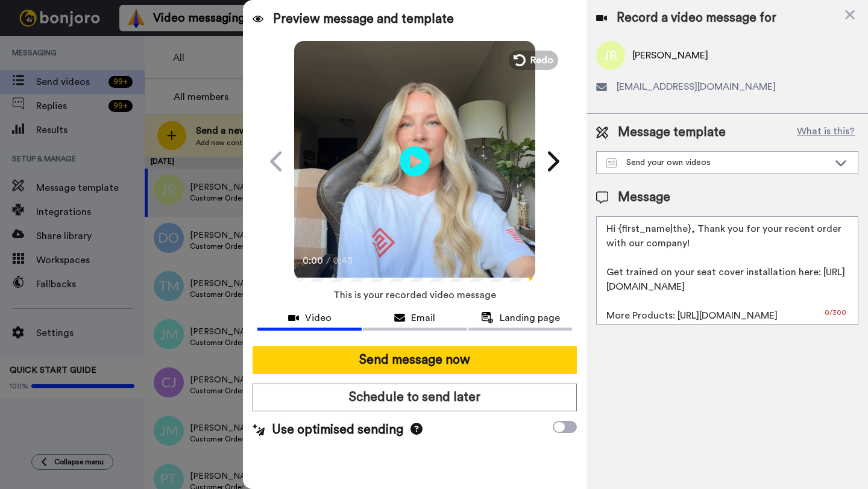
drag, startPoint x: 689, startPoint y: 234, endPoint x: 623, endPoint y: 234, distance: 65.7
click at [623, 234] on textarea "Hi {first_name|the}, Thank you for your recent order with our company! Get trai…" at bounding box center [727, 270] width 262 height 109
paste textarea "Jacob"
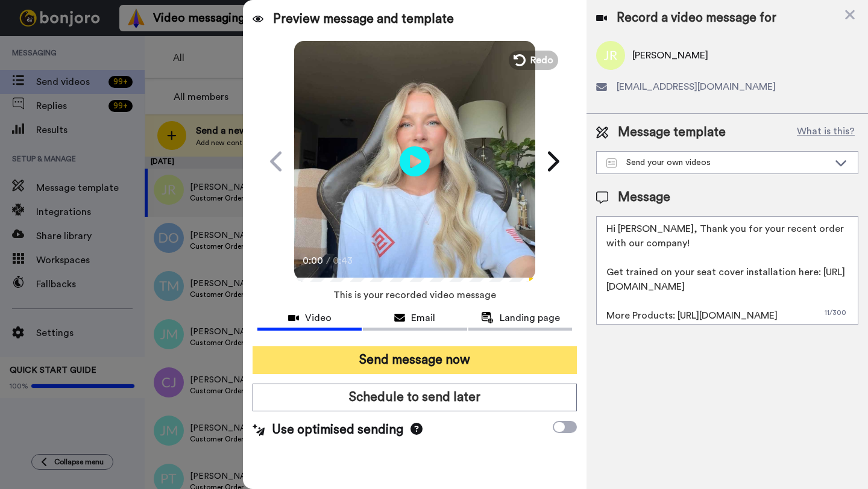
type textarea "Hi Jacob, Thank you for your recent order with our company! Get trained on your…"
click at [479, 357] on button "Send message now" at bounding box center [415, 361] width 324 height 28
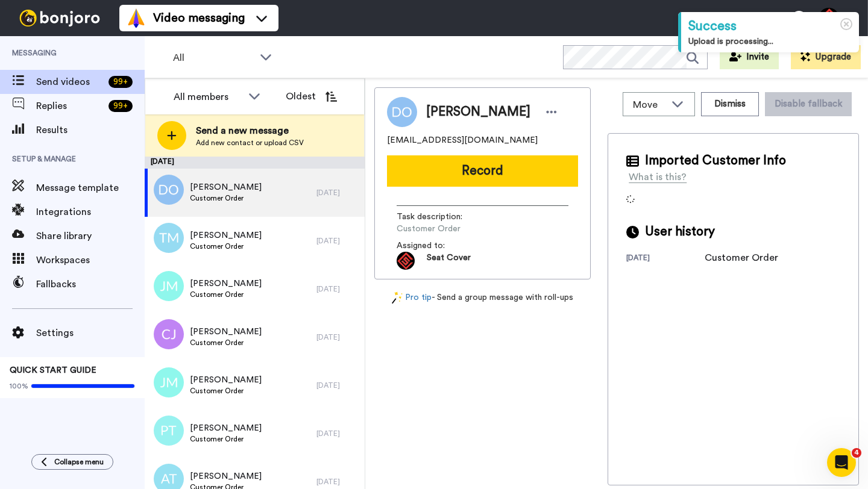
click at [445, 113] on span "[PERSON_NAME]" at bounding box center [478, 112] width 104 height 18
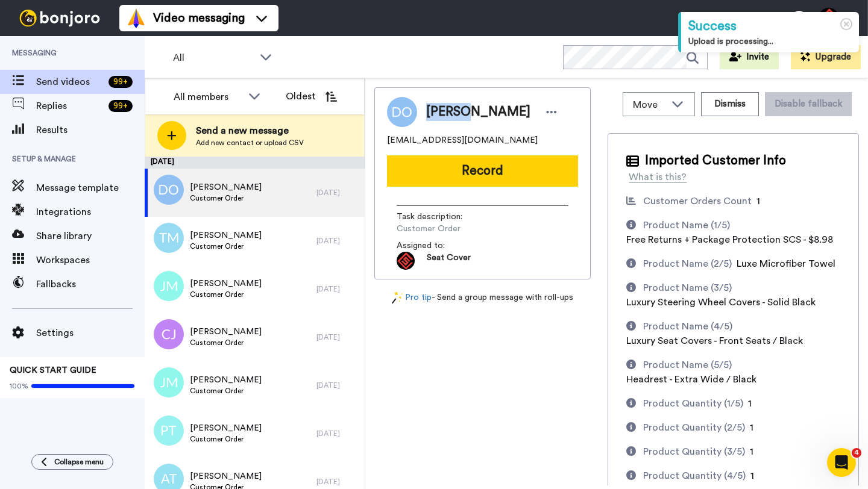
copy span "[PERSON_NAME]"
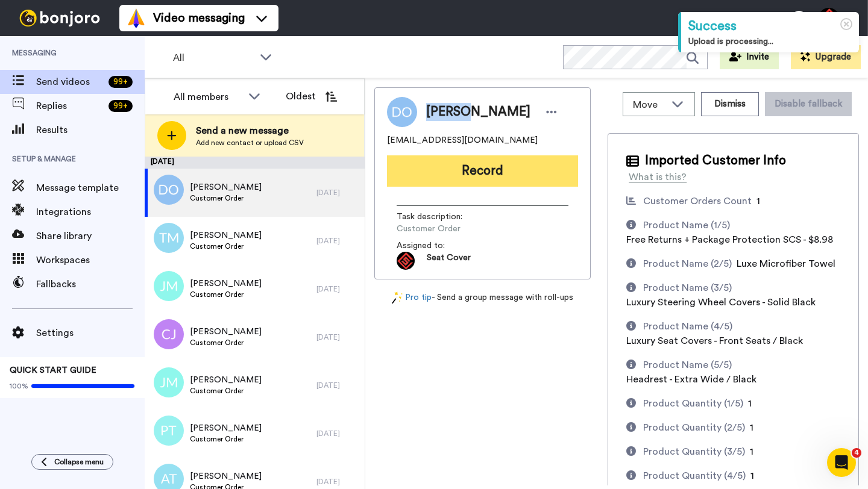
click at [483, 177] on button "Record" at bounding box center [482, 171] width 191 height 31
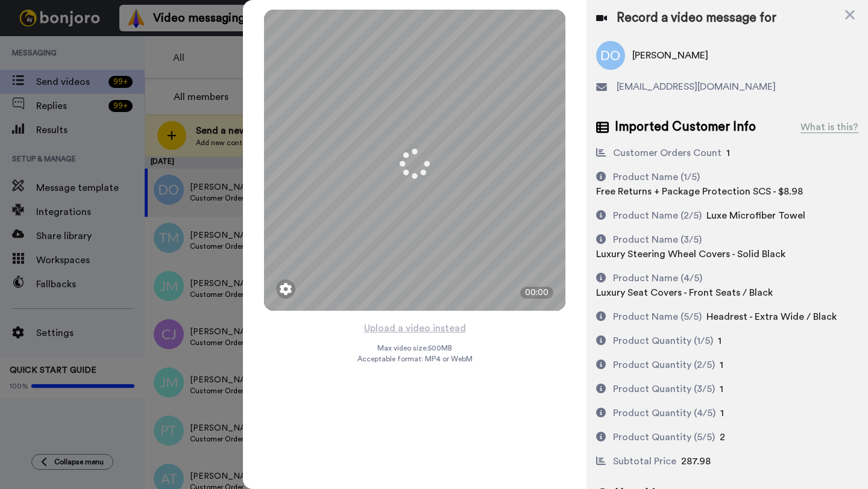
click at [415, 328] on button "Upload a video instead" at bounding box center [414, 329] width 109 height 16
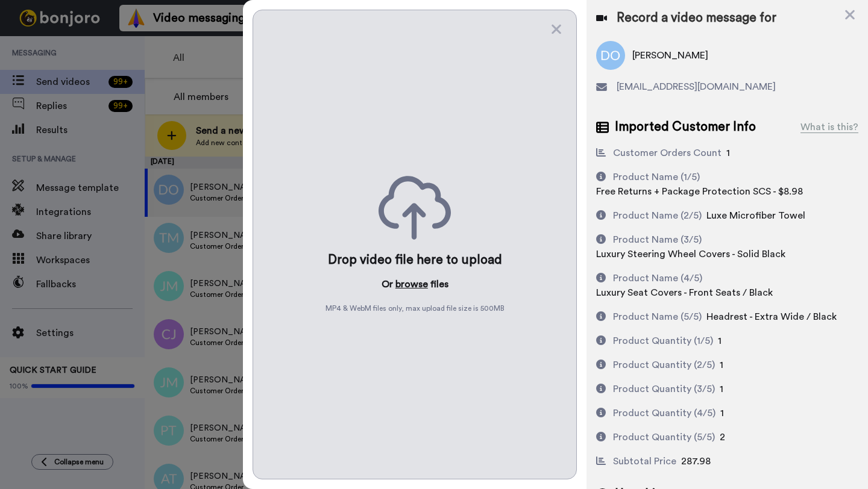
click at [409, 284] on button "browse" at bounding box center [411, 284] width 33 height 14
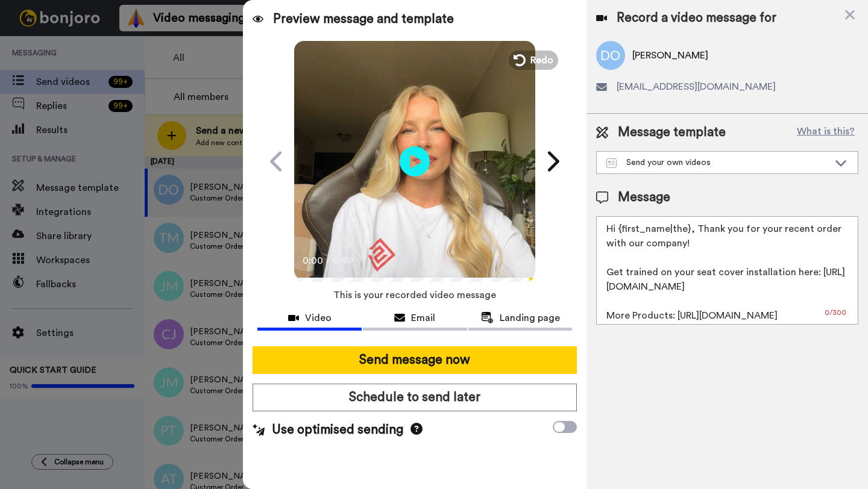
drag, startPoint x: 688, startPoint y: 233, endPoint x: 622, endPoint y: 234, distance: 66.3
click at [622, 234] on textarea "Hi {first_name|the}, Thank you for your recent order with our company! Get trai…" at bounding box center [727, 270] width 262 height 109
paste textarea "Daniel"
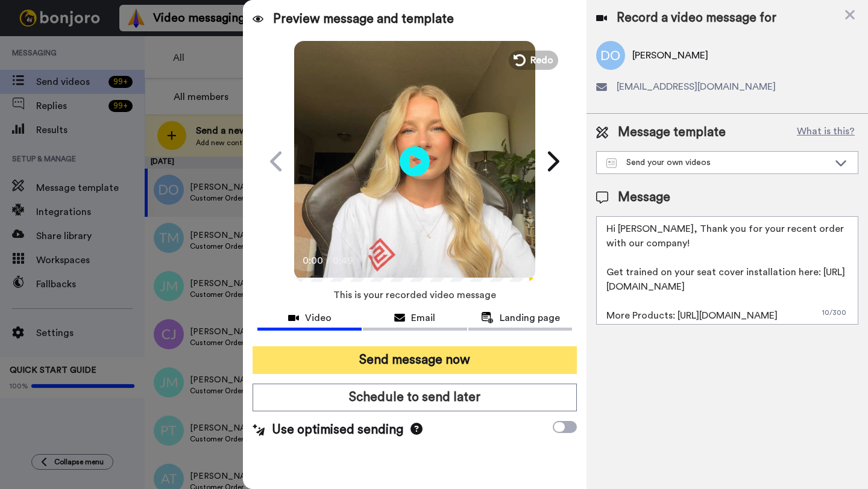
type textarea "Hi Daniel, Thank you for your recent order with our company! Get trained on you…"
click at [470, 360] on button "Send message now" at bounding box center [415, 361] width 324 height 28
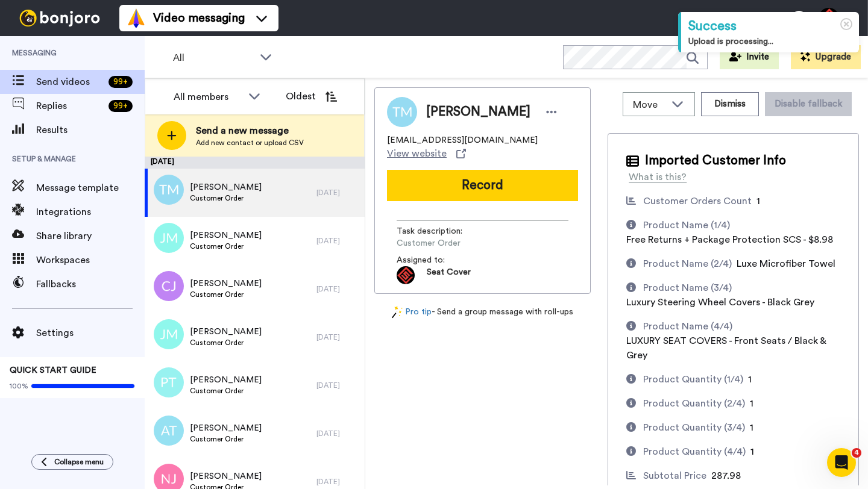
click at [456, 110] on span "[PERSON_NAME]" at bounding box center [478, 112] width 104 height 18
click at [456, 110] on span "Tracey McVay" at bounding box center [478, 112] width 104 height 18
copy span "Tracey"
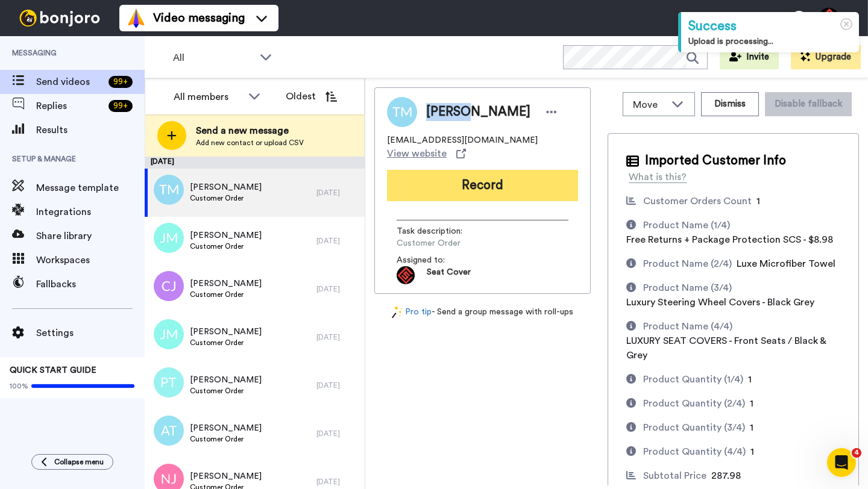
click at [466, 170] on button "Record" at bounding box center [482, 185] width 191 height 31
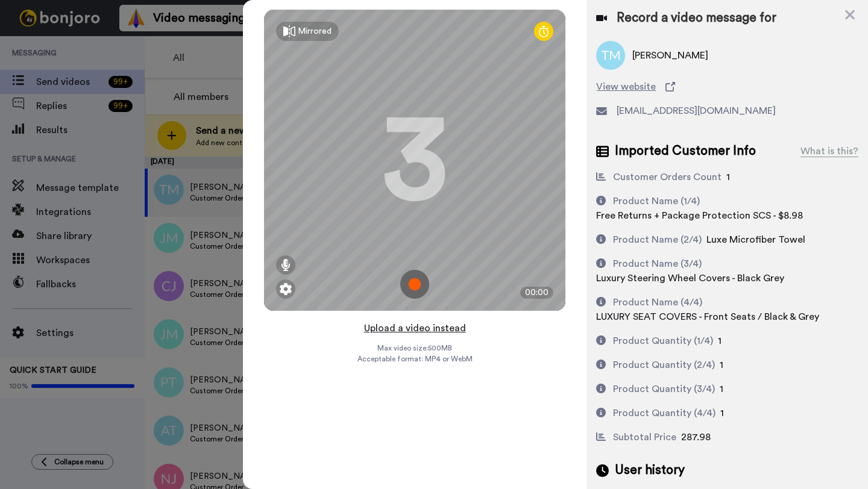
click at [419, 329] on button "Upload a video instead" at bounding box center [414, 329] width 109 height 16
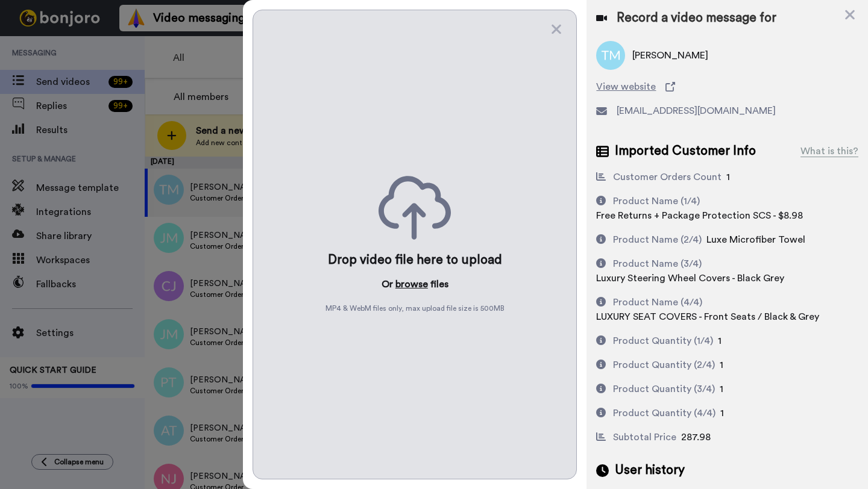
click at [416, 282] on button "browse" at bounding box center [411, 284] width 33 height 14
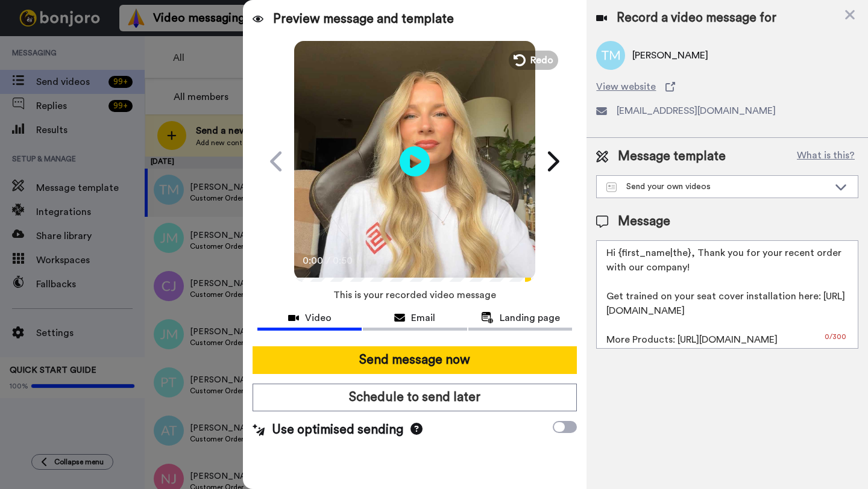
drag, startPoint x: 689, startPoint y: 257, endPoint x: 620, endPoint y: 254, distance: 68.8
click at [620, 254] on textarea "Hi {first_name|the}, Thank you for your recent order with our company! Get trai…" at bounding box center [727, 295] width 262 height 109
paste textarea "Tracey"
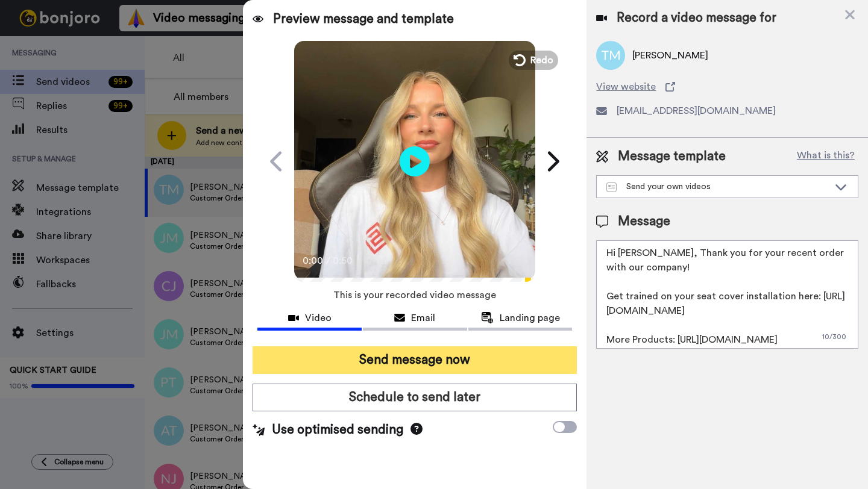
type textarea "Hi Tracey, Thank you for your recent order with our company! Get trained on you…"
click at [472, 353] on button "Send message now" at bounding box center [415, 361] width 324 height 28
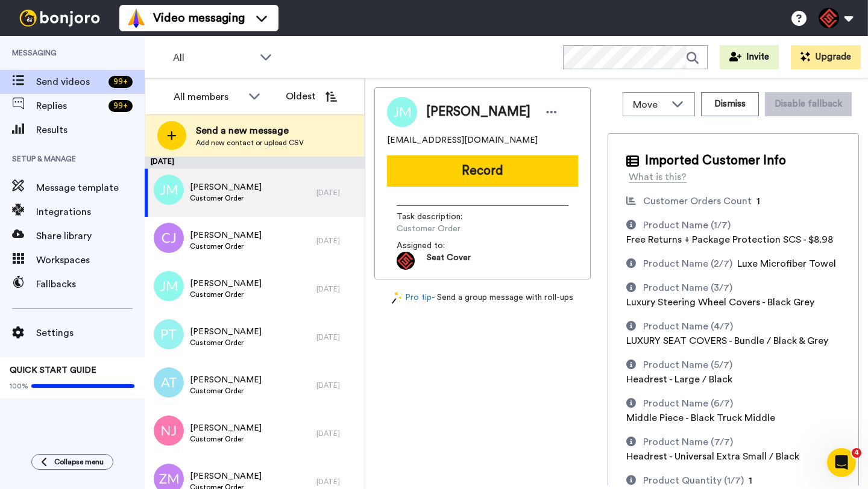
click at [442, 116] on span "Jordan Milliren" at bounding box center [478, 112] width 104 height 18
copy span "Jordan"
click at [468, 165] on button "Record" at bounding box center [482, 171] width 191 height 31
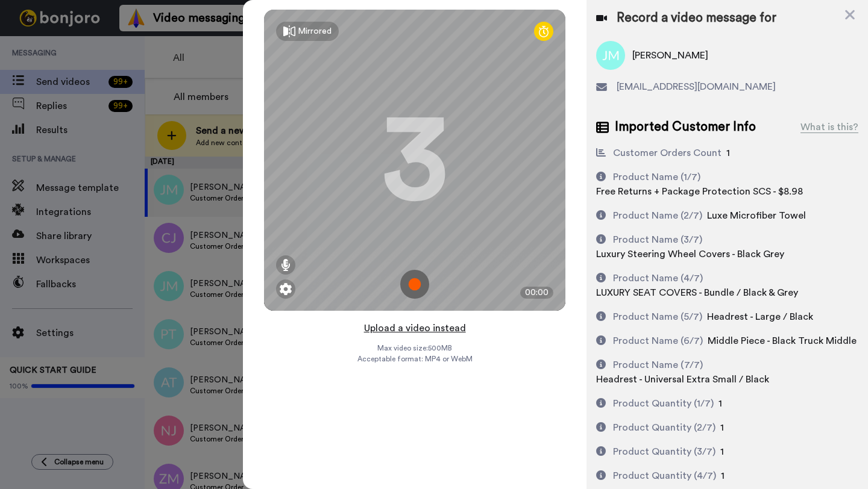
click at [411, 329] on button "Upload a video instead" at bounding box center [414, 329] width 109 height 16
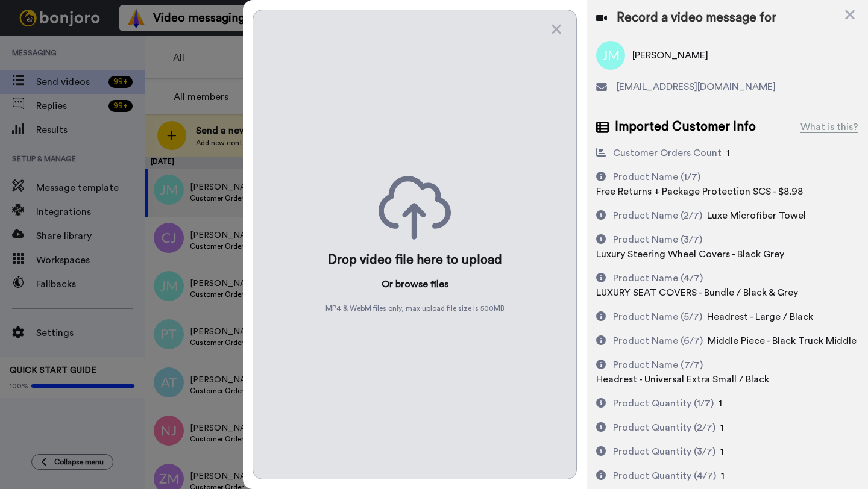
click at [407, 285] on button "browse" at bounding box center [411, 284] width 33 height 14
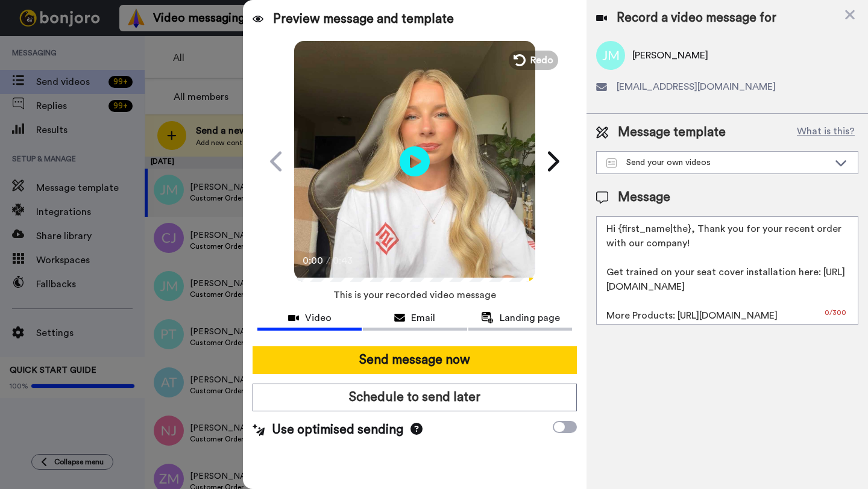
drag, startPoint x: 688, startPoint y: 233, endPoint x: 622, endPoint y: 233, distance: 66.3
click at [622, 233] on textarea "Hi {first_name|the}, Thank you for your recent order with our company! Get trai…" at bounding box center [727, 270] width 262 height 109
paste textarea "Jordan"
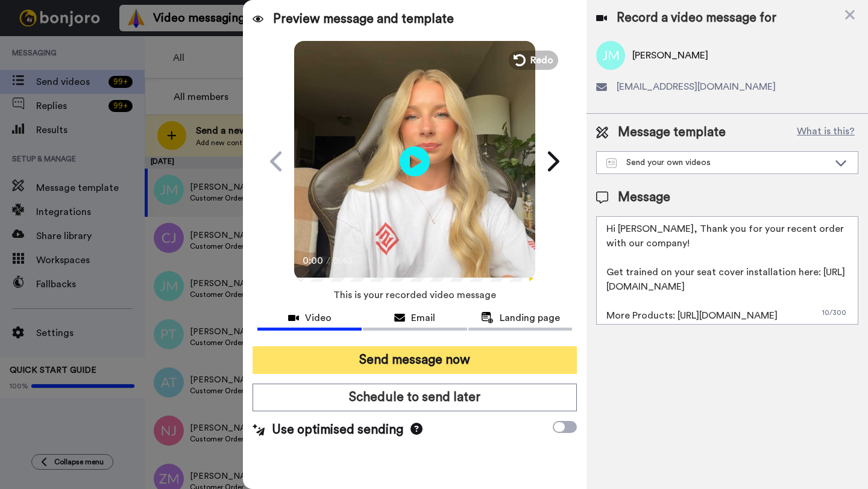
type textarea "Hi Jordan, Thank you for your recent order with our company! Get trained on you…"
click at [479, 350] on button "Send message now" at bounding box center [415, 361] width 324 height 28
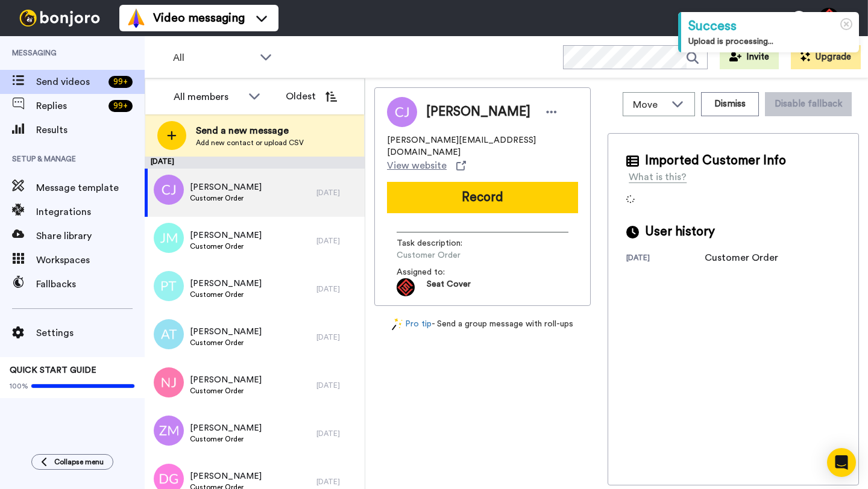
click at [449, 113] on span "[PERSON_NAME]" at bounding box center [478, 112] width 104 height 18
copy span "[GEOGRAPHIC_DATA]"
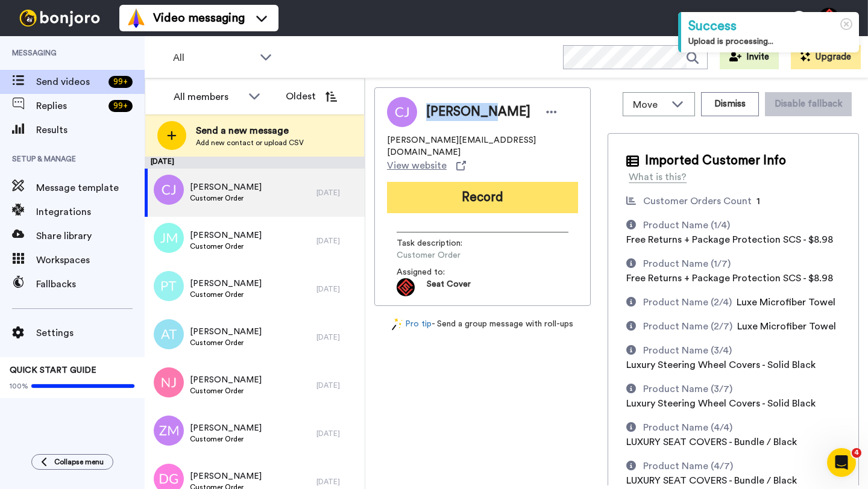
click at [460, 186] on button "Record" at bounding box center [482, 197] width 191 height 31
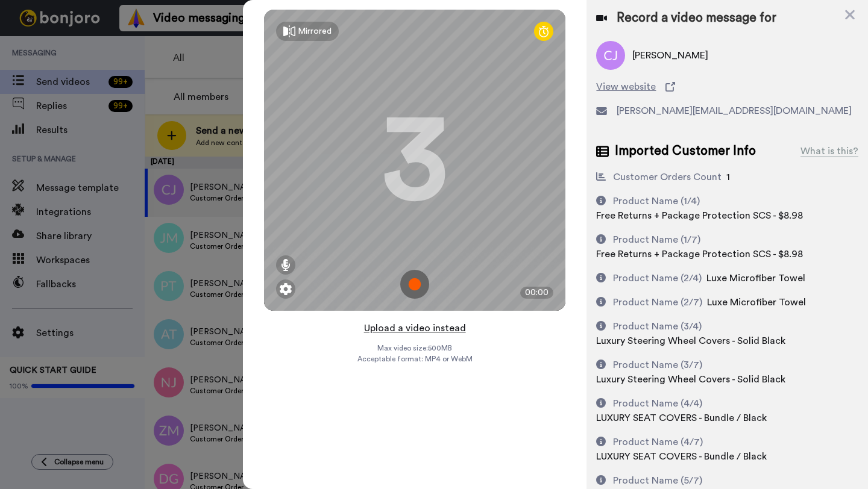
click at [417, 329] on button "Upload a video instead" at bounding box center [414, 329] width 109 height 16
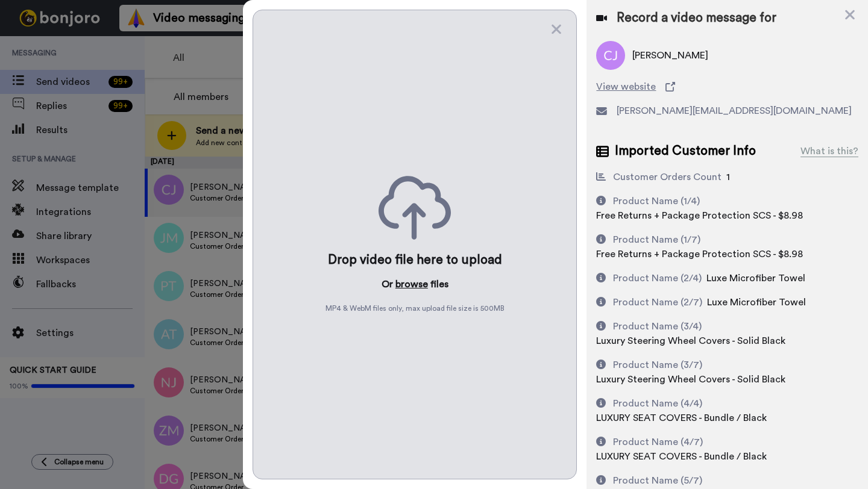
click at [417, 280] on button "browse" at bounding box center [411, 284] width 33 height 14
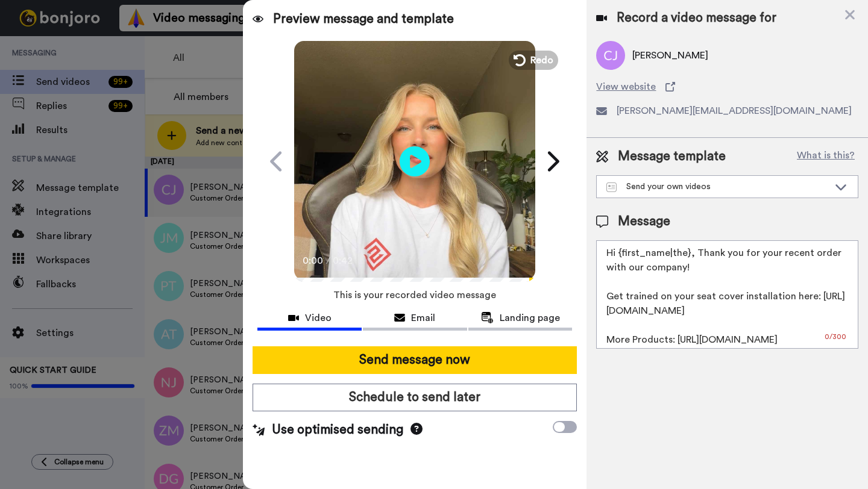
click at [684, 256] on textarea "Hi {first_name|the}, Thank you for your recent order with our company! Get trai…" at bounding box center [727, 295] width 262 height 109
drag, startPoint x: 689, startPoint y: 256, endPoint x: 623, endPoint y: 257, distance: 66.3
click at [623, 257] on textarea "Hi {first_name|the}, Thank you for your recent order with our company! Get trai…" at bounding box center [727, 295] width 262 height 109
paste textarea "Cleveland"
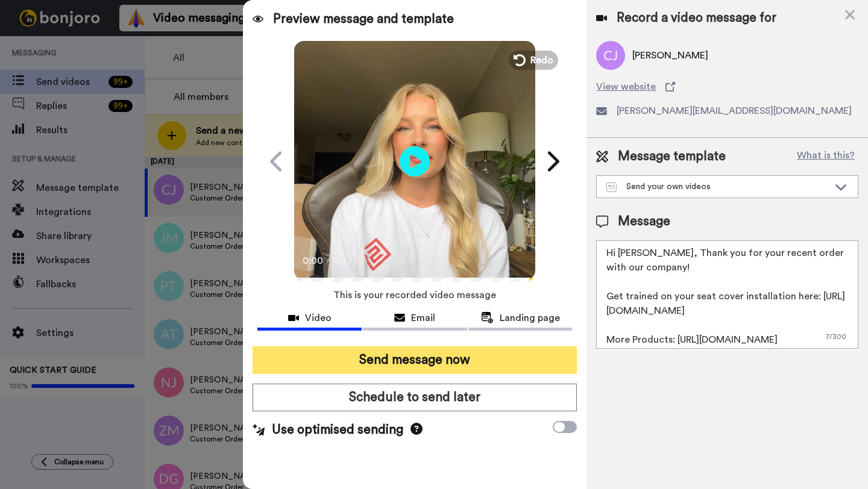
type textarea "Hi Cleveland, Thank you for your recent order with our company! Get trained on …"
click at [417, 360] on button "Send message now" at bounding box center [415, 361] width 324 height 28
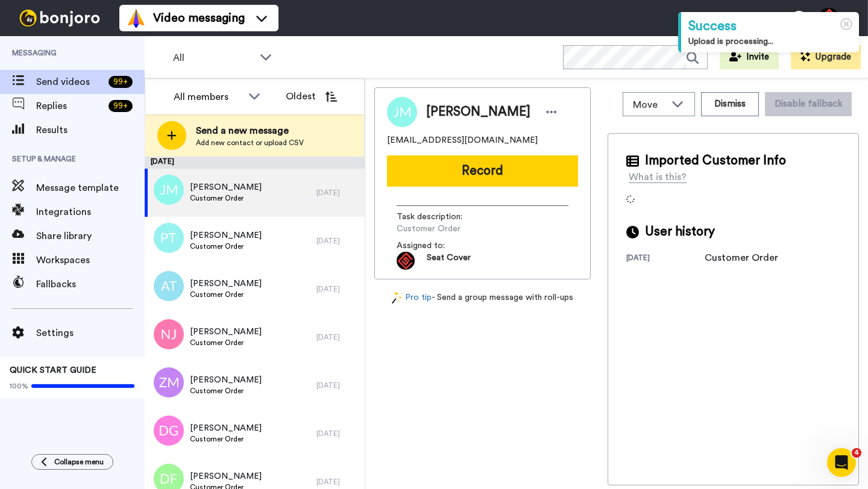
click at [449, 110] on span "[PERSON_NAME]" at bounding box center [478, 112] width 104 height 18
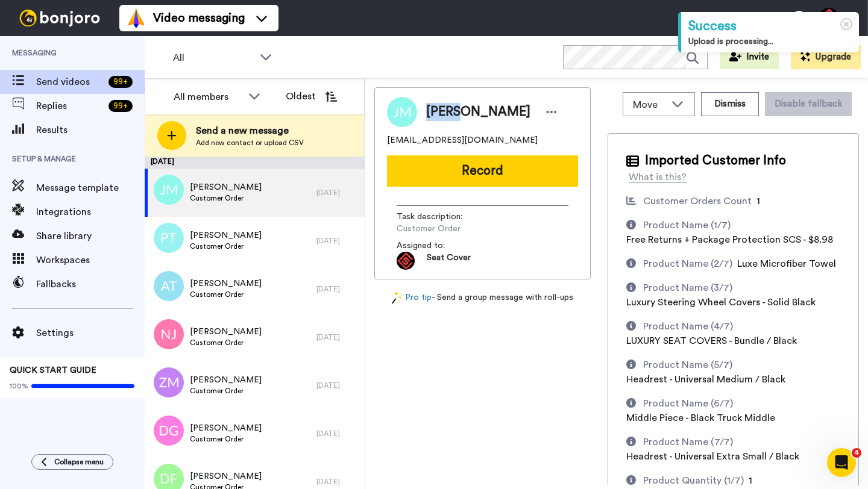
copy span "[PERSON_NAME]"
copy span "Jacob"
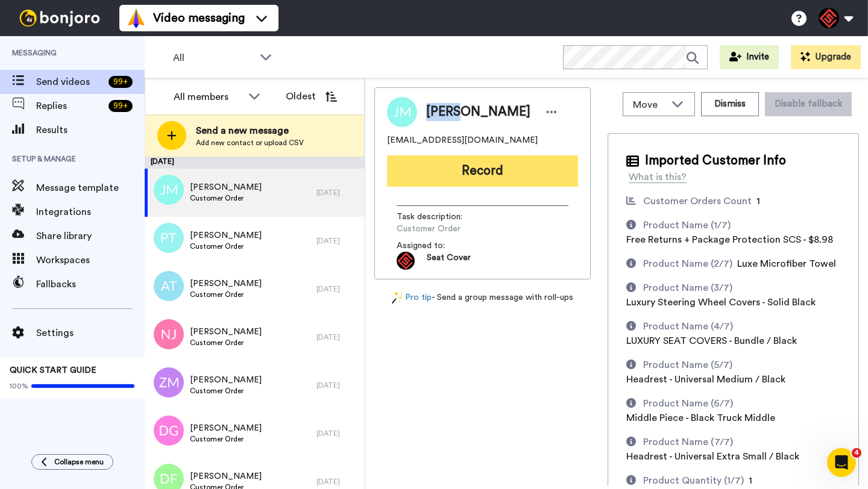
click at [485, 181] on button "Record" at bounding box center [482, 171] width 191 height 31
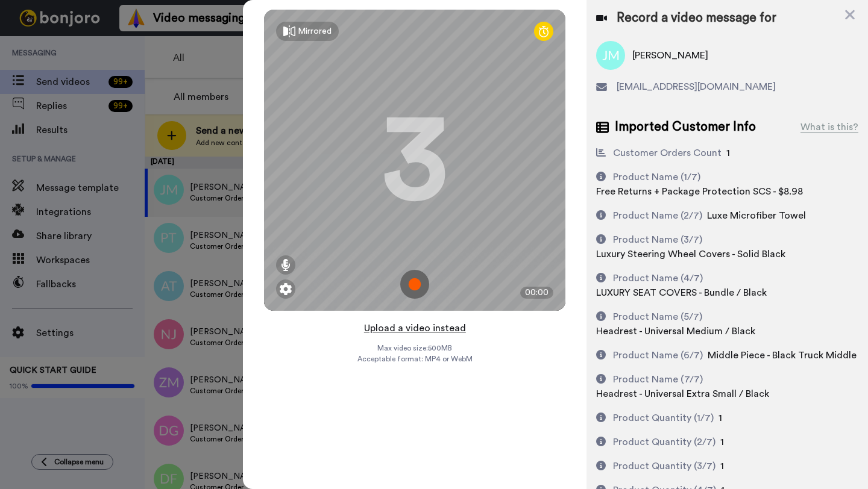
click at [407, 329] on button "Upload a video instead" at bounding box center [414, 329] width 109 height 16
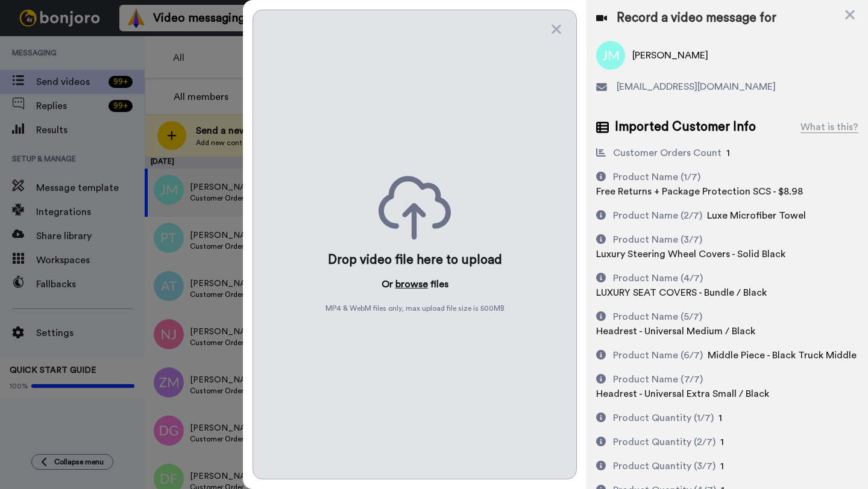
click at [414, 282] on button "browse" at bounding box center [411, 284] width 33 height 14
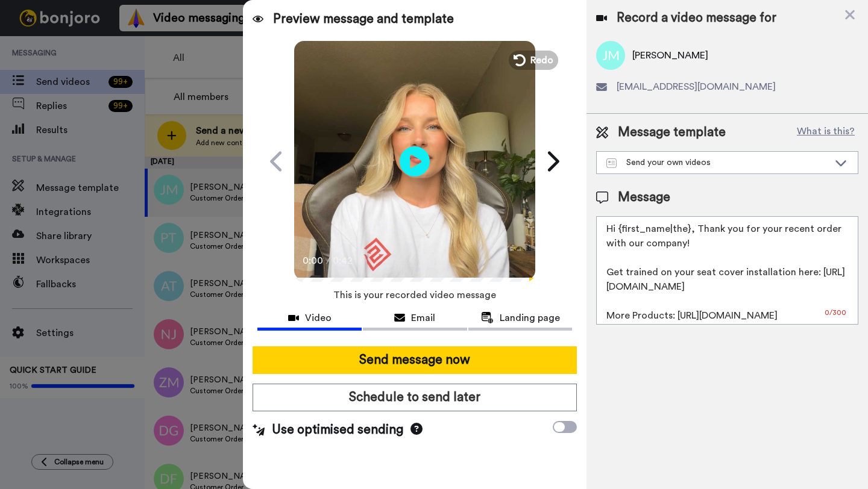
drag, startPoint x: 688, startPoint y: 231, endPoint x: 624, endPoint y: 229, distance: 63.9
click at [624, 229] on textarea "Hi {first_name|the}, Thank you for your recent order with our company! Get trai…" at bounding box center [727, 270] width 262 height 109
paste textarea "Jacob"
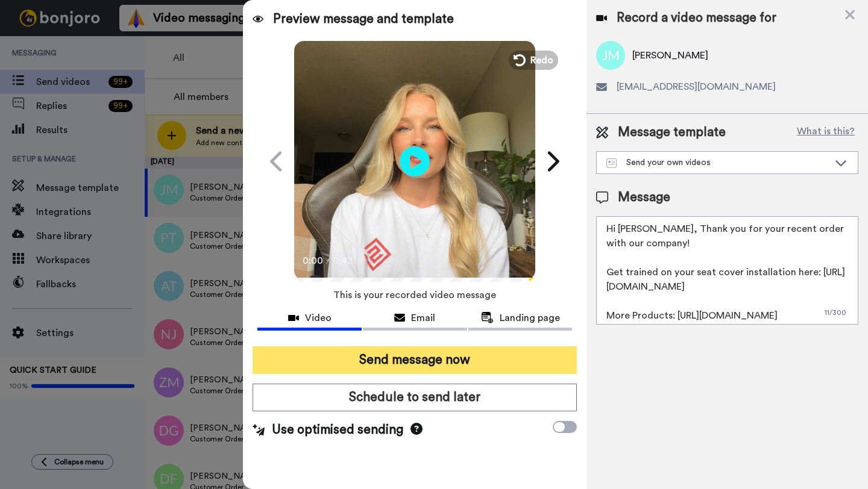
type textarea "Hi Jacob, Thank you for your recent order with our company! Get trained on your…"
click at [441, 366] on button "Send message now" at bounding box center [415, 361] width 324 height 28
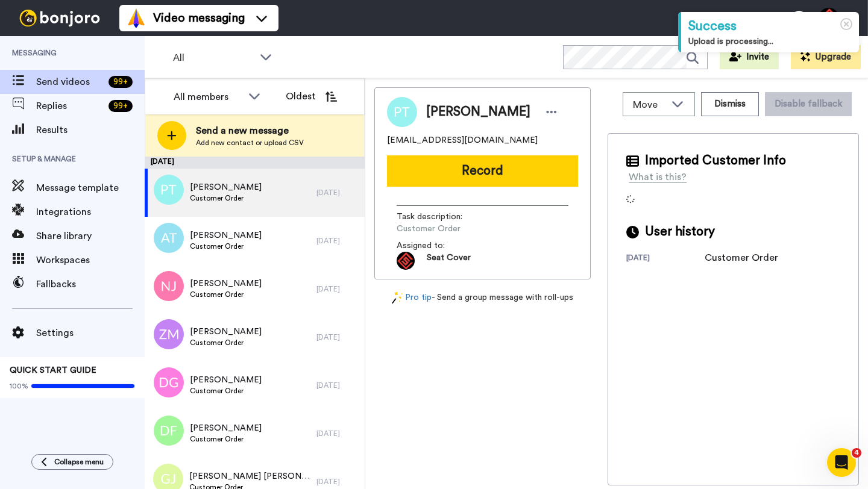
click at [434, 115] on span "[PERSON_NAME]" at bounding box center [478, 112] width 104 height 18
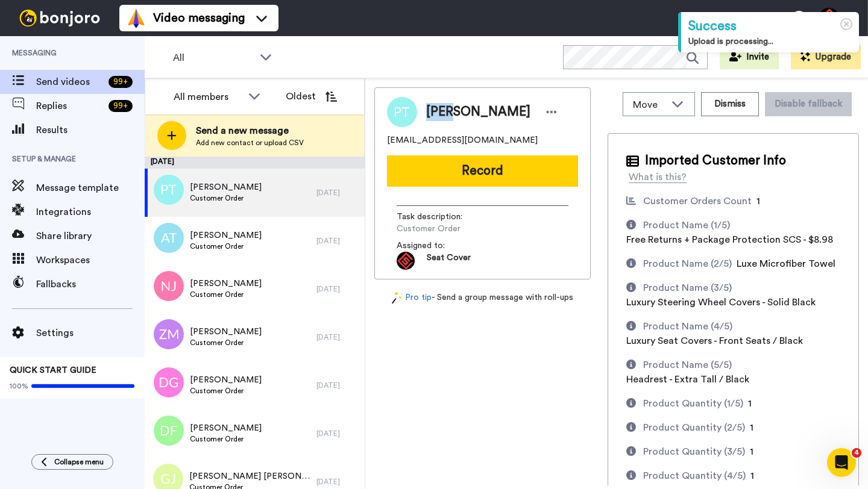
copy span "[PERSON_NAME]"
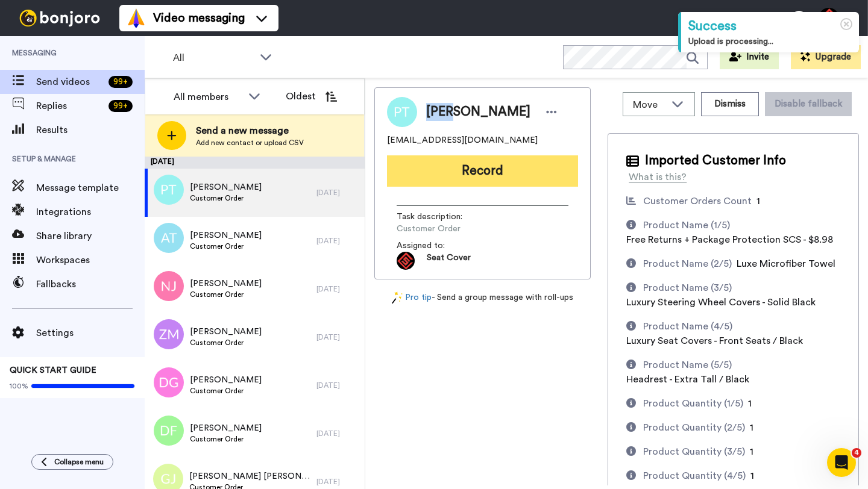
click at [482, 166] on button "Record" at bounding box center [482, 171] width 191 height 31
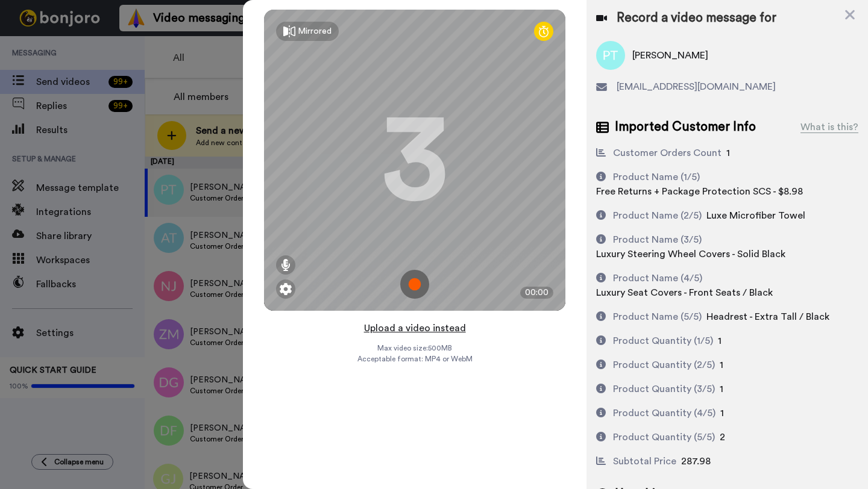
click at [404, 324] on button "Upload a video instead" at bounding box center [414, 329] width 109 height 16
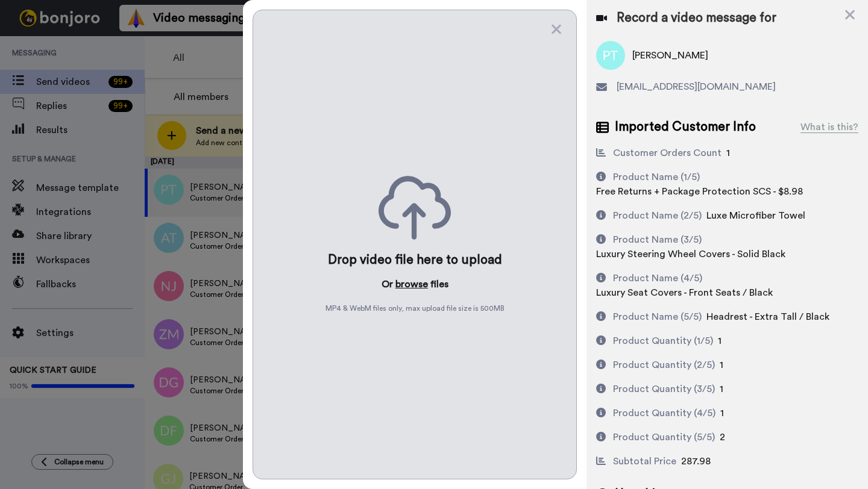
click at [407, 285] on button "browse" at bounding box center [411, 284] width 33 height 14
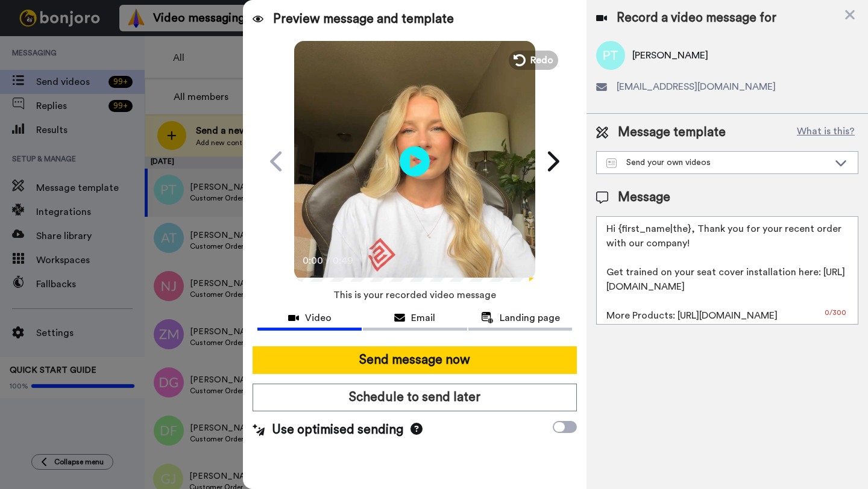
drag, startPoint x: 688, startPoint y: 232, endPoint x: 620, endPoint y: 230, distance: 67.6
click at [620, 230] on textarea "Hi {first_name|the}, Thank you for your recent order with our company! Get trai…" at bounding box center [727, 270] width 262 height 109
paste textarea "Paul"
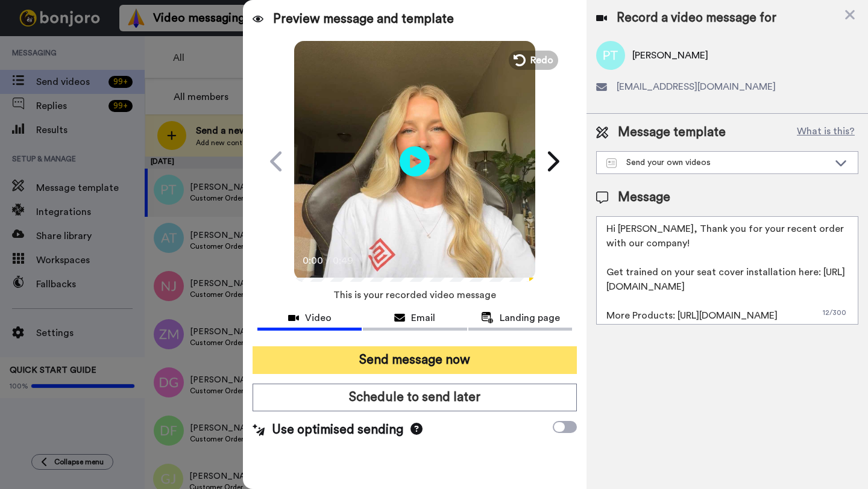
type textarea "Hi Paul, Thank you for your recent order with our company! Get trained on your …"
click at [461, 359] on button "Send message now" at bounding box center [415, 361] width 324 height 28
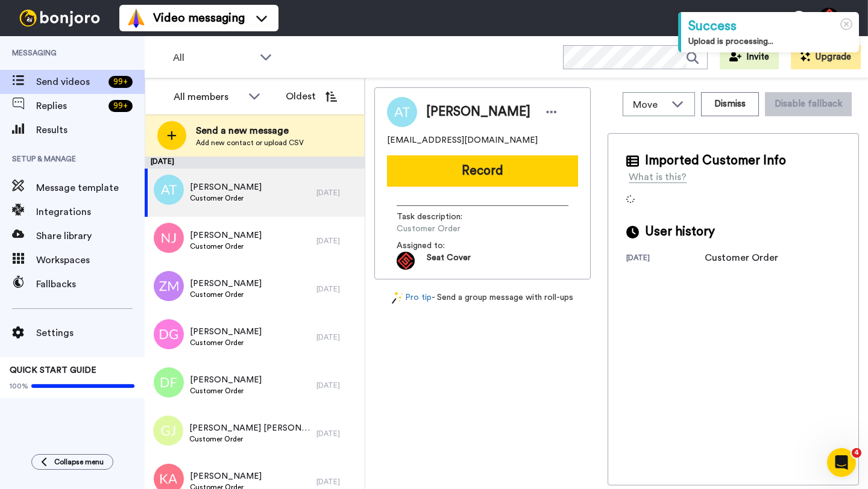
click at [437, 115] on span "[PERSON_NAME]" at bounding box center [478, 112] width 104 height 18
click at [437, 115] on span "Alex Thompson" at bounding box center [478, 112] width 104 height 18
copy span "Alex"
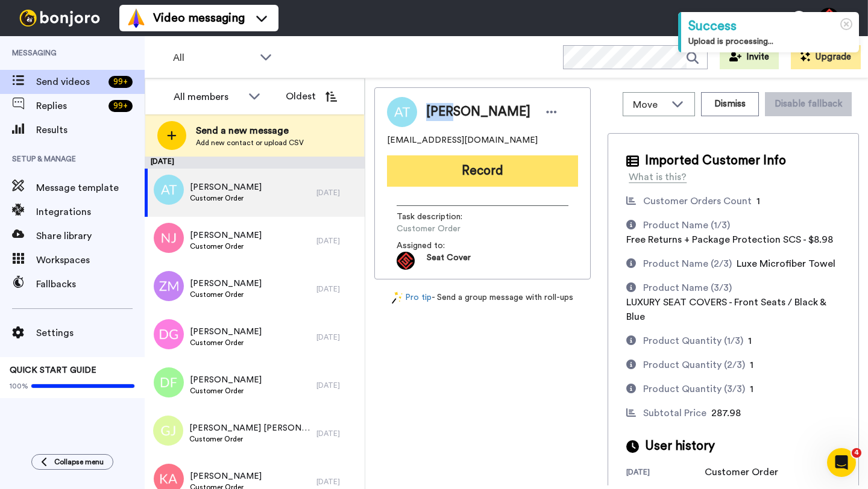
click at [508, 169] on button "Record" at bounding box center [482, 171] width 191 height 31
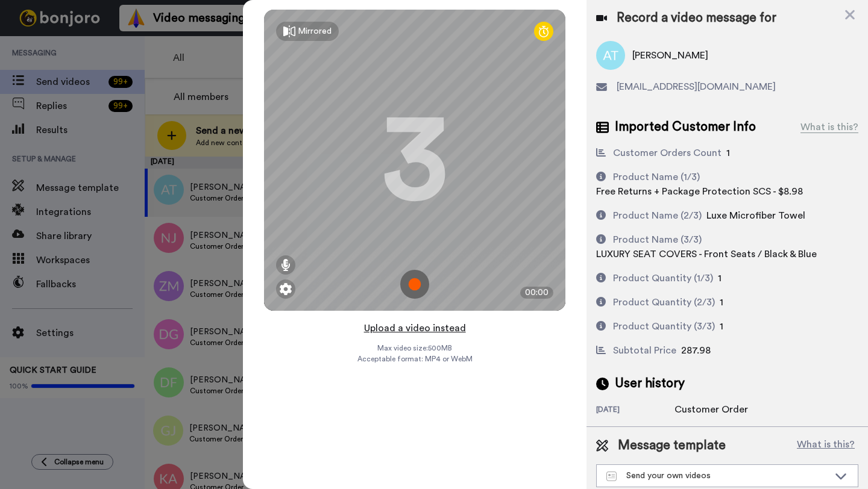
click at [414, 329] on button "Upload a video instead" at bounding box center [414, 329] width 109 height 16
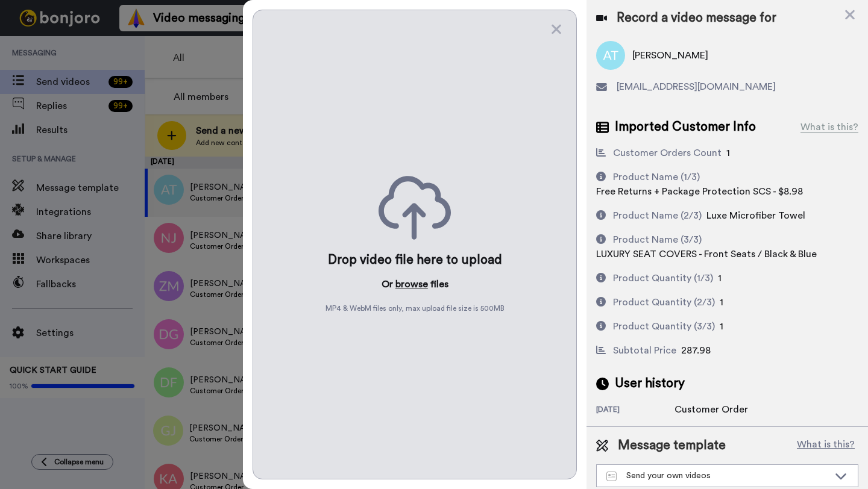
click at [409, 283] on button "browse" at bounding box center [411, 284] width 33 height 14
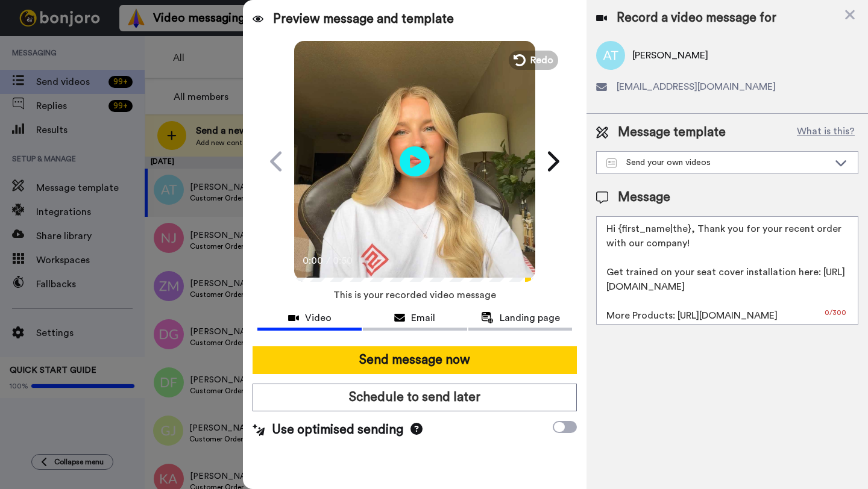
drag, startPoint x: 687, startPoint y: 231, endPoint x: 623, endPoint y: 231, distance: 64.5
click at [623, 231] on textarea "Hi {first_name|the}, Thank you for your recent order with our company! Get trai…" at bounding box center [727, 270] width 262 height 109
paste textarea "Alex"
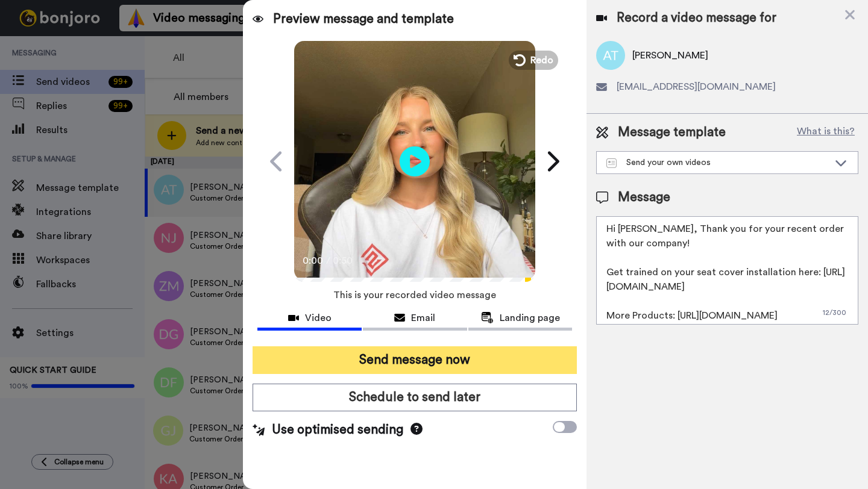
type textarea "Hi Alex, Thank you for your recent order with our company! Get trained on your …"
click at [458, 362] on button "Send message now" at bounding box center [415, 361] width 324 height 28
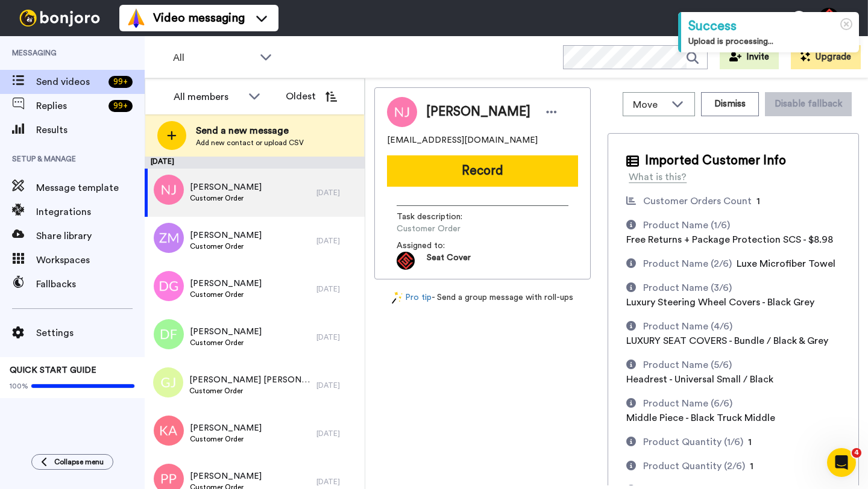
click at [439, 116] on span "Nathaniel Jones" at bounding box center [478, 112] width 104 height 18
copy span "Nathaniel"
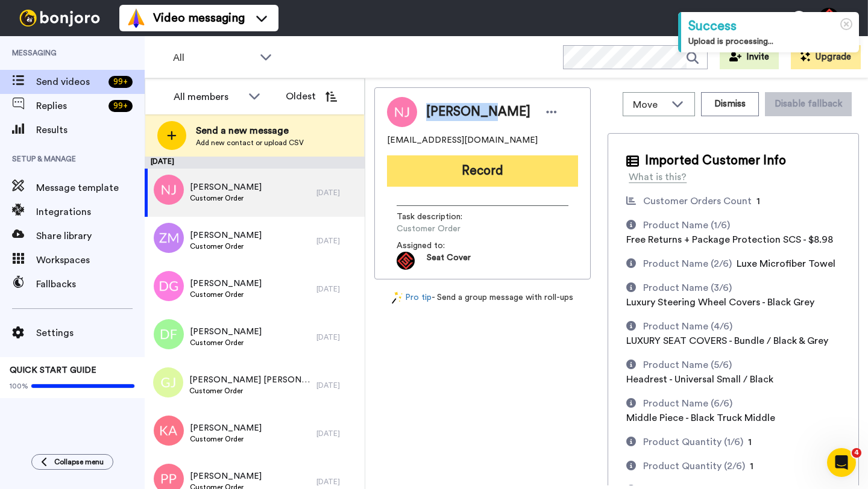
click at [466, 165] on button "Record" at bounding box center [482, 171] width 191 height 31
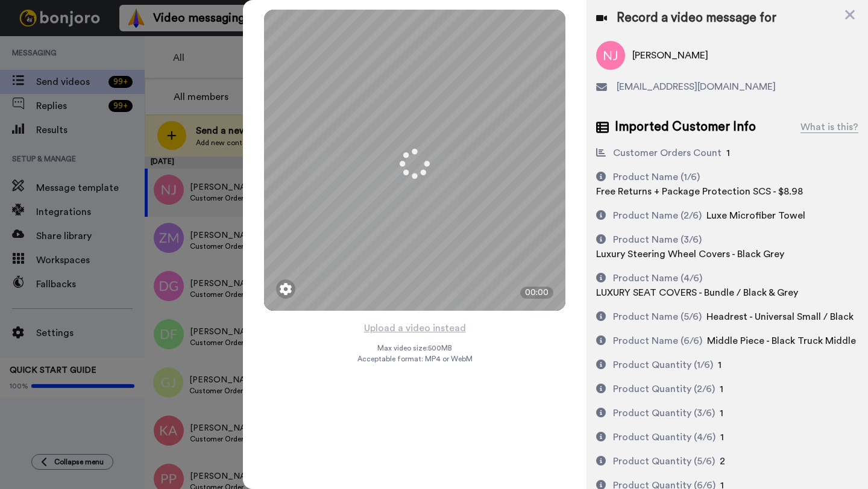
click at [411, 328] on button "Upload a video instead" at bounding box center [414, 329] width 109 height 16
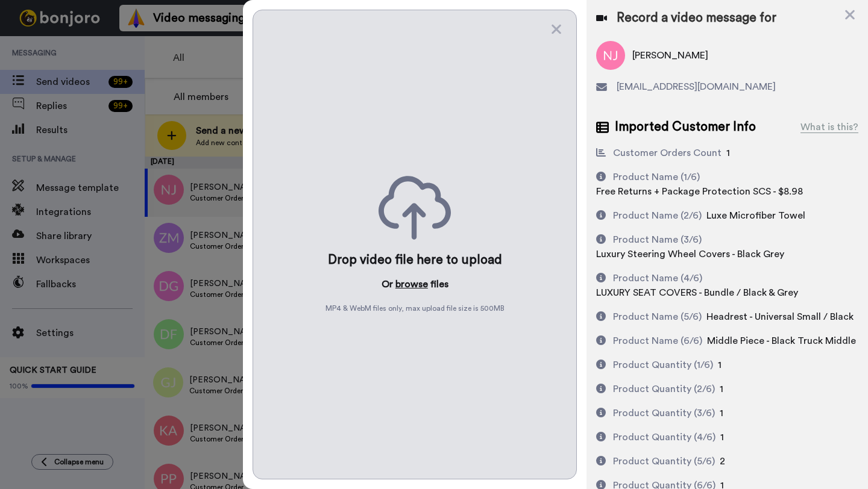
click at [413, 282] on button "browse" at bounding box center [411, 284] width 33 height 14
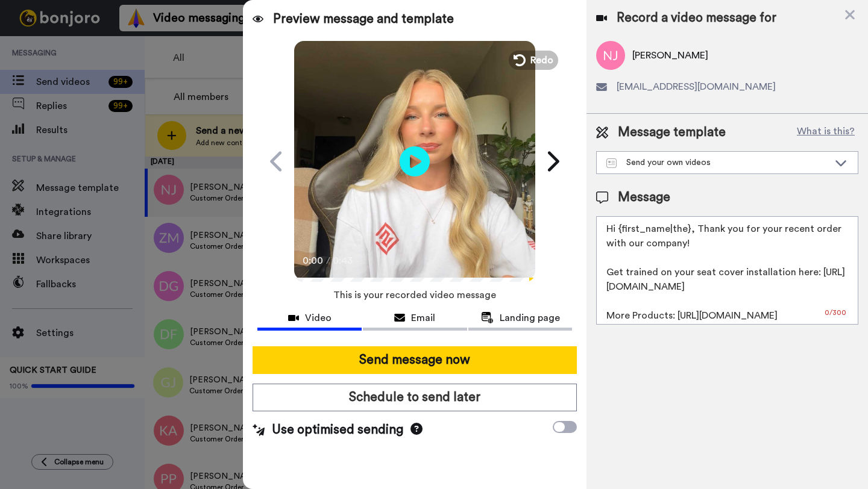
drag, startPoint x: 688, startPoint y: 234, endPoint x: 620, endPoint y: 234, distance: 67.5
click at [620, 234] on textarea "Hi {first_name|the}, Thank you for your recent order with our company! Get trai…" at bounding box center [727, 270] width 262 height 109
paste textarea "Nathaniel"
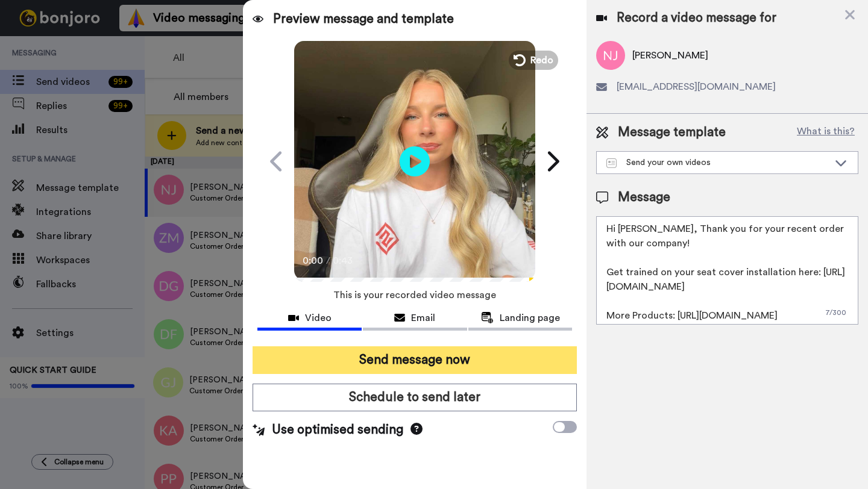
type textarea "Hi Nathaniel, Thank you for your recent order with our company! Get trained on …"
click at [426, 356] on button "Send message now" at bounding box center [415, 361] width 324 height 28
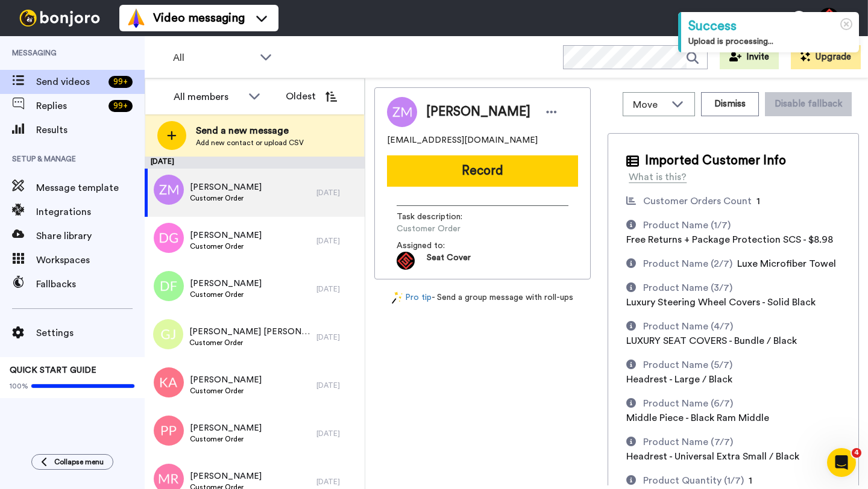
click at [436, 111] on span "[PERSON_NAME]" at bounding box center [478, 112] width 104 height 18
click at [436, 111] on span "Zach Morgo" at bounding box center [478, 112] width 104 height 18
copy span "Zach"
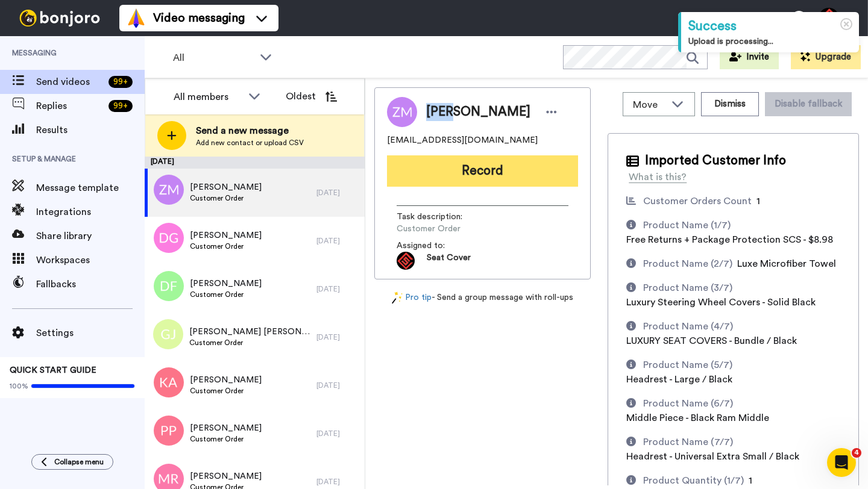
click at [456, 184] on button "Record" at bounding box center [482, 171] width 191 height 31
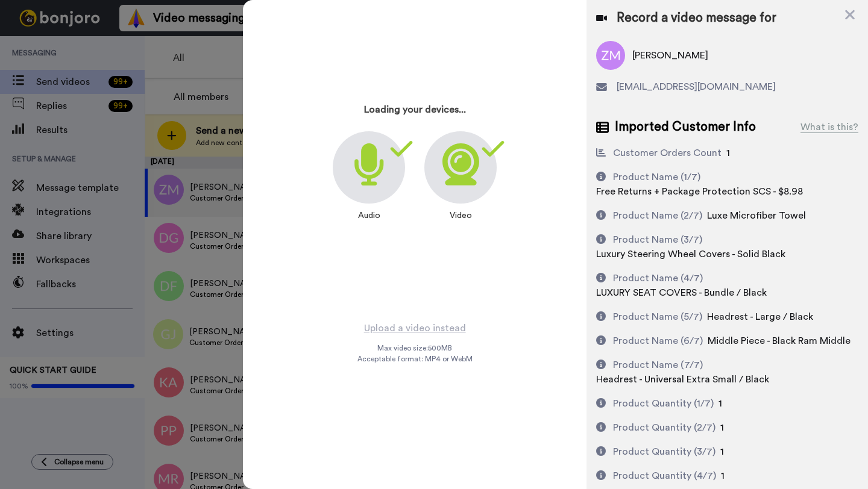
click at [456, 178] on div "Audio Video" at bounding box center [415, 179] width 164 height 96
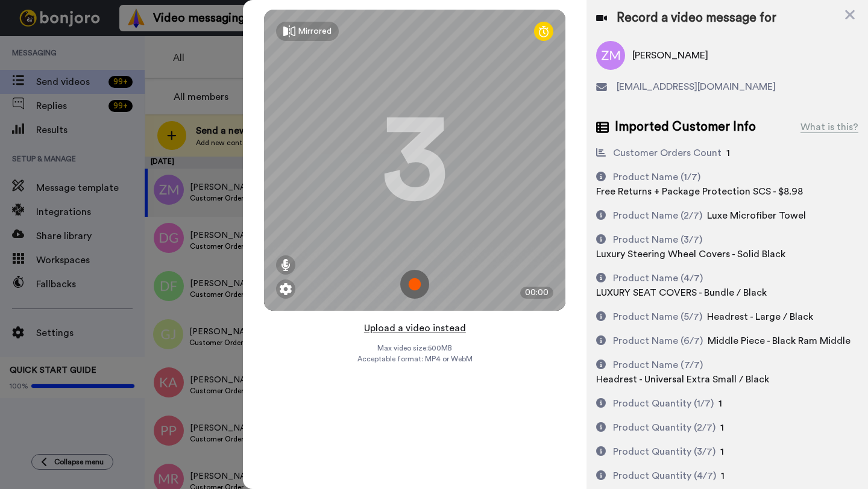
click at [418, 332] on button "Upload a video instead" at bounding box center [414, 329] width 109 height 16
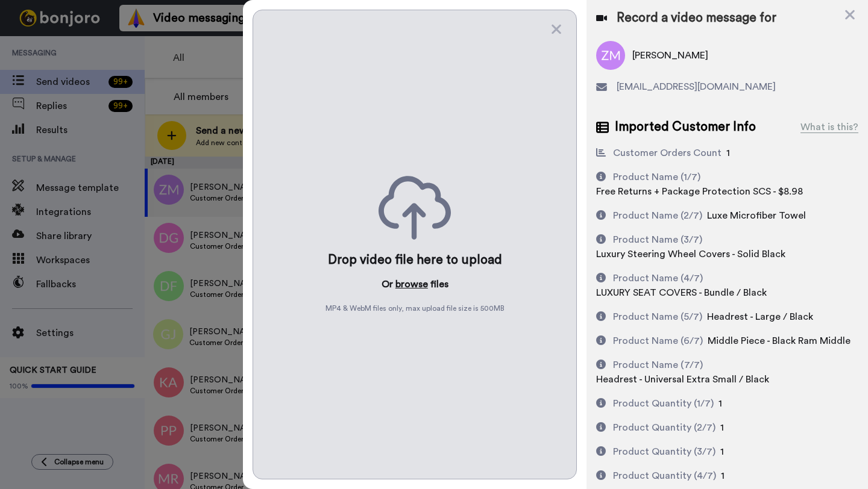
click at [422, 286] on button "browse" at bounding box center [411, 284] width 33 height 14
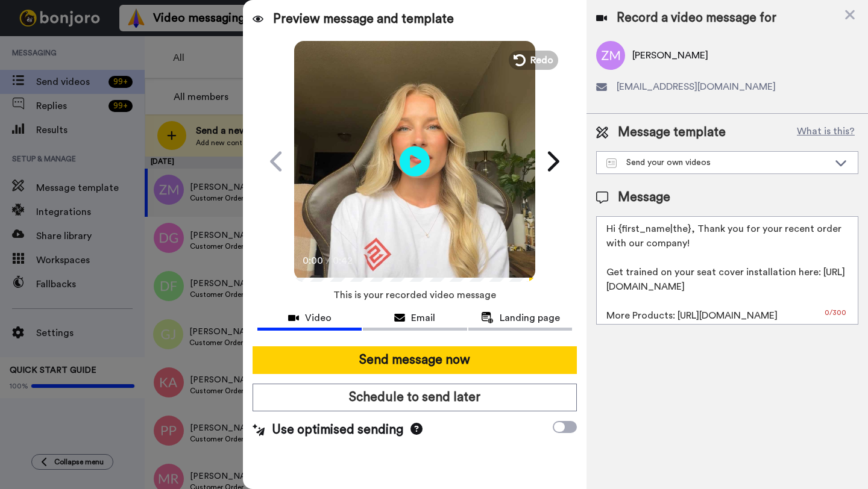
drag, startPoint x: 688, startPoint y: 233, endPoint x: 628, endPoint y: 235, distance: 59.7
click at [628, 235] on textarea "Hi {first_name|the}, Thank you for your recent order with our company! Get trai…" at bounding box center [727, 270] width 262 height 109
paste textarea "Zach"
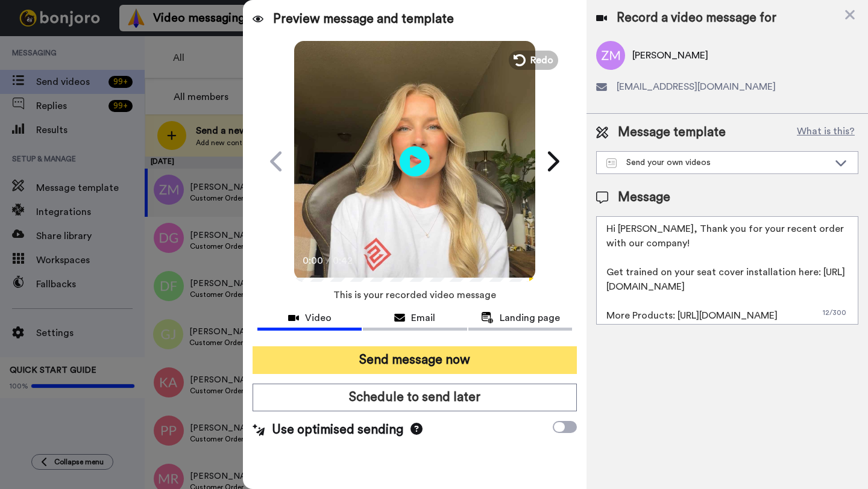
type textarea "Hi Zach, Thank you for your recent order with our company! Get trained on your …"
click at [466, 357] on button "Send message now" at bounding box center [415, 361] width 324 height 28
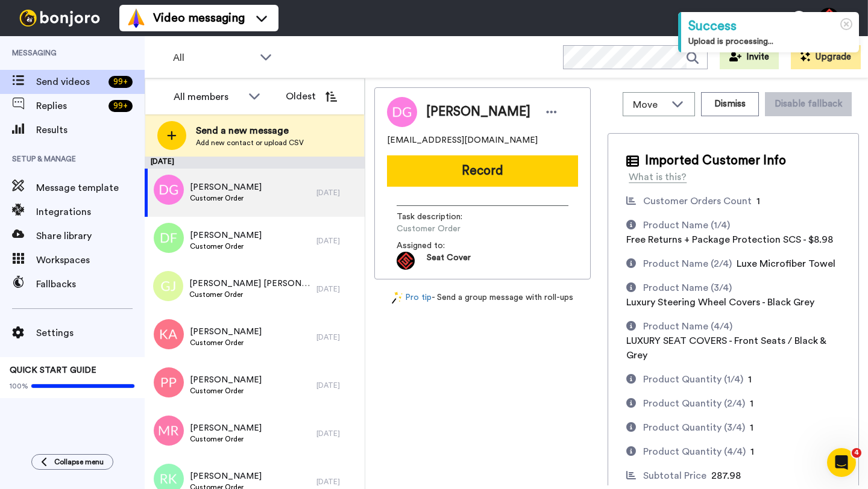
click at [447, 118] on span "[PERSON_NAME]" at bounding box center [478, 112] width 104 height 18
copy span "[PERSON_NAME]"
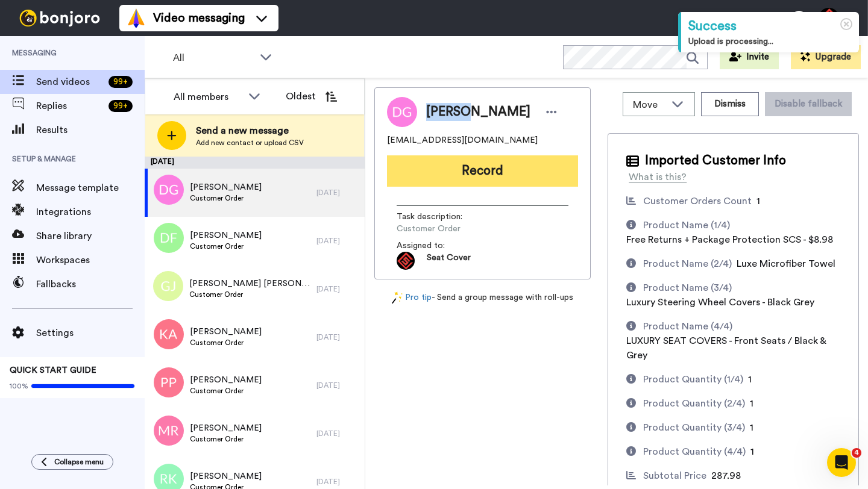
click at [472, 168] on button "Record" at bounding box center [482, 171] width 191 height 31
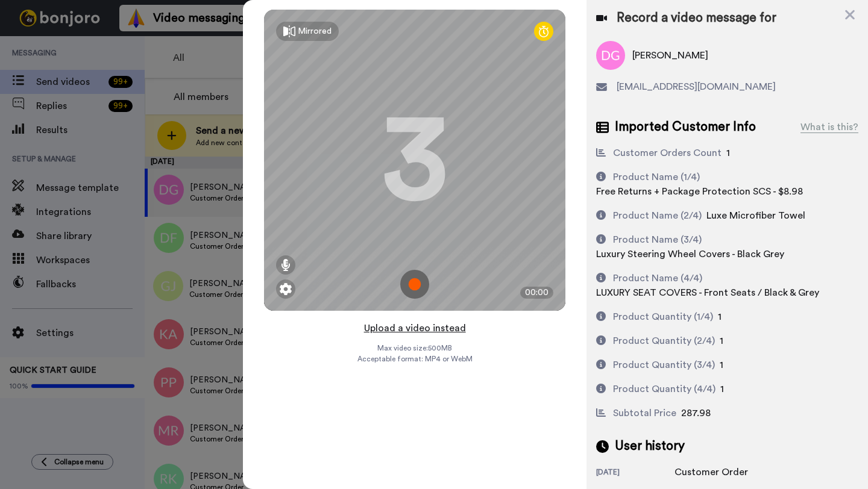
click at [409, 329] on button "Upload a video instead" at bounding box center [414, 329] width 109 height 16
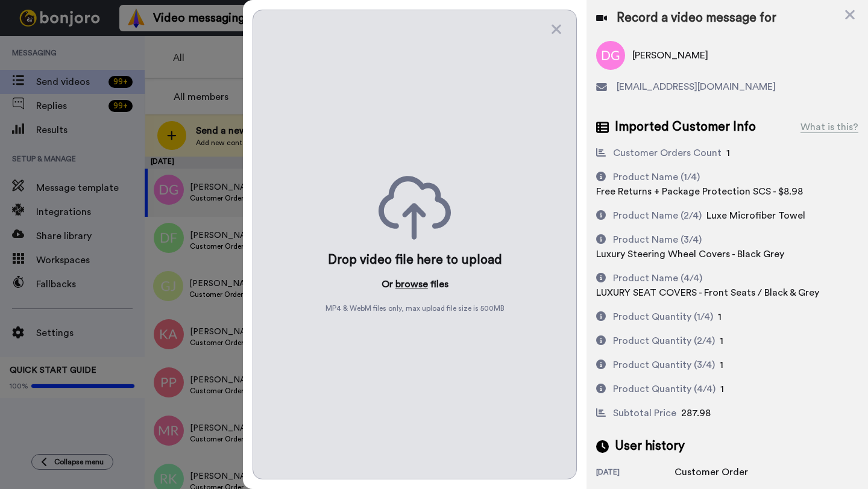
click at [417, 282] on button "browse" at bounding box center [411, 284] width 33 height 14
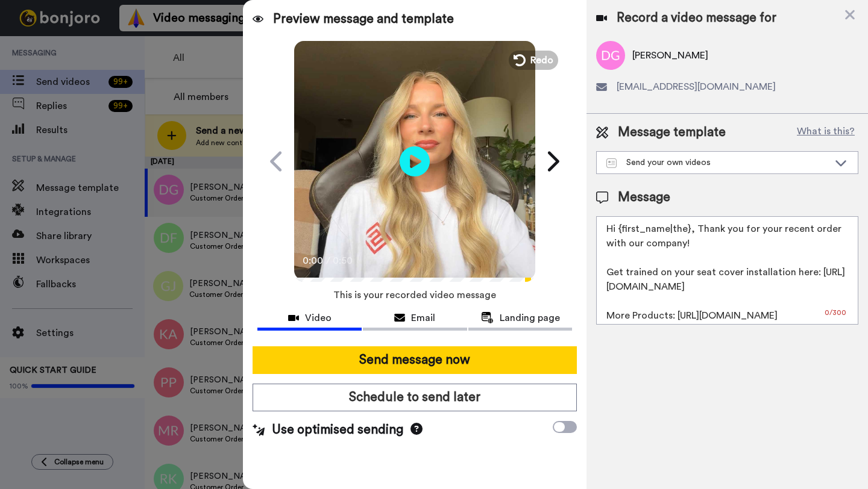
drag, startPoint x: 688, startPoint y: 231, endPoint x: 618, endPoint y: 231, distance: 69.9
click at [618, 231] on textarea "Hi {first_name|the}, Thank you for your recent order with our company! Get trai…" at bounding box center [727, 270] width 262 height 109
paste textarea "Dillon"
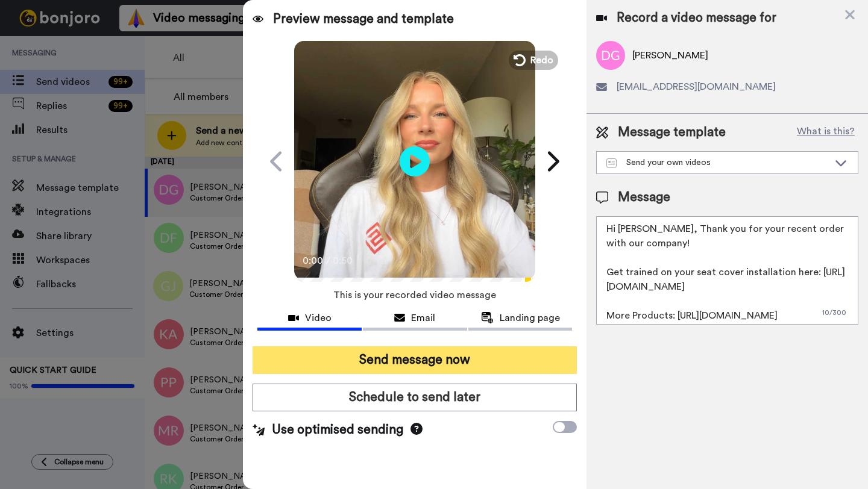
type textarea "Hi Dillon, Thank you for your recent order with our company! Get trained on you…"
click at [470, 353] on button "Send message now" at bounding box center [415, 361] width 324 height 28
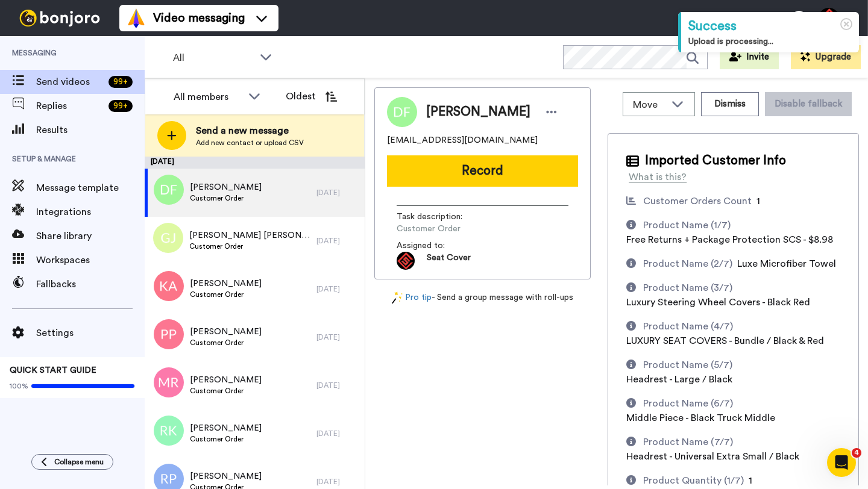
click at [451, 113] on span "[PERSON_NAME]" at bounding box center [478, 112] width 104 height 18
copy span "[PERSON_NAME]"
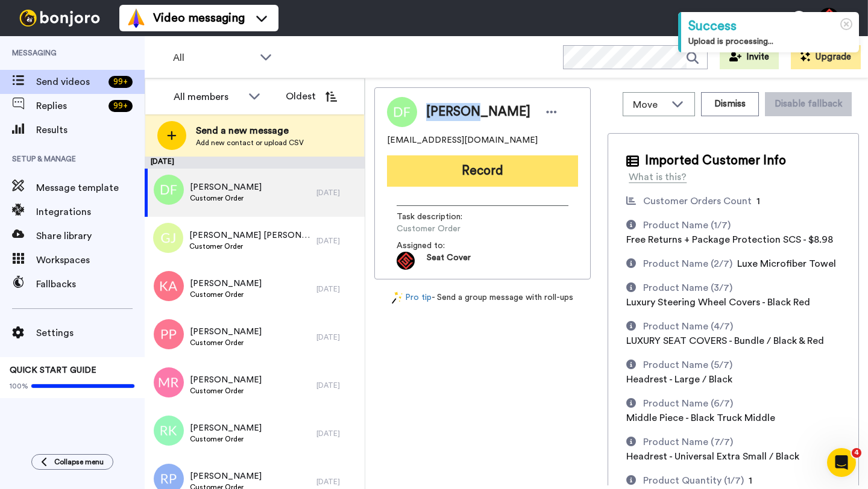
click at [468, 179] on button "Record" at bounding box center [482, 171] width 191 height 31
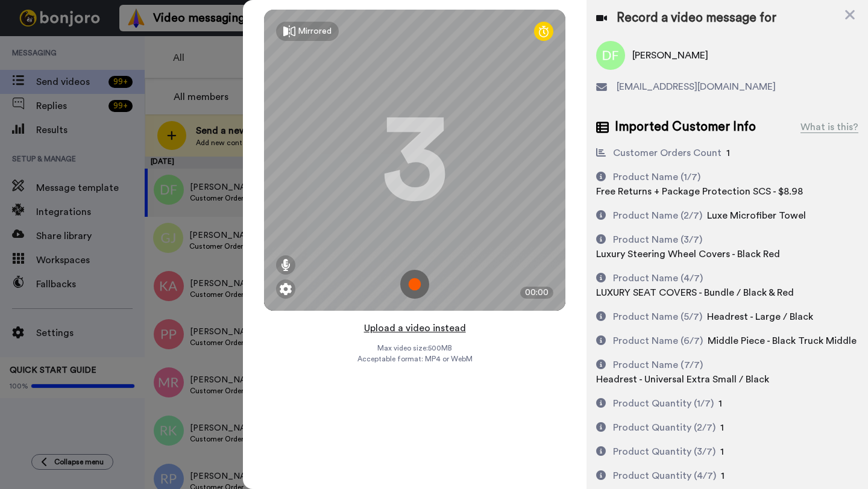
click at [408, 326] on button "Upload a video instead" at bounding box center [414, 329] width 109 height 16
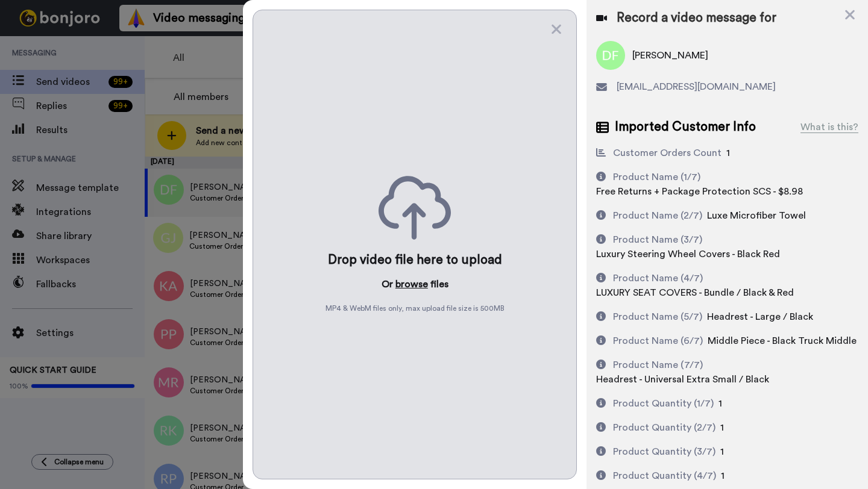
click at [408, 280] on button "browse" at bounding box center [411, 284] width 33 height 14
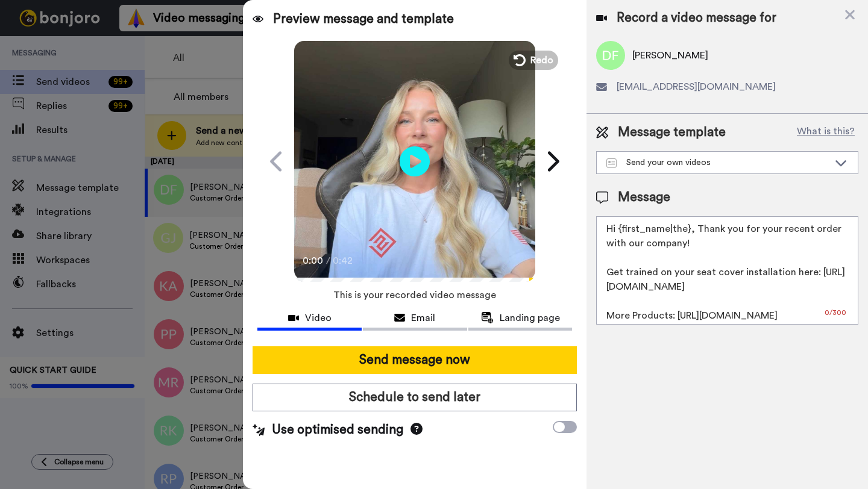
drag, startPoint x: 687, startPoint y: 230, endPoint x: 619, endPoint y: 231, distance: 68.1
click at [619, 231] on textarea "Hi {first_name|the}, Thank you for your recent order with our company! Get trai…" at bounding box center [727, 270] width 262 height 109
paste textarea "Dominic"
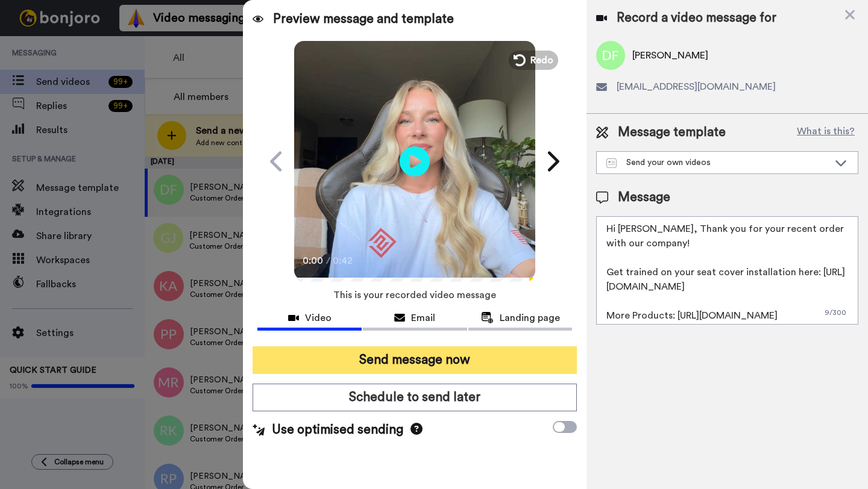
type textarea "Hi Dominic, Thank you for your recent order with our company! Get trained on yo…"
click at [377, 354] on button "Send message now" at bounding box center [415, 361] width 324 height 28
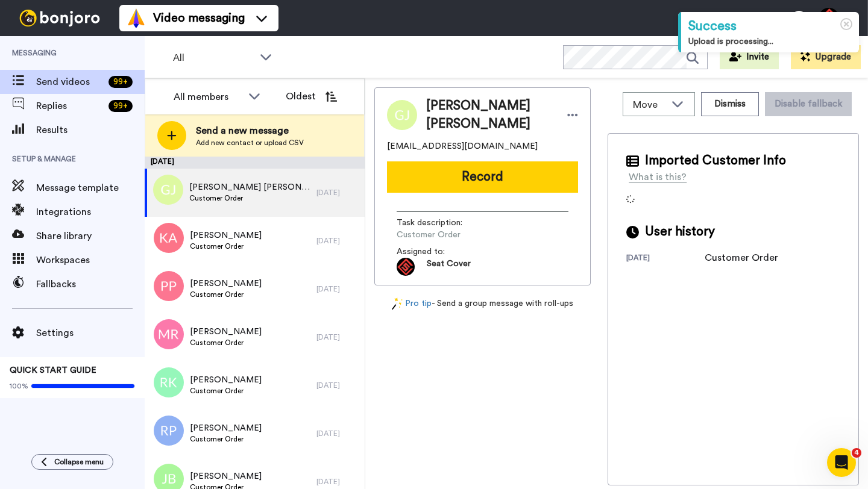
click at [438, 111] on span "Gage Jones" at bounding box center [490, 115] width 129 height 36
copy span "Gage"
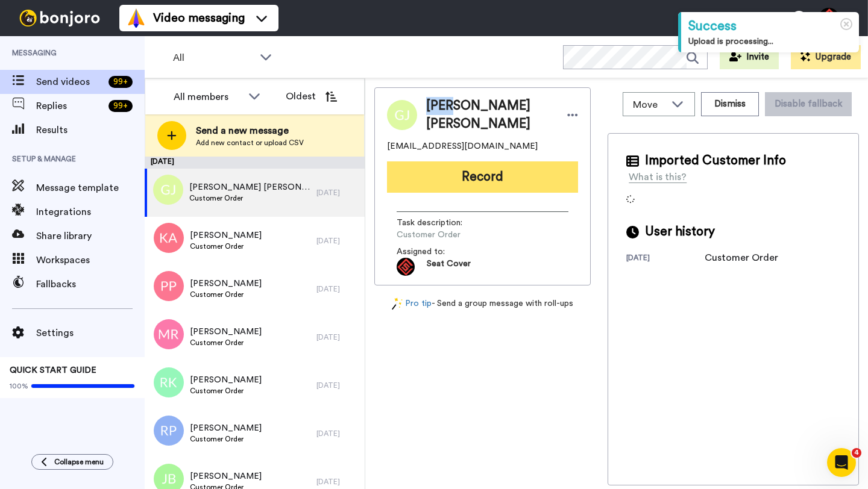
click at [458, 162] on button "Record" at bounding box center [482, 177] width 191 height 31
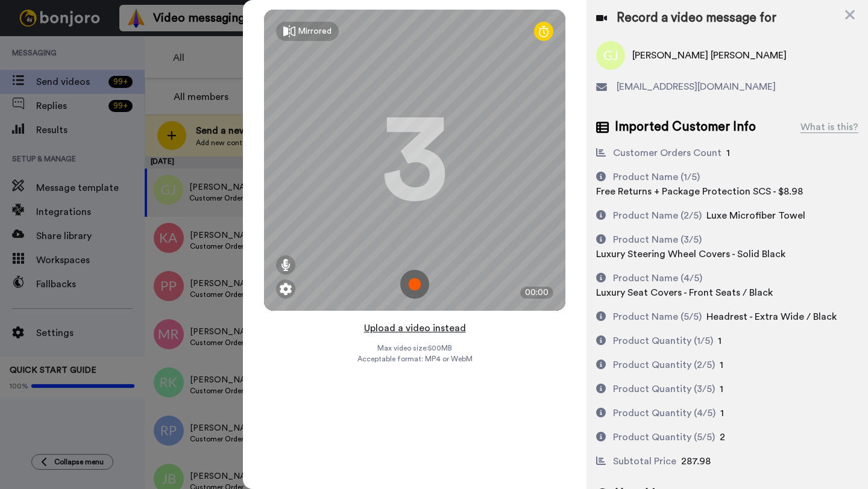
click at [406, 331] on button "Upload a video instead" at bounding box center [414, 329] width 109 height 16
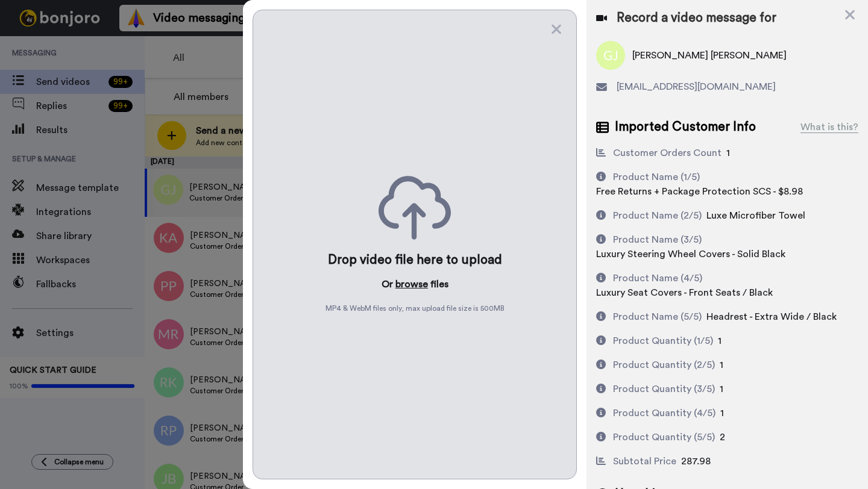
click at [403, 286] on button "browse" at bounding box center [411, 284] width 33 height 14
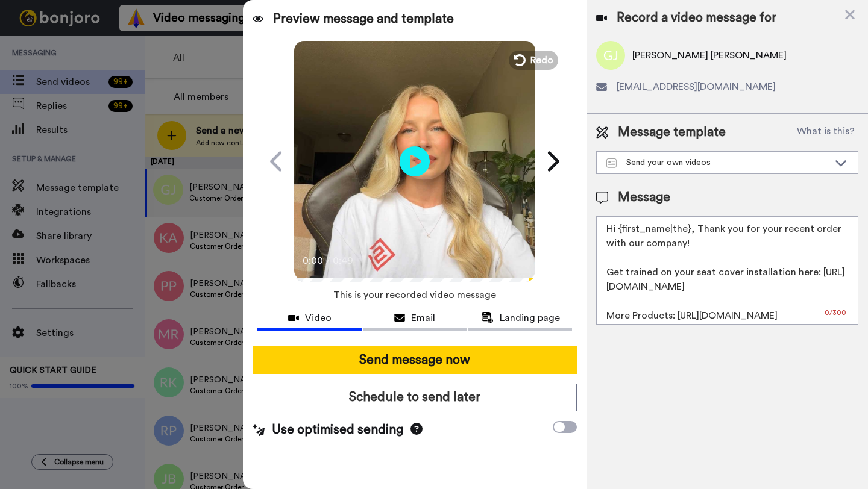
drag, startPoint x: 688, startPoint y: 232, endPoint x: 620, endPoint y: 233, distance: 67.5
click at [620, 233] on textarea "Hi {first_name|the}, Thank you for your recent order with our company! Get trai…" at bounding box center [727, 270] width 262 height 109
paste textarea "Gage"
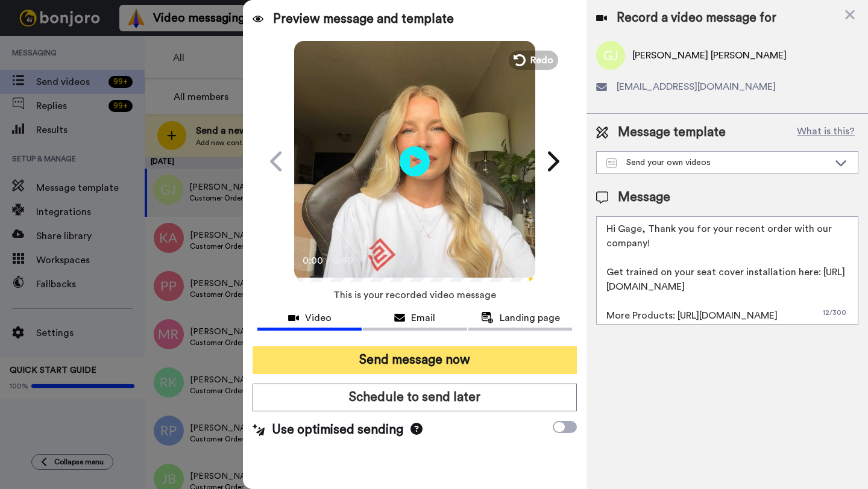
type textarea "Hi Gage, Thank you for your recent order with our company! Get trained on your …"
click at [472, 357] on button "Send message now" at bounding box center [415, 361] width 324 height 28
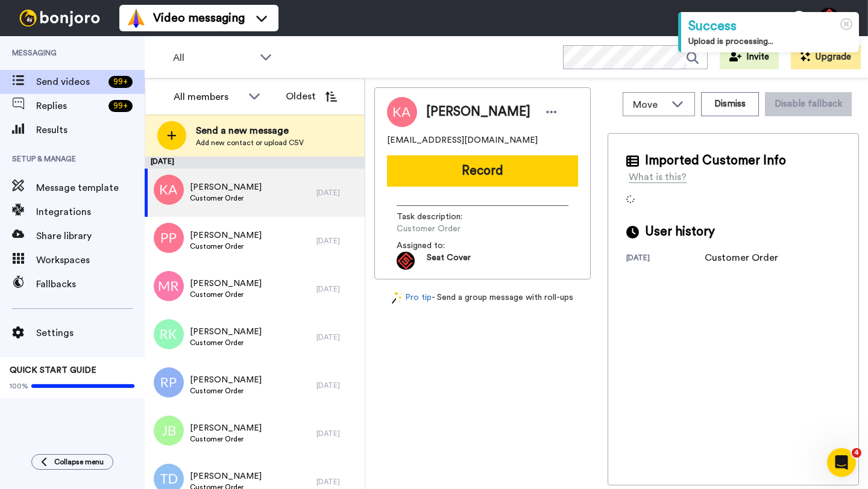
click at [441, 108] on span "[PERSON_NAME]" at bounding box center [478, 112] width 104 height 18
click at [441, 108] on span "Kiley Allarea" at bounding box center [478, 112] width 104 height 18
copy span "Kiley"
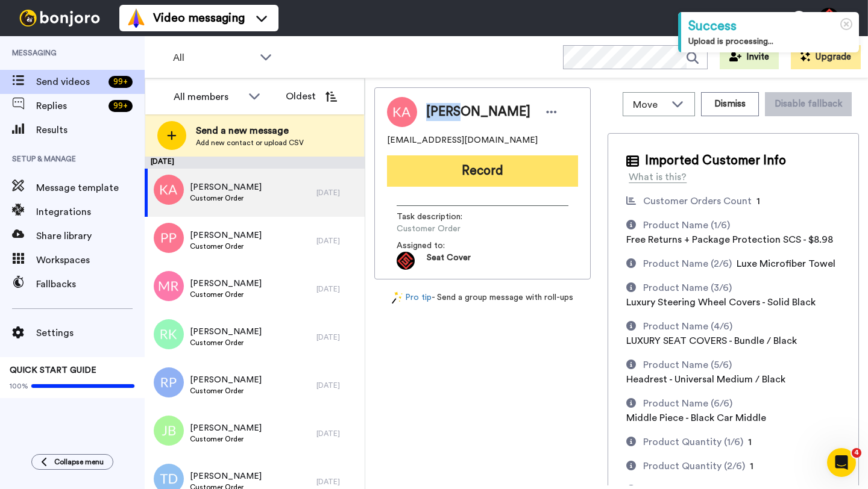
click at [486, 174] on button "Record" at bounding box center [482, 171] width 191 height 31
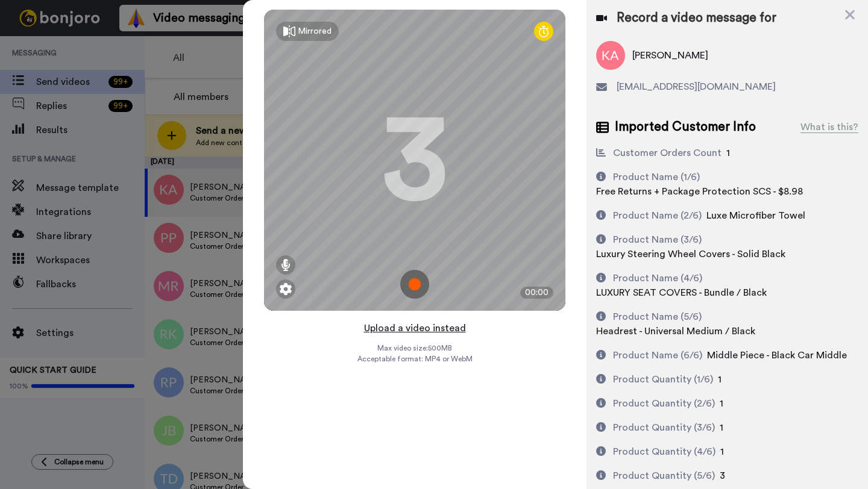
click at [415, 328] on button "Upload a video instead" at bounding box center [414, 329] width 109 height 16
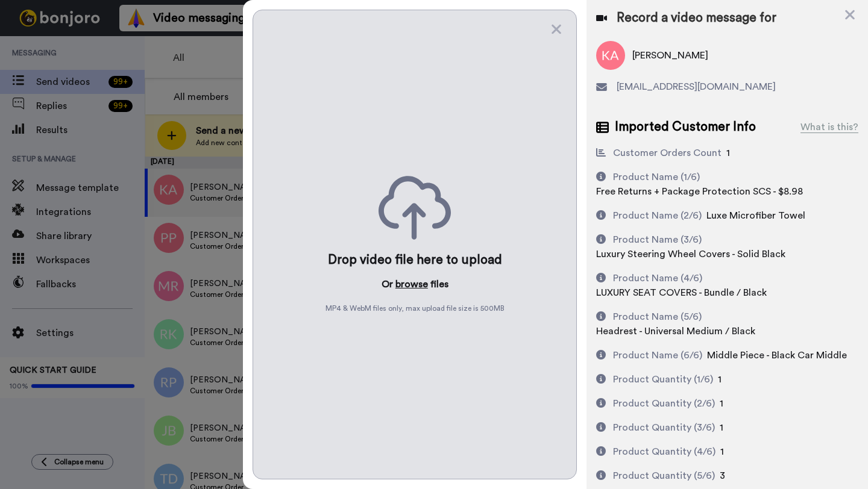
click at [409, 288] on button "browse" at bounding box center [411, 284] width 33 height 14
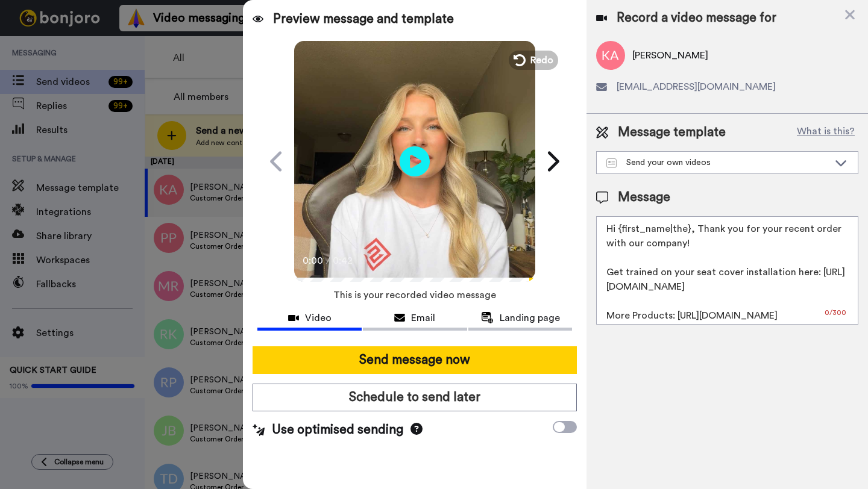
drag, startPoint x: 688, startPoint y: 229, endPoint x: 623, endPoint y: 231, distance: 65.1
click at [623, 231] on textarea "Hi {first_name|the}, Thank you for your recent order with our company! Get trai…" at bounding box center [727, 270] width 262 height 109
paste textarea "Kiley"
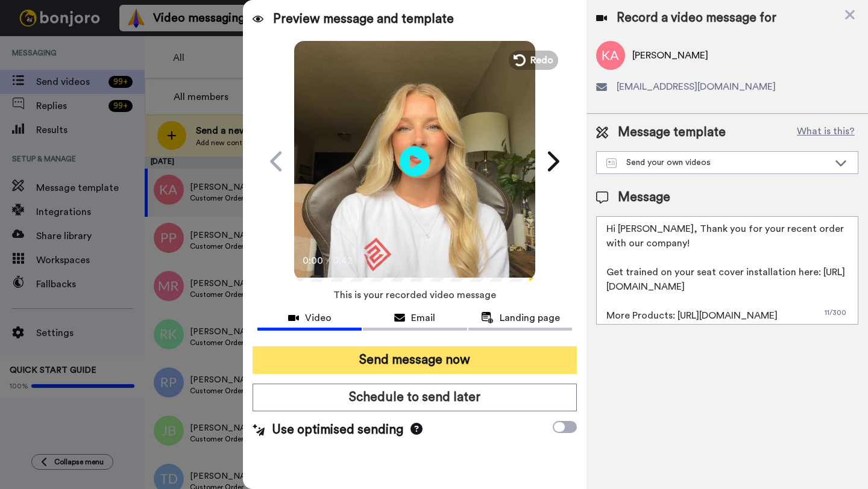
type textarea "Hi Kiley, Thank you for your recent order with our company! Get trained on your…"
click at [486, 359] on button "Send message now" at bounding box center [415, 361] width 324 height 28
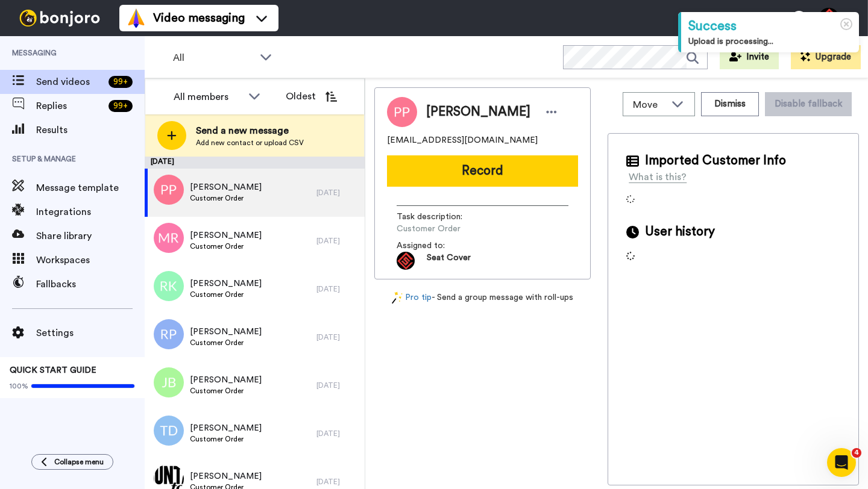
click at [448, 107] on span "Peter Perry" at bounding box center [478, 112] width 104 height 18
copy span "Peter"
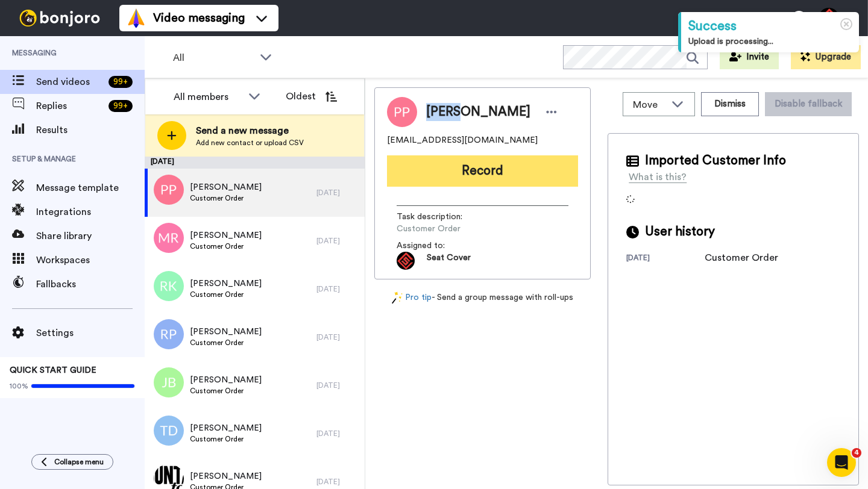
click at [485, 172] on button "Record" at bounding box center [482, 171] width 191 height 31
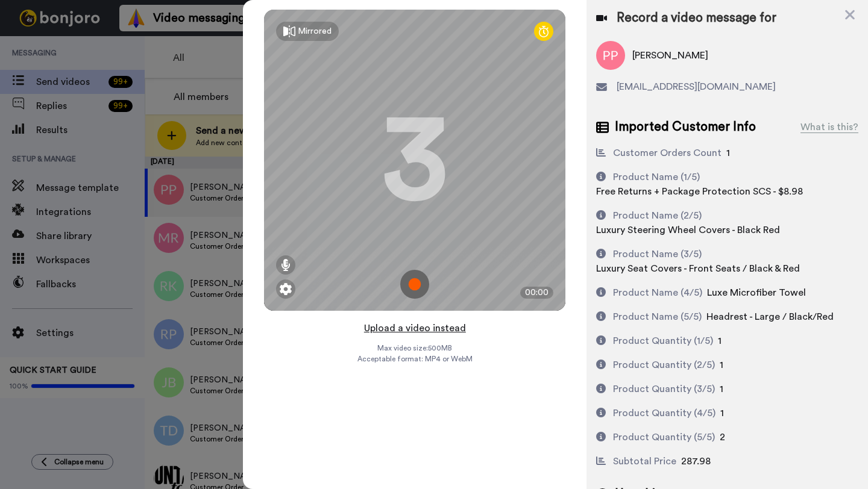
click at [410, 328] on button "Upload a video instead" at bounding box center [414, 329] width 109 height 16
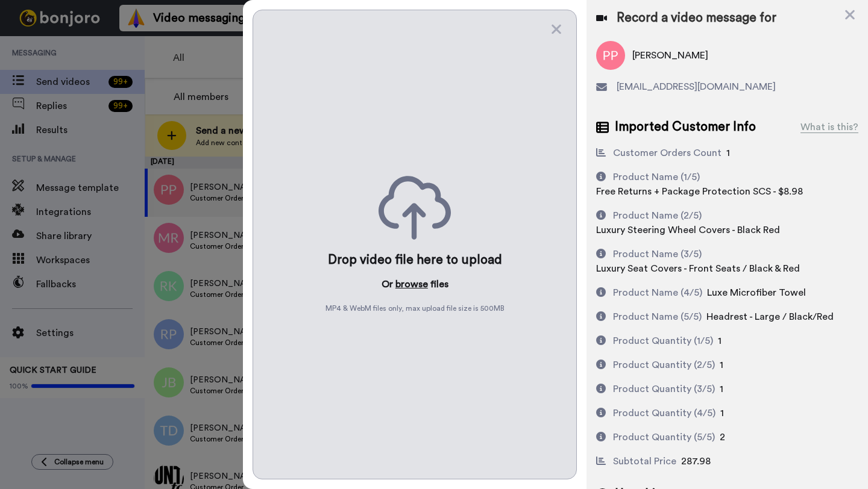
click at [407, 283] on button "browse" at bounding box center [411, 284] width 33 height 14
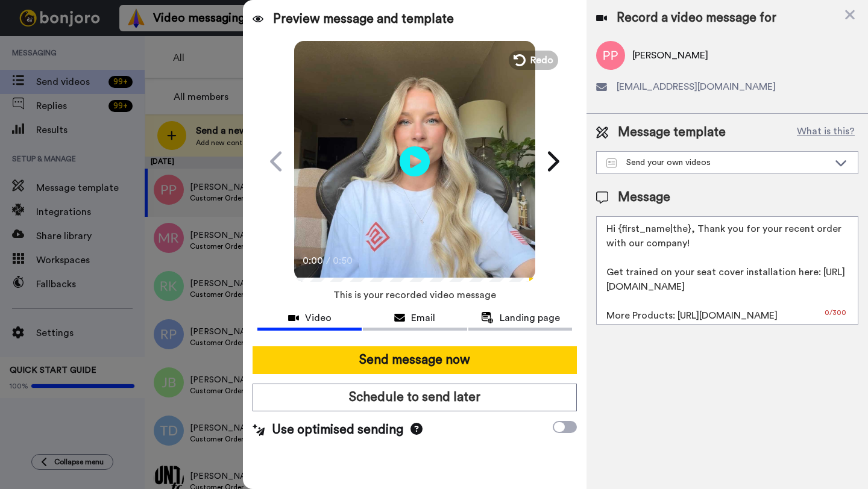
drag, startPoint x: 688, startPoint y: 233, endPoint x: 618, endPoint y: 234, distance: 69.9
click at [618, 234] on textarea "Hi {first_name|the}, Thank you for your recent order with our company! Get trai…" at bounding box center [727, 270] width 262 height 109
paste textarea "Peter"
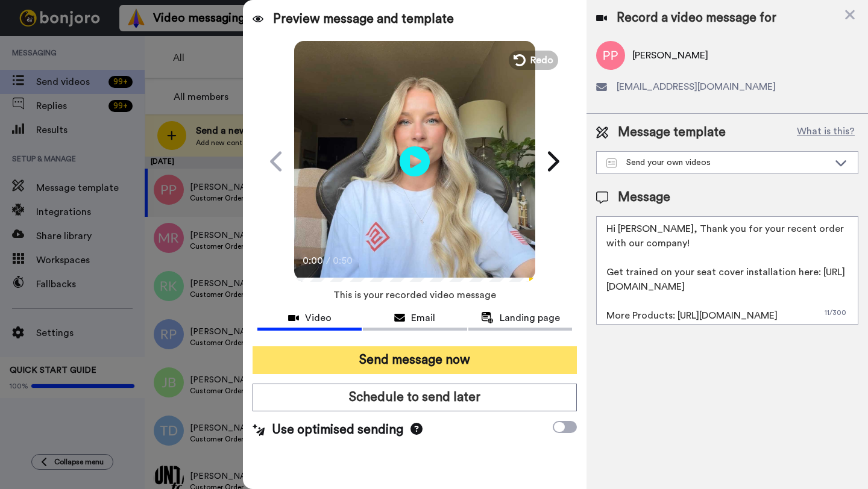
type textarea "Hi Peter, Thank you for your recent order with our company! Get trained on your…"
click at [492, 356] on button "Send message now" at bounding box center [415, 361] width 324 height 28
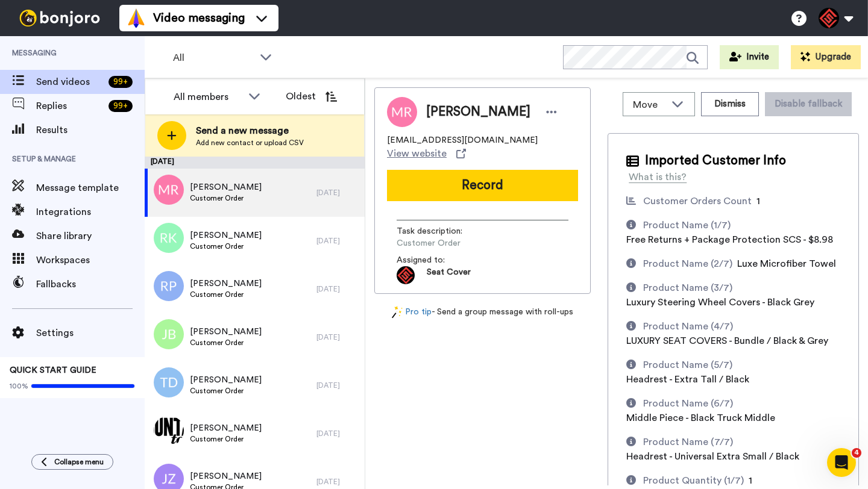
click at [447, 117] on span "[PERSON_NAME]" at bounding box center [478, 112] width 104 height 18
copy span "[PERSON_NAME]"
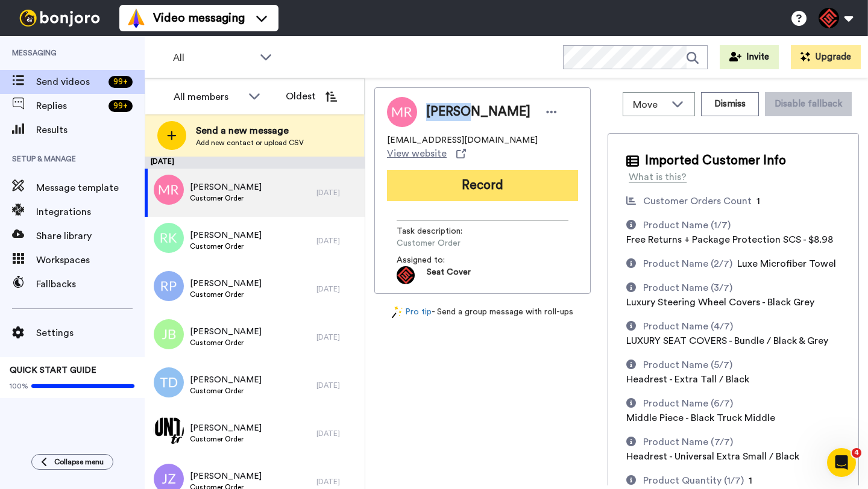
click at [478, 170] on button "Record" at bounding box center [482, 185] width 191 height 31
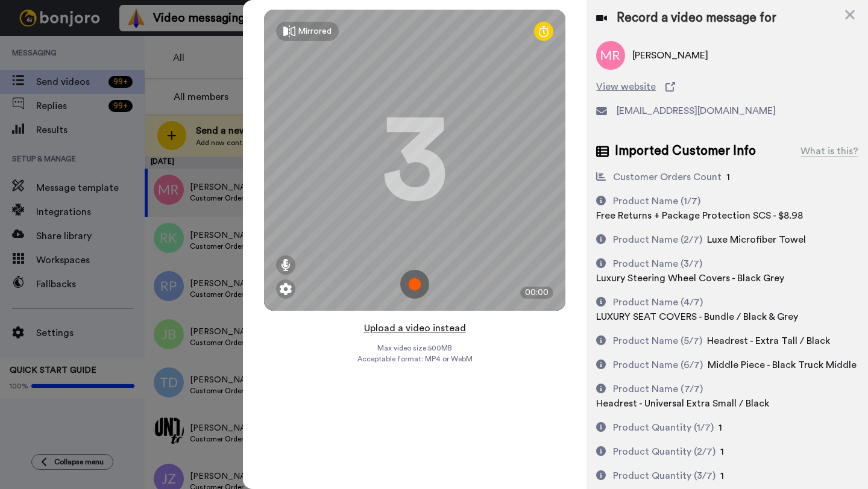
click at [414, 330] on button "Upload a video instead" at bounding box center [414, 329] width 109 height 16
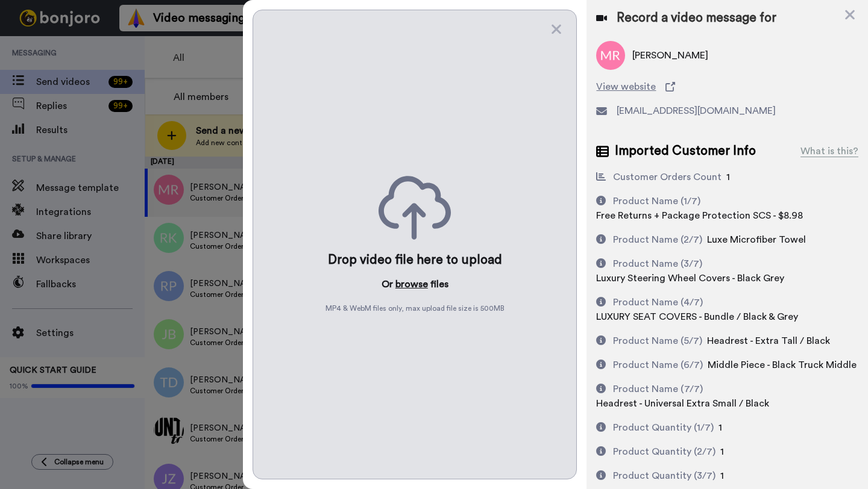
click at [409, 283] on button "browse" at bounding box center [411, 284] width 33 height 14
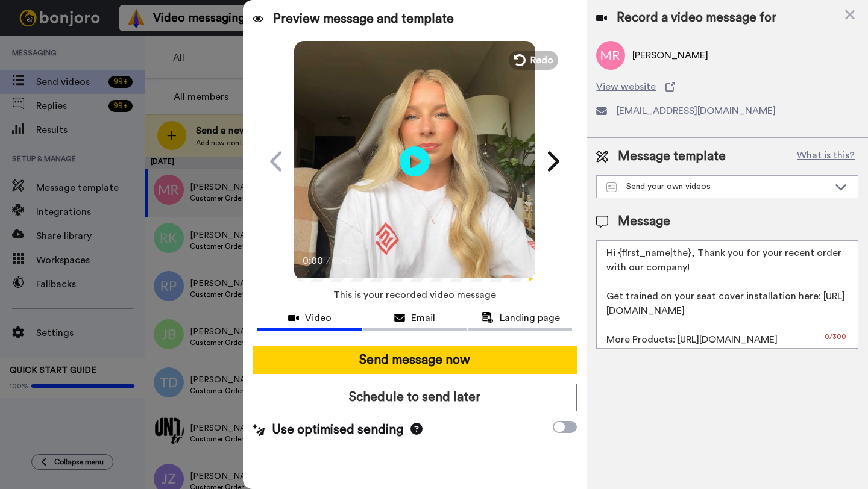
drag, startPoint x: 690, startPoint y: 257, endPoint x: 620, endPoint y: 257, distance: 69.3
click at [620, 257] on textarea "Hi {first_name|the}, Thank you for your recent order with our company! Get trai…" at bounding box center [727, 295] width 262 height 109
paste textarea "[PERSON_NAME]"
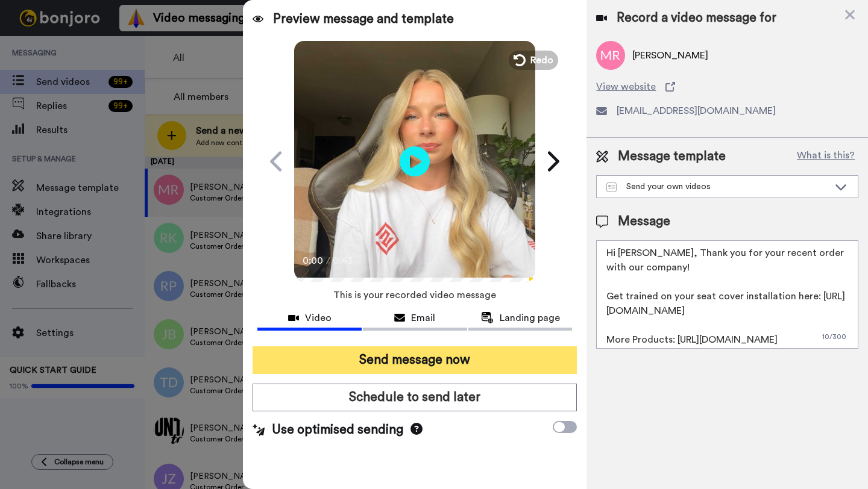
type textarea "Hi Marcus, Thank you for your recent order with our company! Get trained on you…"
click at [448, 363] on button "Send message now" at bounding box center [415, 361] width 324 height 28
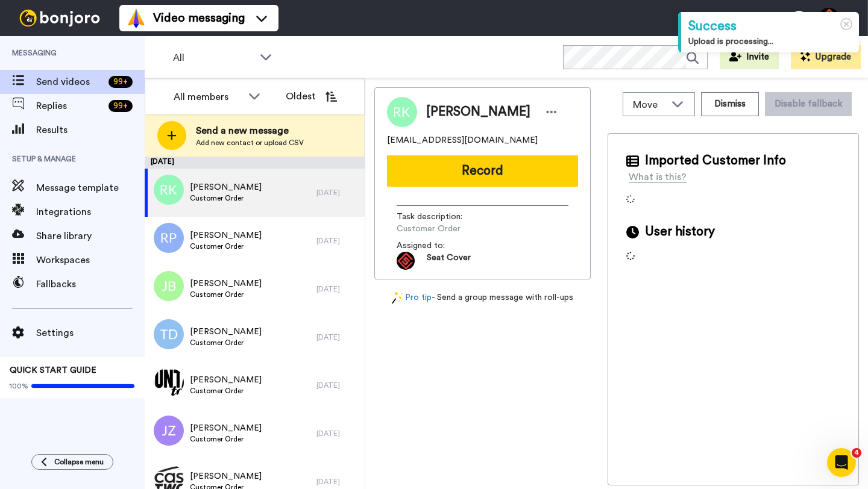
click at [443, 109] on span "[PERSON_NAME]" at bounding box center [478, 112] width 104 height 18
copy span "[PERSON_NAME]"
click at [495, 168] on button "Record" at bounding box center [482, 171] width 191 height 31
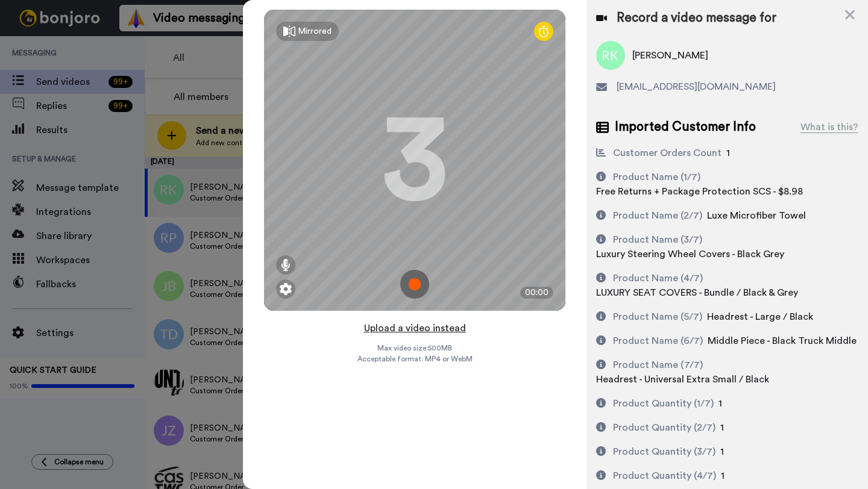
click at [439, 329] on button "Upload a video instead" at bounding box center [414, 329] width 109 height 16
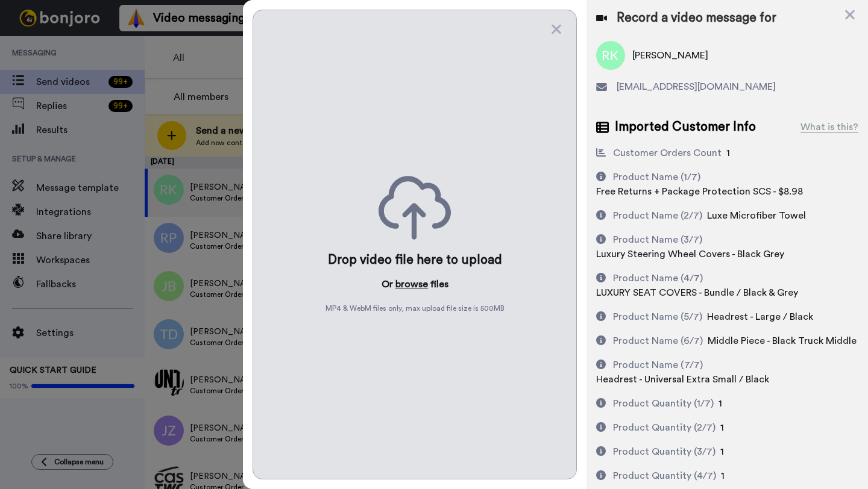
click at [420, 287] on button "browse" at bounding box center [411, 284] width 33 height 14
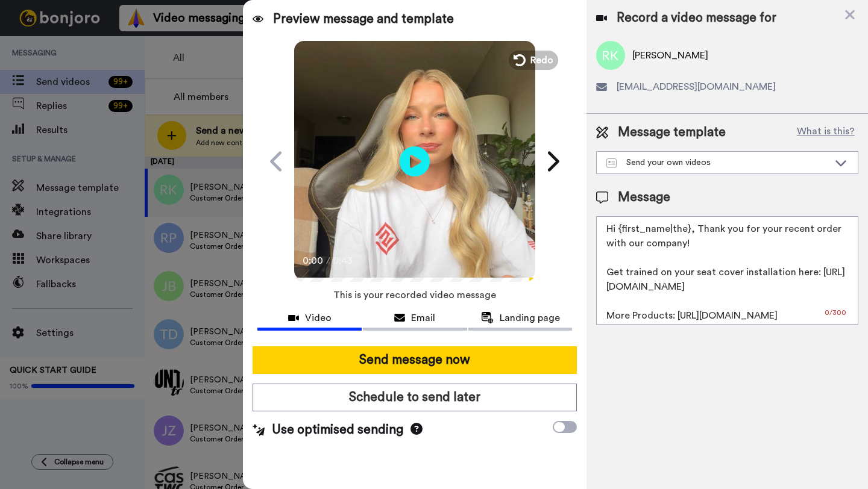
drag, startPoint x: 688, startPoint y: 235, endPoint x: 621, endPoint y: 233, distance: 67.5
click at [621, 233] on textarea "Hi {first_name|the}, Thank you for your recent order with our company! Get trai…" at bounding box center [727, 270] width 262 height 109
paste textarea "Ryan"
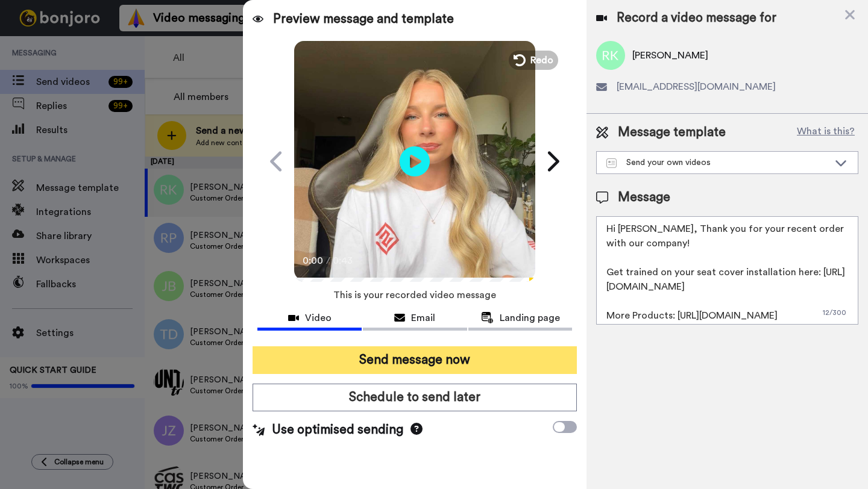
type textarea "Hi Ryan, Thank you for your recent order with our company! Get trained on your …"
click at [480, 363] on button "Send message now" at bounding box center [415, 361] width 324 height 28
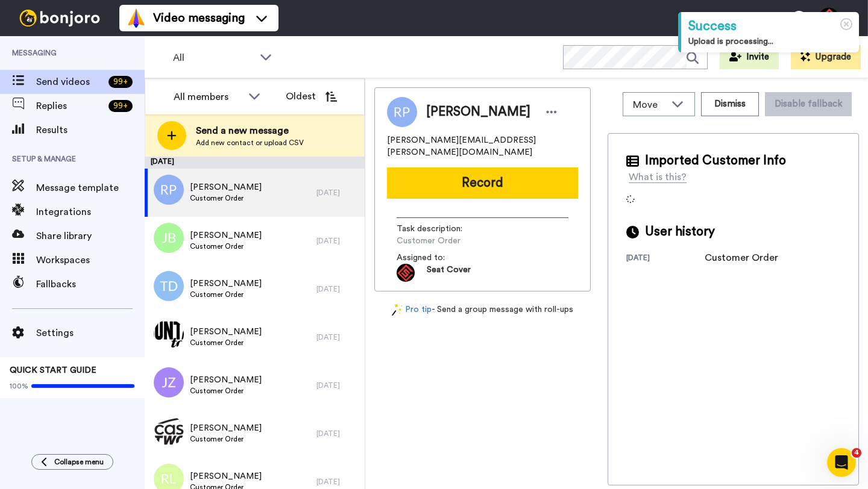
click at [442, 110] on span "[PERSON_NAME]" at bounding box center [478, 112] width 104 height 18
copy span "[PERSON_NAME]"
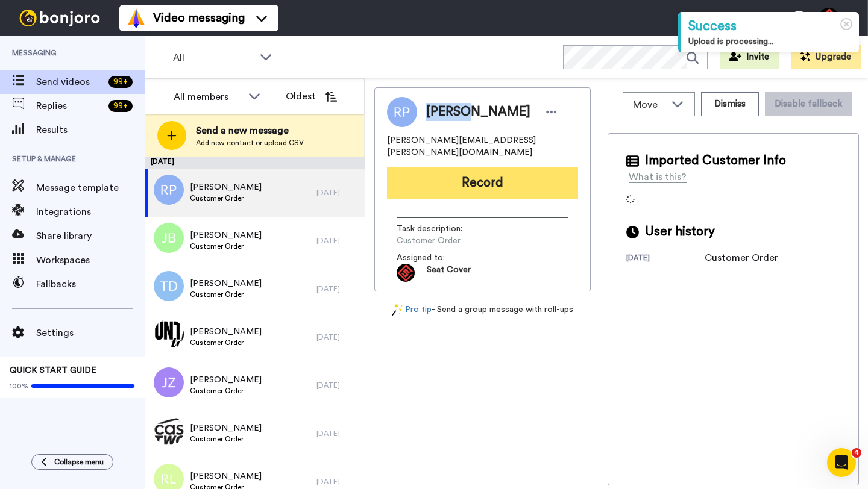
click at [490, 175] on button "Record" at bounding box center [482, 183] width 191 height 31
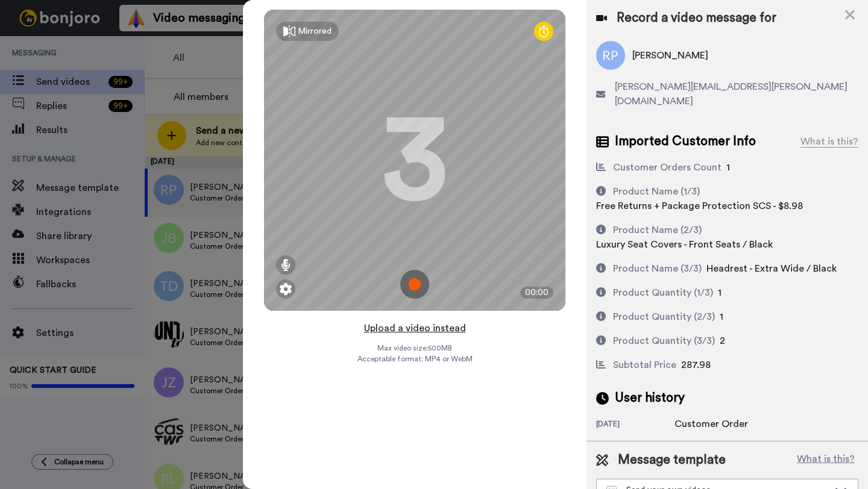
click at [409, 326] on button "Upload a video instead" at bounding box center [414, 329] width 109 height 16
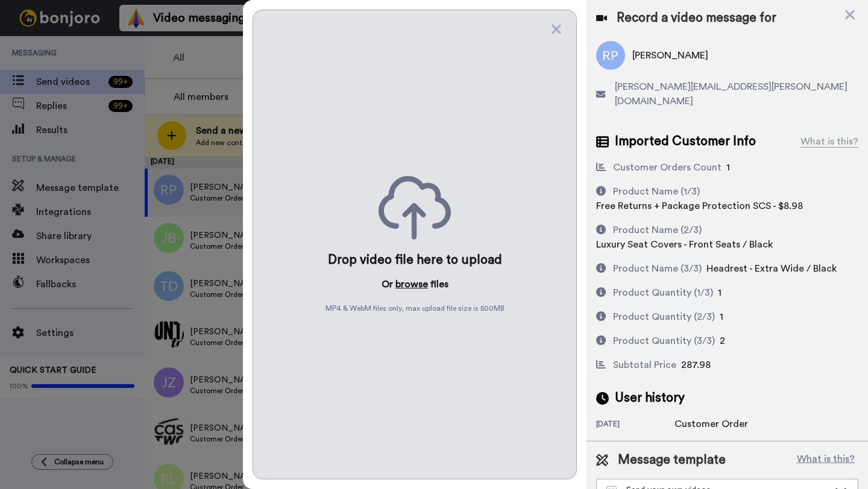
click at [410, 282] on button "browse" at bounding box center [411, 284] width 33 height 14
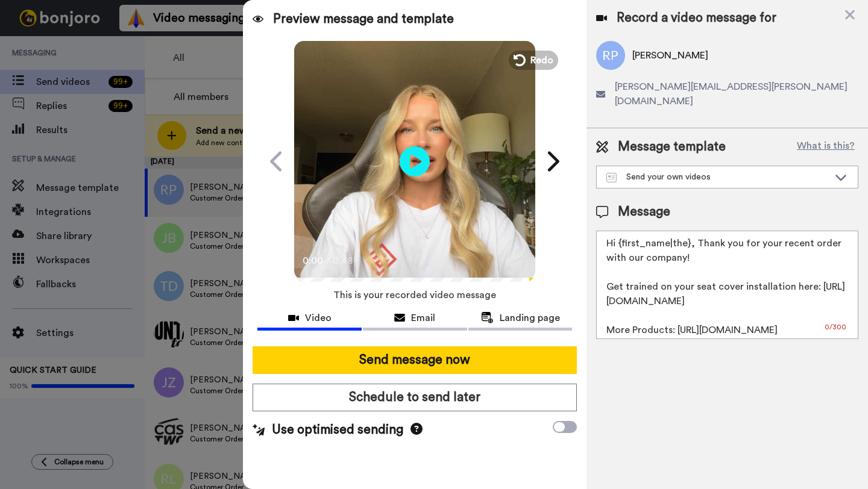
drag, startPoint x: 688, startPoint y: 232, endPoint x: 621, endPoint y: 232, distance: 66.9
click at [621, 232] on textarea "Hi {first_name|the}, Thank you for your recent order with our company! Get trai…" at bounding box center [727, 285] width 262 height 109
paste textarea "Robert"
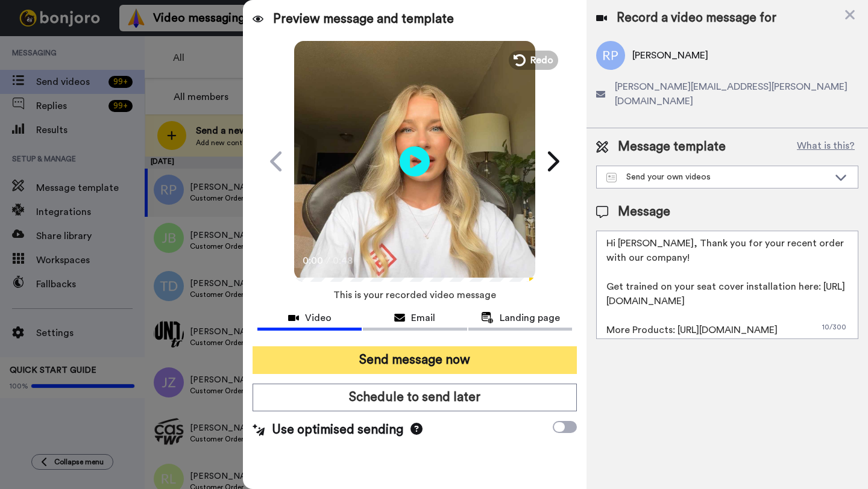
type textarea "Hi Robert, Thank you for your recent order with our company! Get trained on you…"
click at [477, 352] on button "Send message now" at bounding box center [415, 361] width 324 height 28
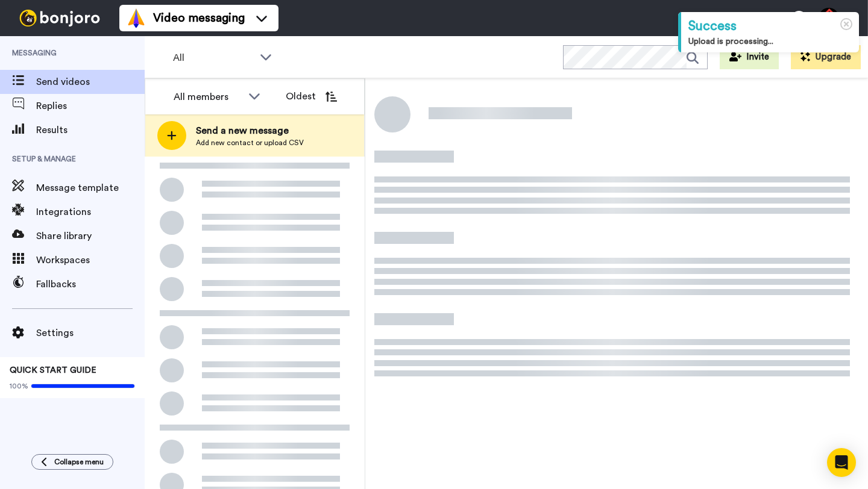
click at [297, 198] on div at bounding box center [255, 384] width 220 height 455
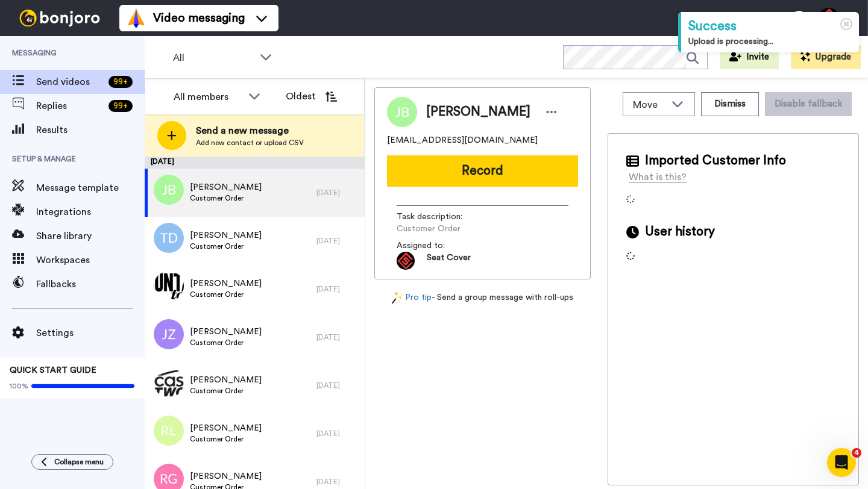
click at [439, 110] on span "Jamal Baron" at bounding box center [478, 112] width 104 height 18
copy span "Jamal"
click at [468, 152] on div "Jamal Baron jamalbaron42@yahoo.com Record Task description : Customer Order Ass…" at bounding box center [482, 183] width 216 height 192
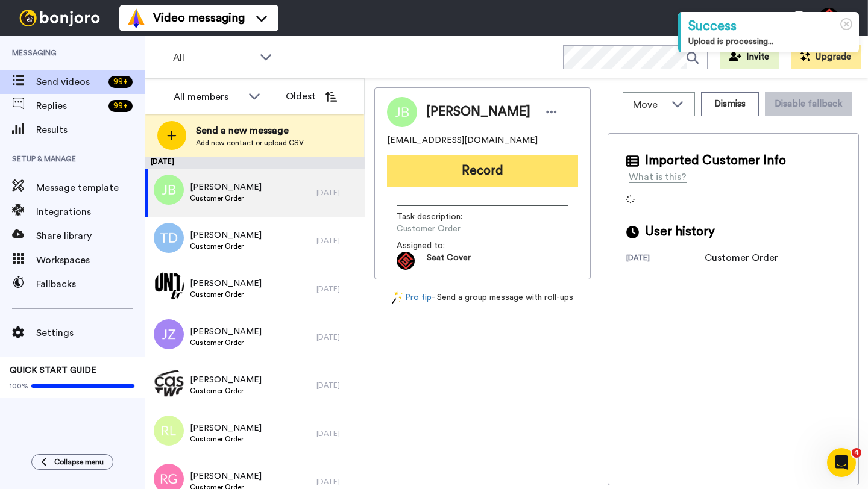
click at [468, 170] on button "Record" at bounding box center [482, 171] width 191 height 31
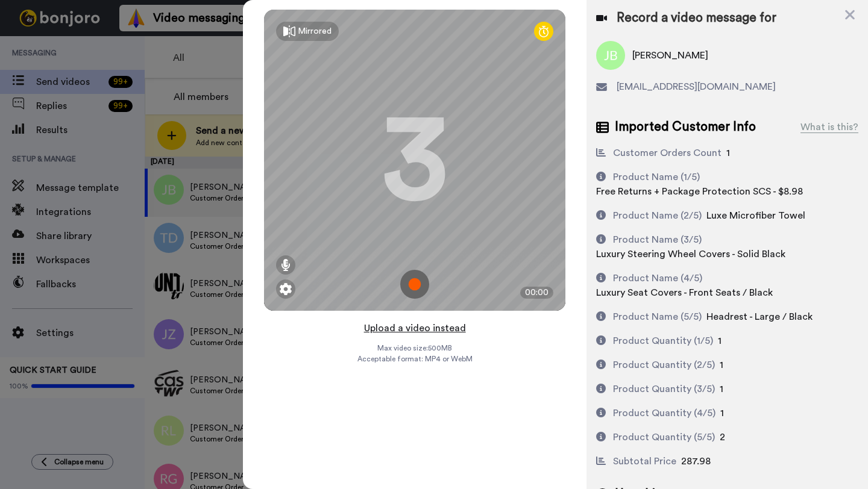
click at [415, 325] on button "Upload a video instead" at bounding box center [414, 329] width 109 height 16
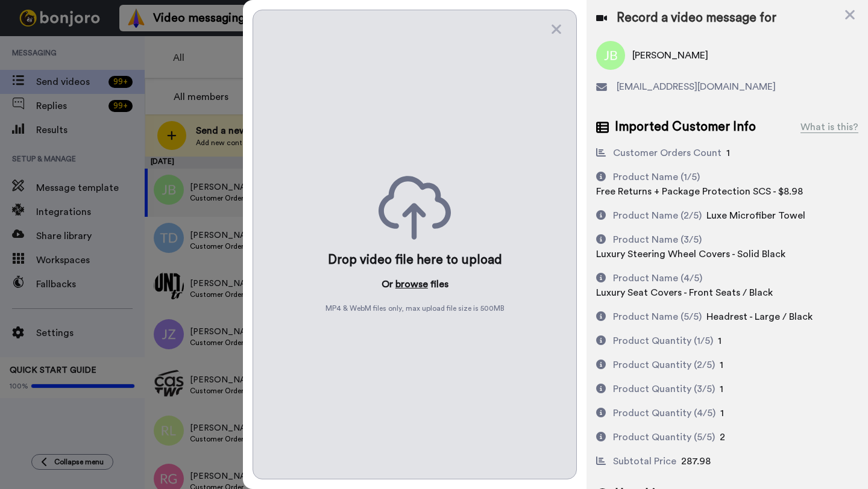
click at [409, 280] on button "browse" at bounding box center [411, 284] width 33 height 14
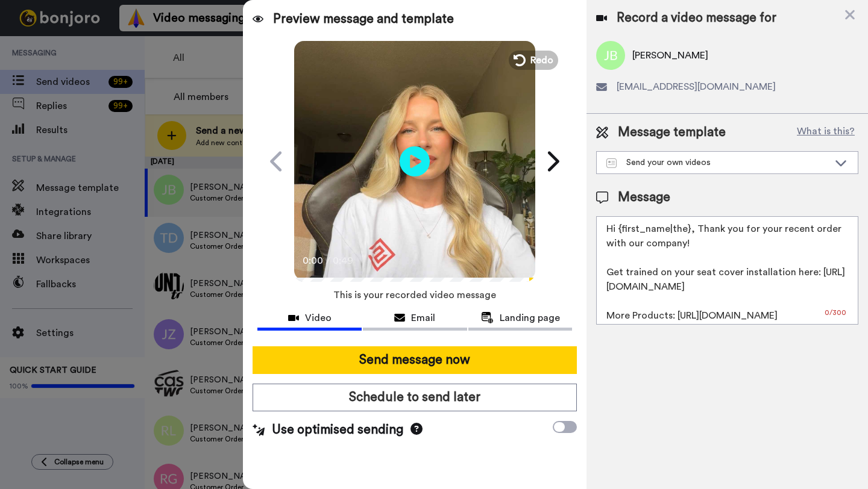
drag, startPoint x: 688, startPoint y: 234, endPoint x: 619, endPoint y: 233, distance: 69.3
click at [619, 233] on textarea "Hi {first_name|the}, Thank you for your recent order with our company! Get trai…" at bounding box center [727, 270] width 262 height 109
paste textarea "Jamal"
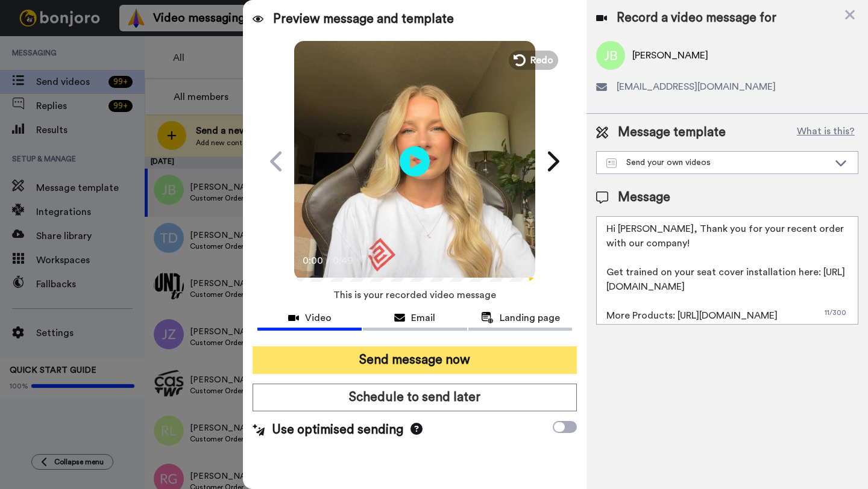
type textarea "Hi Jamal, Thank you for your recent order with our company! Get trained on your…"
click at [476, 373] on button "Send message now" at bounding box center [415, 361] width 324 height 28
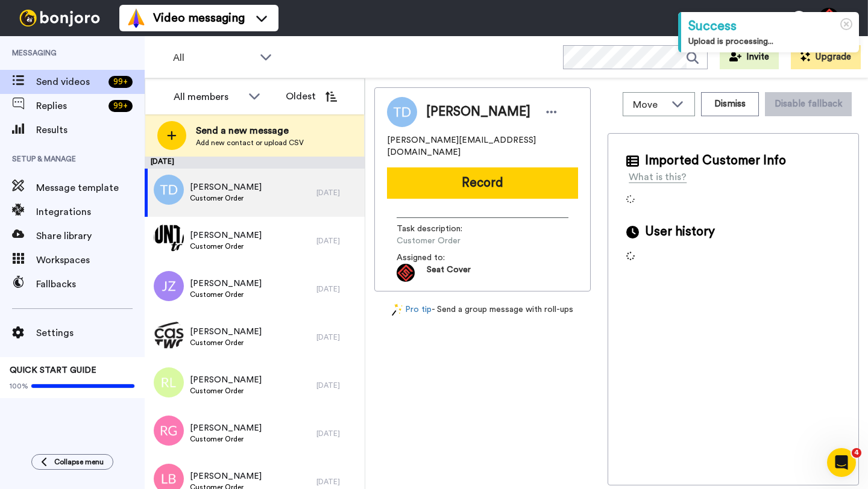
click at [440, 109] on span "[PERSON_NAME]" at bounding box center [478, 112] width 104 height 18
copy span "[PERSON_NAME]"
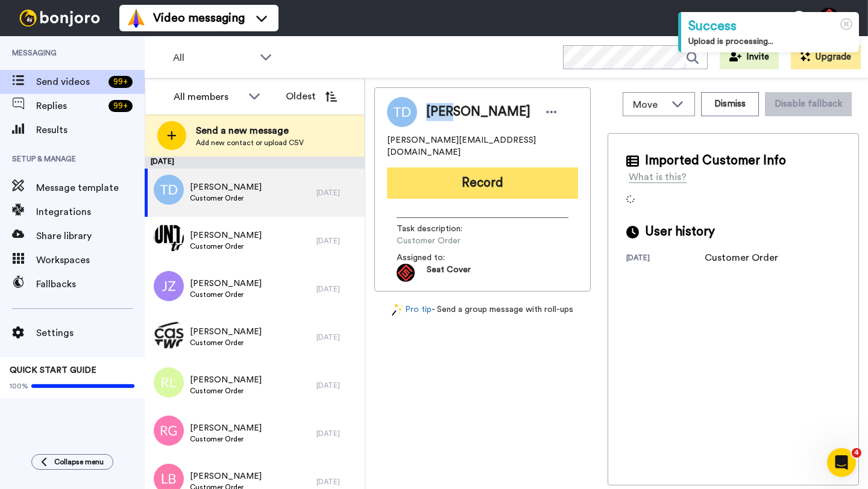
click at [450, 175] on button "Record" at bounding box center [482, 183] width 191 height 31
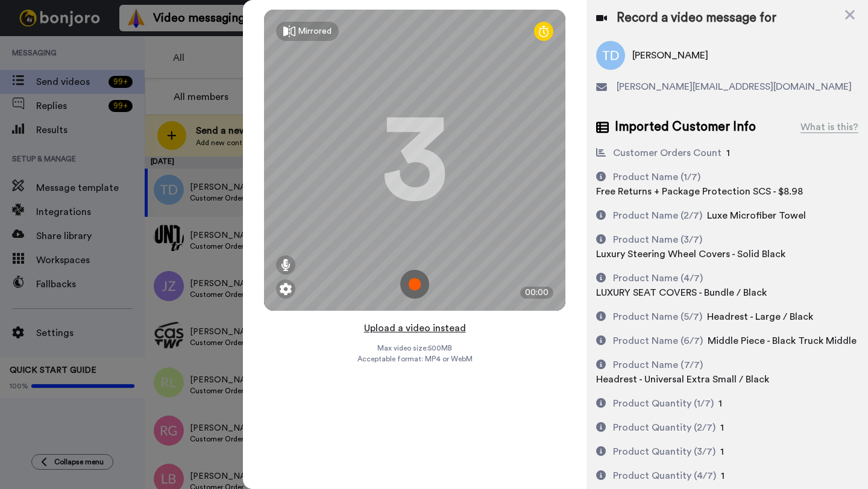
click at [421, 325] on button "Upload a video instead" at bounding box center [414, 329] width 109 height 16
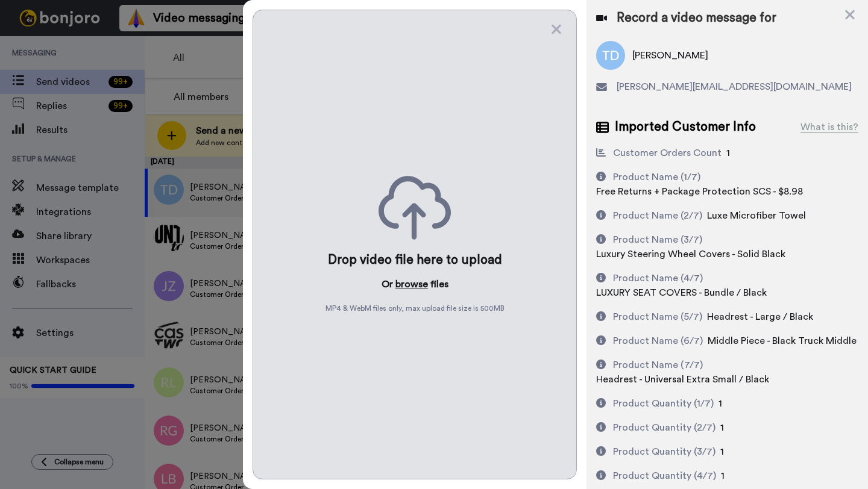
click at [417, 280] on button "browse" at bounding box center [411, 284] width 33 height 14
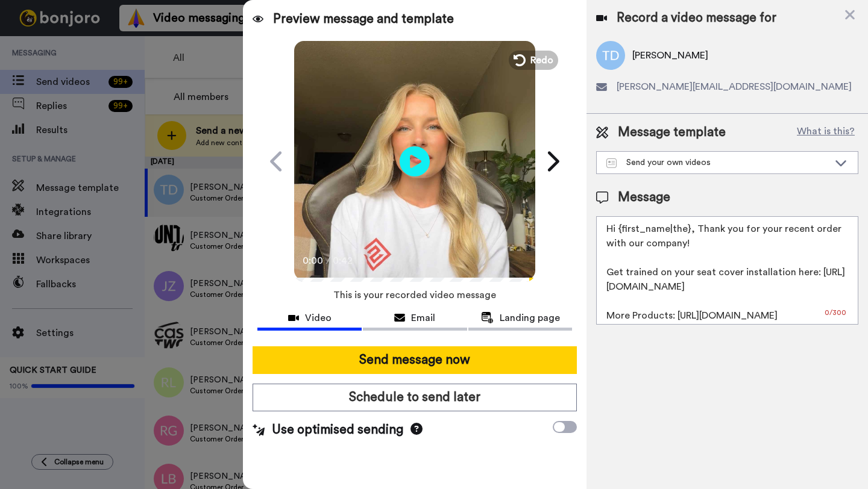
drag, startPoint x: 688, startPoint y: 234, endPoint x: 621, endPoint y: 234, distance: 67.5
click at [621, 234] on textarea "Hi {first_name|the}, Thank you for your recent order with our company! Get trai…" at bounding box center [727, 270] width 262 height 109
paste textarea "Troy"
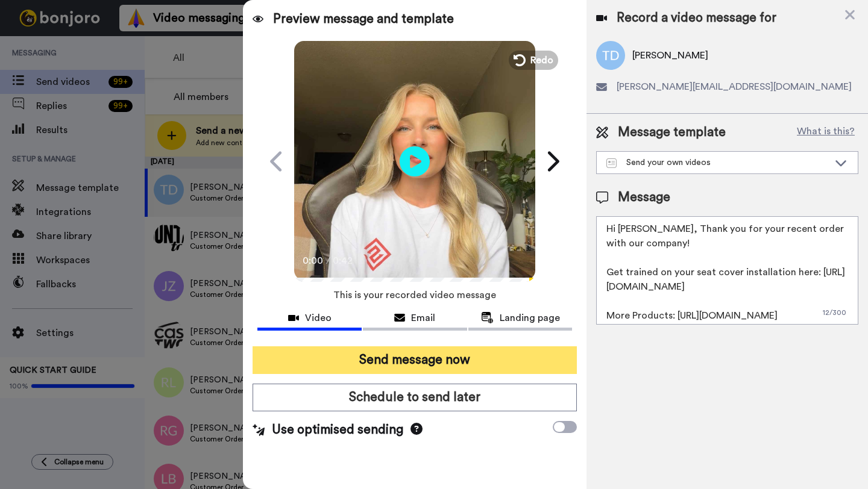
type textarea "Hi Troy, Thank you for your recent order with our company! Get trained on your …"
click at [478, 358] on button "Send message now" at bounding box center [415, 361] width 324 height 28
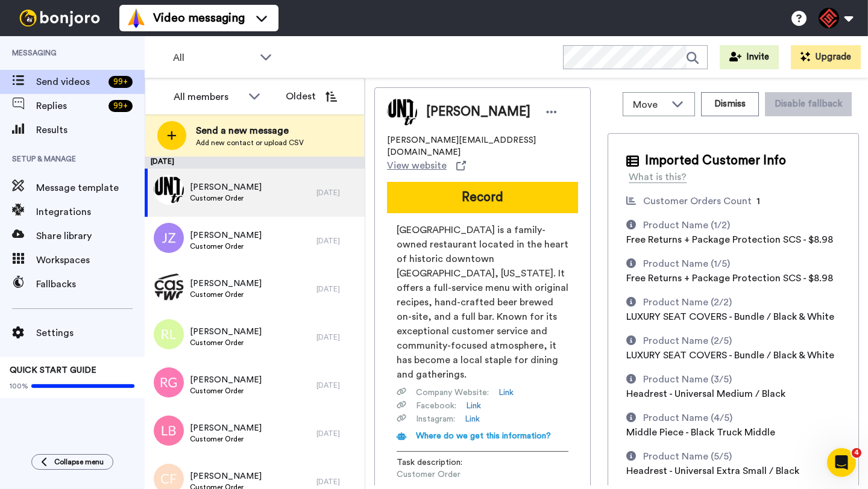
click at [435, 112] on span "[PERSON_NAME]" at bounding box center [478, 112] width 104 height 18
copy span "[PERSON_NAME]"
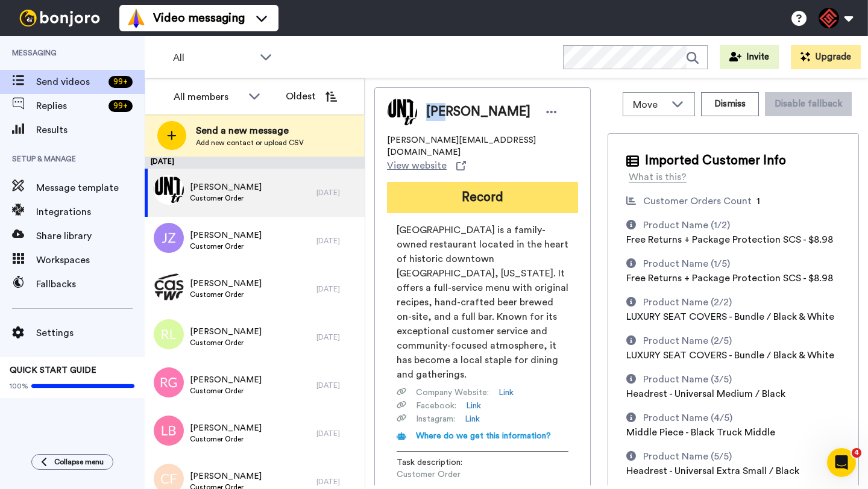
click at [486, 182] on button "Record" at bounding box center [482, 197] width 191 height 31
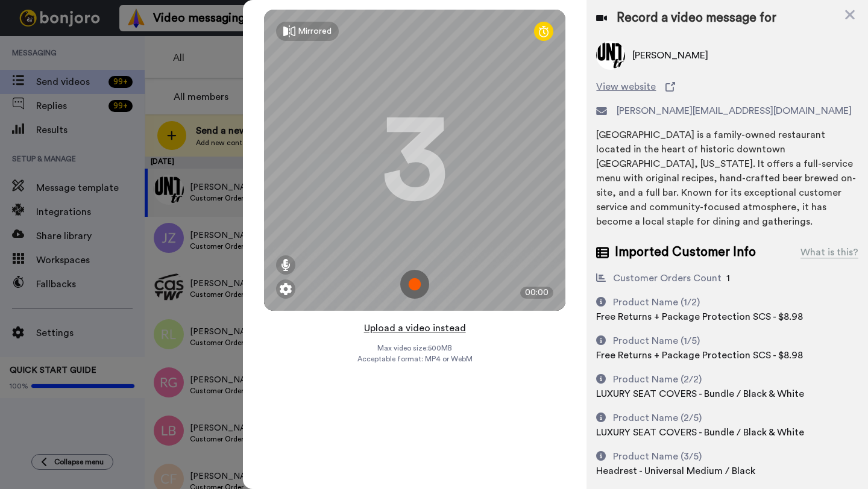
click at [422, 323] on button "Upload a video instead" at bounding box center [414, 329] width 109 height 16
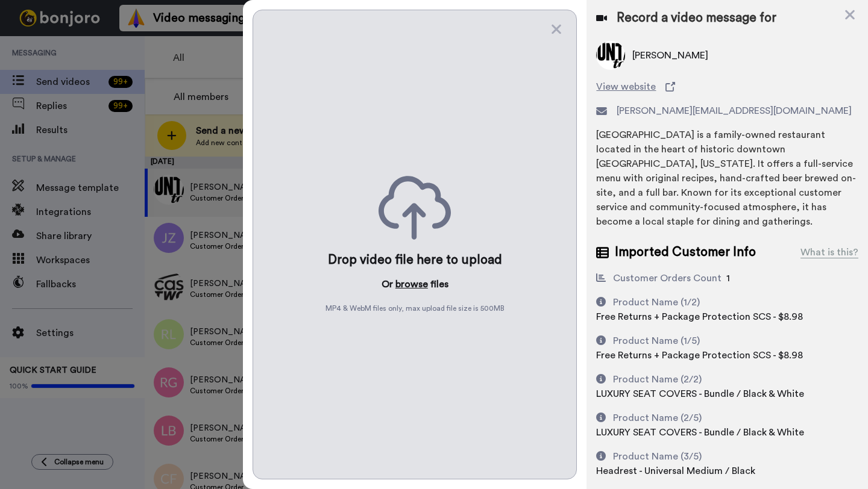
click at [417, 286] on button "browse" at bounding box center [411, 284] width 33 height 14
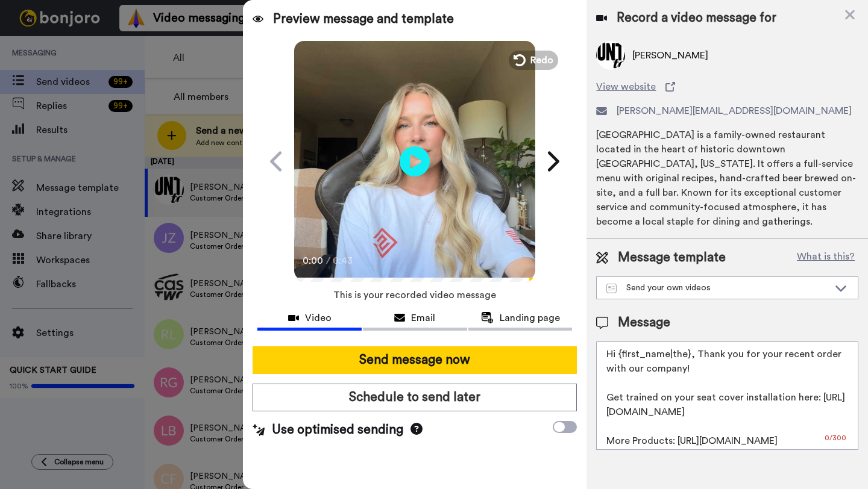
drag, startPoint x: 688, startPoint y: 356, endPoint x: 623, endPoint y: 356, distance: 64.5
click at [623, 356] on textarea "Hi {first_name|the}, Thank you for your recent order with our company! Get trai…" at bounding box center [727, 396] width 262 height 109
paste textarea "Jim"
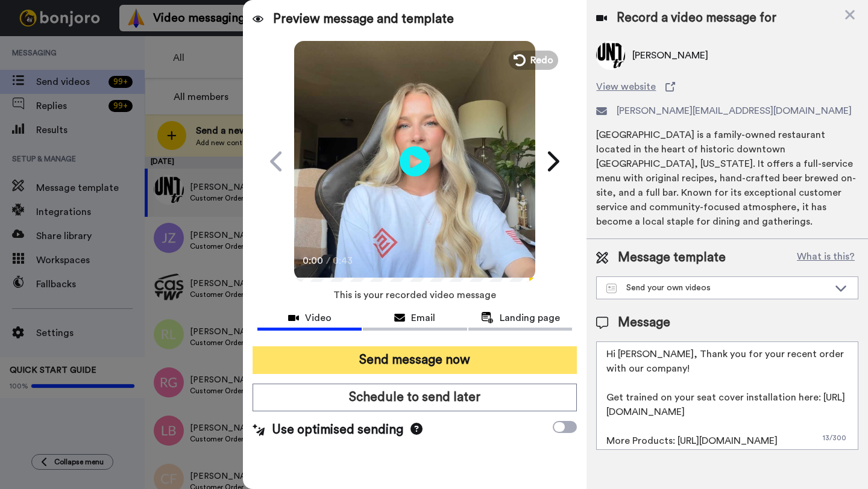
type textarea "Hi Jim, Thank you for your recent order with our company! Get trained on your s…"
click at [435, 361] on button "Send message now" at bounding box center [415, 361] width 324 height 28
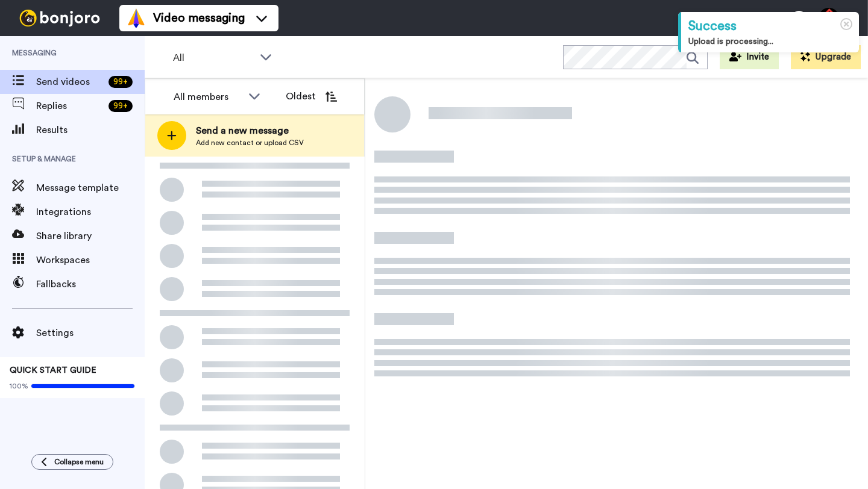
click at [280, 199] on div at bounding box center [255, 384] width 220 height 455
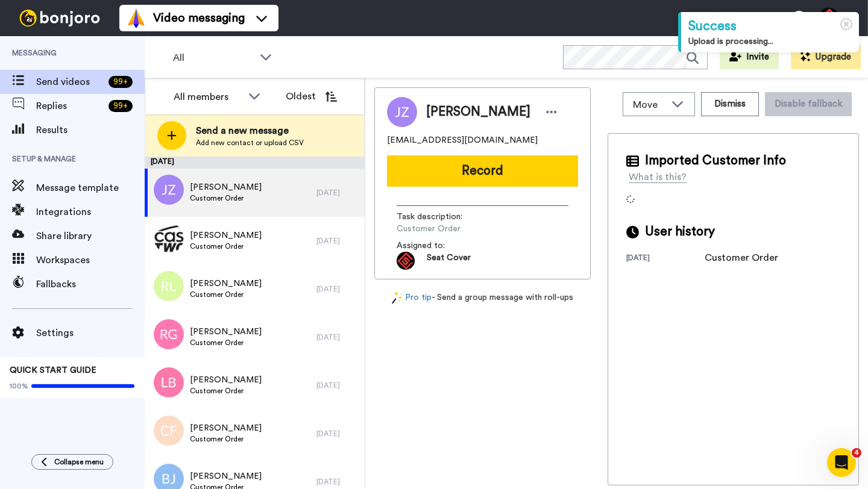
click at [436, 109] on span "[PERSON_NAME]" at bounding box center [478, 112] width 104 height 18
copy span "[PERSON_NAME]"
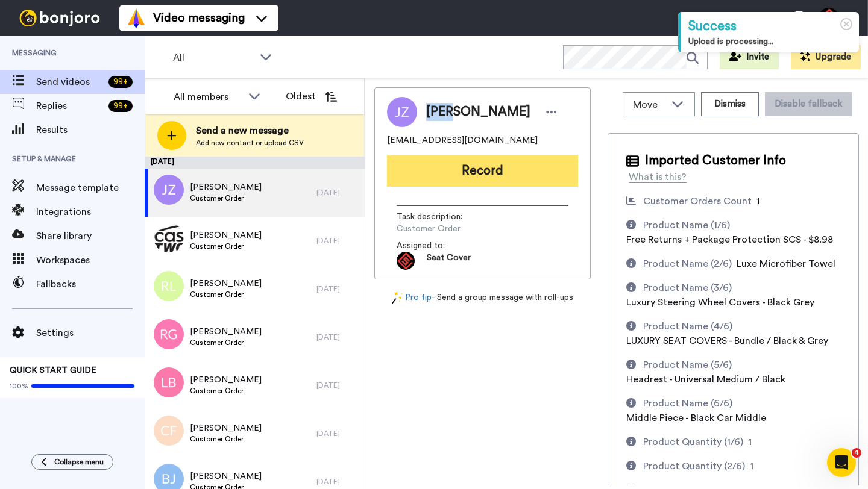
click at [442, 167] on button "Record" at bounding box center [482, 171] width 191 height 31
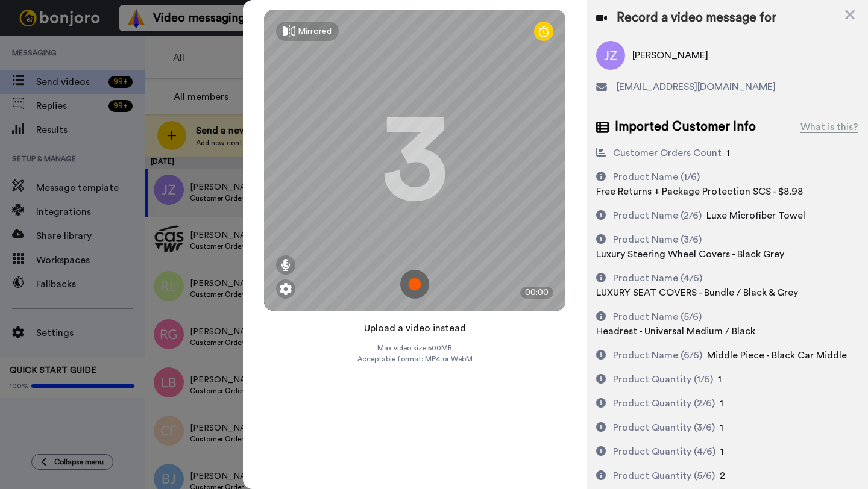
click at [403, 327] on button "Upload a video instead" at bounding box center [414, 329] width 109 height 16
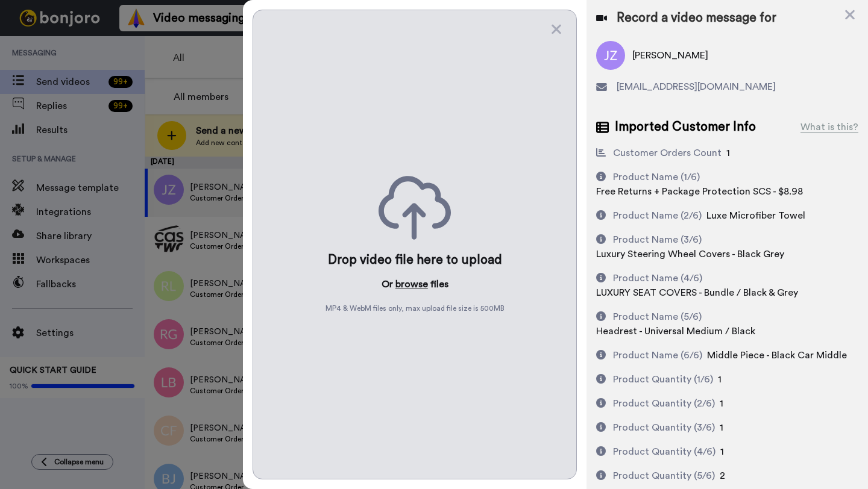
click at [405, 282] on button "browse" at bounding box center [411, 284] width 33 height 14
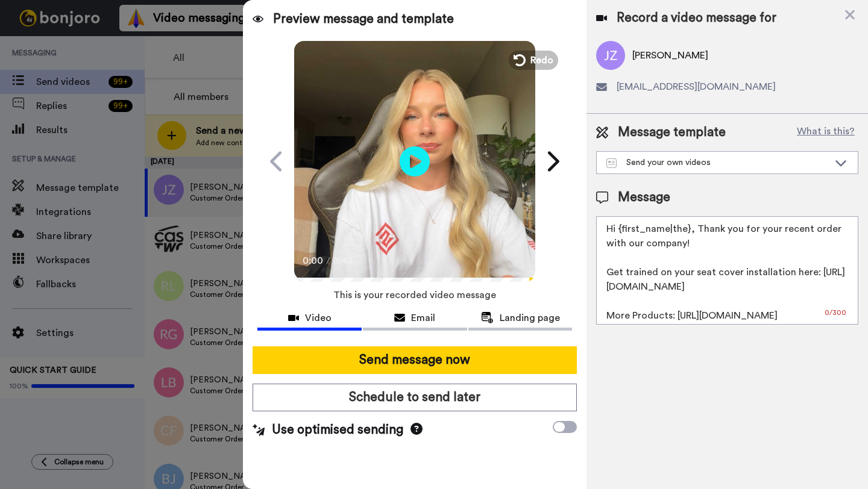
drag, startPoint x: 688, startPoint y: 234, endPoint x: 618, endPoint y: 234, distance: 70.5
click at [618, 234] on textarea "Hi {first_name|the}, Thank you for your recent order with our company! Get trai…" at bounding box center [727, 270] width 262 height 109
paste textarea "Joel"
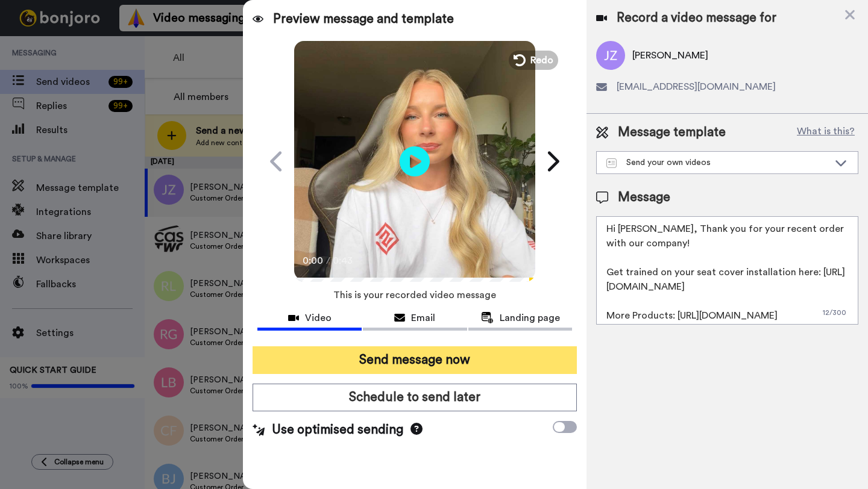
type textarea "Hi Joel, Thank you for your recent order with our company! Get trained on your …"
click at [411, 362] on button "Send message now" at bounding box center [415, 361] width 324 height 28
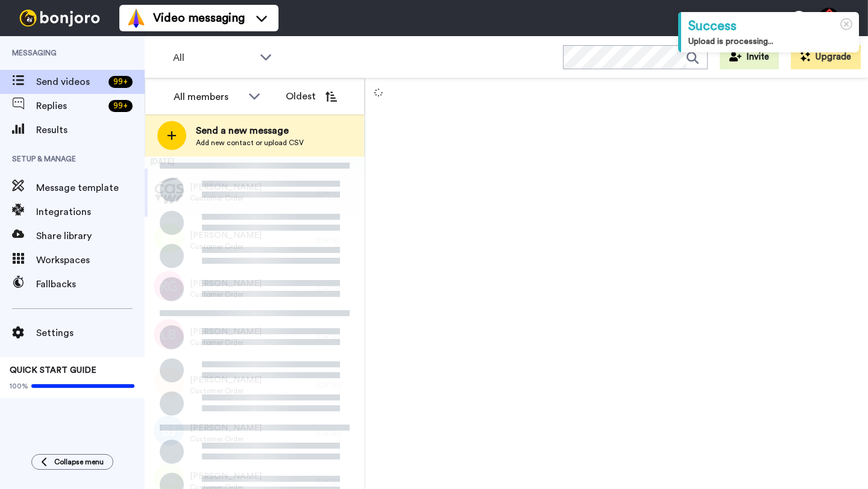
click at [291, 157] on div "[DATE] [PERSON_NAME] Customer Order [DATE] [PERSON_NAME] Customer Order [DATE] …" at bounding box center [255, 157] width 220 height 0
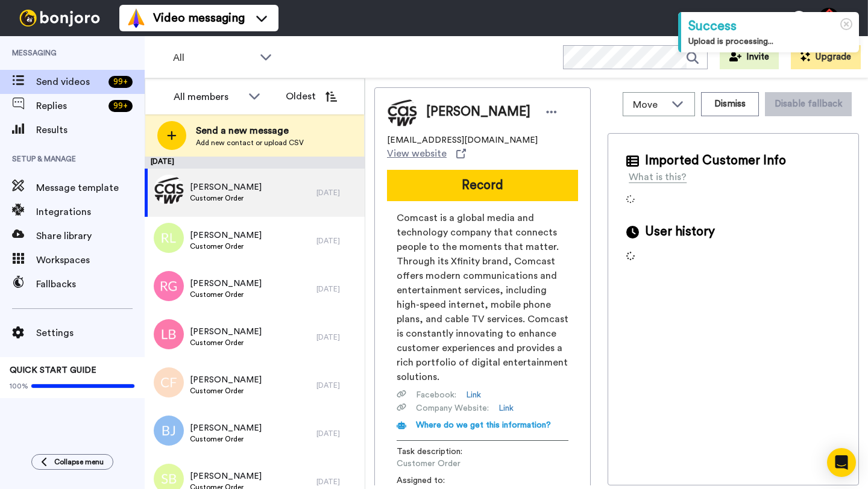
click at [437, 109] on span "[PERSON_NAME]" at bounding box center [478, 112] width 104 height 18
copy span "Ryan"
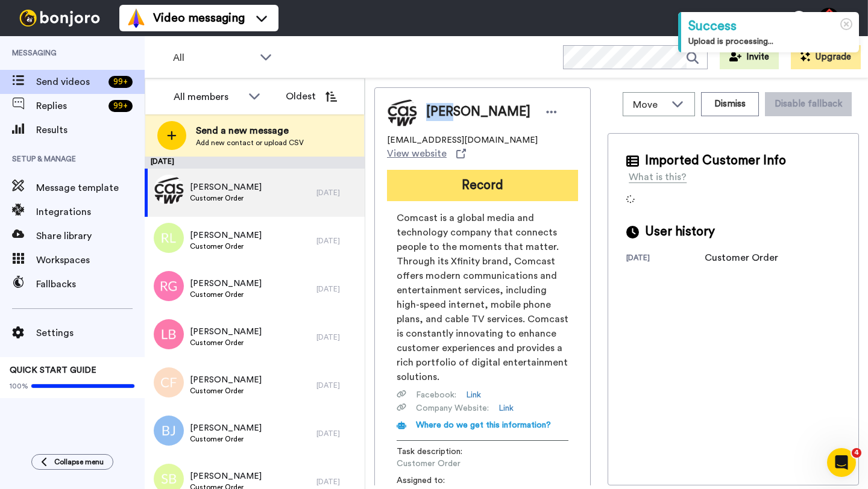
click at [470, 177] on button "Record" at bounding box center [482, 185] width 191 height 31
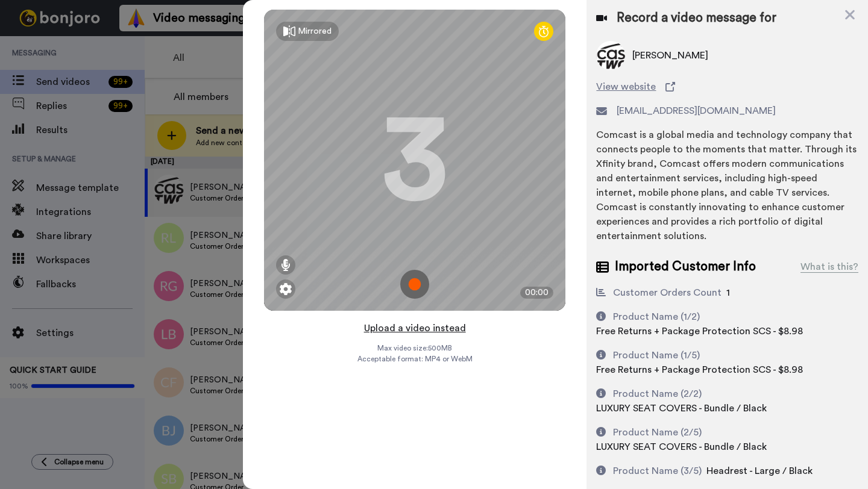
click at [414, 328] on button "Upload a video instead" at bounding box center [414, 329] width 109 height 16
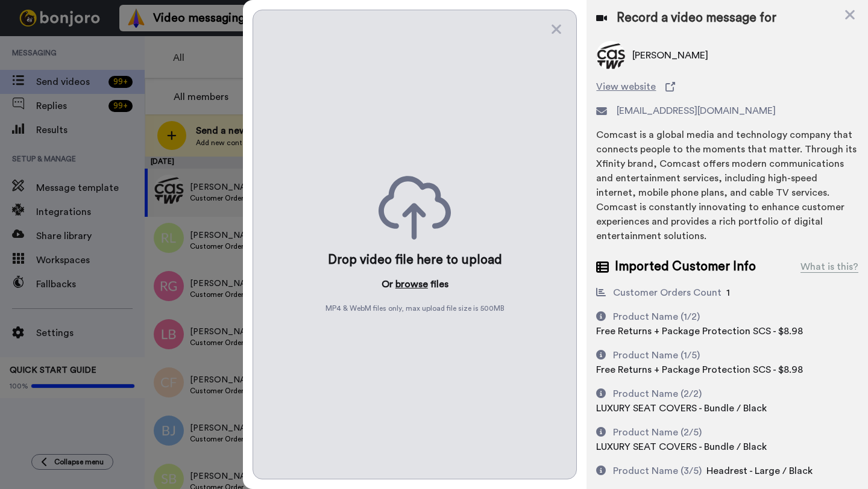
click at [410, 278] on button "browse" at bounding box center [411, 284] width 33 height 14
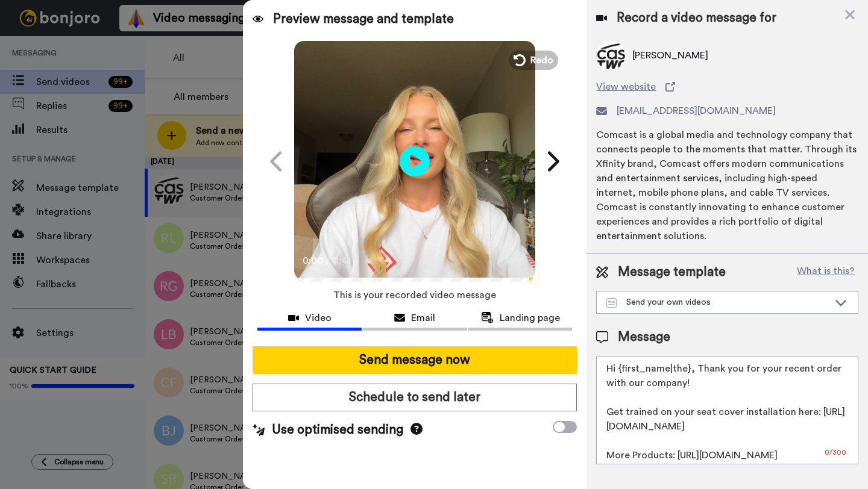
drag, startPoint x: 689, startPoint y: 359, endPoint x: 618, endPoint y: 359, distance: 71.1
click at [618, 359] on textarea "Hi {first_name|the}, Thank you for your recent order with our company! Get trai…" at bounding box center [727, 410] width 262 height 109
paste textarea "Ryan"
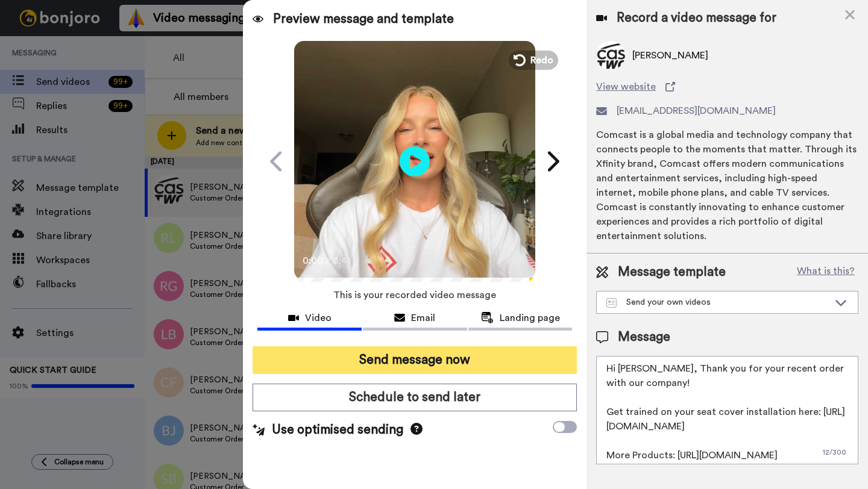
type textarea "Hi Ryan, Thank you for your recent order with our company! Get trained on your …"
click at [432, 357] on button "Send message now" at bounding box center [415, 361] width 324 height 28
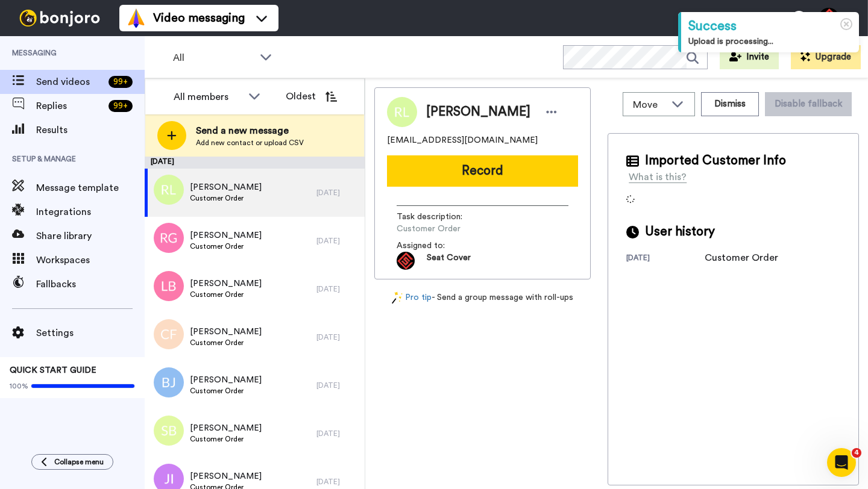
click at [441, 117] on span "[PERSON_NAME]" at bounding box center [478, 112] width 104 height 18
copy span "Rich"
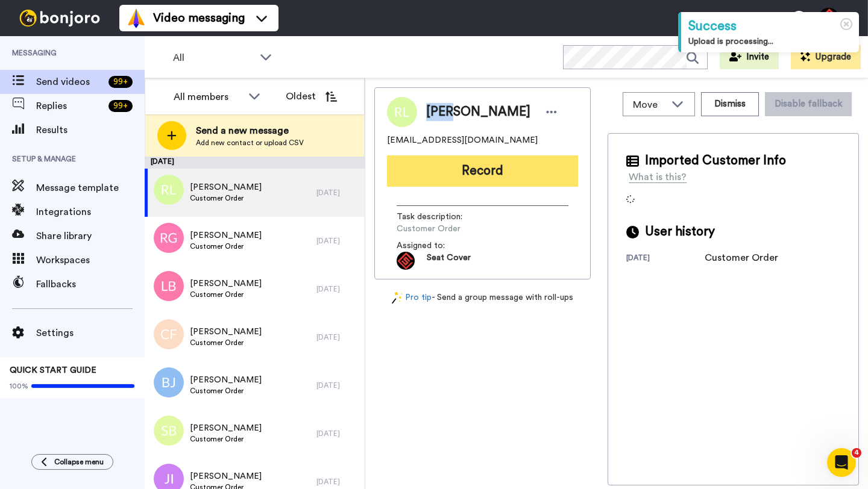
click at [454, 175] on button "Record" at bounding box center [482, 171] width 191 height 31
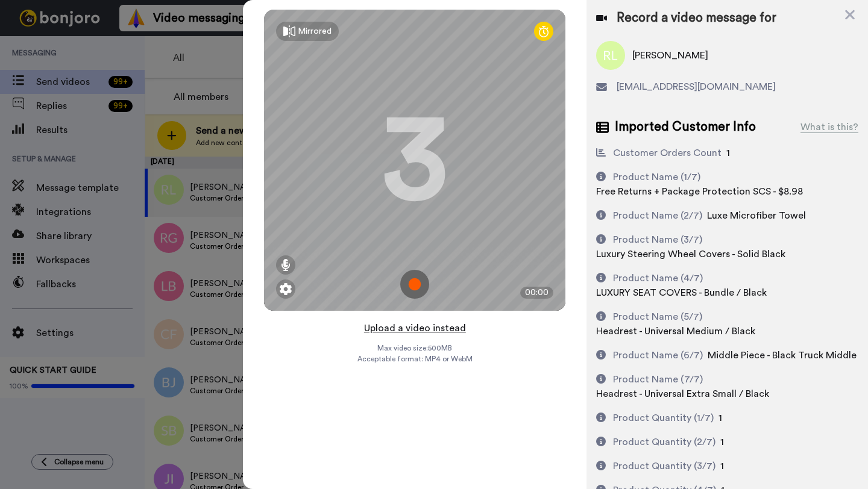
click at [418, 330] on button "Upload a video instead" at bounding box center [414, 329] width 109 height 16
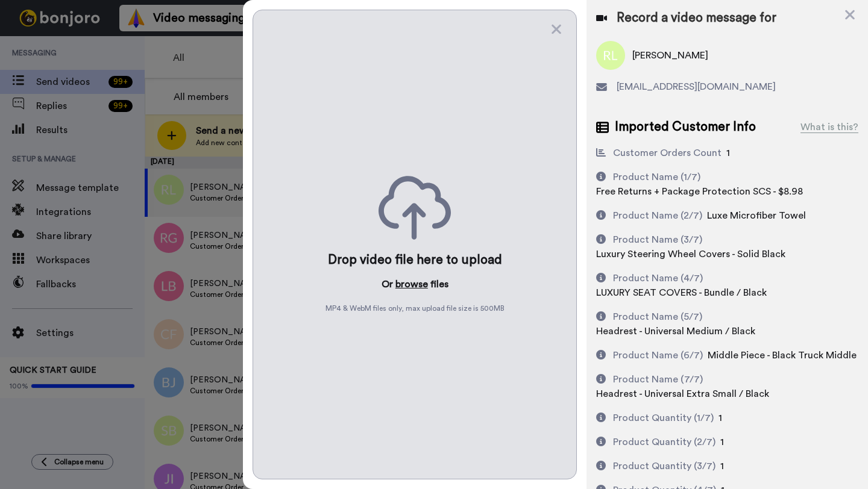
click at [405, 289] on button "browse" at bounding box center [411, 284] width 33 height 14
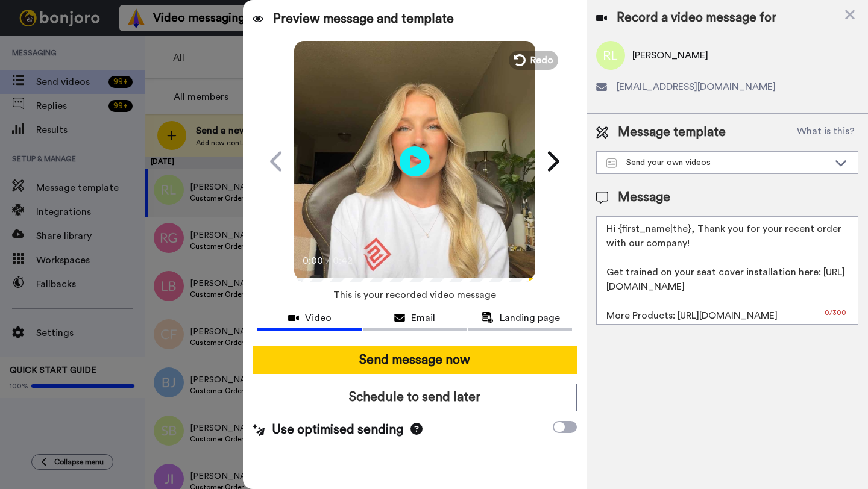
drag, startPoint x: 688, startPoint y: 232, endPoint x: 624, endPoint y: 233, distance: 63.9
click at [624, 233] on textarea "Hi {first_name|the}, Thank you for your recent order with our company! Get trai…" at bounding box center [727, 270] width 262 height 109
paste textarea "Rich"
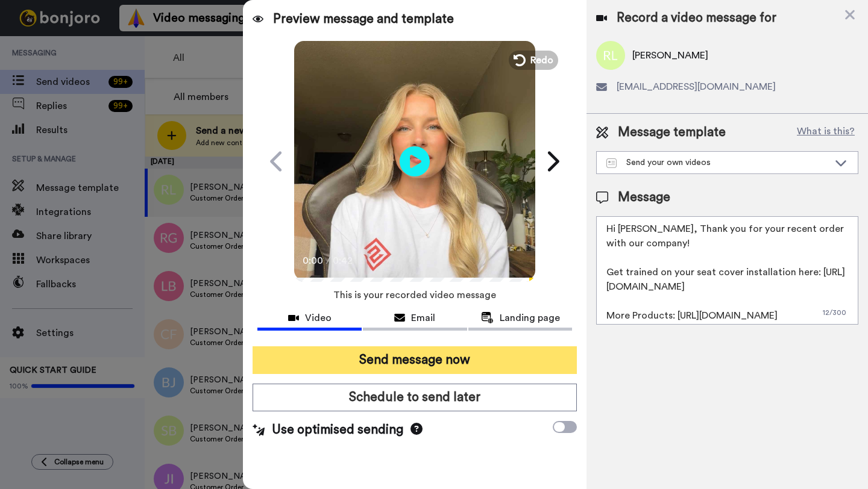
type textarea "Hi Rich, Thank you for your recent order with our company! Get trained on your …"
click at [455, 360] on button "Send message now" at bounding box center [415, 361] width 324 height 28
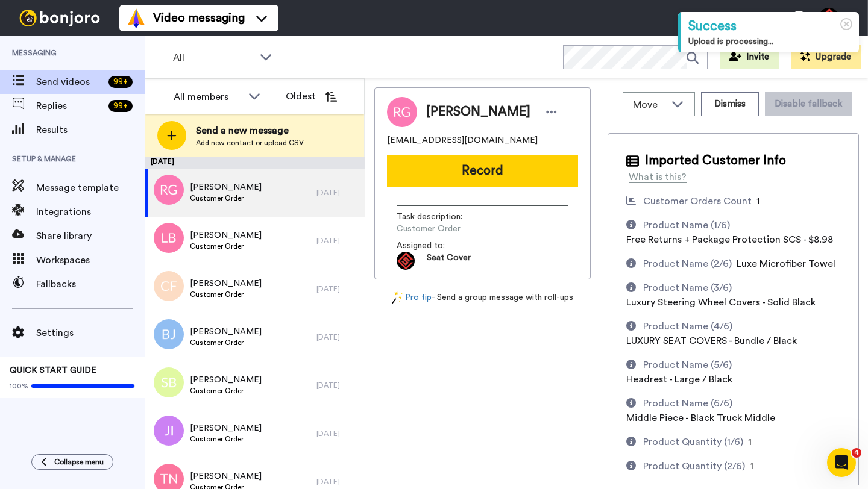
click at [439, 110] on span "[PERSON_NAME]" at bounding box center [478, 112] width 104 height 18
copy span "[PERSON_NAME]"
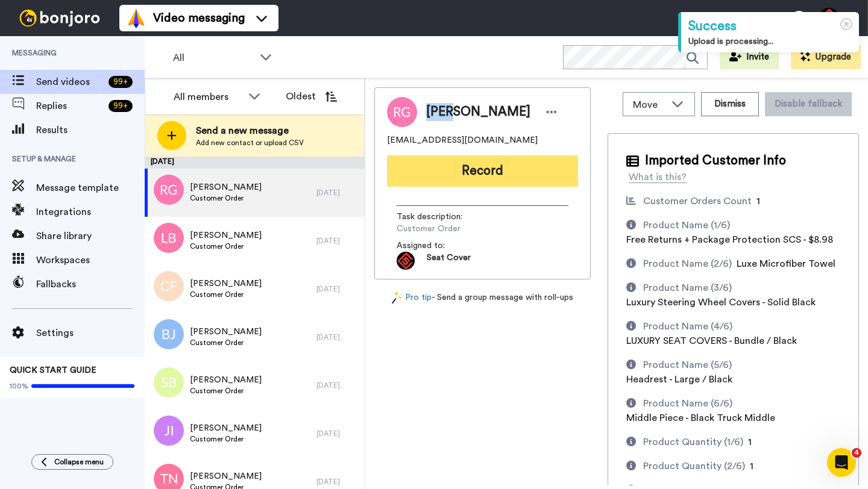
click at [432, 172] on button "Record" at bounding box center [482, 171] width 191 height 31
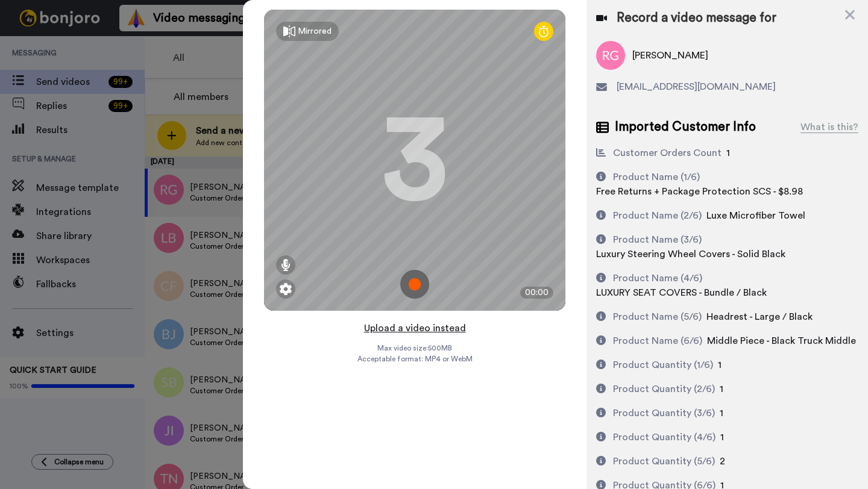
click at [418, 327] on button "Upload a video instead" at bounding box center [414, 329] width 109 height 16
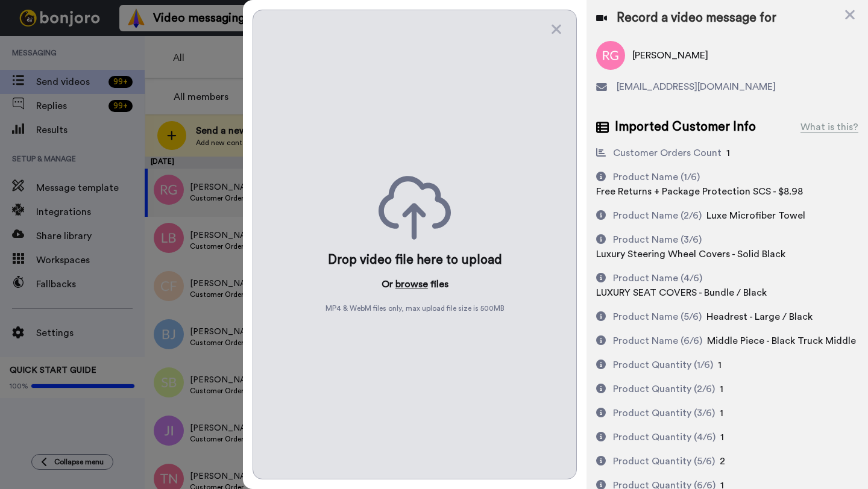
click at [410, 285] on button "browse" at bounding box center [411, 284] width 33 height 14
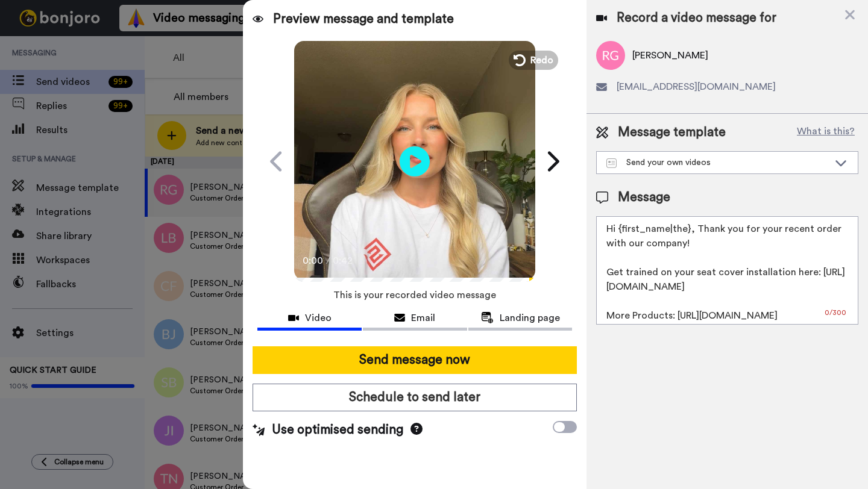
drag, startPoint x: 684, startPoint y: 235, endPoint x: 620, endPoint y: 233, distance: 63.9
click at [620, 233] on textarea "Hi {first_name|the}, Thank you for your recent order with our company! Get trai…" at bounding box center [727, 270] width 262 height 109
paste textarea "Raul"
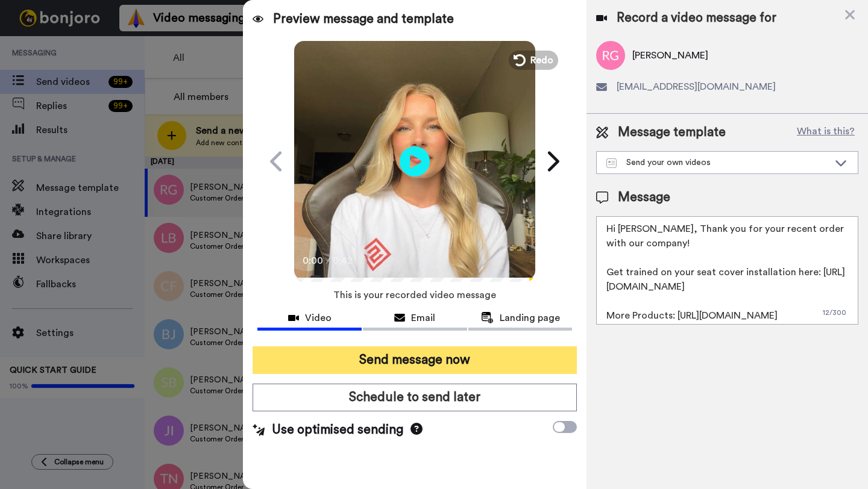
type textarea "Hi Raul, Thank you for your recent order with our company! Get trained on your …"
click at [460, 359] on button "Send message now" at bounding box center [415, 361] width 324 height 28
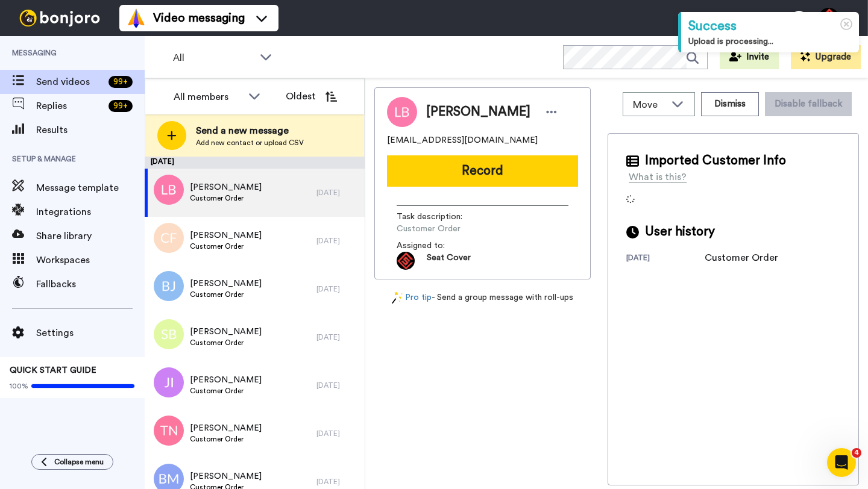
click at [439, 117] on span "Lisa Blevins" at bounding box center [478, 112] width 104 height 18
copy span "Lisa"
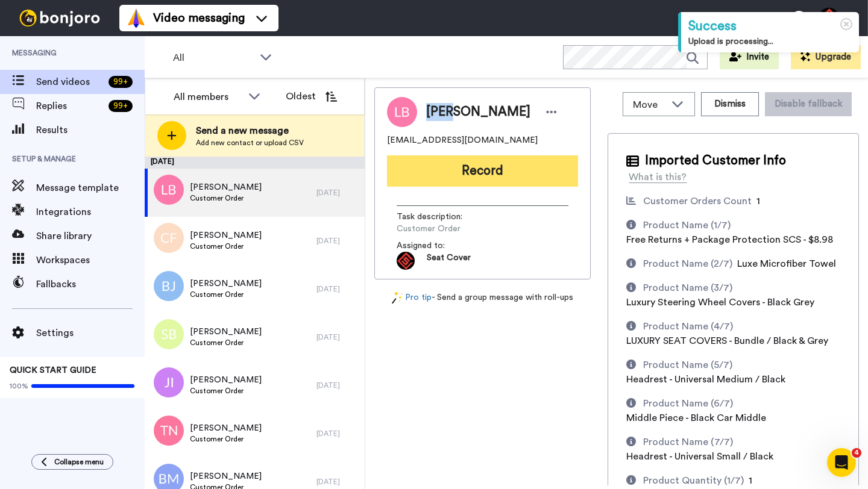
click at [451, 170] on button "Record" at bounding box center [482, 171] width 191 height 31
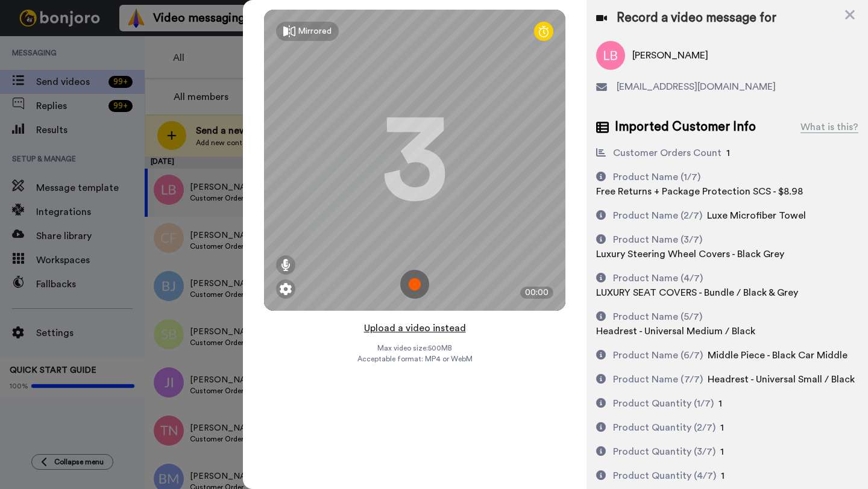
click at [414, 329] on button "Upload a video instead" at bounding box center [414, 329] width 109 height 16
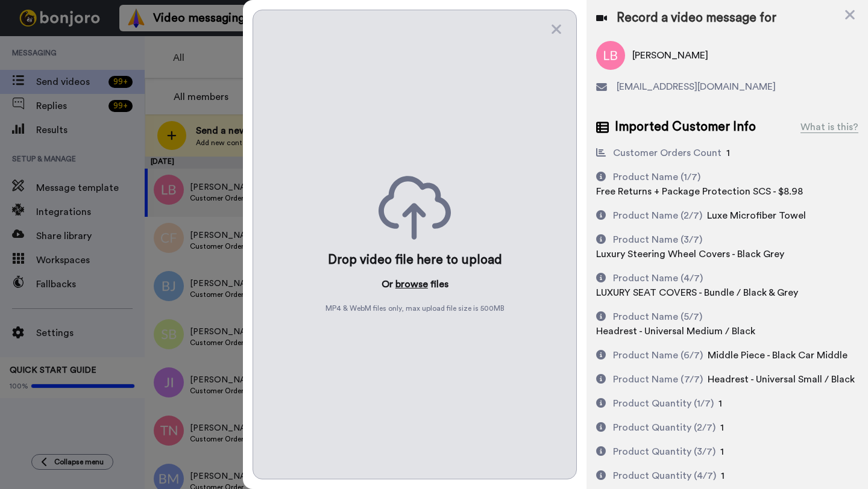
click at [415, 289] on button "browse" at bounding box center [411, 284] width 33 height 14
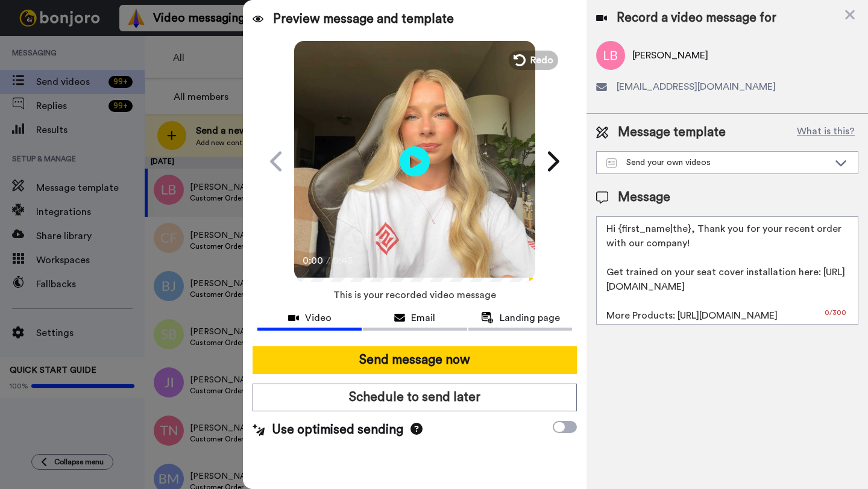
drag, startPoint x: 688, startPoint y: 234, endPoint x: 620, endPoint y: 235, distance: 67.5
click at [620, 235] on textarea "Hi {first_name|the}, Thank you for your recent order with our company! Get trai…" at bounding box center [727, 270] width 262 height 109
paste textarea "Lisa"
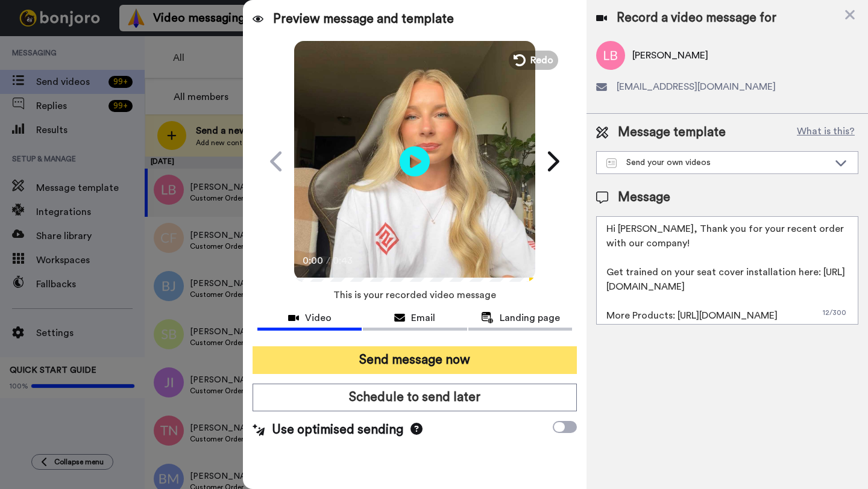
type textarea "Hi Lisa, Thank you for your recent order with our company! Get trained on your …"
click at [435, 360] on button "Send message now" at bounding box center [415, 361] width 324 height 28
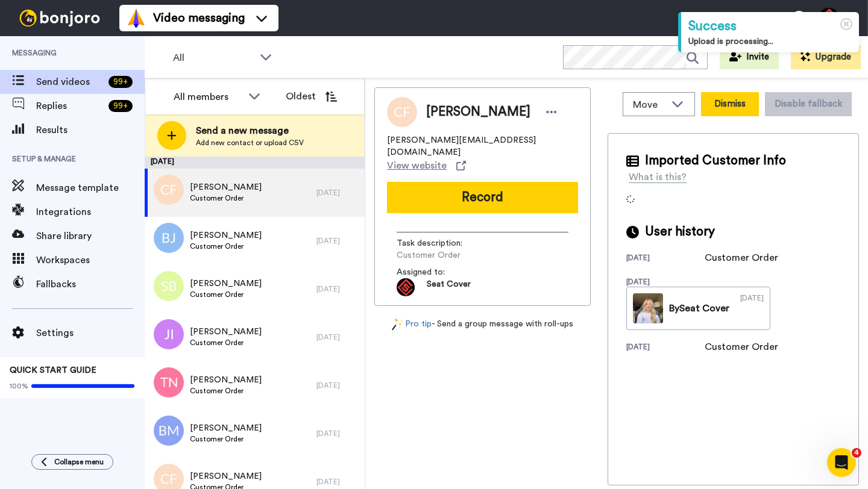
click at [720, 110] on button "Dismiss" at bounding box center [730, 104] width 58 height 24
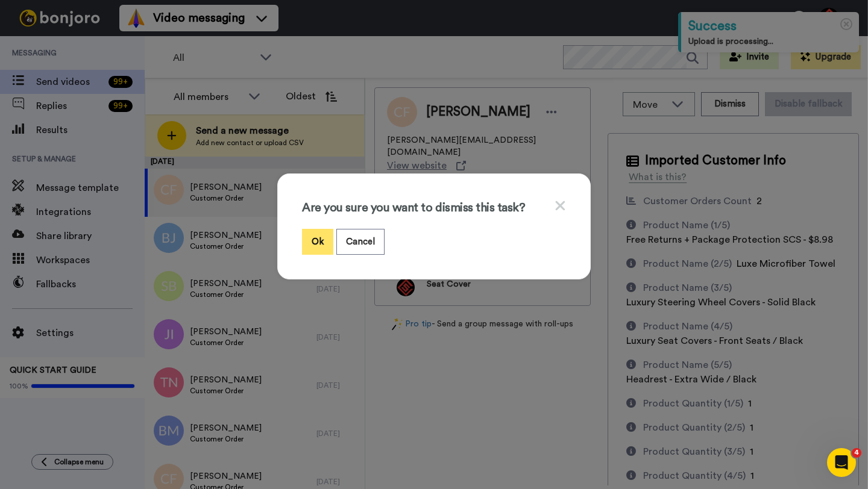
click at [320, 238] on button "Ok" at bounding box center [317, 242] width 31 height 26
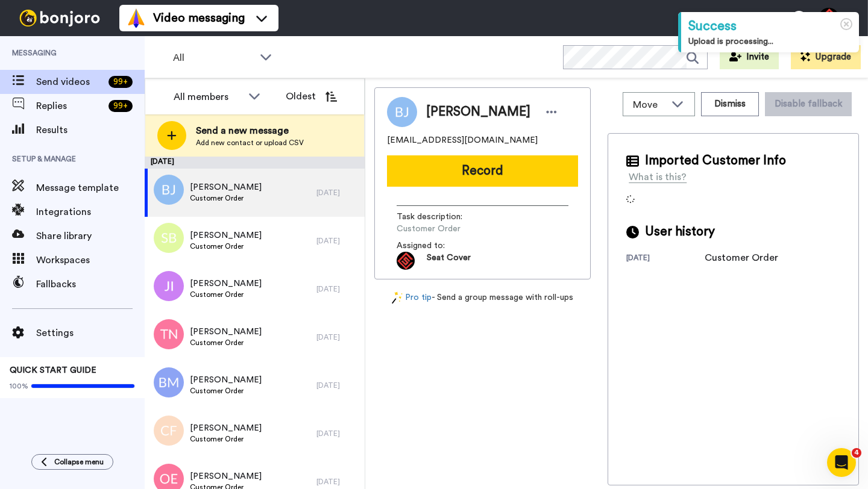
click at [436, 118] on span "Brent Joly" at bounding box center [478, 112] width 104 height 18
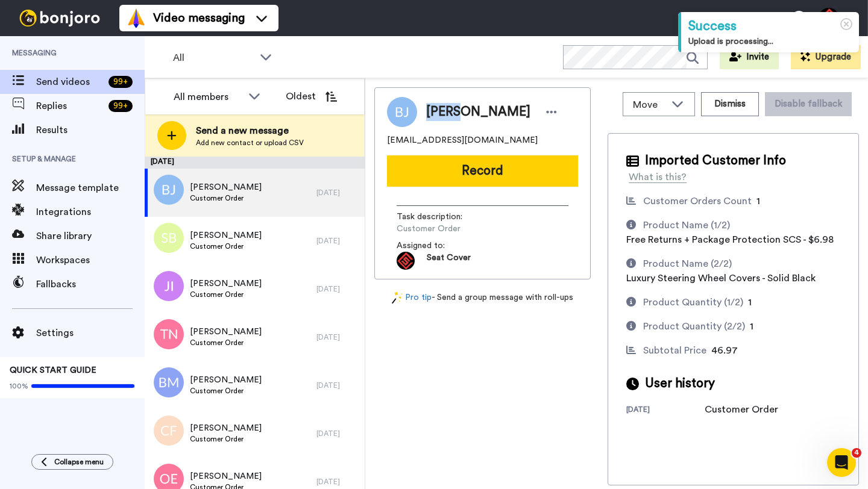
copy span "Brent"
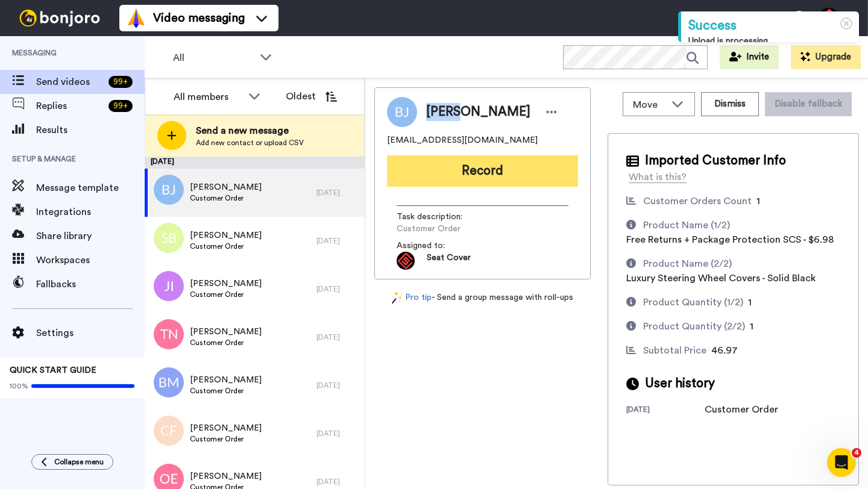
click at [482, 170] on button "Record" at bounding box center [482, 171] width 191 height 31
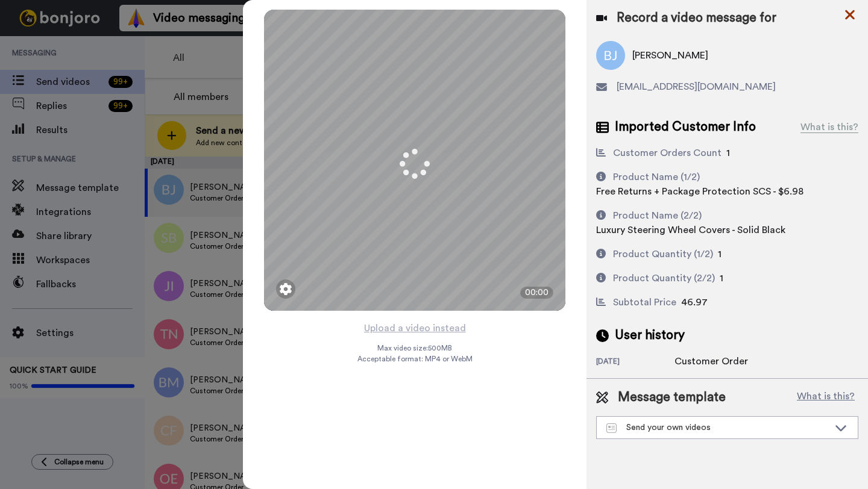
click at [847, 16] on icon at bounding box center [850, 15] width 10 height 10
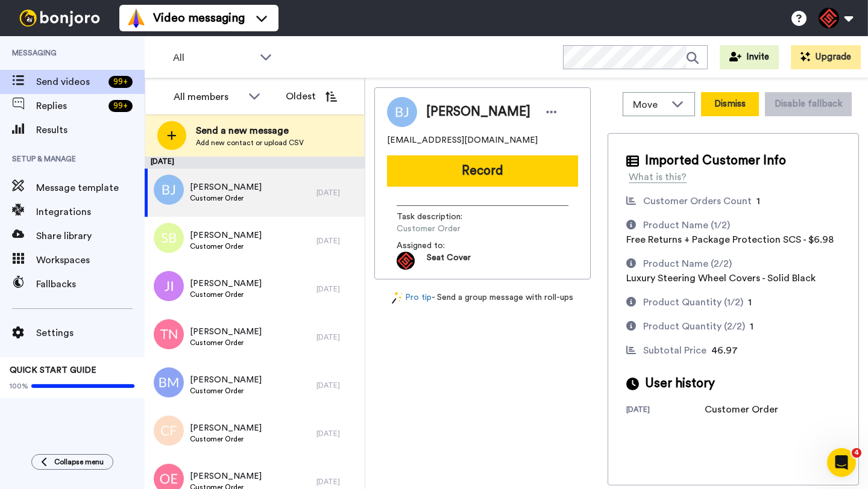
click at [722, 101] on button "Dismiss" at bounding box center [730, 104] width 58 height 24
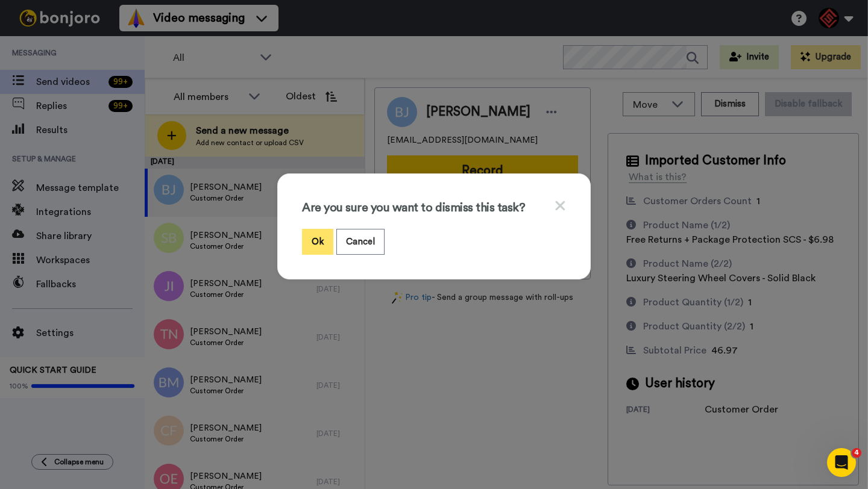
click at [320, 246] on button "Ok" at bounding box center [317, 242] width 31 height 26
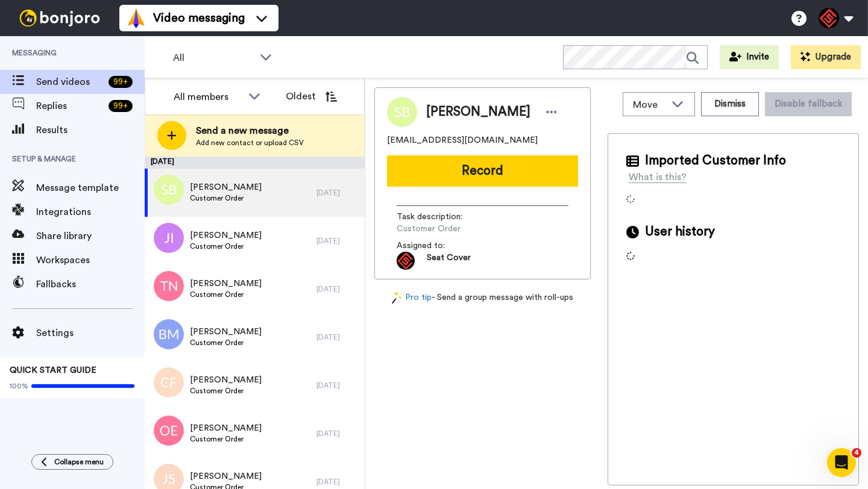
click at [438, 112] on span "Sean Brown" at bounding box center [478, 112] width 104 height 18
copy span "Sean"
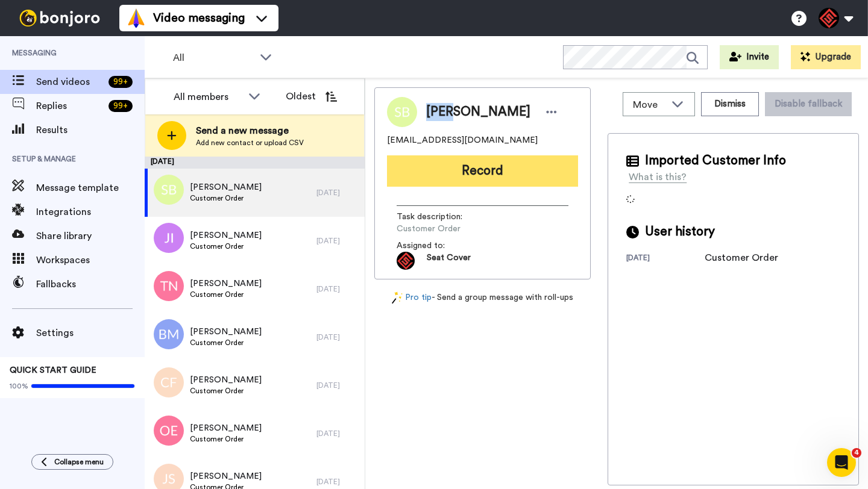
click at [451, 170] on button "Record" at bounding box center [482, 171] width 191 height 31
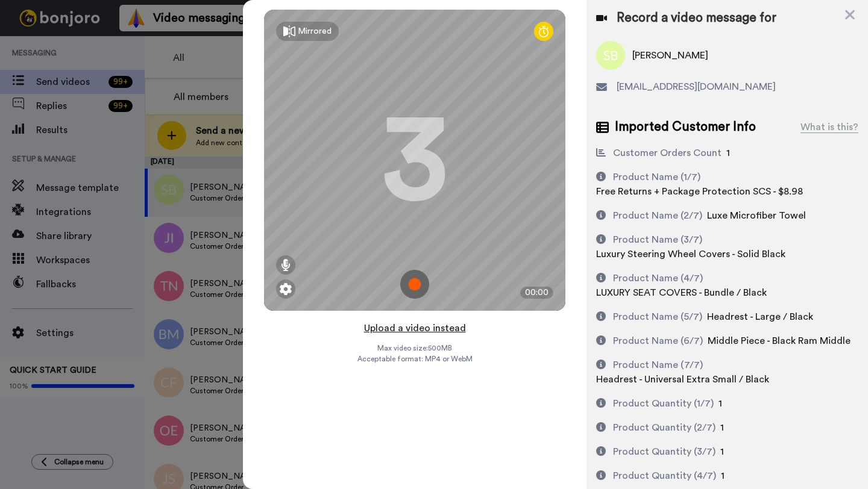
click at [418, 333] on button "Upload a video instead" at bounding box center [414, 329] width 109 height 16
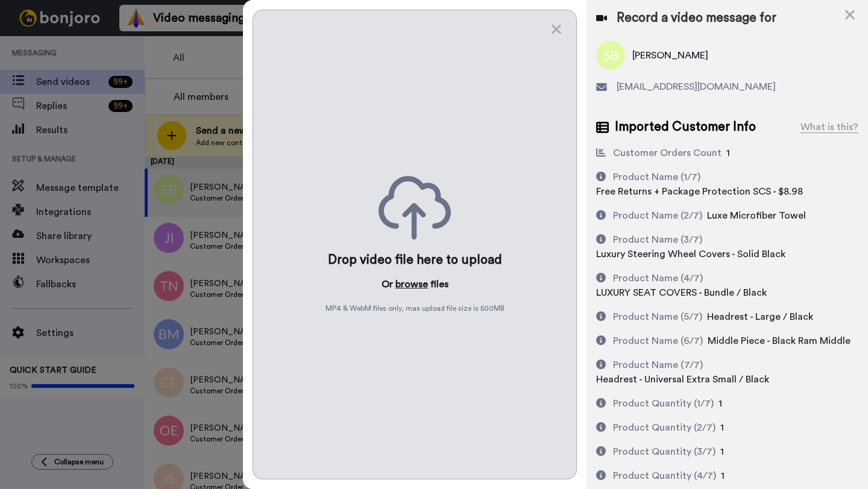
click at [414, 283] on button "browse" at bounding box center [411, 284] width 33 height 14
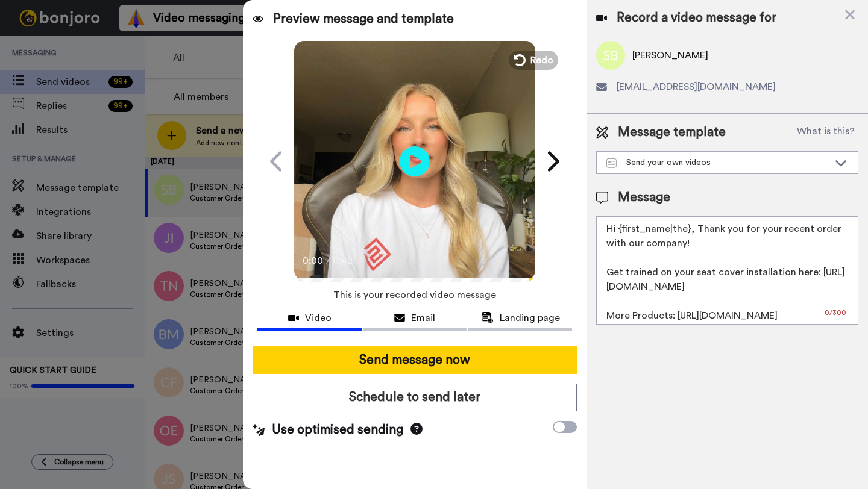
drag, startPoint x: 688, startPoint y: 233, endPoint x: 618, endPoint y: 234, distance: 70.5
click at [618, 234] on textarea "Hi {first_name|the}, Thank you for your recent order with our company! Get trai…" at bounding box center [727, 270] width 262 height 109
paste textarea "Sean"
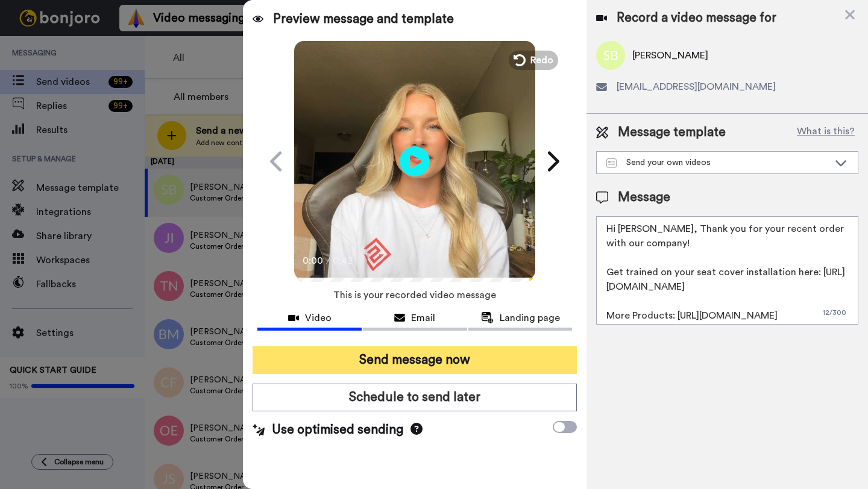
type textarea "Hi Sean, Thank you for your recent order with our company! Get trained on your …"
click at [484, 356] on button "Send message now" at bounding box center [415, 361] width 324 height 28
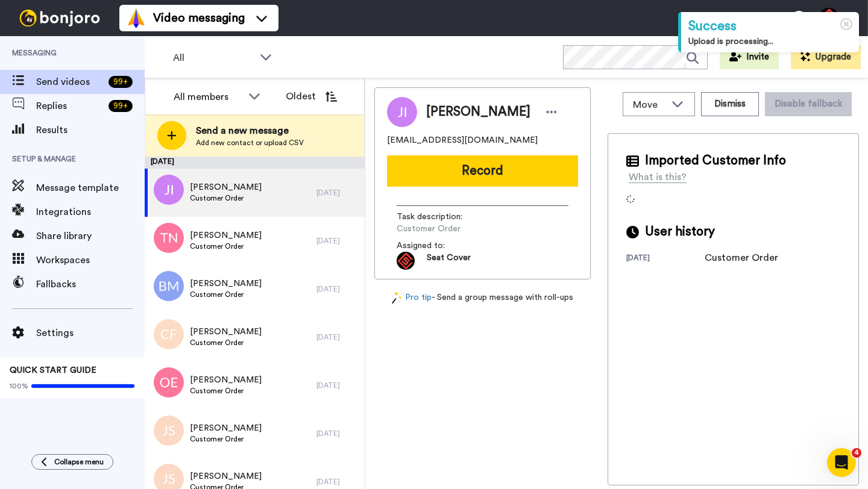
click at [437, 113] on span "[PERSON_NAME]" at bounding box center [478, 112] width 104 height 18
copy span "[PERSON_NAME]"
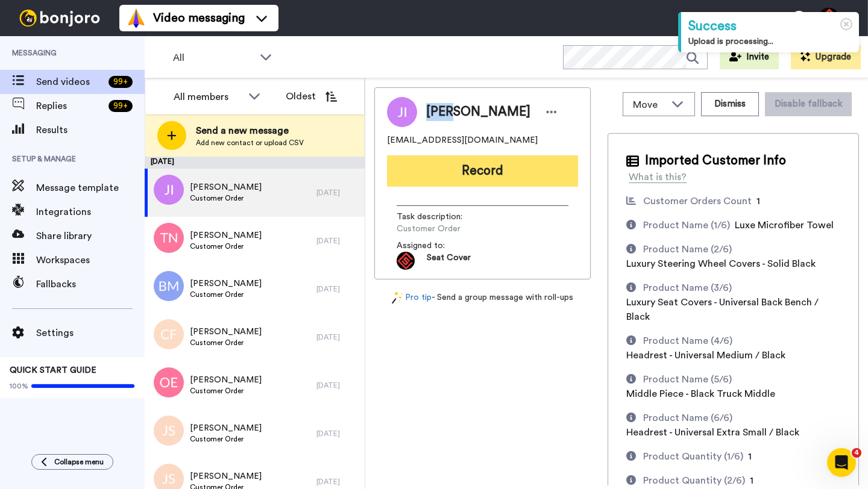
click at [476, 177] on button "Record" at bounding box center [482, 171] width 191 height 31
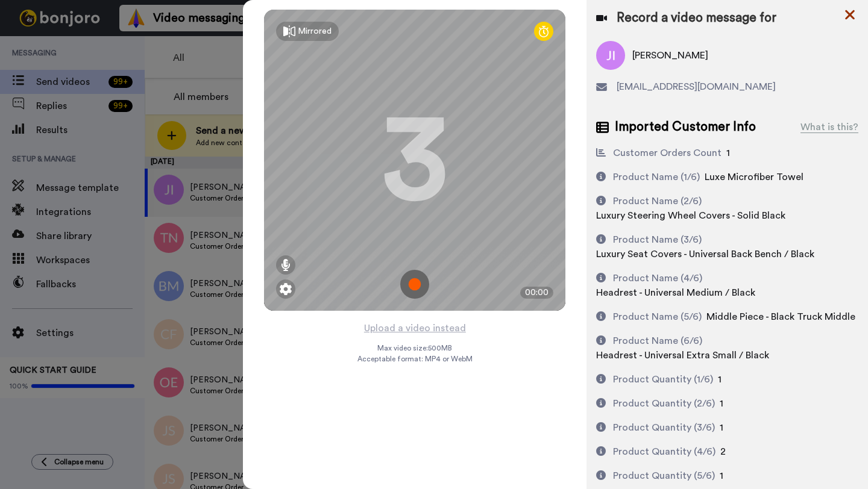
click at [844, 17] on icon at bounding box center [850, 14] width 12 height 15
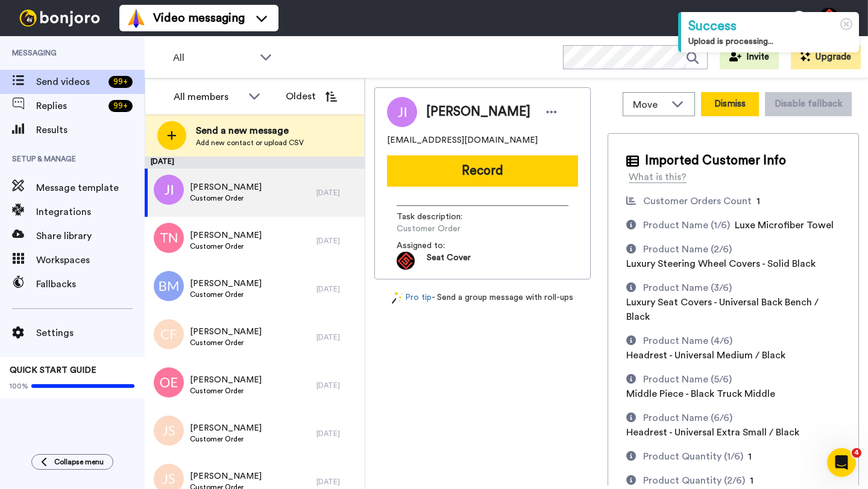
click at [731, 108] on button "Dismiss" at bounding box center [730, 104] width 58 height 24
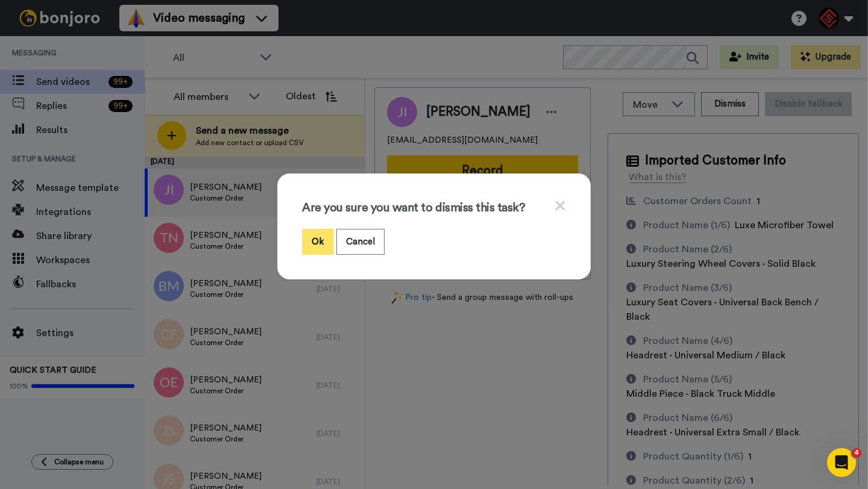
click at [310, 240] on button "Ok" at bounding box center [317, 242] width 31 height 26
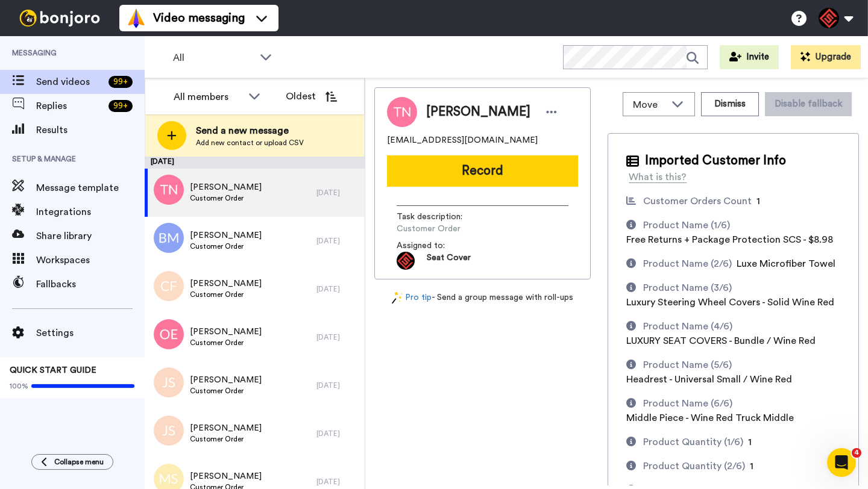
click at [444, 114] on span "Tamika Nelson" at bounding box center [478, 112] width 104 height 18
copy span "Tamika"
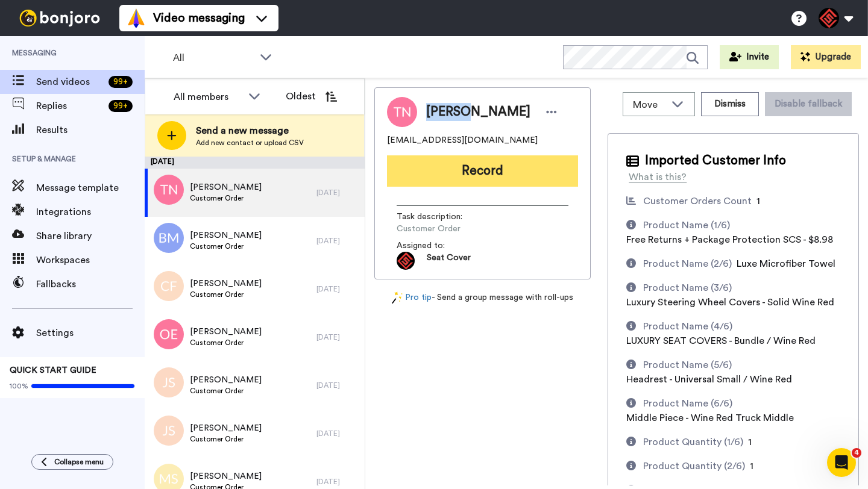
click at [506, 171] on button "Record" at bounding box center [482, 171] width 191 height 31
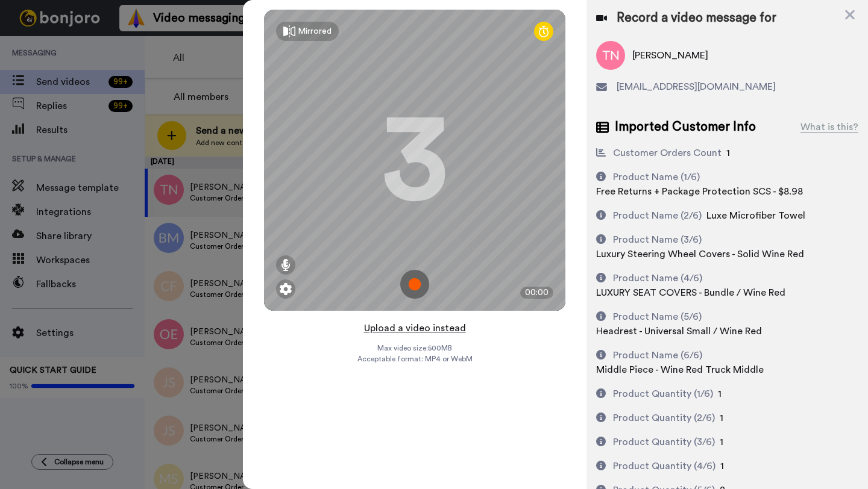
click at [403, 329] on button "Upload a video instead" at bounding box center [414, 329] width 109 height 16
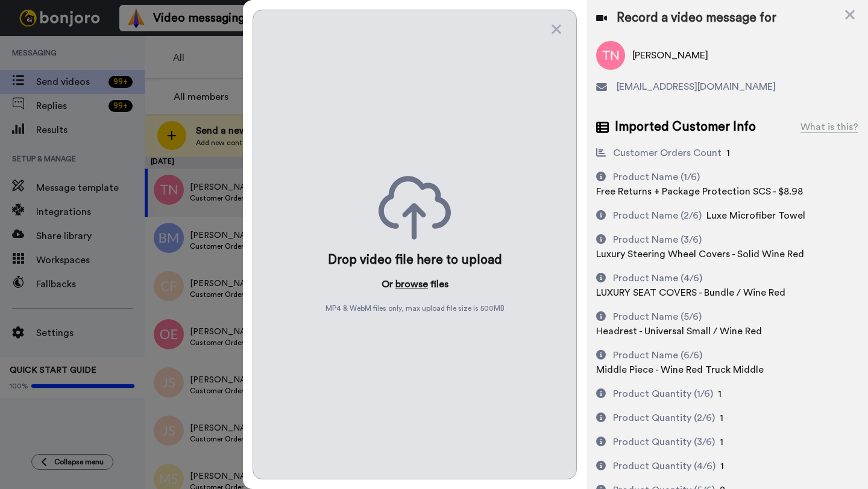
click at [407, 288] on button "browse" at bounding box center [411, 284] width 33 height 14
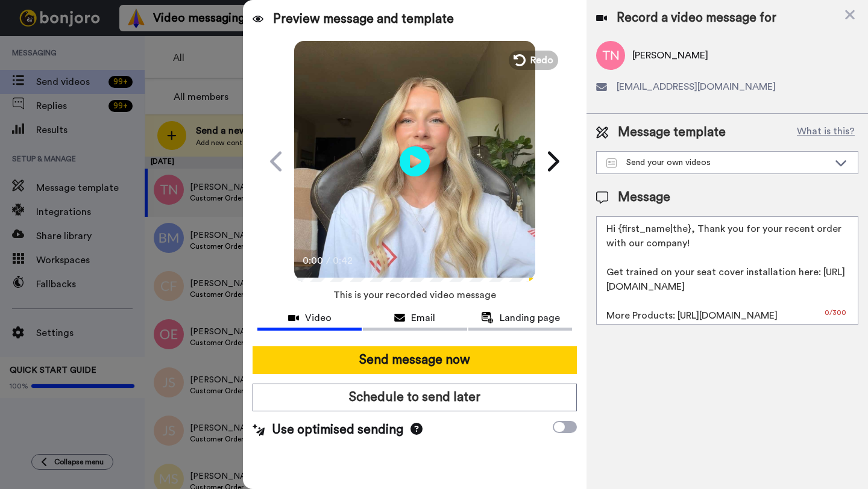
drag, startPoint x: 690, startPoint y: 232, endPoint x: 620, endPoint y: 233, distance: 69.3
click at [620, 233] on textarea "Hi {first_name|the}, Thank you for your recent order with our company! Get trai…" at bounding box center [727, 270] width 262 height 109
paste textarea "Tamika"
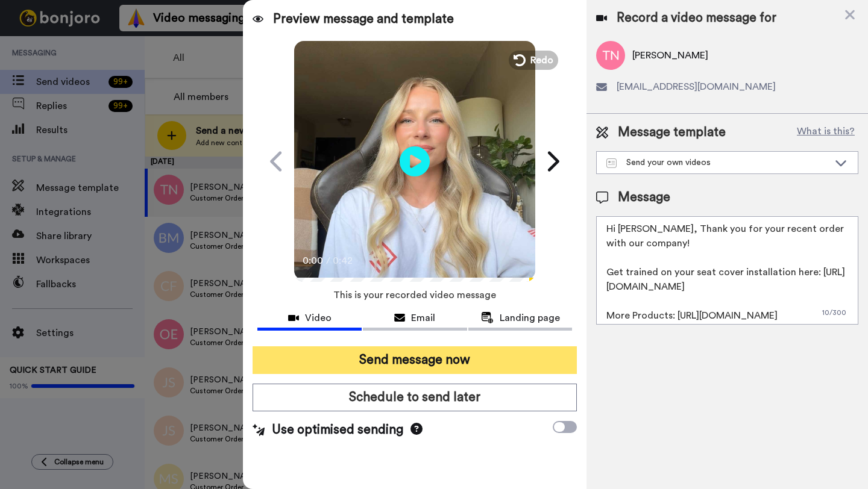
type textarea "Hi Tamika, Thank you for your recent order with our company! Get trained on you…"
click at [465, 350] on button "Send message now" at bounding box center [415, 361] width 324 height 28
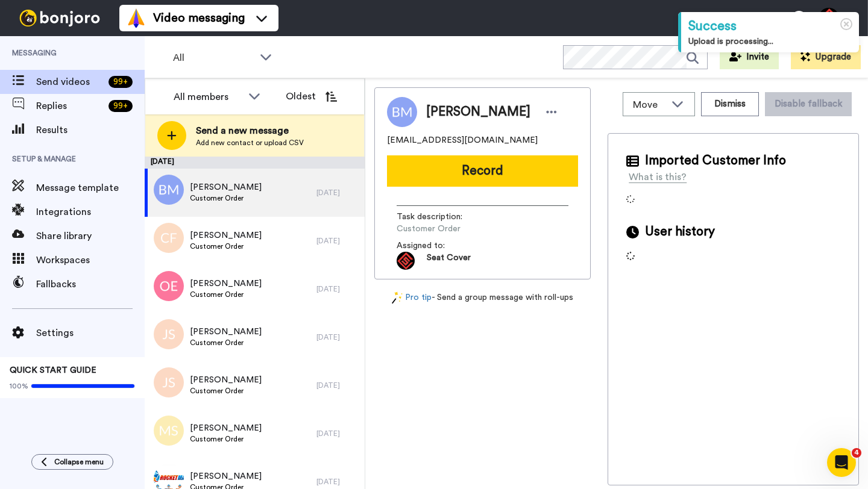
click at [441, 110] on span "[PERSON_NAME]" at bounding box center [478, 112] width 104 height 18
copy span "[PERSON_NAME]"
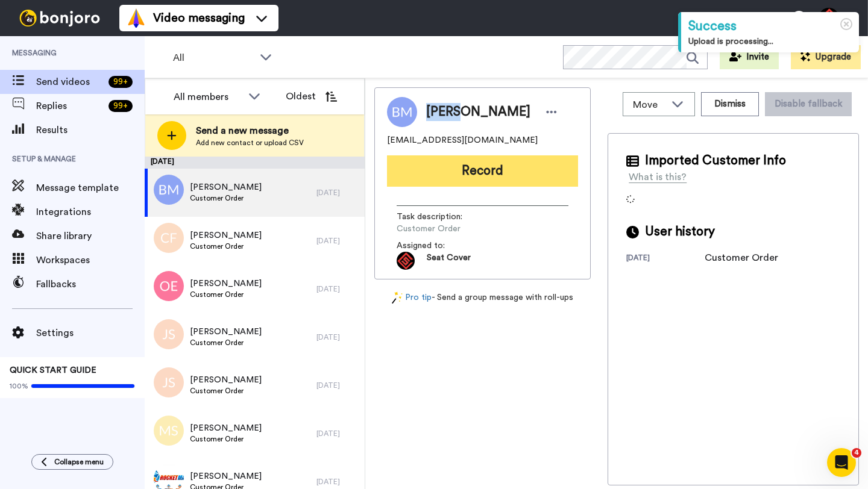
click at [485, 159] on button "Record" at bounding box center [482, 171] width 191 height 31
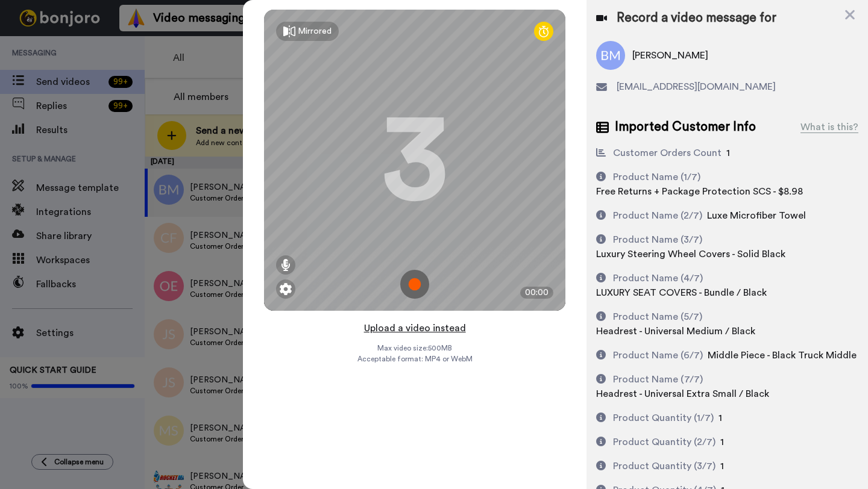
click at [417, 330] on button "Upload a video instead" at bounding box center [414, 329] width 109 height 16
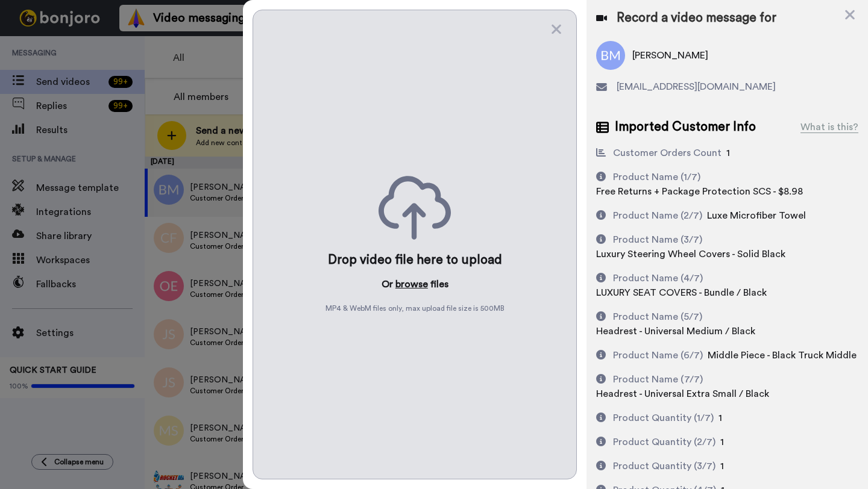
click at [412, 286] on button "browse" at bounding box center [411, 284] width 33 height 14
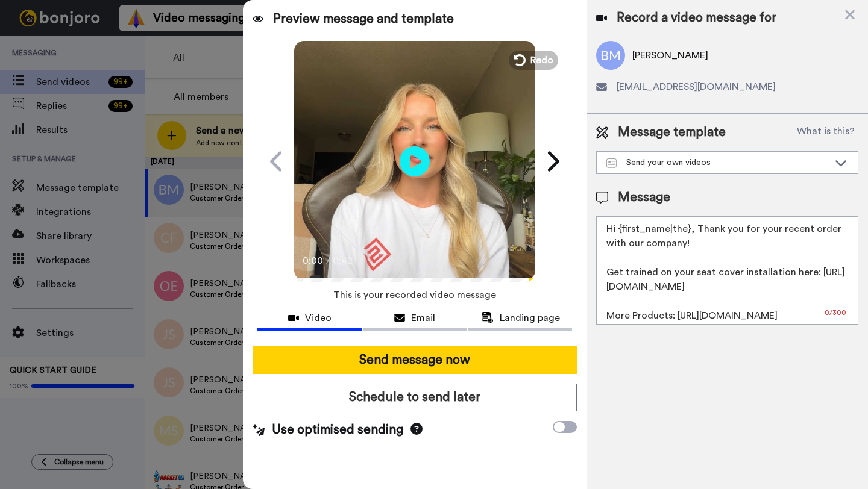
drag, startPoint x: 688, startPoint y: 230, endPoint x: 623, endPoint y: 230, distance: 65.1
click at [623, 230] on textarea "Hi {first_name|the}, Thank you for your recent order with our company! Get trai…" at bounding box center [727, 270] width 262 height 109
paste textarea "Brian"
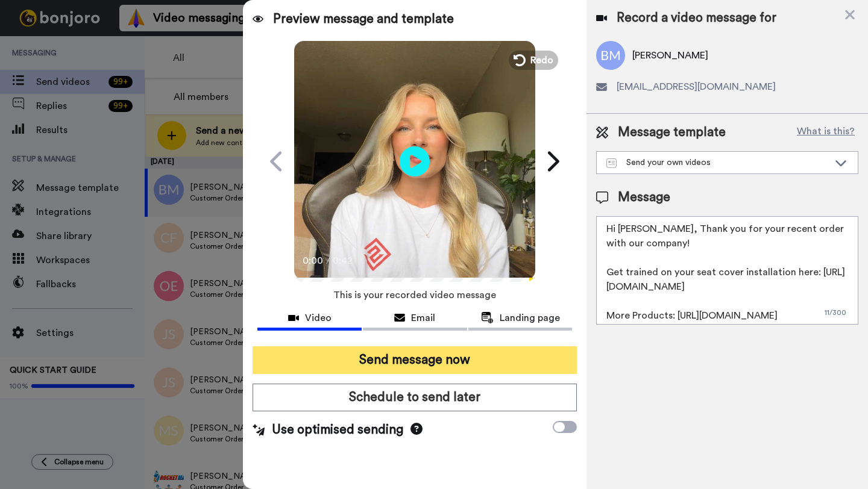
type textarea "Hi Brian, Thank you for your recent order with our company! Get trained on your…"
click at [482, 364] on button "Send message now" at bounding box center [415, 361] width 324 height 28
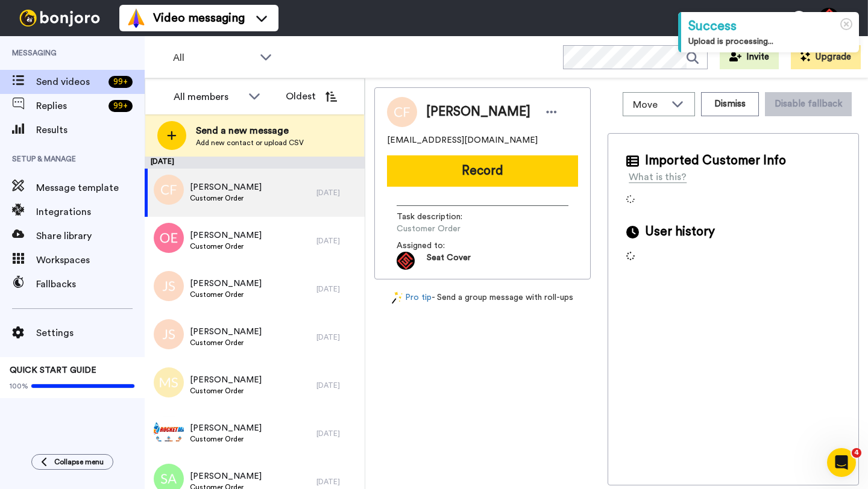
click at [445, 113] on span "[PERSON_NAME]" at bounding box center [478, 112] width 104 height 18
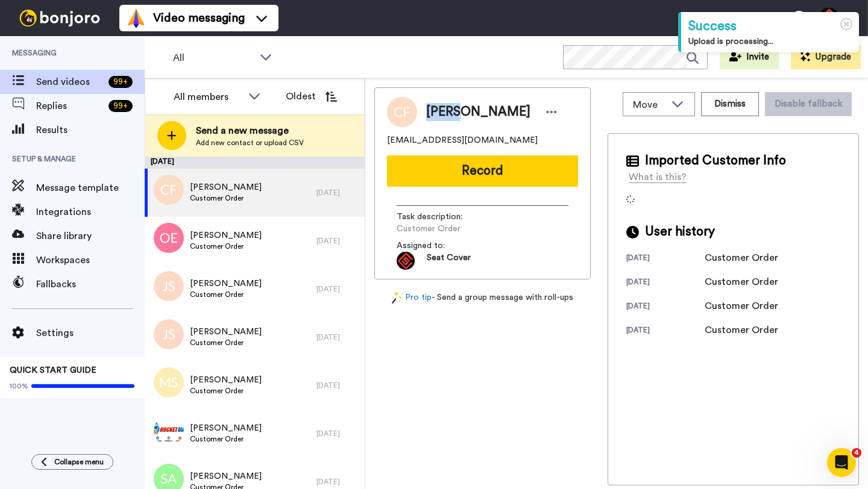
click at [445, 113] on span "[PERSON_NAME]" at bounding box center [478, 112] width 104 height 18
copy span "Chevy"
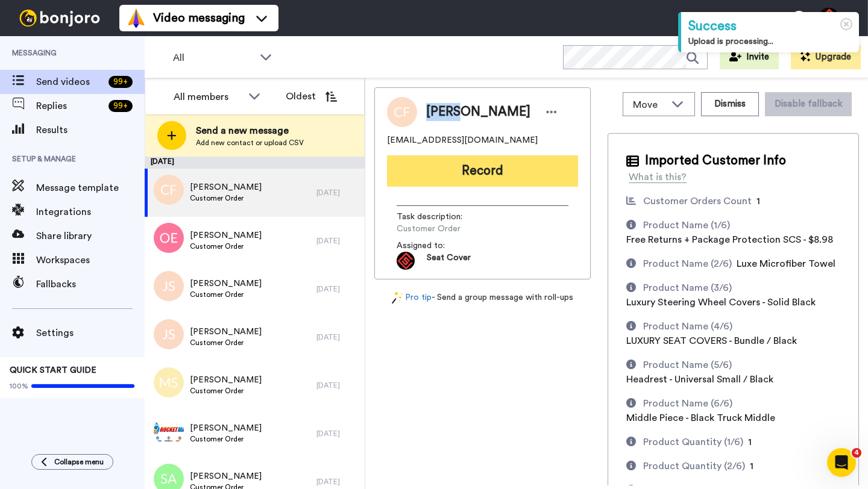
click at [486, 173] on button "Record" at bounding box center [482, 171] width 191 height 31
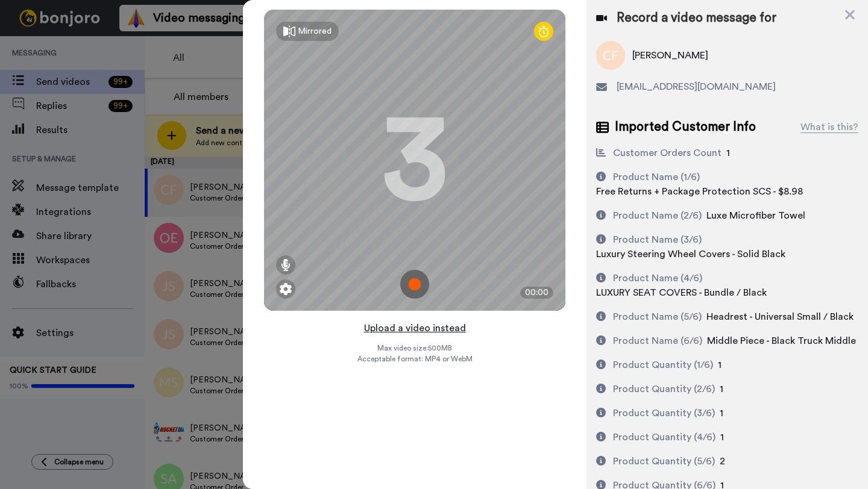
click at [406, 331] on button "Upload a video instead" at bounding box center [414, 329] width 109 height 16
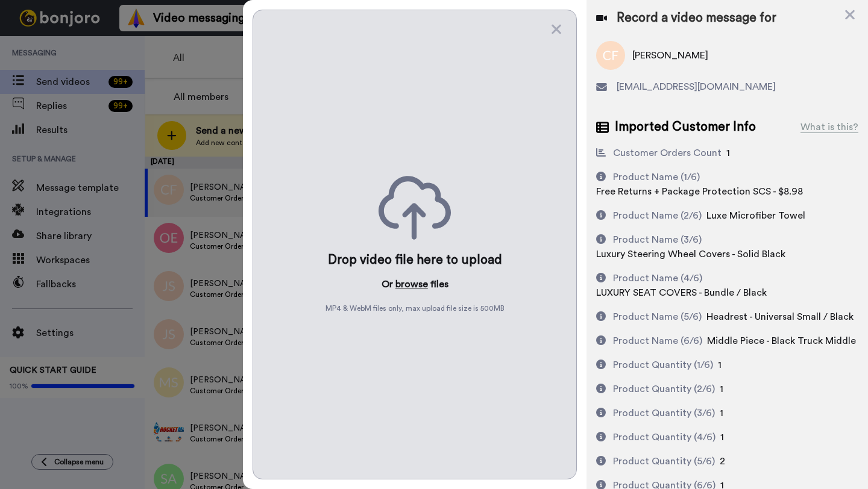
click at [408, 285] on button "browse" at bounding box center [411, 284] width 33 height 14
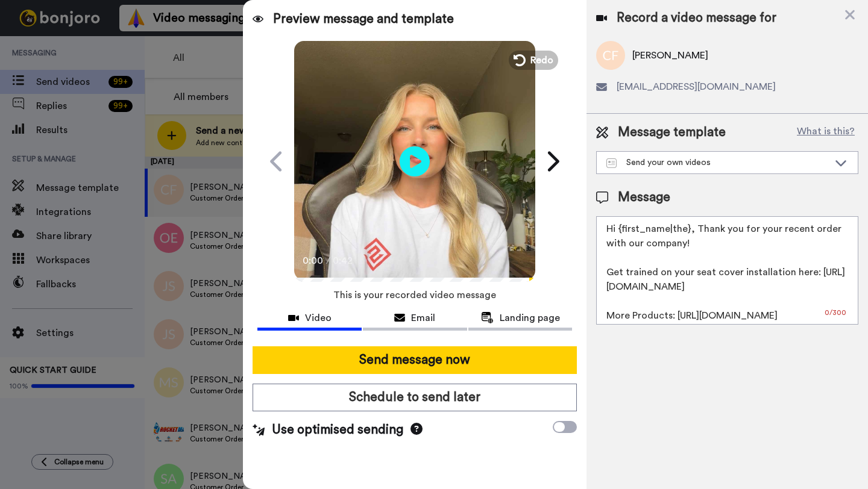
drag, startPoint x: 688, startPoint y: 231, endPoint x: 621, endPoint y: 233, distance: 66.9
click at [621, 233] on textarea "Hi {first_name|the}, Thank you for your recent order with our company! Get trai…" at bounding box center [727, 270] width 262 height 109
paste textarea "Chevy"
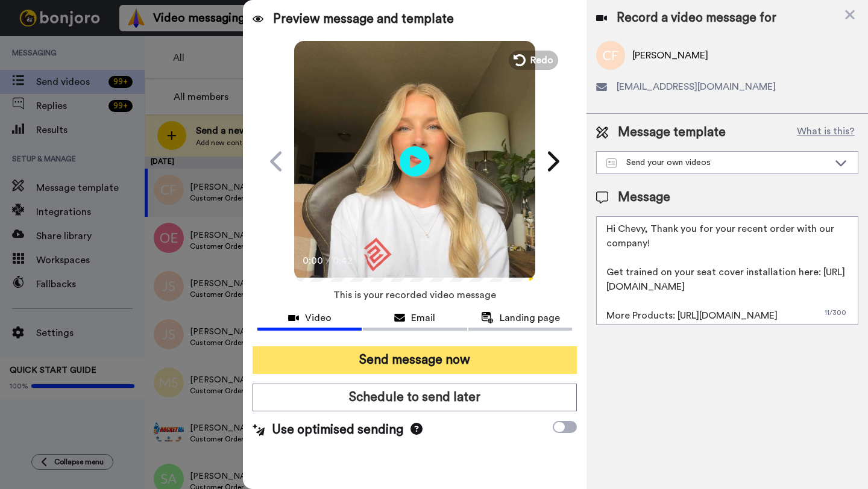
type textarea "Hi Chevy, Thank you for your recent order with our company! Get trained on your…"
click at [435, 354] on button "Send message now" at bounding box center [415, 361] width 324 height 28
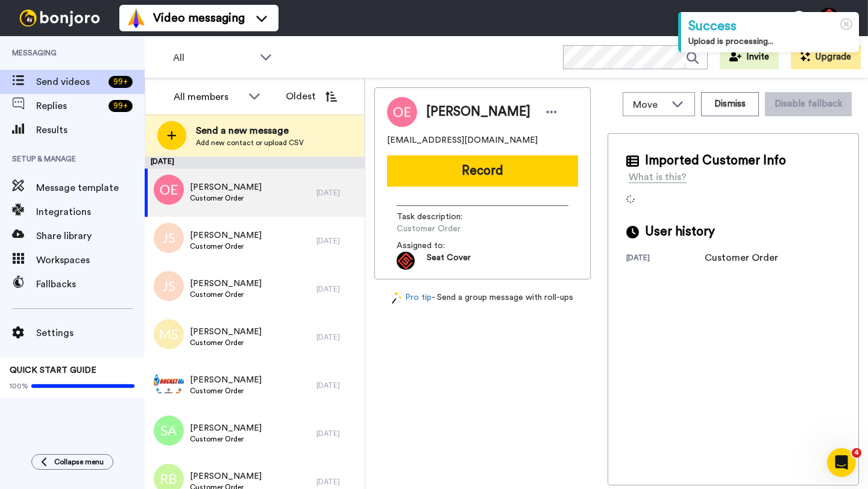
click at [441, 117] on span "[PERSON_NAME]" at bounding box center [478, 112] width 104 height 18
click at [441, 117] on span "Oliver Erickson" at bounding box center [478, 112] width 104 height 18
copy span "Oliver"
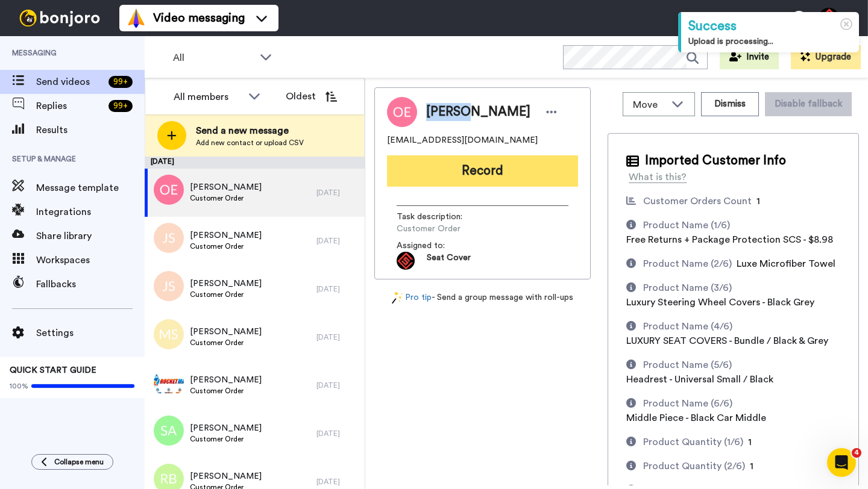
click at [455, 177] on button "Record" at bounding box center [482, 171] width 191 height 31
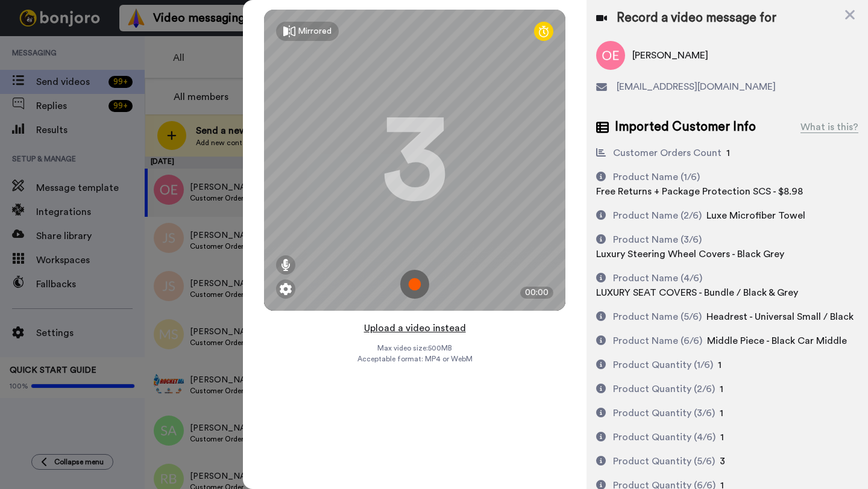
click at [423, 323] on button "Upload a video instead" at bounding box center [414, 329] width 109 height 16
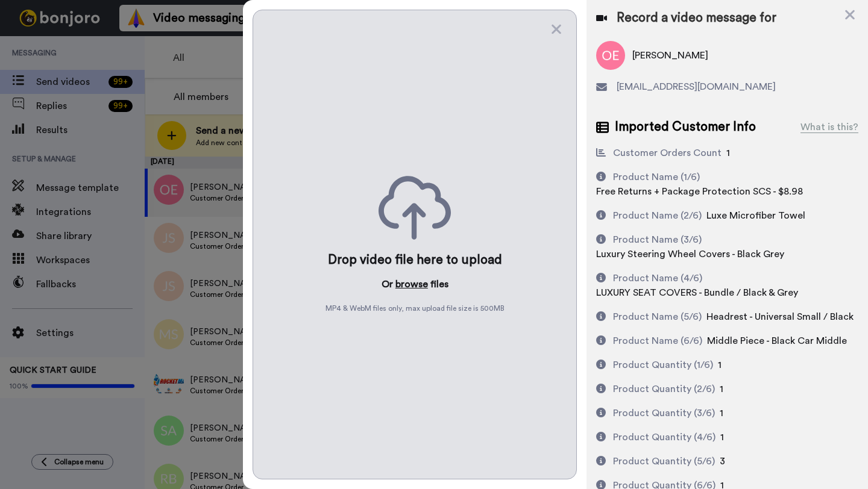
click at [416, 281] on button "browse" at bounding box center [411, 284] width 33 height 14
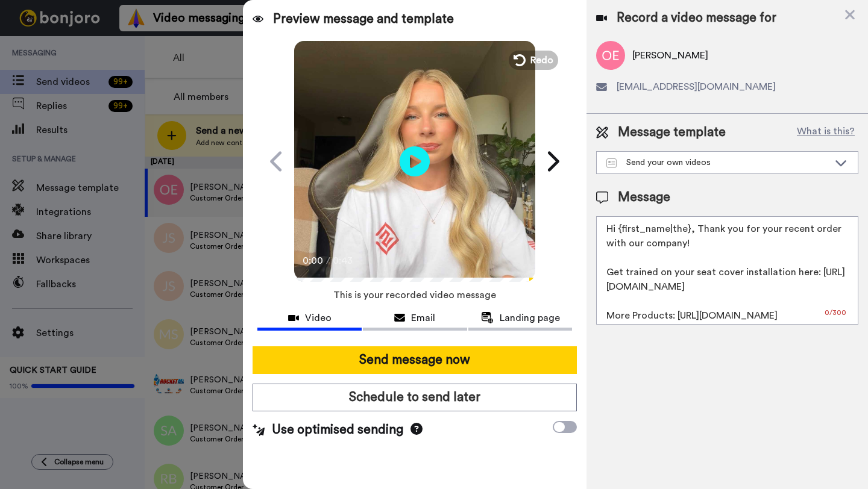
drag, startPoint x: 688, startPoint y: 232, endPoint x: 620, endPoint y: 233, distance: 68.1
click at [620, 233] on textarea "Hi {first_name|the}, Thank you for your recent order with our company! Get trai…" at bounding box center [727, 270] width 262 height 109
paste textarea "Oliver"
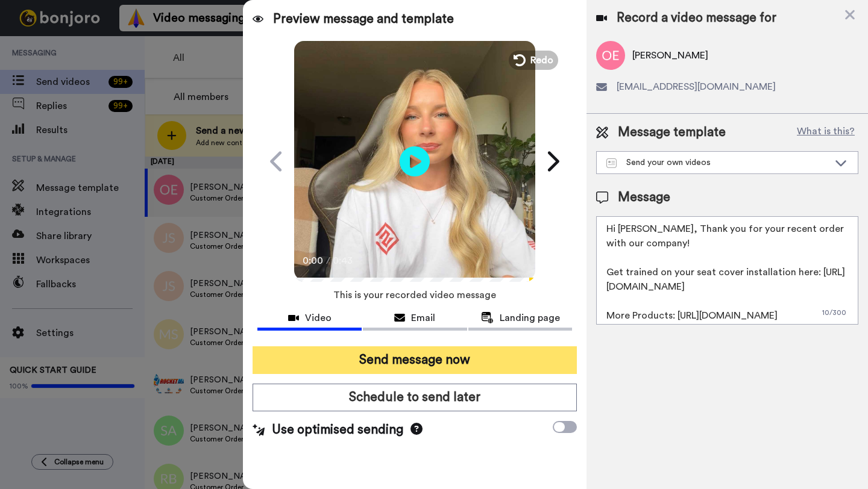
type textarea "Hi Oliver, Thank you for your recent order with our company! Get trained on you…"
click at [464, 356] on button "Send message now" at bounding box center [415, 361] width 324 height 28
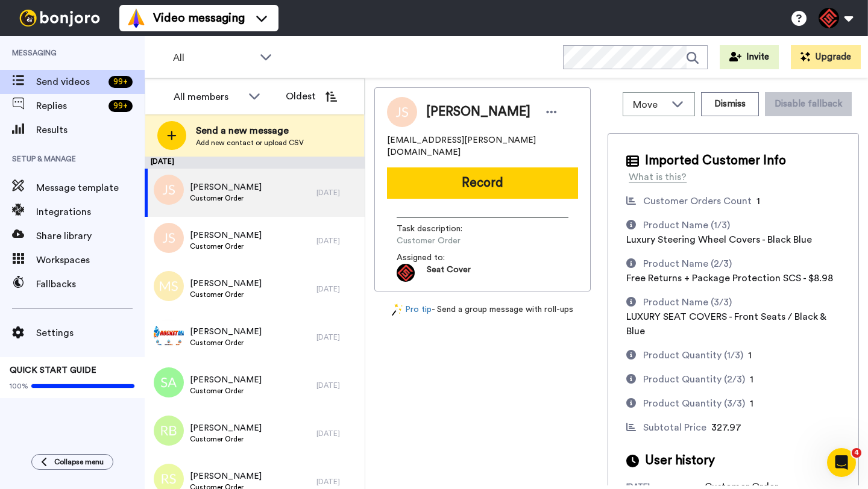
click at [448, 106] on span "[PERSON_NAME]" at bounding box center [478, 112] width 104 height 18
copy span "[PERSON_NAME]"
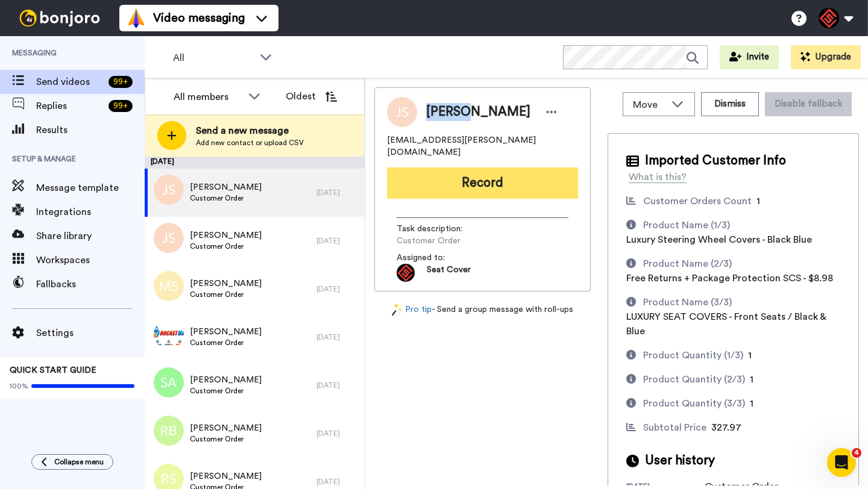
click at [492, 168] on button "Record" at bounding box center [482, 183] width 191 height 31
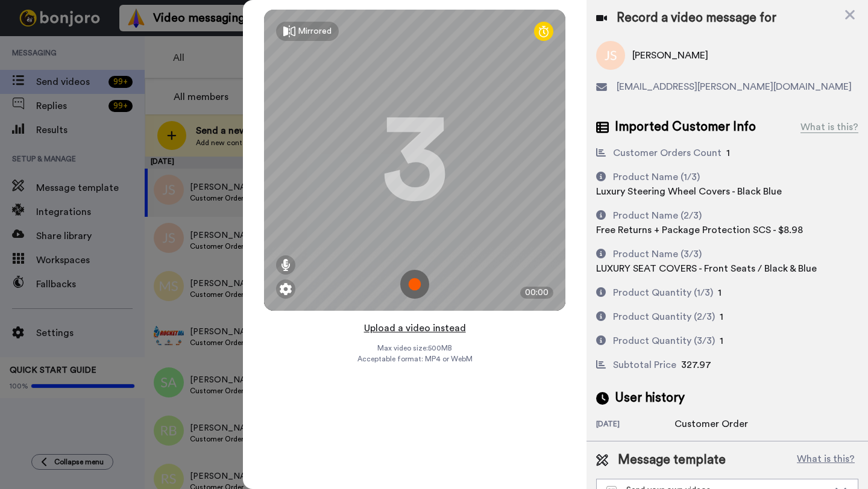
click at [407, 330] on button "Upload a video instead" at bounding box center [414, 329] width 109 height 16
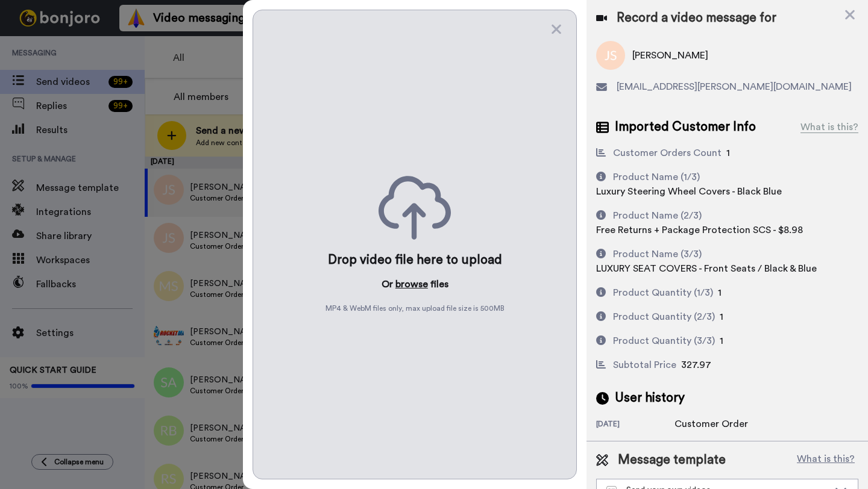
click at [413, 280] on button "browse" at bounding box center [411, 284] width 33 height 14
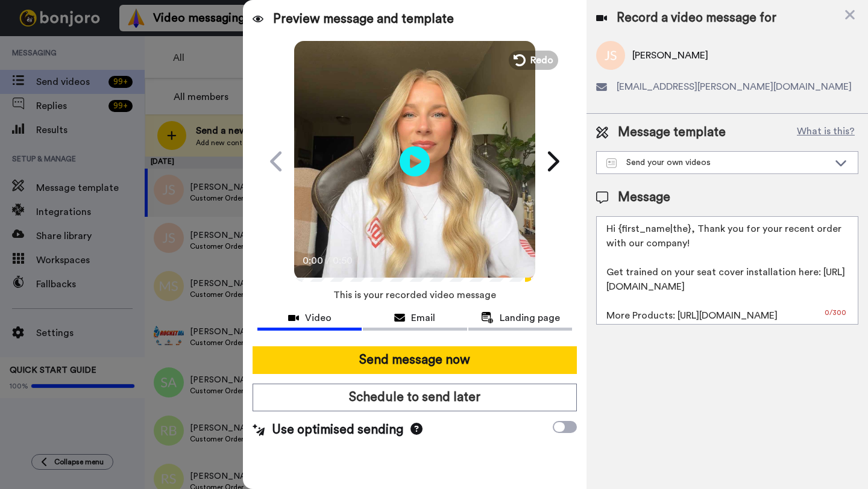
drag, startPoint x: 690, startPoint y: 232, endPoint x: 619, endPoint y: 233, distance: 70.5
click at [619, 233] on textarea "Hi {first_name|the}, Thank you for your recent order with our company! Get trai…" at bounding box center [727, 270] width 262 height 109
paste textarea "Josiah"
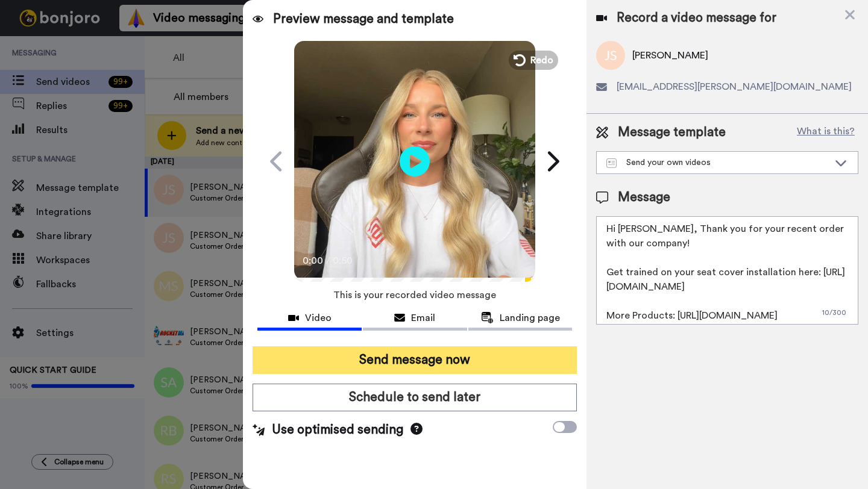
type textarea "Hi Josiah, Thank you for your recent order with our company! Get trained on you…"
click at [445, 357] on button "Send message now" at bounding box center [415, 361] width 324 height 28
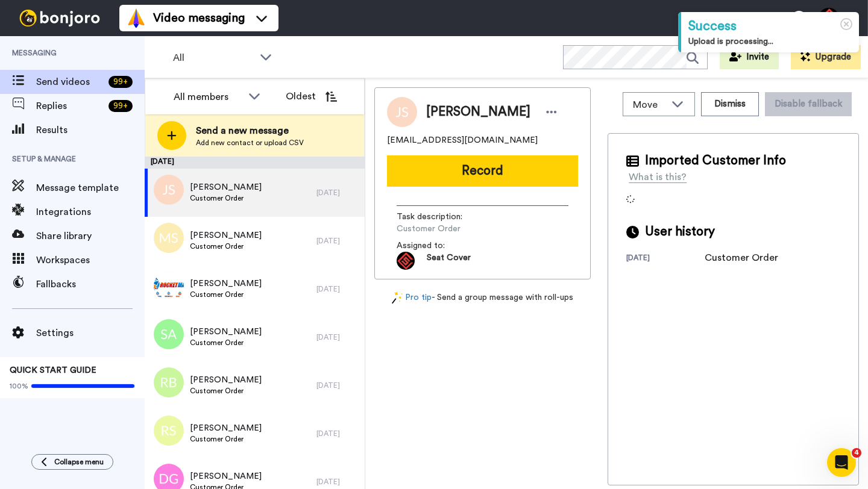
click at [447, 113] on span "[PERSON_NAME]" at bounding box center [478, 112] width 104 height 18
copy span "Janusz"
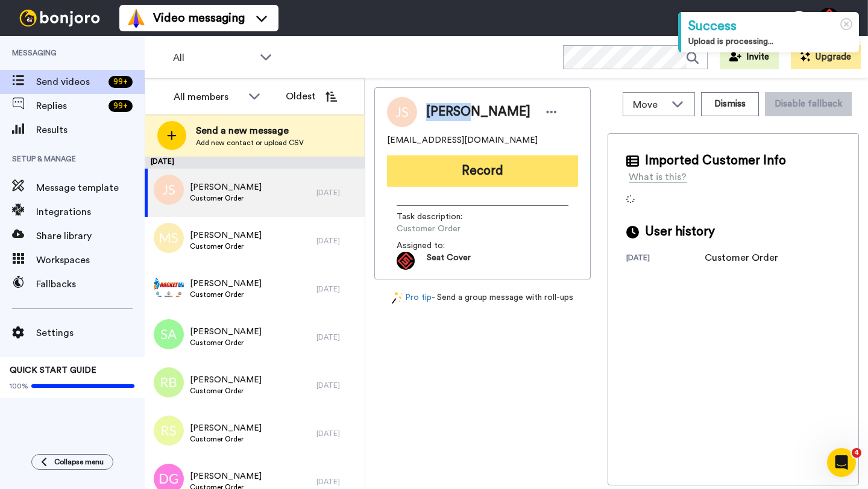
click at [473, 163] on button "Record" at bounding box center [482, 171] width 191 height 31
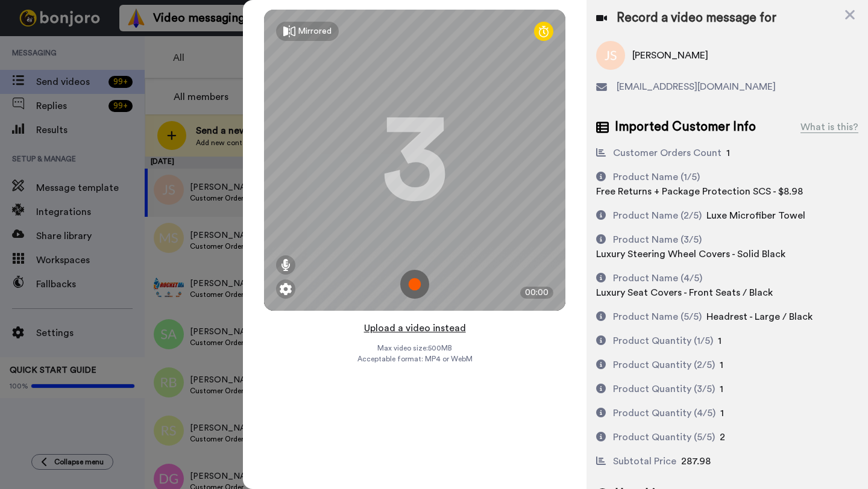
click at [404, 331] on button "Upload a video instead" at bounding box center [414, 329] width 109 height 16
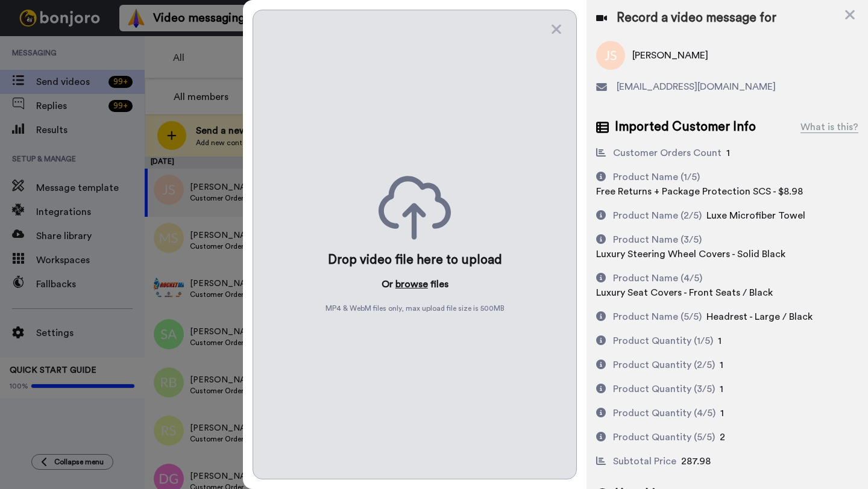
click at [401, 285] on button "browse" at bounding box center [411, 284] width 33 height 14
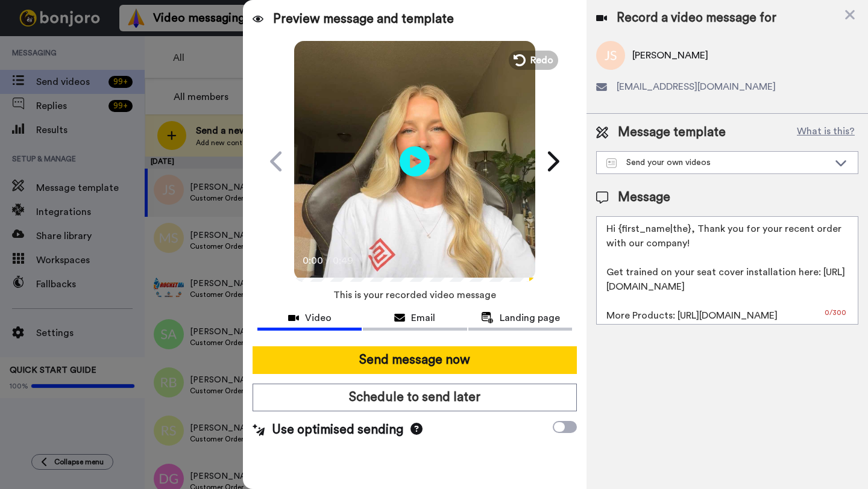
drag, startPoint x: 688, startPoint y: 233, endPoint x: 621, endPoint y: 233, distance: 67.5
click at [621, 233] on textarea "Hi {first_name|the}, Thank you for your recent order with our company! Get trai…" at bounding box center [727, 270] width 262 height 109
paste textarea "Janusz"
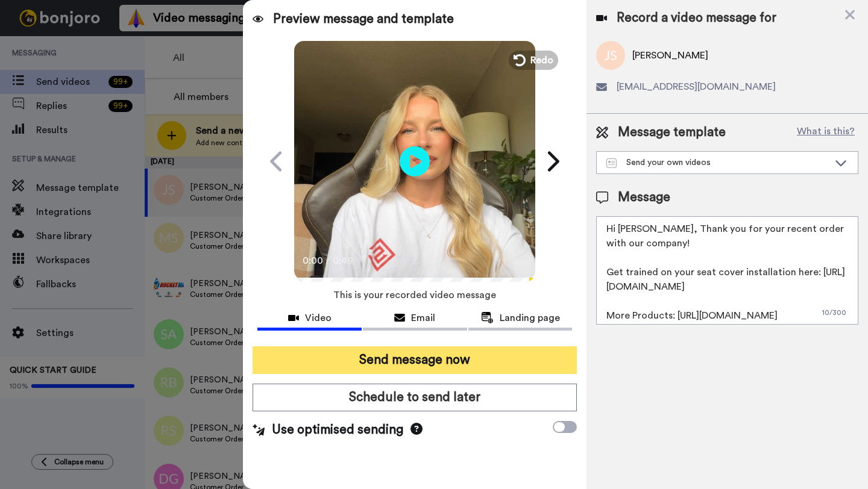
type textarea "Hi Janusz, Thank you for your recent order with our company! Get trained on you…"
click at [427, 364] on button "Send message now" at bounding box center [415, 361] width 324 height 28
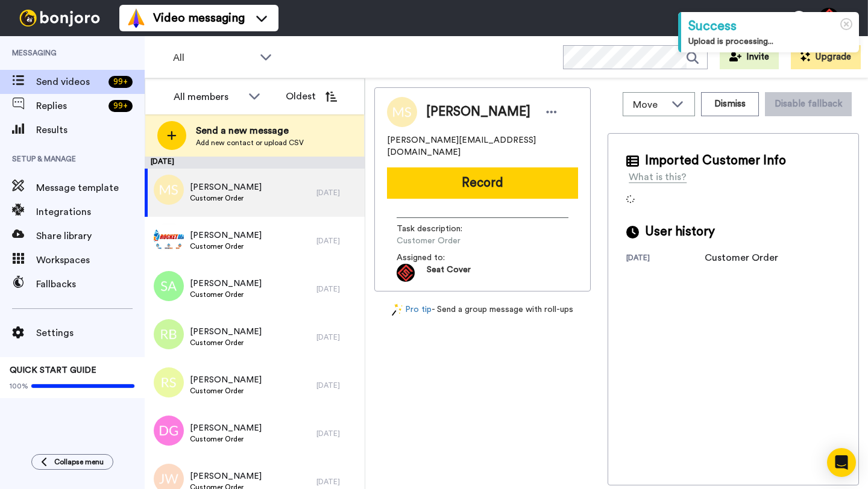
click at [447, 114] on span "[PERSON_NAME]" at bounding box center [478, 112] width 104 height 18
click at [447, 114] on span "Matthew Strom" at bounding box center [478, 112] width 104 height 18
copy span "Matthew"
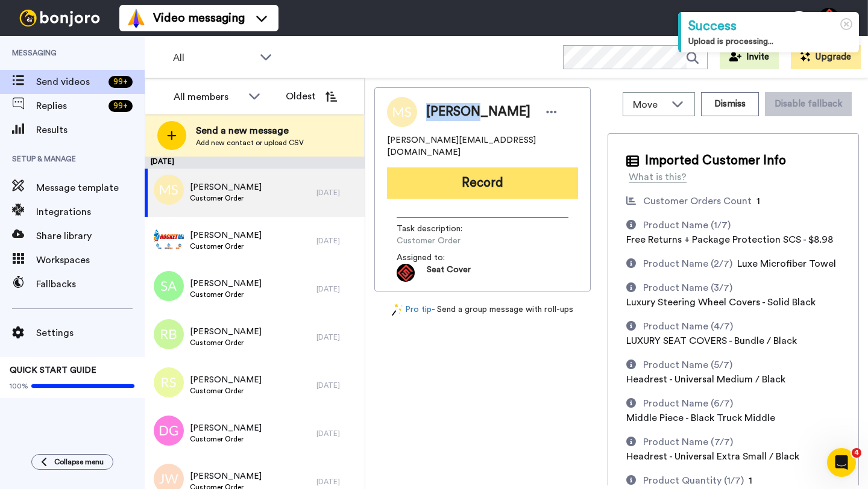
click at [460, 175] on button "Record" at bounding box center [482, 183] width 191 height 31
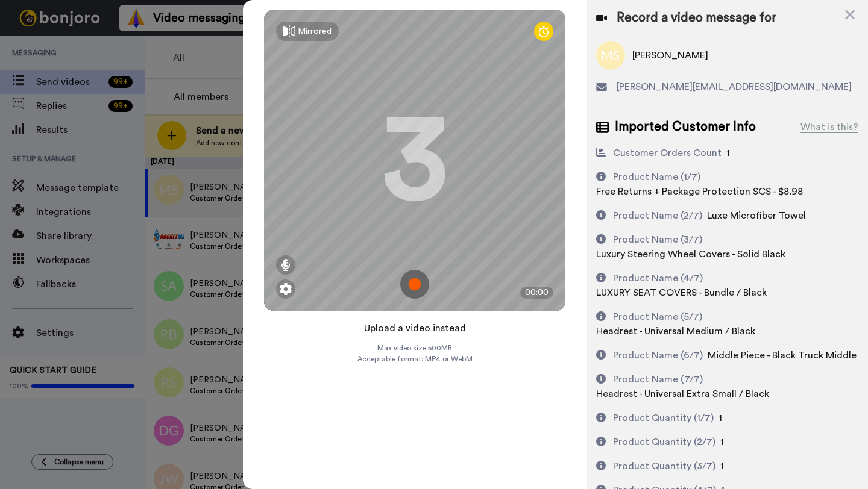
click at [411, 330] on button "Upload a video instead" at bounding box center [414, 329] width 109 height 16
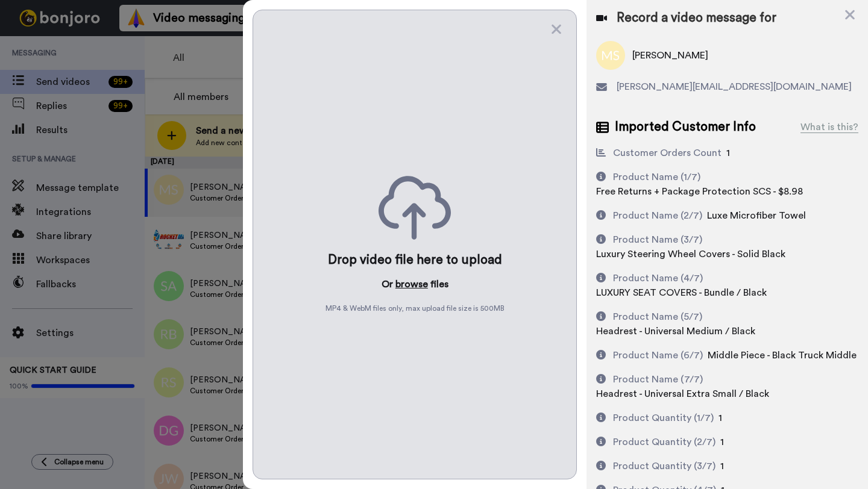
click at [412, 285] on button "browse" at bounding box center [411, 284] width 33 height 14
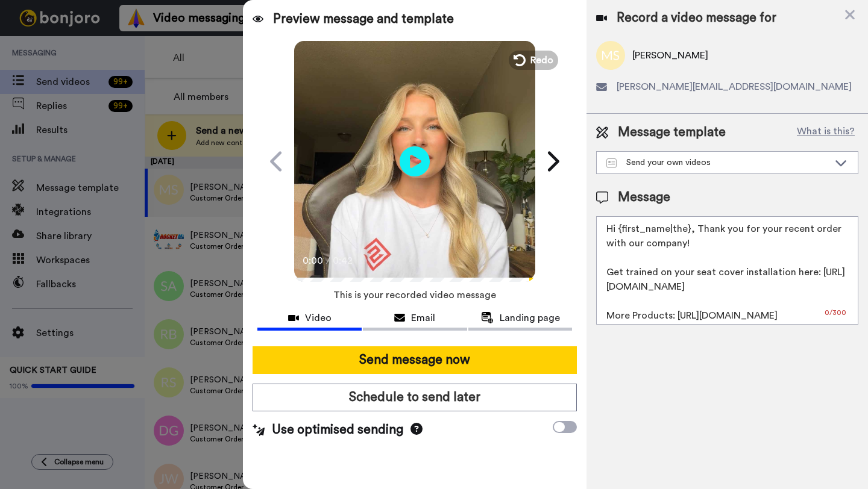
drag, startPoint x: 689, startPoint y: 233, endPoint x: 617, endPoint y: 234, distance: 71.7
click at [617, 234] on textarea "Hi {first_name|the}, Thank you for your recent order with our company! Get trai…" at bounding box center [727, 270] width 262 height 109
paste textarea "Matthew"
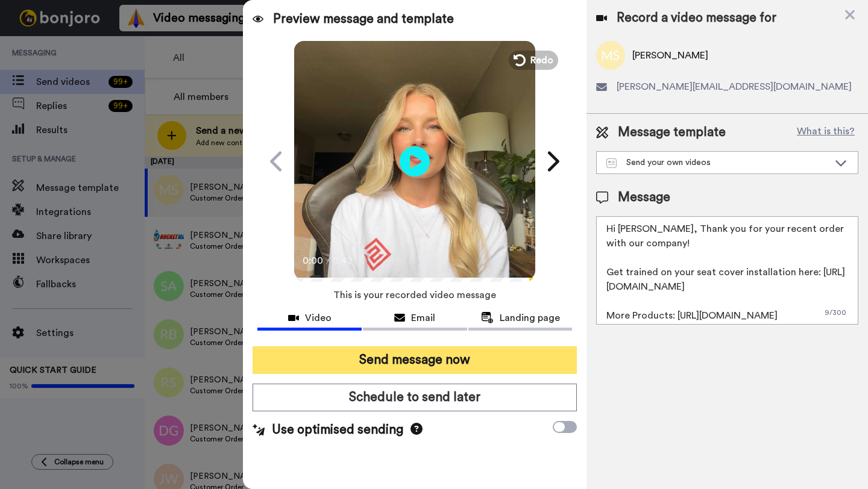
type textarea "Hi Matthew, Thank you for your recent order with our company! Get trained on yo…"
click at [385, 363] on button "Send message now" at bounding box center [415, 361] width 324 height 28
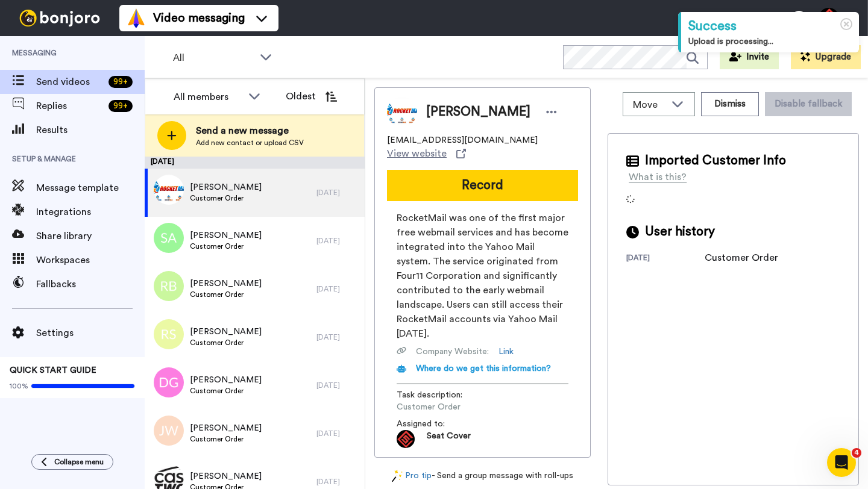
click at [448, 121] on div "William Coomer" at bounding box center [482, 112] width 191 height 30
click at [445, 115] on span "William Coomer" at bounding box center [478, 112] width 104 height 18
copy span "William"
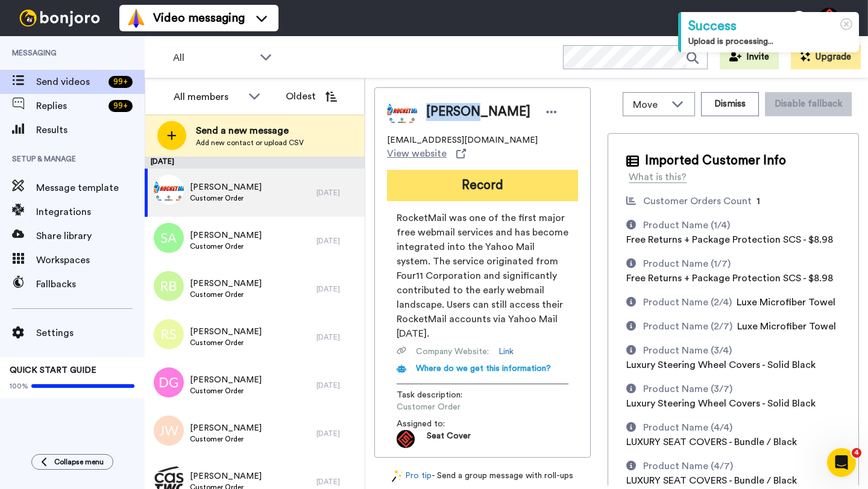
click at [449, 188] on button "Record" at bounding box center [482, 185] width 191 height 31
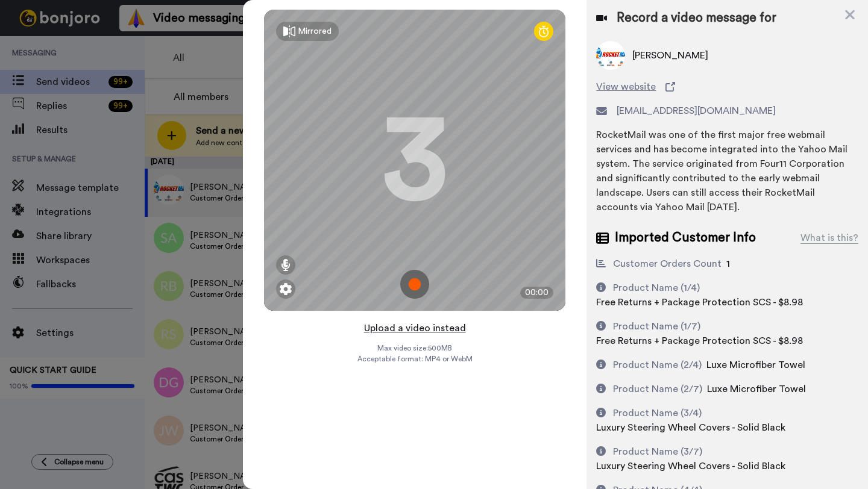
click at [420, 322] on button "Upload a video instead" at bounding box center [414, 329] width 109 height 16
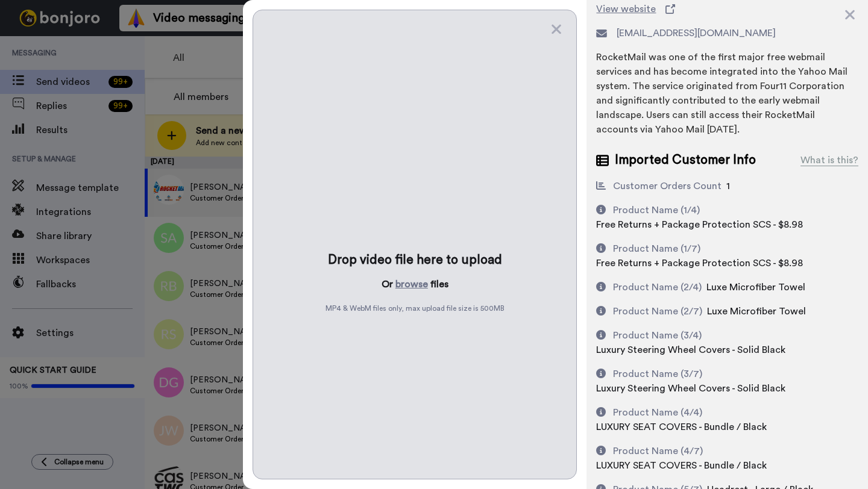
scroll to position [78, 0]
click at [416, 285] on button "browse" at bounding box center [411, 284] width 33 height 14
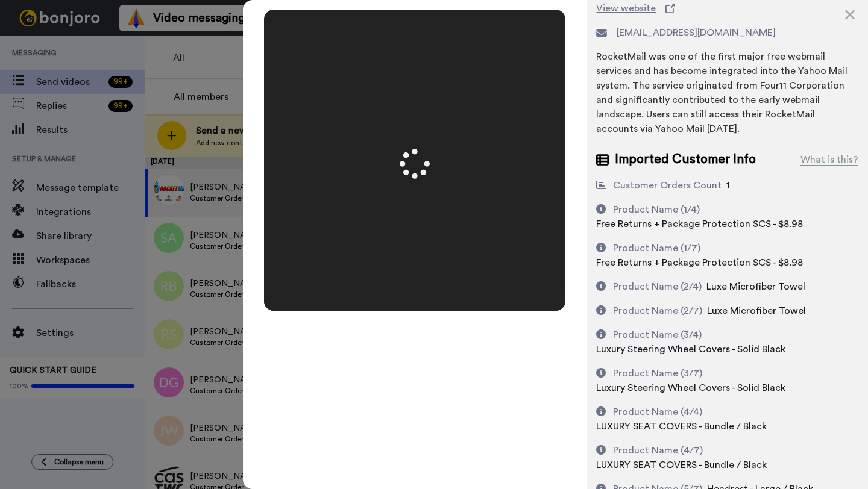
scroll to position [0, 0]
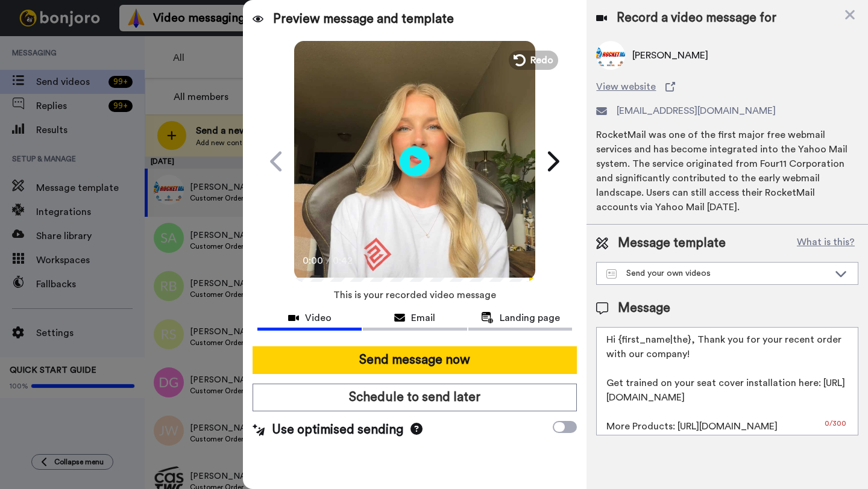
drag, startPoint x: 687, startPoint y: 326, endPoint x: 621, endPoint y: 327, distance: 65.7
click at [621, 327] on textarea "Hi {first_name|the}, Thank you for your recent order with our company! Get trai…" at bounding box center [727, 381] width 262 height 109
paste textarea "William"
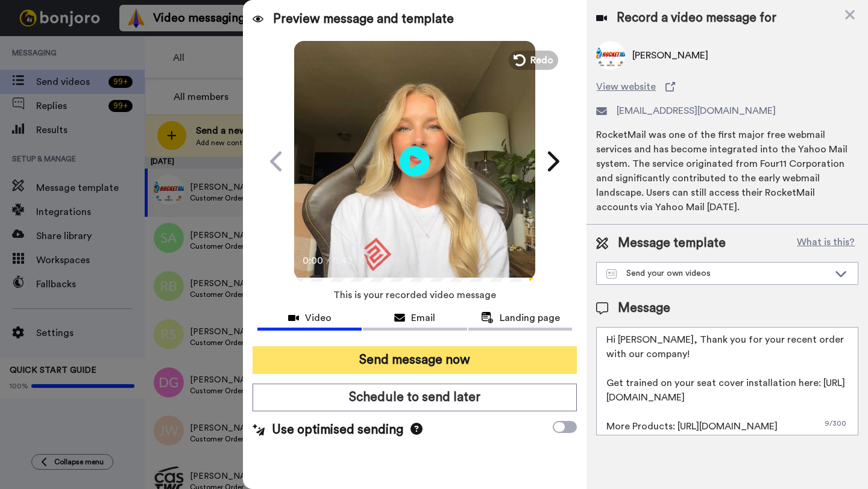
type textarea "Hi William, Thank you for your recent order with our company! Get trained on yo…"
click at [447, 362] on button "Send message now" at bounding box center [415, 361] width 324 height 28
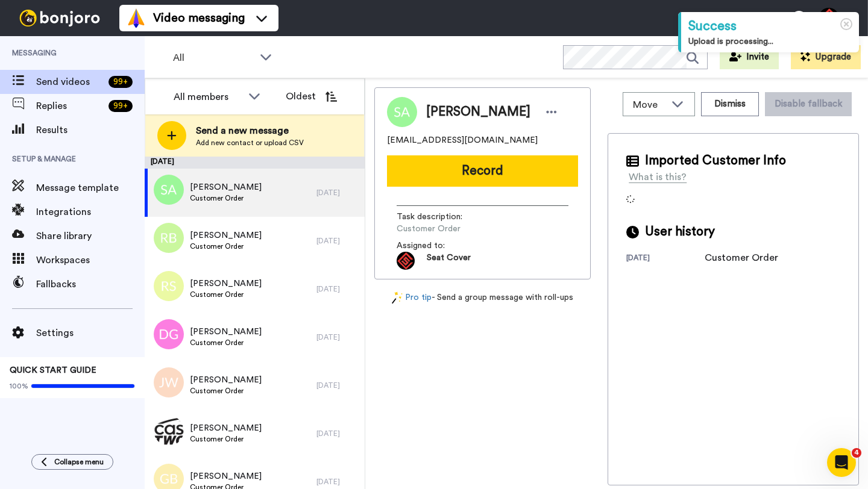
click at [438, 115] on span "[PERSON_NAME]" at bounding box center [478, 112] width 104 height 18
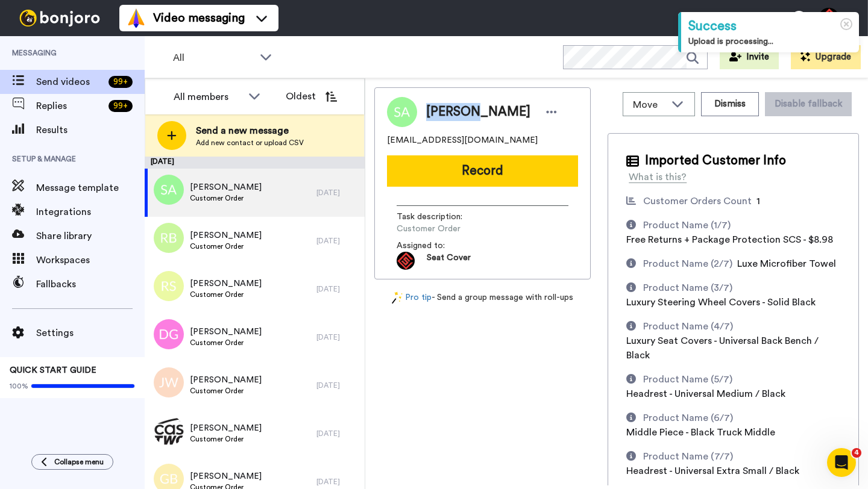
copy span "[PERSON_NAME]"
click at [726, 112] on button "Dismiss" at bounding box center [730, 104] width 58 height 24
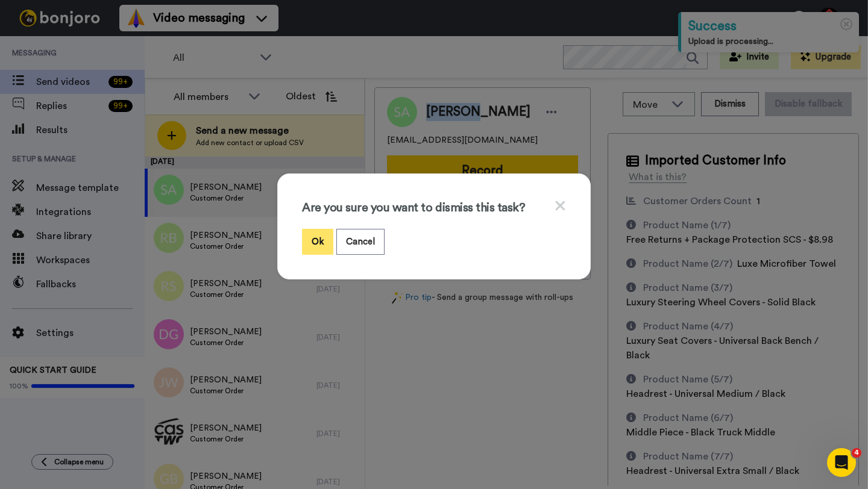
click at [310, 245] on button "Ok" at bounding box center [317, 242] width 31 height 26
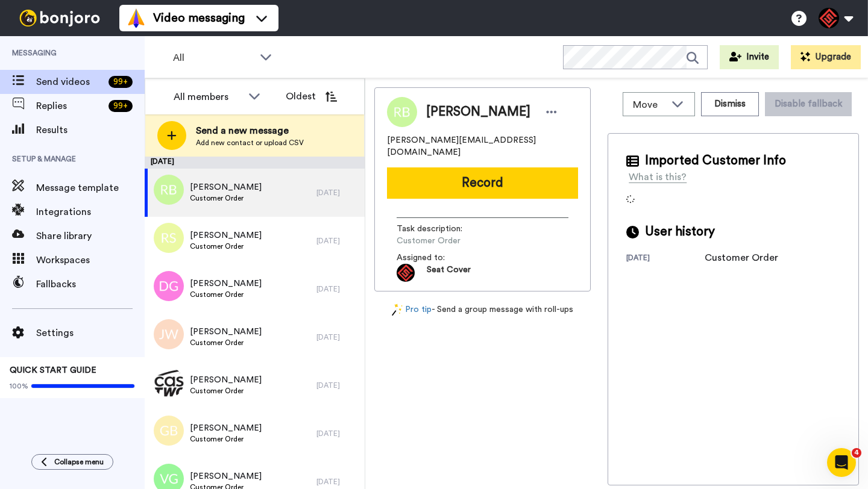
click at [444, 109] on span "Riley Blaisdell" at bounding box center [478, 112] width 104 height 18
copy span "Riley"
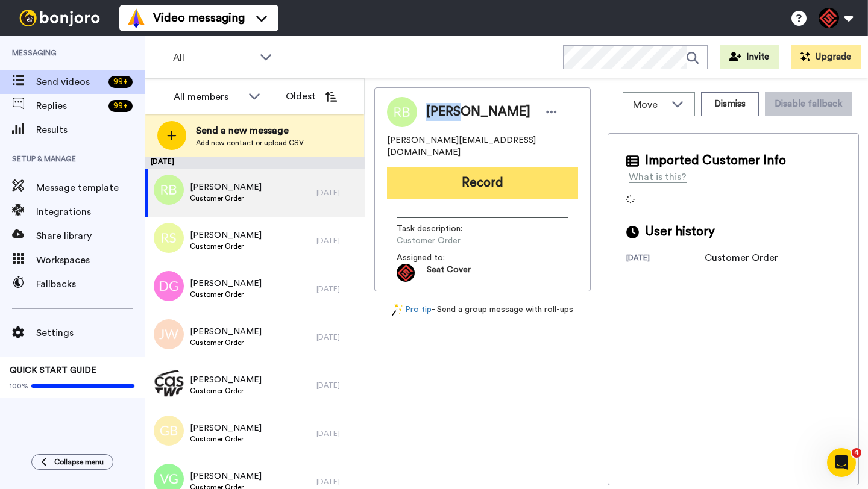
click at [464, 168] on button "Record" at bounding box center [482, 183] width 191 height 31
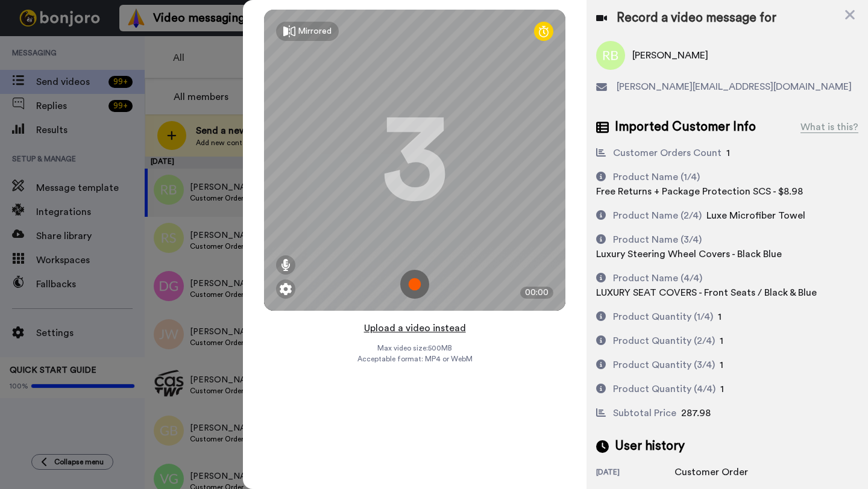
click at [413, 330] on button "Upload a video instead" at bounding box center [414, 329] width 109 height 16
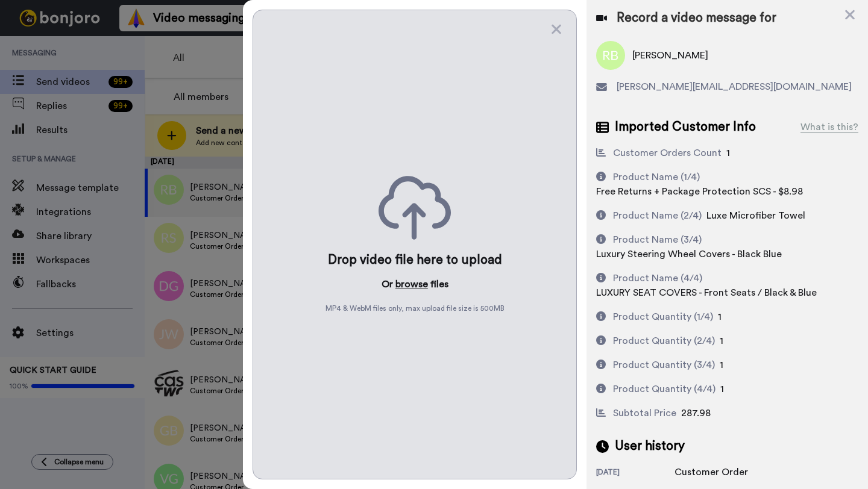
click at [409, 285] on button "browse" at bounding box center [411, 284] width 33 height 14
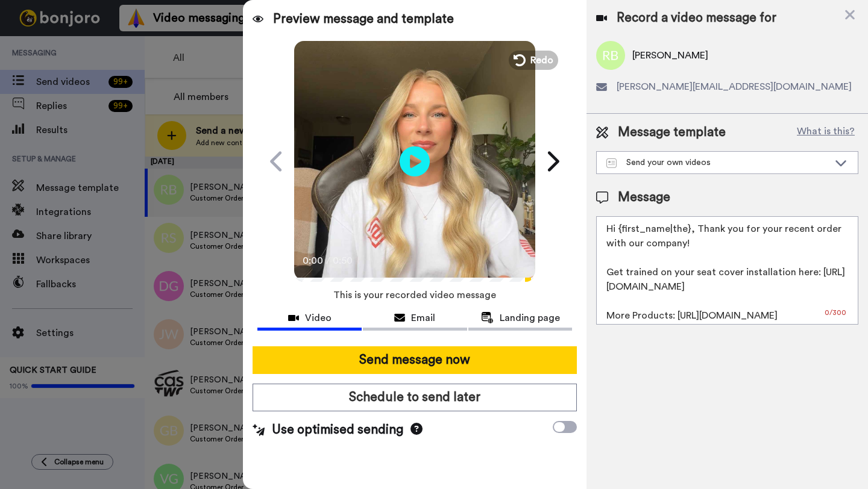
drag, startPoint x: 690, startPoint y: 231, endPoint x: 623, endPoint y: 233, distance: 66.3
click at [623, 233] on textarea "Hi {first_name|the}, Thank you for your recent order with our company! Get trai…" at bounding box center [727, 270] width 262 height 109
paste textarea "Riley"
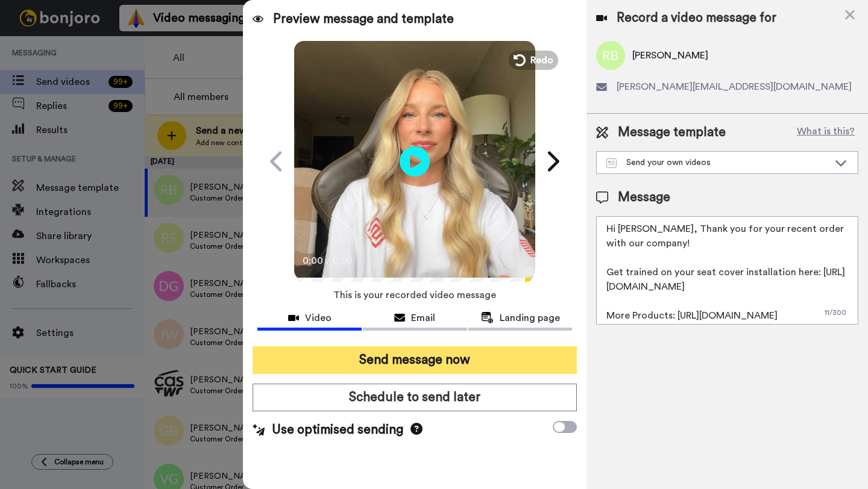
type textarea "Hi Riley, Thank you for your recent order with our company! Get trained on your…"
click at [441, 359] on button "Send message now" at bounding box center [415, 361] width 324 height 28
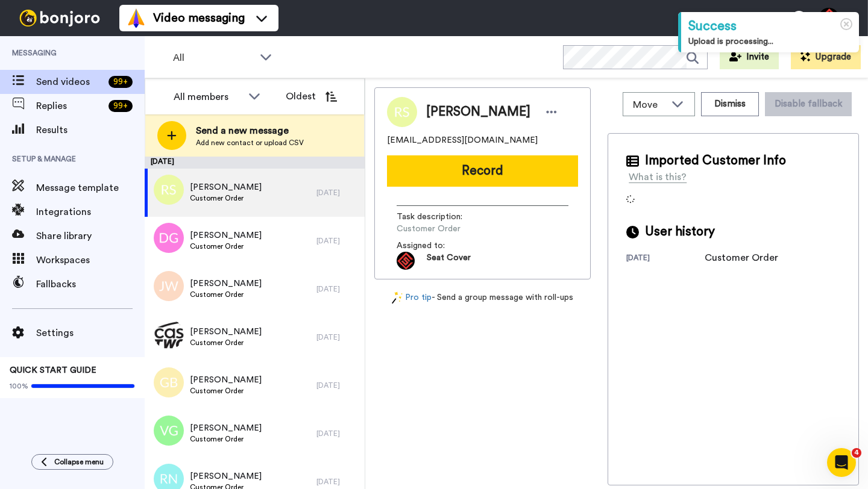
click at [442, 113] on span "[PERSON_NAME]" at bounding box center [478, 112] width 104 height 18
copy span "[PERSON_NAME]"
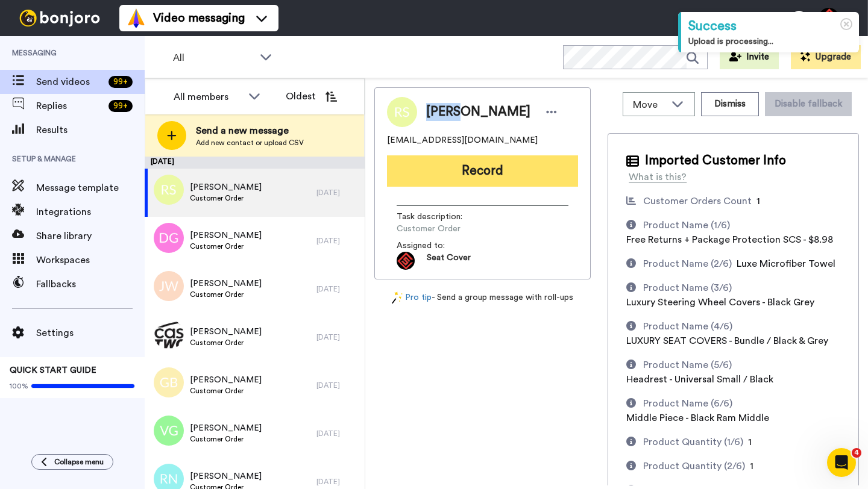
click at [453, 170] on button "Record" at bounding box center [482, 171] width 191 height 31
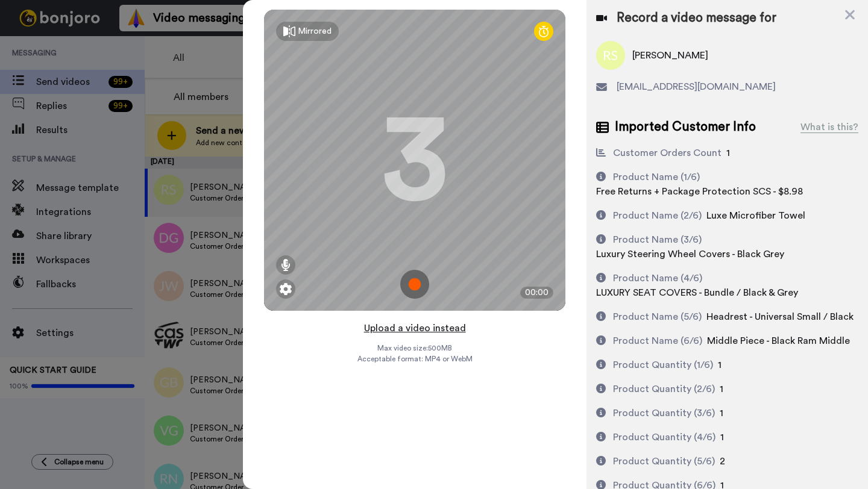
click at [411, 327] on button "Upload a video instead" at bounding box center [414, 329] width 109 height 16
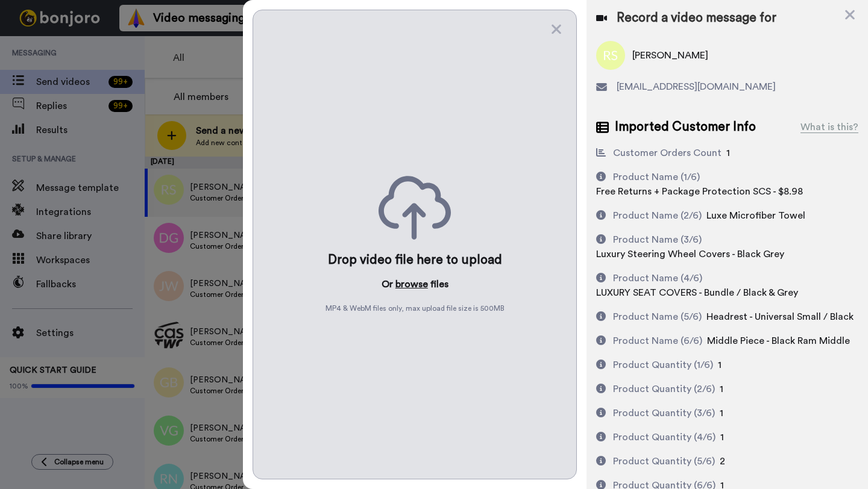
click at [409, 287] on button "browse" at bounding box center [411, 284] width 33 height 14
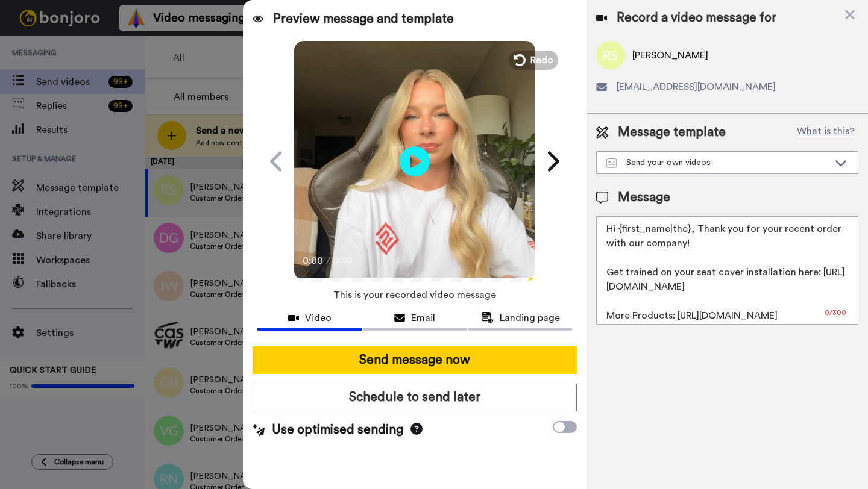
drag, startPoint x: 688, startPoint y: 231, endPoint x: 626, endPoint y: 233, distance: 62.7
click at [626, 233] on textarea "Hi {first_name|the}, Thank you for your recent order with our company! Get trai…" at bounding box center [727, 270] width 262 height 109
paste textarea "Riley"
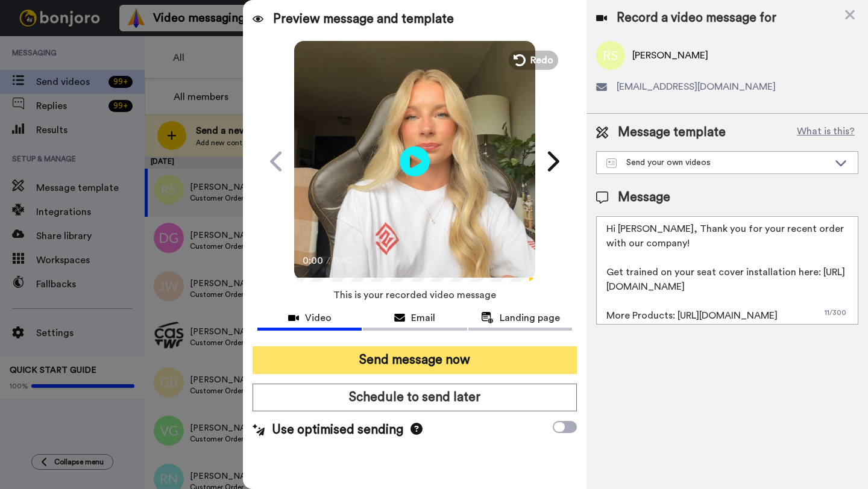
type textarea "Hi Riley, Thank you for your recent order with our company! Get trained on your…"
click at [459, 371] on button "Send message now" at bounding box center [415, 361] width 324 height 28
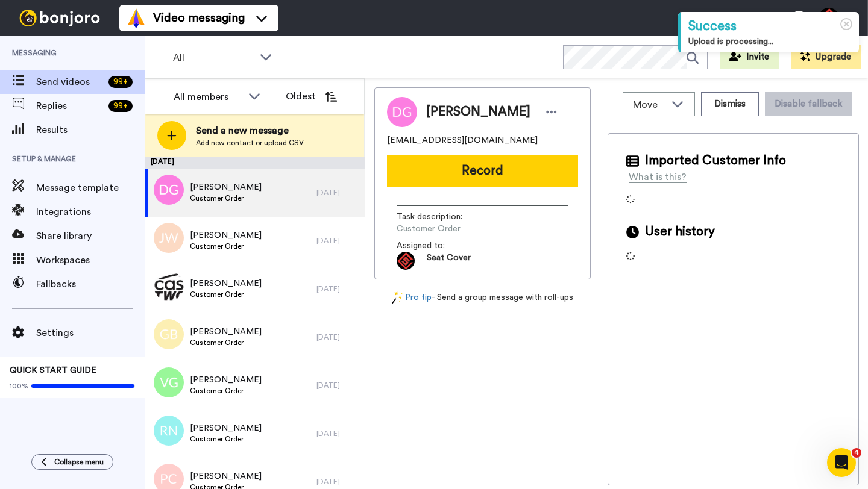
click at [447, 118] on span "[PERSON_NAME]" at bounding box center [478, 112] width 104 height 18
copy span "[PERSON_NAME]"
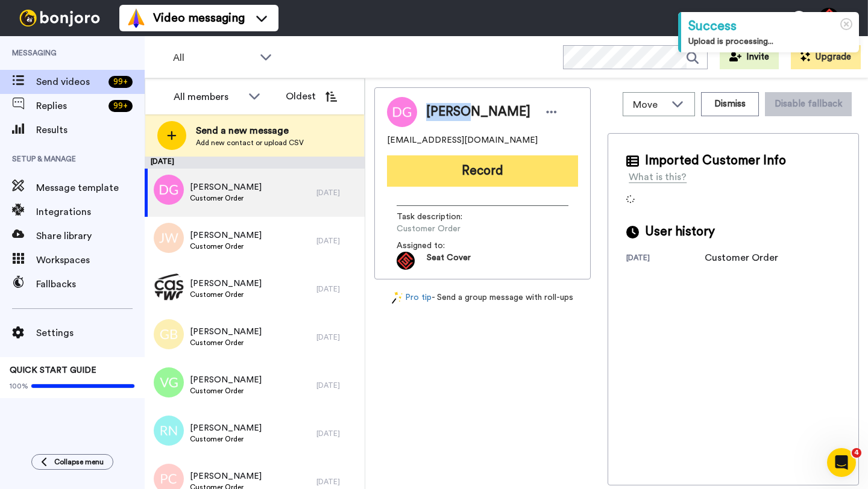
click at [496, 171] on button "Record" at bounding box center [482, 171] width 191 height 31
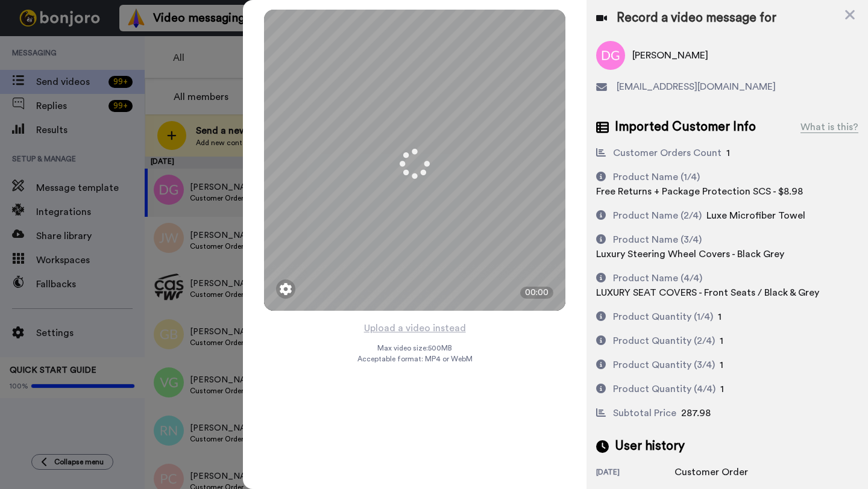
click at [421, 323] on button "Upload a video instead" at bounding box center [414, 329] width 109 height 16
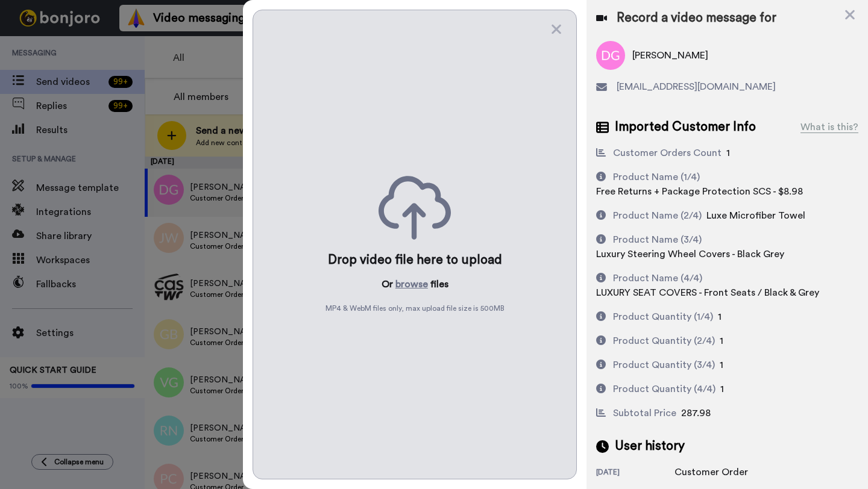
click at [426, 324] on div "Drop video file here to upload Or browse files MP4 & WebM files only, max uploa…" at bounding box center [415, 245] width 324 height 470
click at [418, 286] on button "browse" at bounding box center [411, 284] width 33 height 14
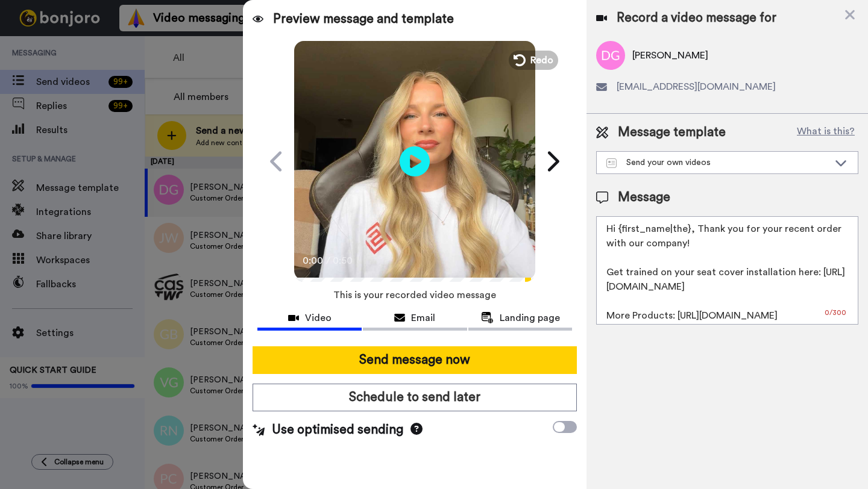
drag, startPoint x: 688, startPoint y: 233, endPoint x: 623, endPoint y: 233, distance: 65.7
click at [623, 233] on textarea "Hi {first_name|the}, Thank you for your recent order with our company! Get trai…" at bounding box center [727, 270] width 262 height 109
paste textarea "Dustin"
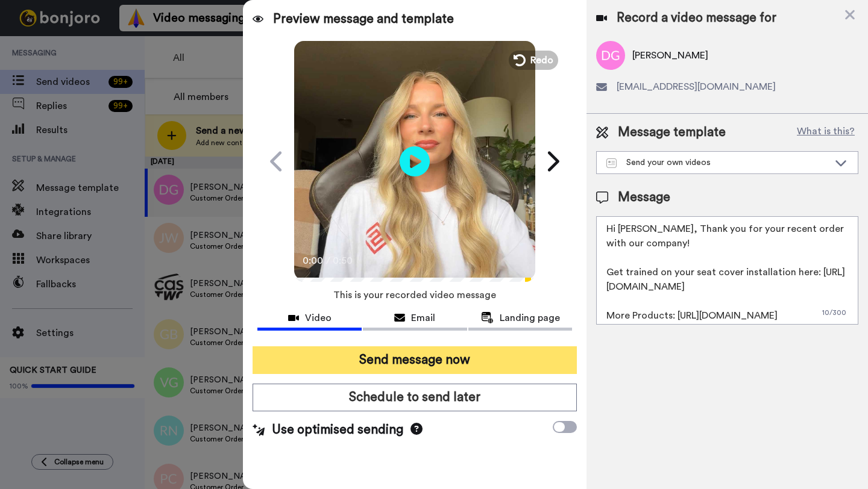
type textarea "Hi Dustin, Thank you for your recent order with our company! Get trained on you…"
click at [419, 367] on button "Send message now" at bounding box center [415, 361] width 324 height 28
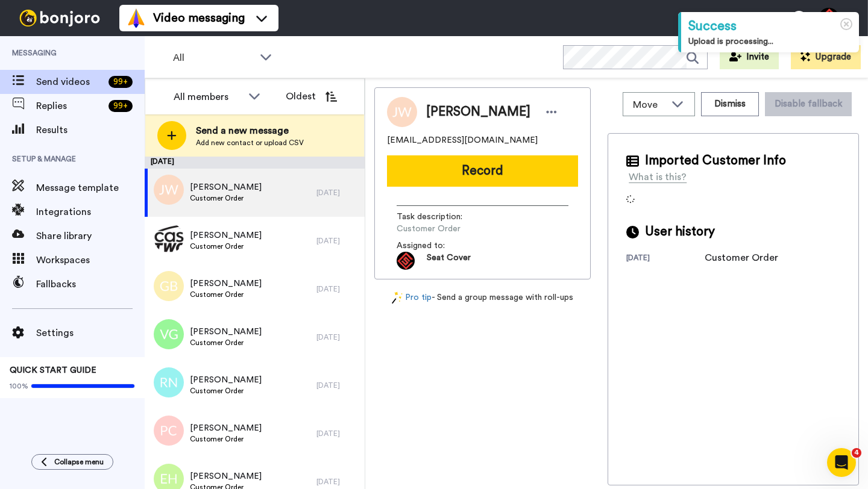
click at [448, 110] on span "James Williams" at bounding box center [478, 112] width 104 height 18
copy span "James"
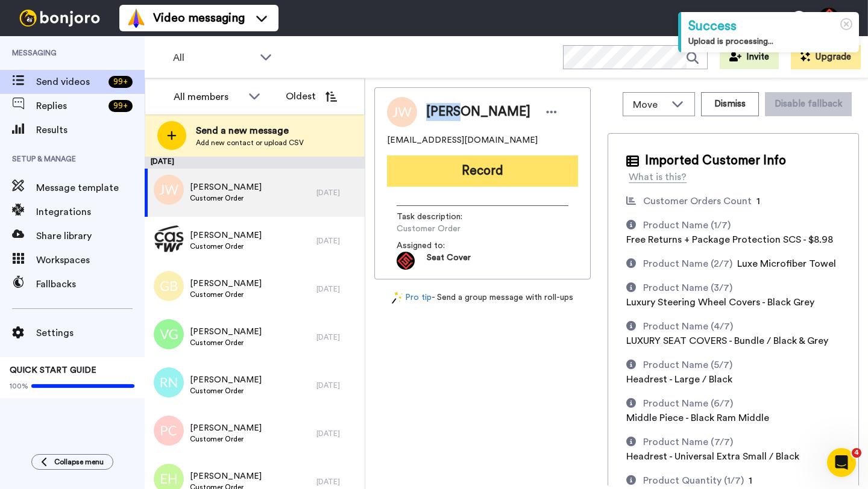
click at [458, 177] on button "Record" at bounding box center [482, 171] width 191 height 31
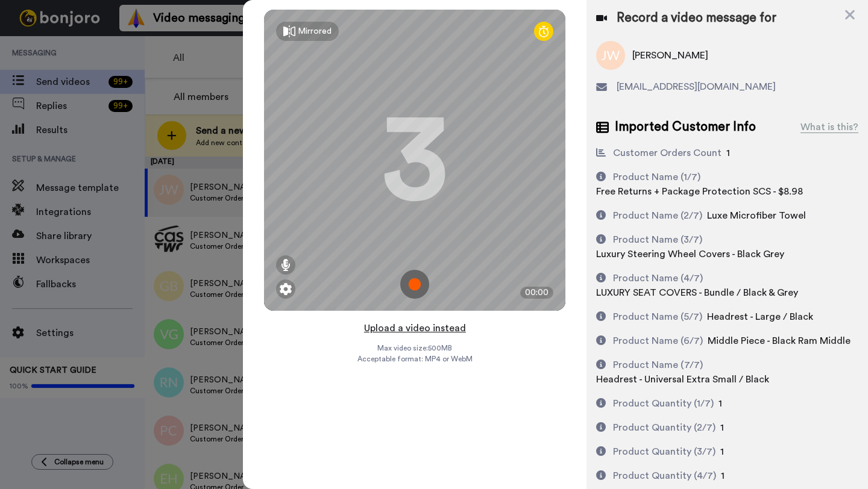
click at [409, 329] on button "Upload a video instead" at bounding box center [414, 329] width 109 height 16
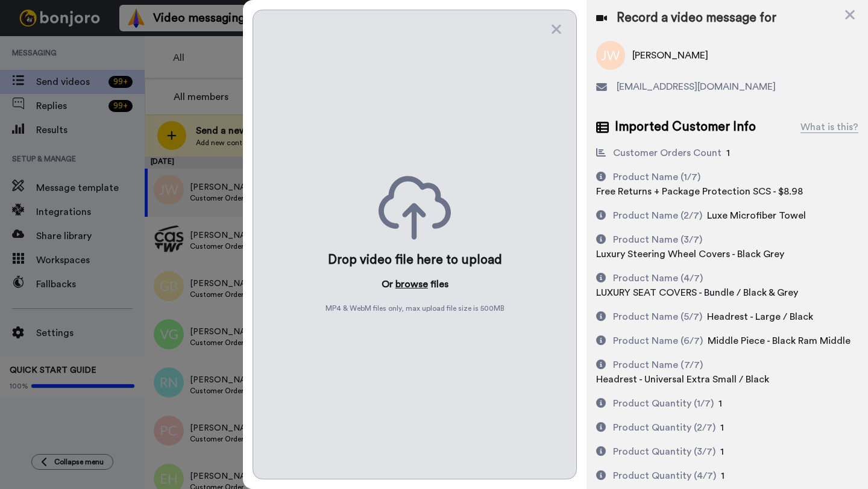
click at [412, 288] on button "browse" at bounding box center [411, 284] width 33 height 14
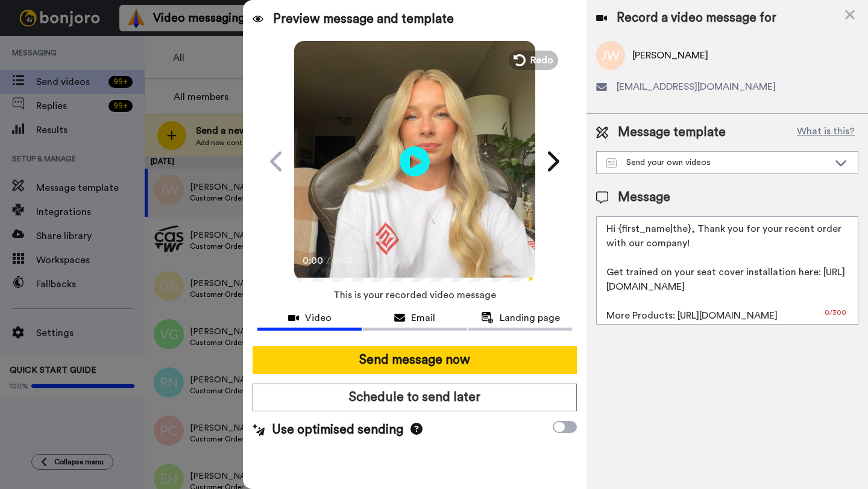
drag, startPoint x: 689, startPoint y: 231, endPoint x: 619, endPoint y: 229, distance: 70.0
click at [619, 229] on textarea "Hi {first_name|the}, Thank you for your recent order with our company! Get trai…" at bounding box center [727, 270] width 262 height 109
paste textarea "James"
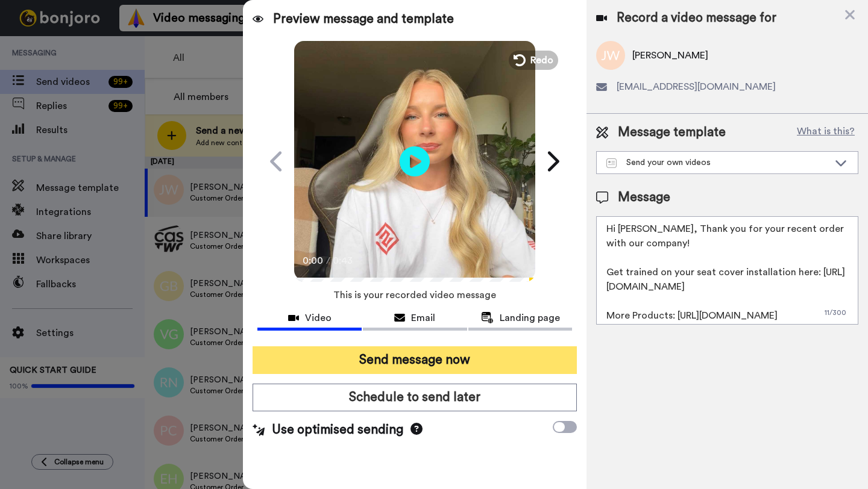
type textarea "Hi James, Thank you for your recent order with our company! Get trained on your…"
click at [491, 360] on button "Send message now" at bounding box center [415, 361] width 324 height 28
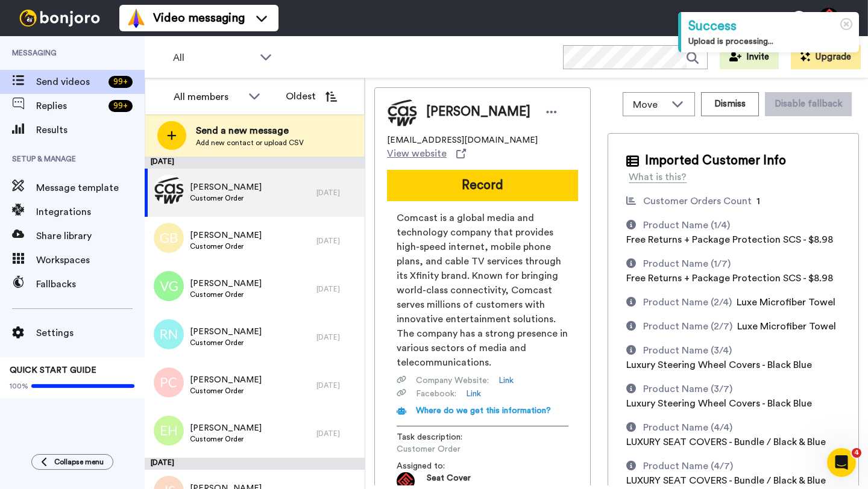
click at [446, 112] on span "[PERSON_NAME]" at bounding box center [478, 112] width 104 height 18
copy span "[PERSON_NAME]"
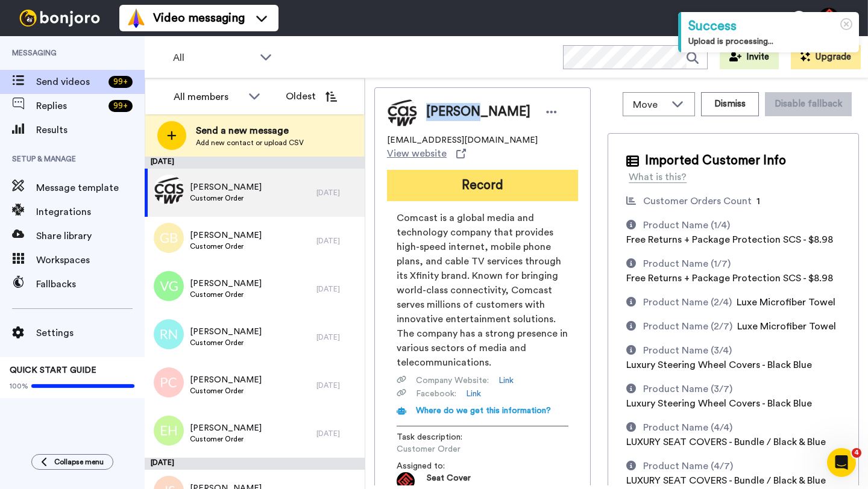
click at [488, 180] on button "Record" at bounding box center [482, 185] width 191 height 31
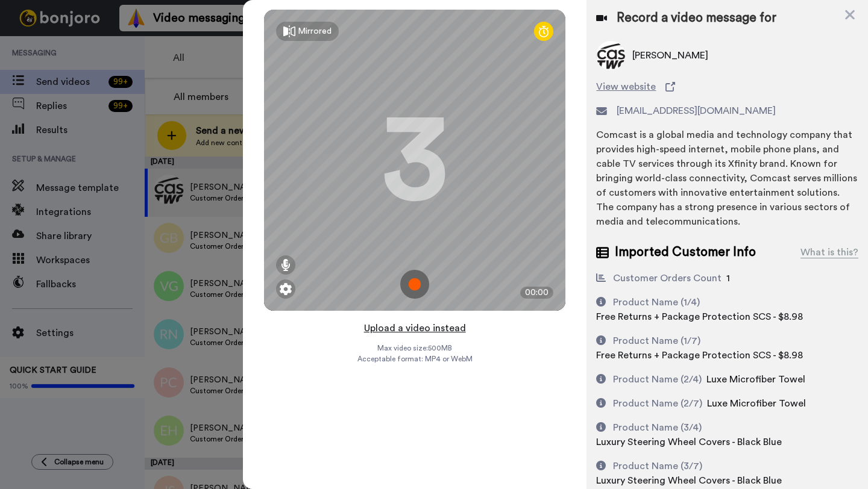
click at [429, 334] on button "Upload a video instead" at bounding box center [414, 329] width 109 height 16
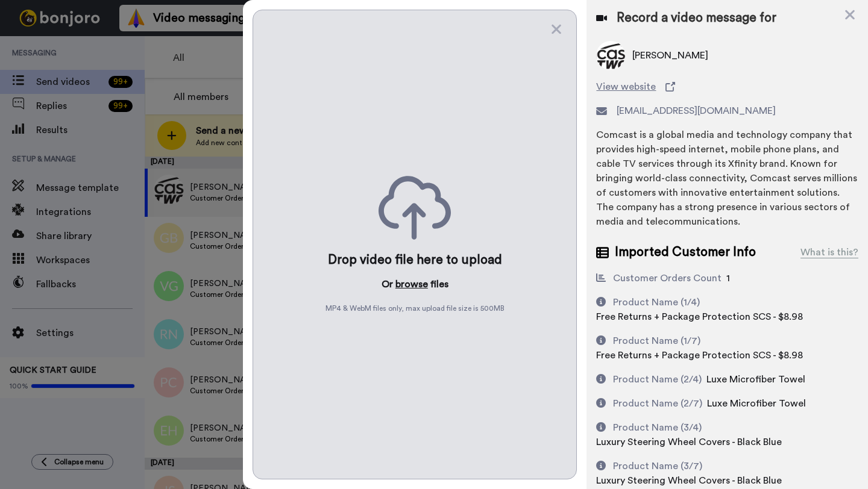
click at [404, 291] on button "browse" at bounding box center [411, 284] width 33 height 14
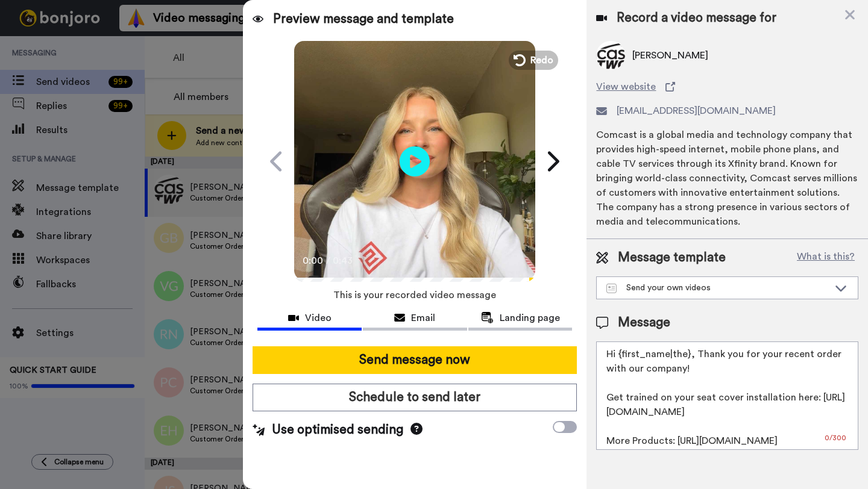
drag, startPoint x: 689, startPoint y: 358, endPoint x: 620, endPoint y: 360, distance: 68.8
click at [620, 360] on textarea "Hi {first_name|the}, Thank you for your recent order with our company! Get trai…" at bounding box center [727, 396] width 262 height 109
paste textarea "Cynthia"
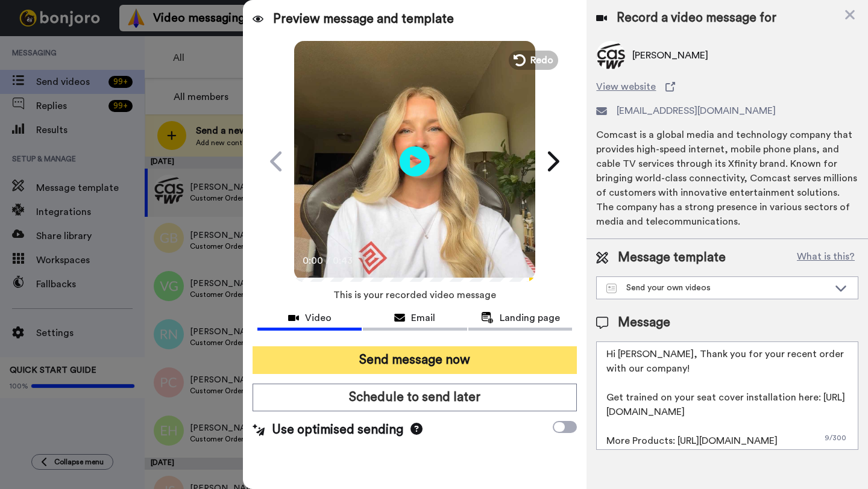
type textarea "Hi Cynthia, Thank you for your recent order with our company! Get trained on yo…"
click at [515, 359] on button "Send message now" at bounding box center [415, 361] width 324 height 28
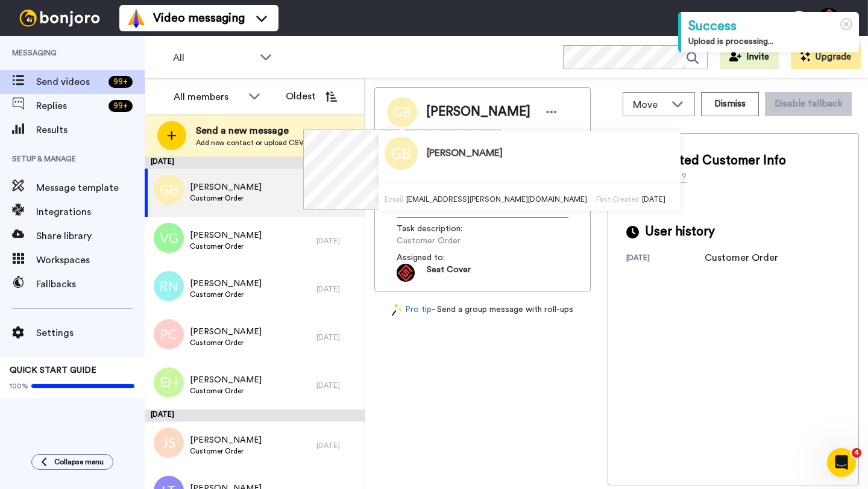
click at [442, 108] on span "Greg Buetz" at bounding box center [478, 112] width 104 height 18
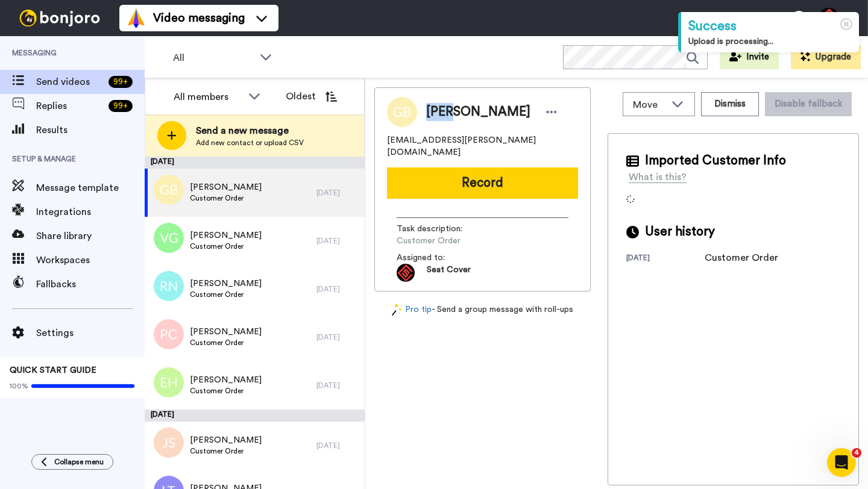
click at [442, 108] on span "Greg Buetz" at bounding box center [478, 112] width 104 height 18
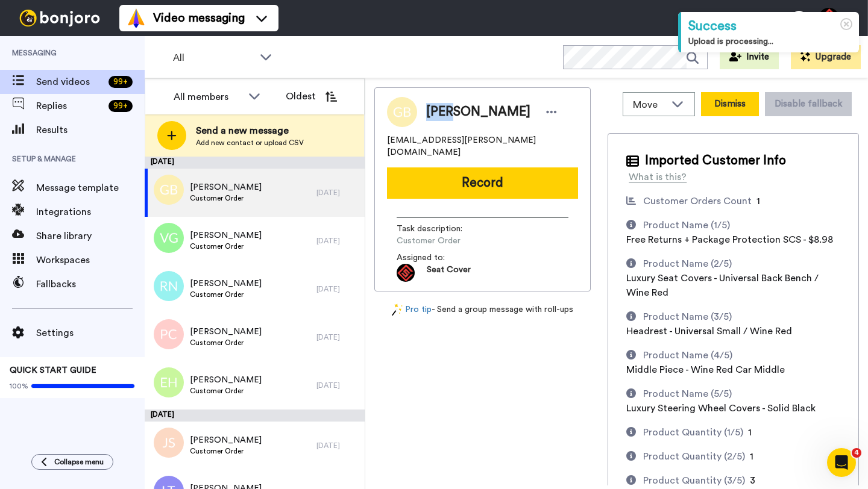
click at [723, 98] on button "Dismiss" at bounding box center [730, 104] width 58 height 24
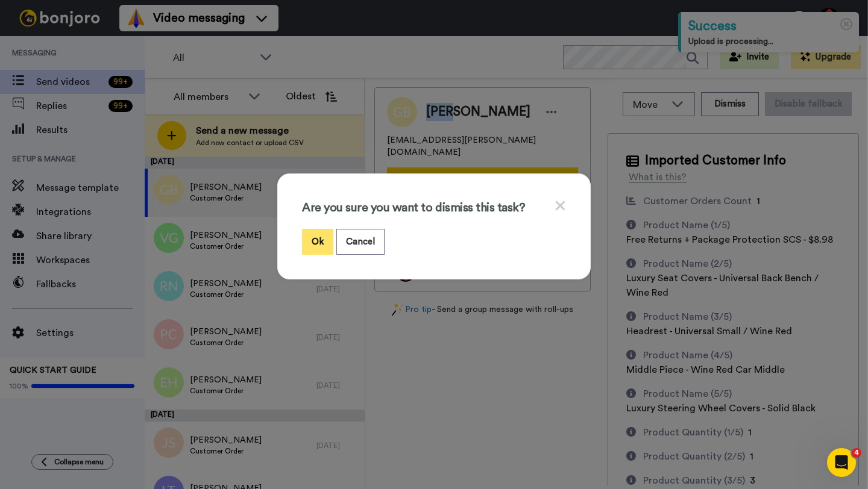
click at [310, 238] on button "Ok" at bounding box center [317, 242] width 31 height 26
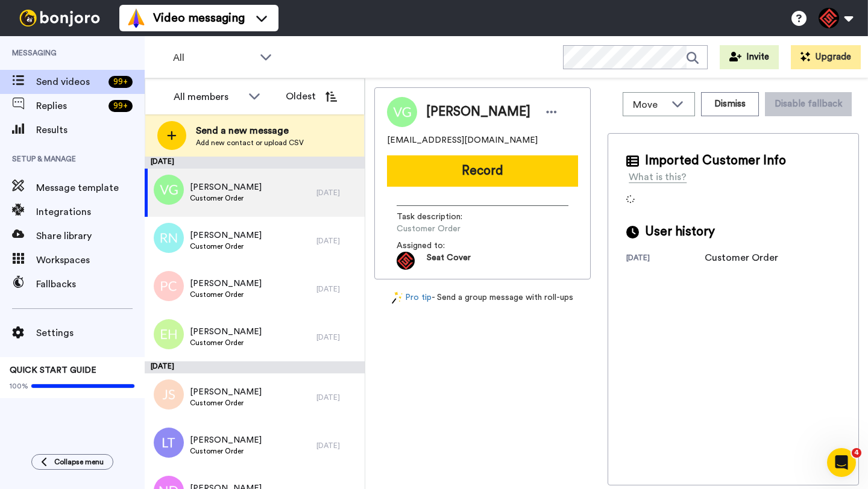
click at [451, 109] on span "Valente Garcia" at bounding box center [478, 112] width 104 height 18
copy span "Valente"
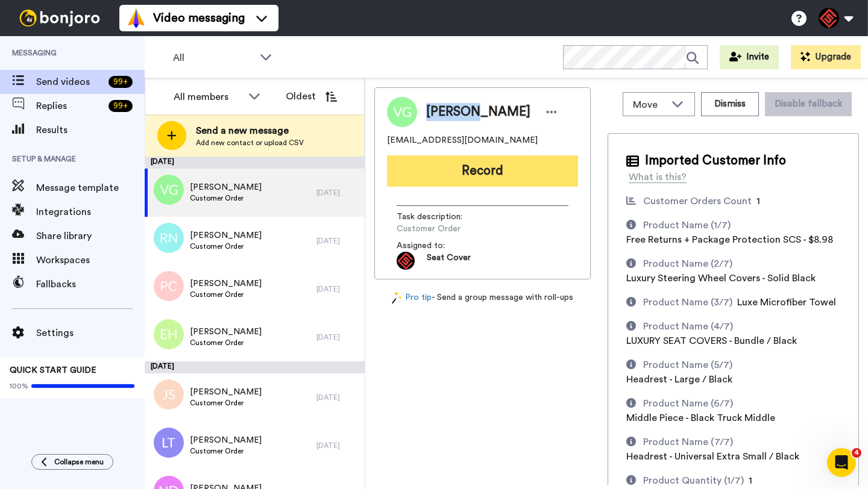
click at [465, 177] on button "Record" at bounding box center [482, 171] width 191 height 31
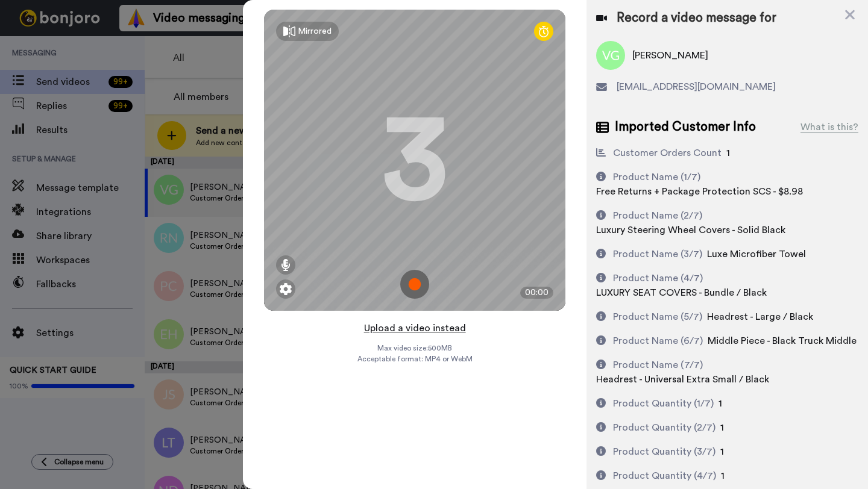
click at [398, 329] on button "Upload a video instead" at bounding box center [414, 329] width 109 height 16
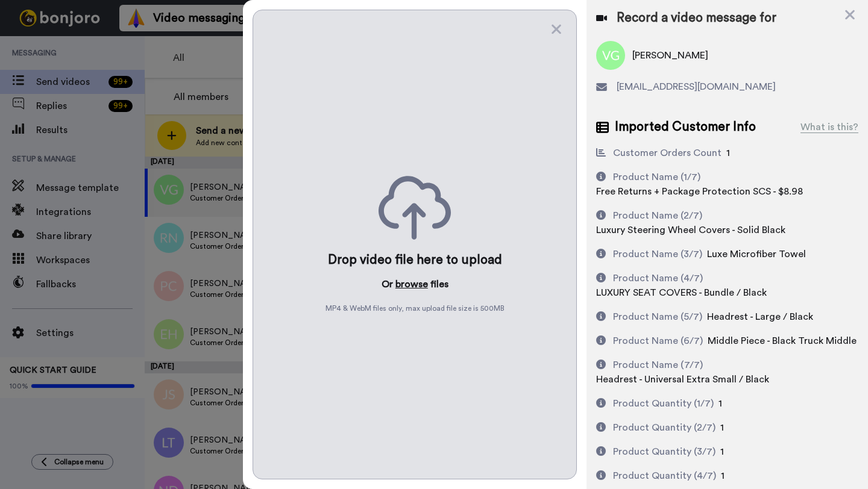
click at [406, 287] on button "browse" at bounding box center [411, 284] width 33 height 14
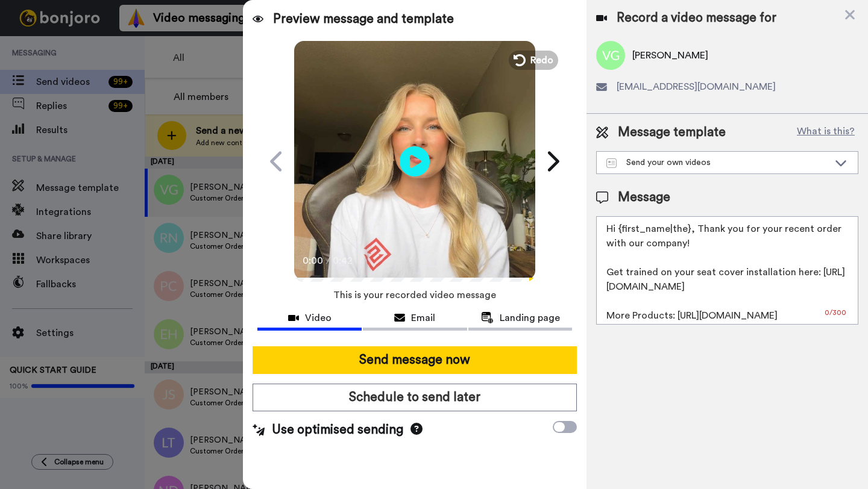
drag, startPoint x: 688, startPoint y: 236, endPoint x: 618, endPoint y: 235, distance: 70.5
click at [618, 235] on textarea "Hi {first_name|the}, Thank you for your recent order with our company! Get trai…" at bounding box center [727, 270] width 262 height 109
paste textarea "Valente"
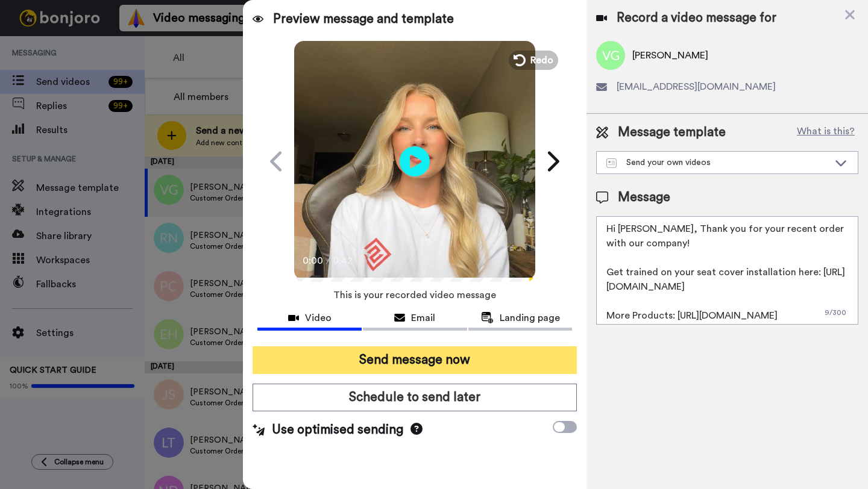
type textarea "Hi Valente, Thank you for your recent order with our company! Get trained on yo…"
click at [401, 362] on button "Send message now" at bounding box center [415, 361] width 324 height 28
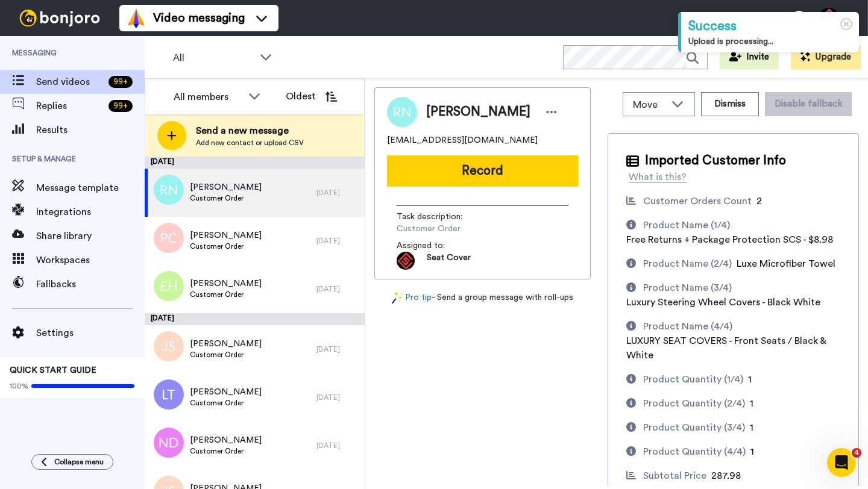
click at [433, 112] on span "[PERSON_NAME]" at bounding box center [478, 112] width 104 height 18
copy span "[PERSON_NAME]"
click at [721, 99] on button "Dismiss" at bounding box center [730, 104] width 58 height 24
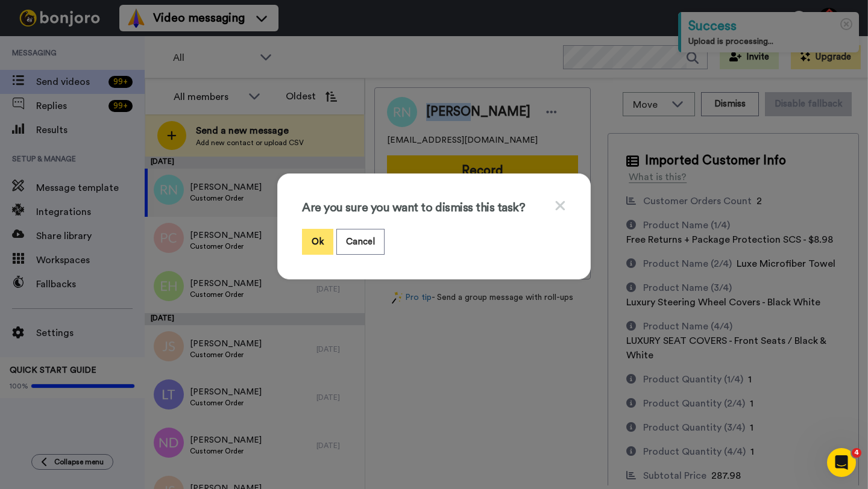
click at [313, 240] on button "Ok" at bounding box center [317, 242] width 31 height 26
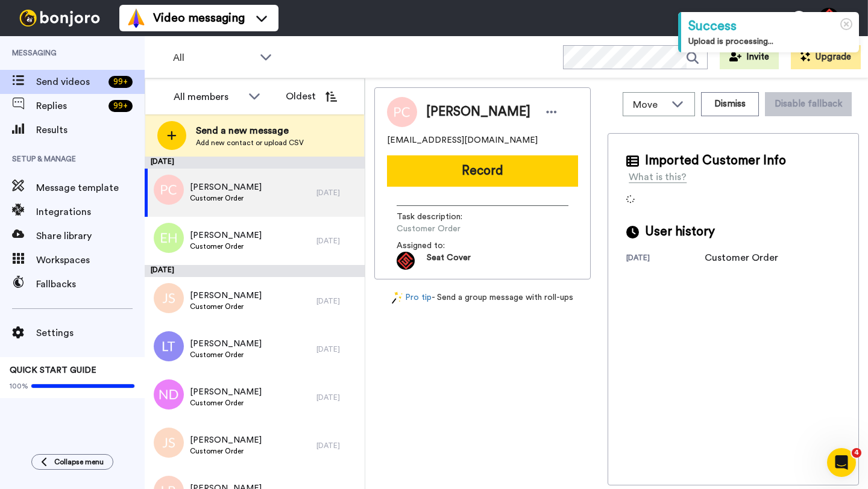
click at [445, 110] on span "[PERSON_NAME]" at bounding box center [478, 112] width 104 height 18
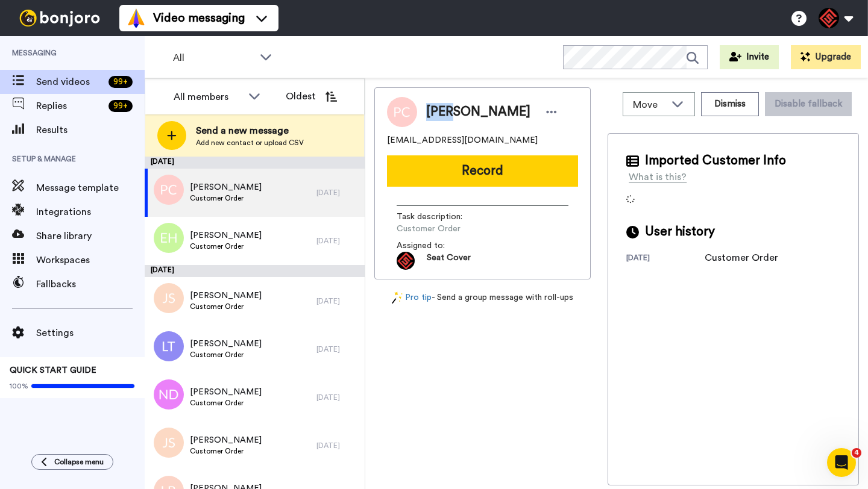
copy span "[PERSON_NAME]"
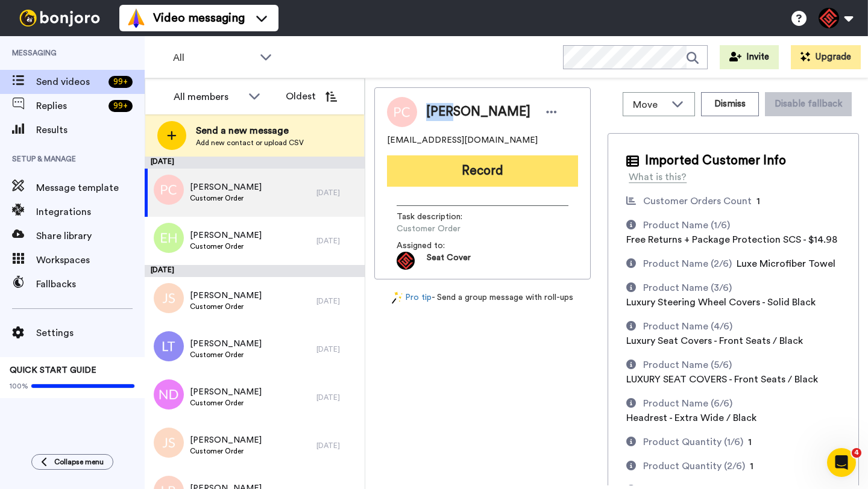
click at [455, 172] on button "Record" at bounding box center [482, 171] width 191 height 31
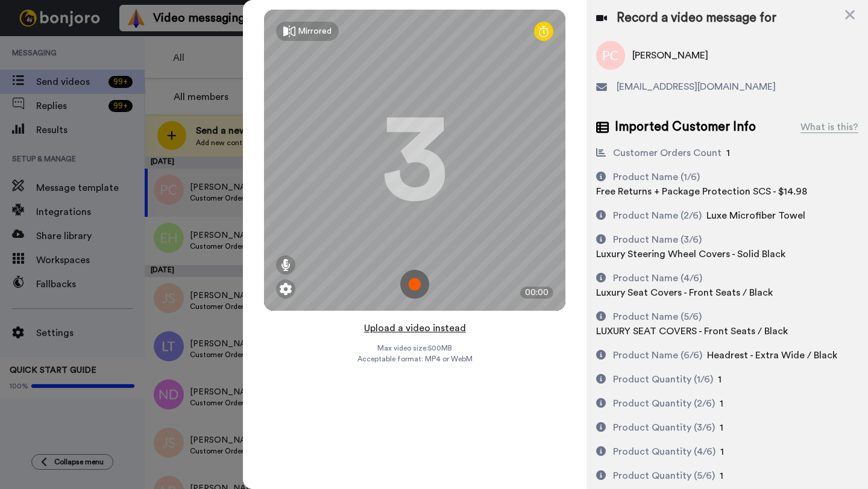
click at [404, 327] on button "Upload a video instead" at bounding box center [414, 329] width 109 height 16
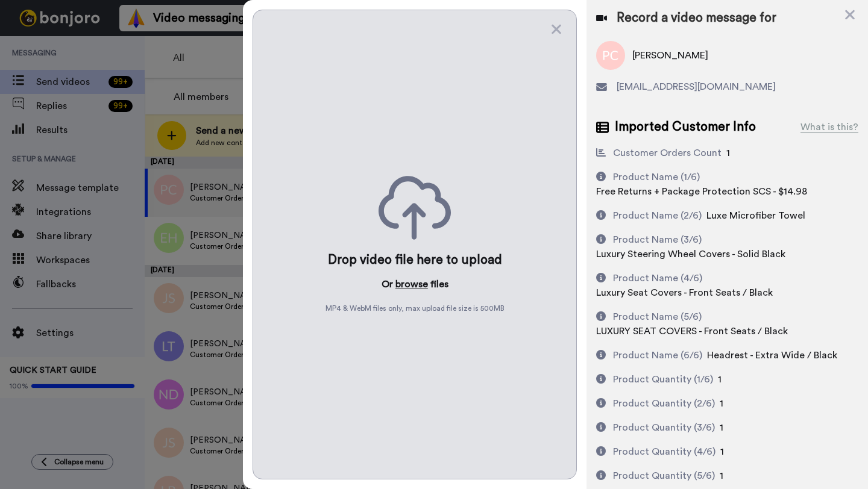
click at [404, 289] on button "browse" at bounding box center [411, 284] width 33 height 14
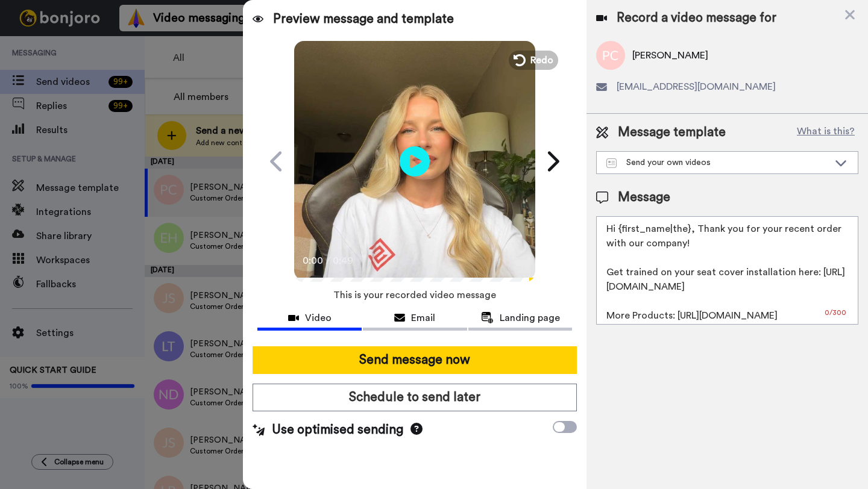
drag, startPoint x: 690, startPoint y: 230, endPoint x: 620, endPoint y: 233, distance: 69.4
click at [620, 233] on textarea "Hi {first_name|the}, Thank you for your recent order with our company! Get trai…" at bounding box center [727, 270] width 262 height 109
paste textarea "Paul"
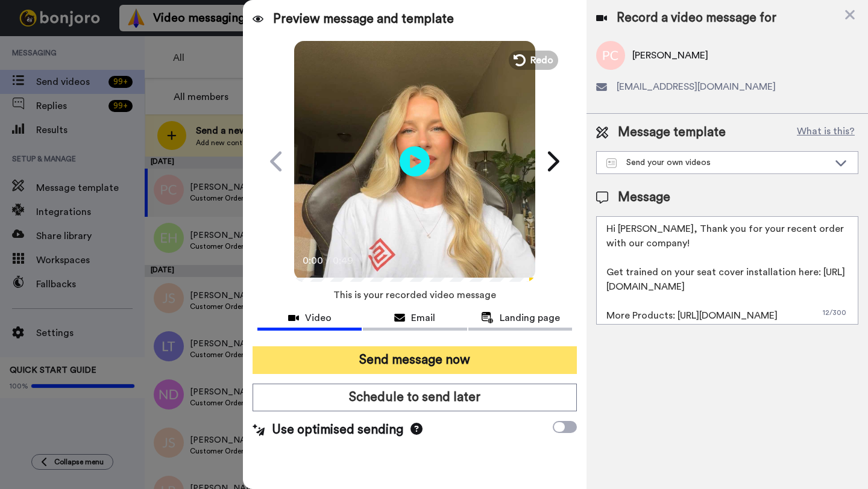
type textarea "Hi Paul, Thank you for your recent order with our company! Get trained on your …"
click at [467, 356] on button "Send message now" at bounding box center [415, 361] width 324 height 28
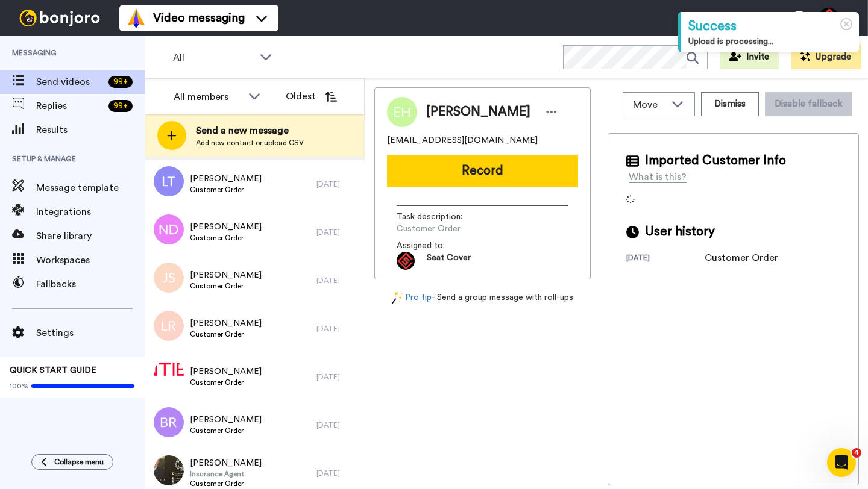
scroll to position [119, 0]
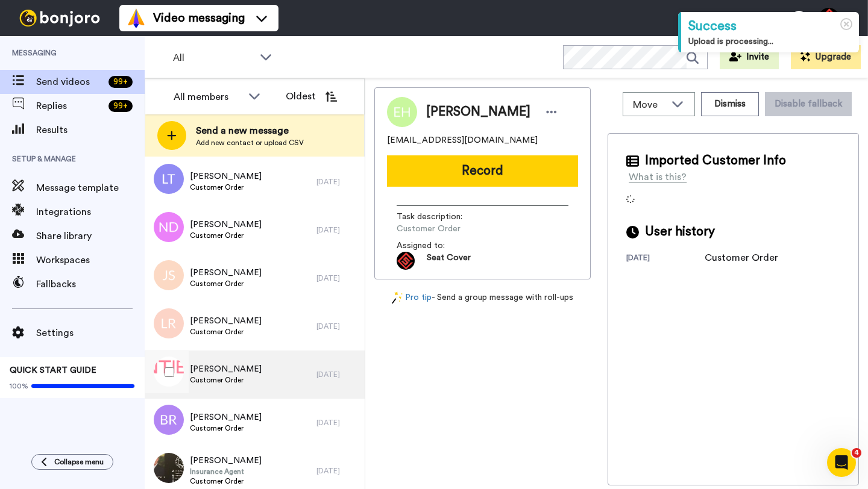
click at [241, 374] on span "[PERSON_NAME]" at bounding box center [226, 369] width 72 height 12
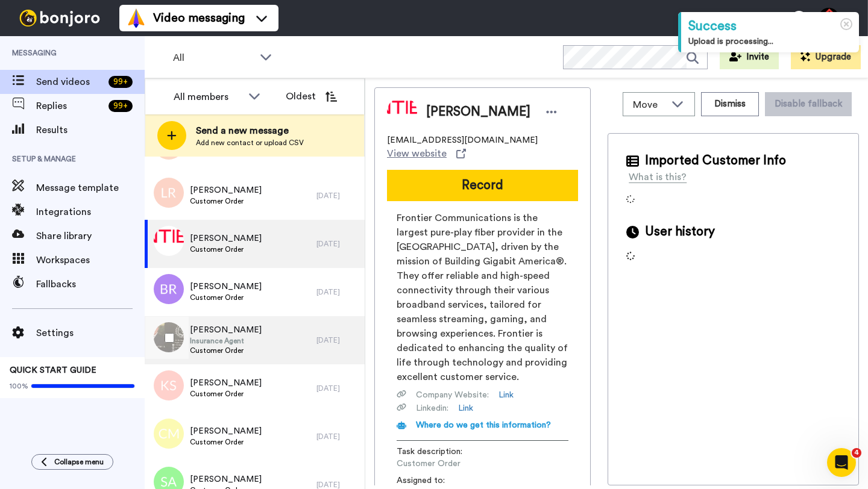
click at [241, 336] on span "[PERSON_NAME]" at bounding box center [226, 330] width 72 height 12
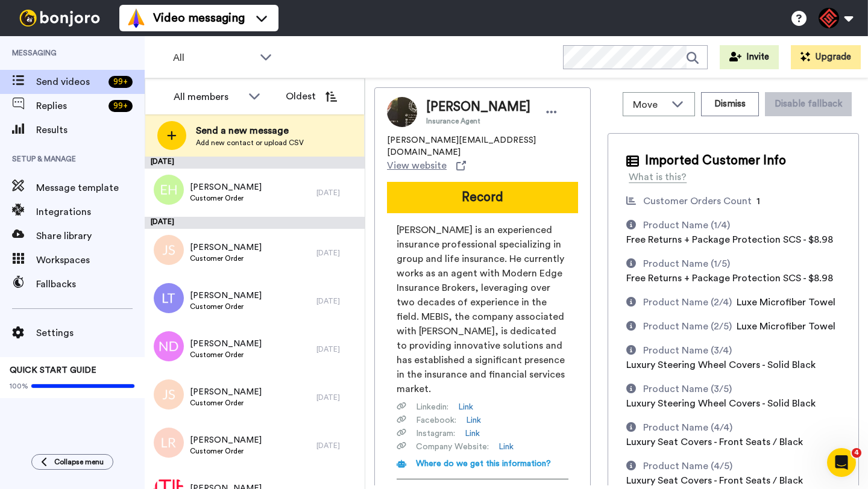
click at [436, 112] on span "[PERSON_NAME]" at bounding box center [478, 107] width 104 height 18
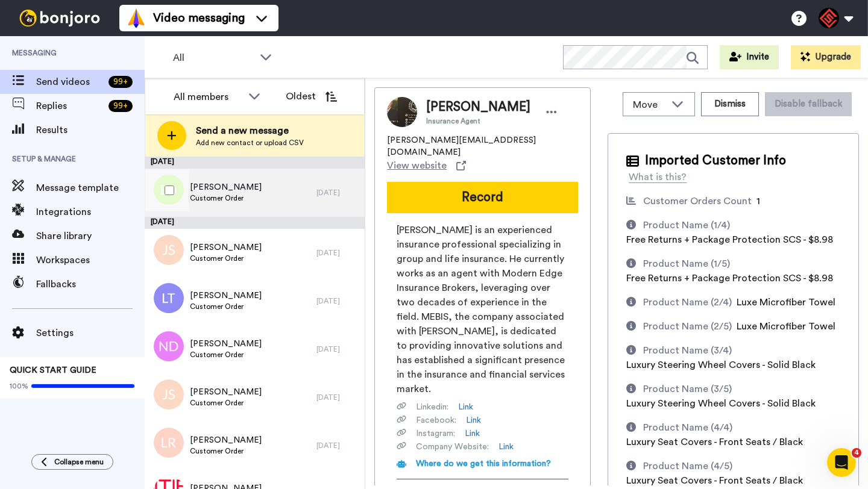
click at [282, 183] on div "Everette Hulin Customer Order" at bounding box center [231, 193] width 172 height 48
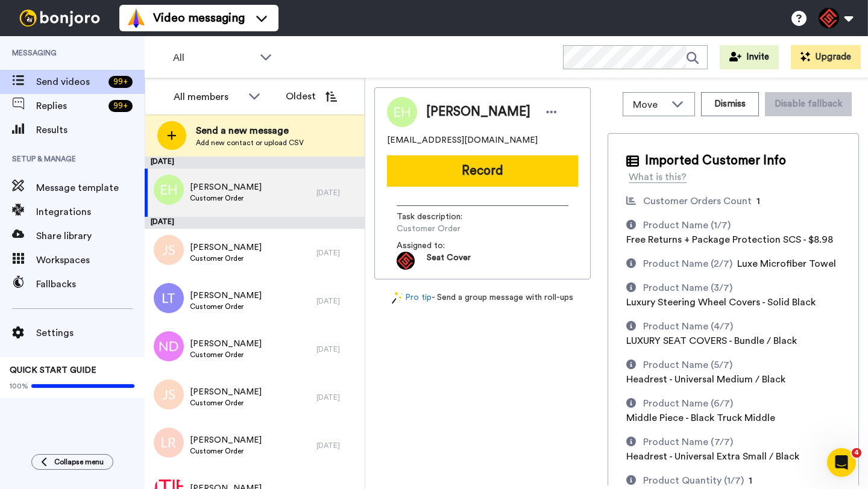
click at [451, 108] on span "Everette Hulin" at bounding box center [478, 112] width 104 height 18
copy span "Everette"
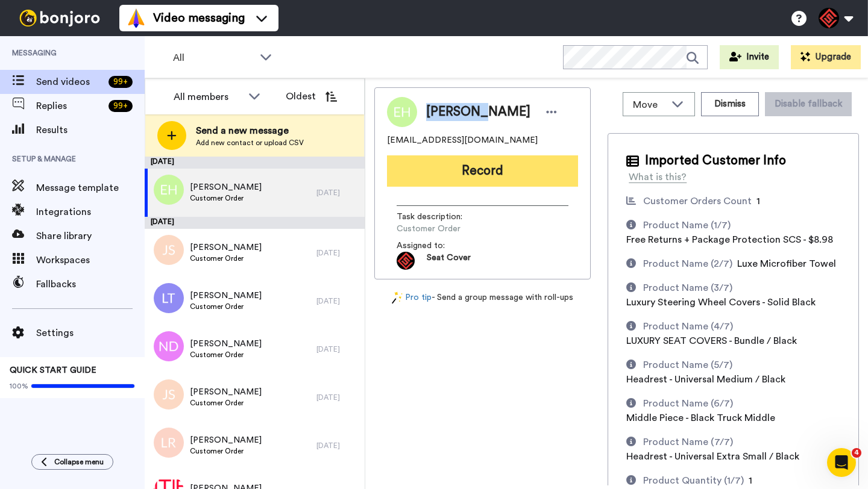
click at [486, 160] on button "Record" at bounding box center [482, 171] width 191 height 31
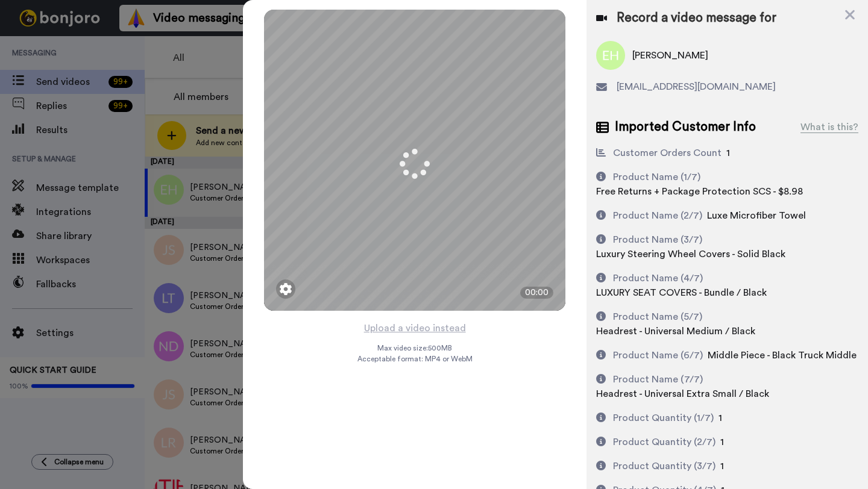
click at [407, 326] on button "Upload a video instead" at bounding box center [414, 329] width 109 height 16
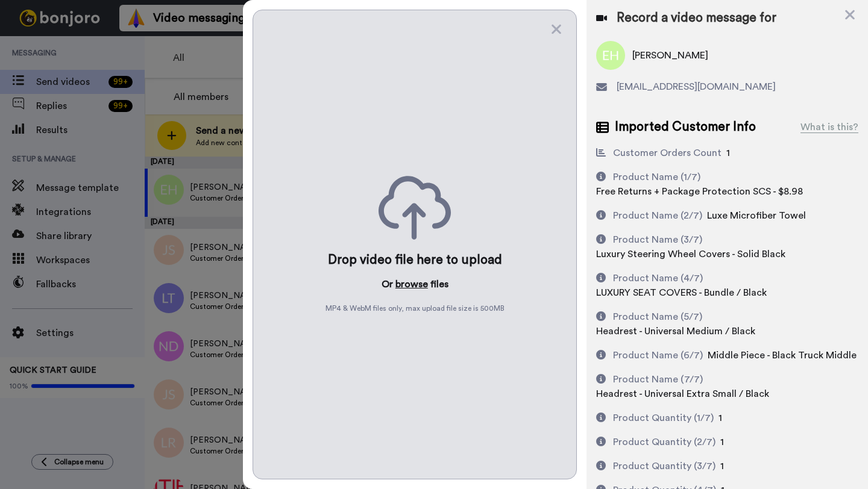
click at [402, 283] on button "browse" at bounding box center [411, 284] width 33 height 14
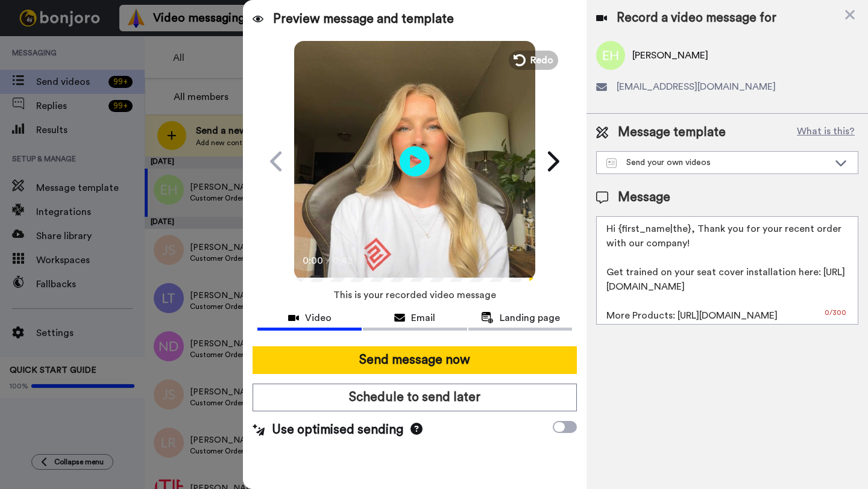
drag, startPoint x: 688, startPoint y: 232, endPoint x: 623, endPoint y: 233, distance: 65.1
click at [623, 233] on textarea "Hi {first_name|the}, Thank you for your recent order with our company! Get trai…" at bounding box center [727, 270] width 262 height 109
paste textarea "Everette"
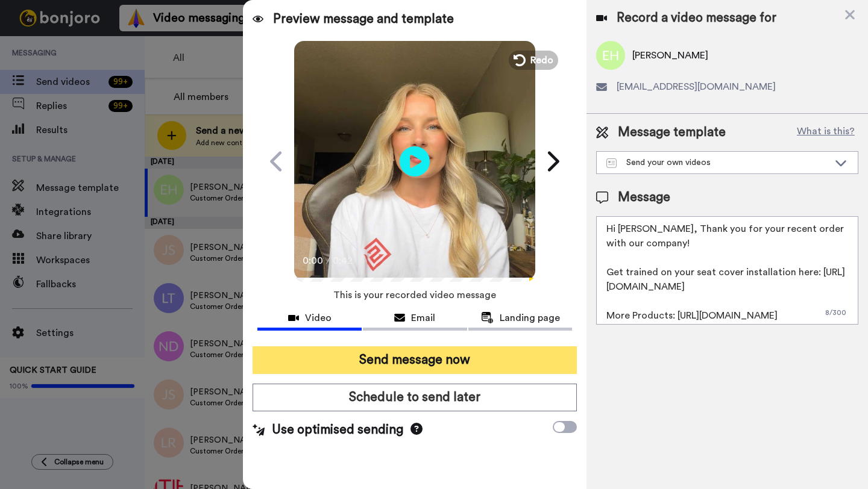
type textarea "Hi Everette, Thank you for your recent order with our company! Get trained on y…"
click at [425, 362] on button "Send message now" at bounding box center [415, 361] width 324 height 28
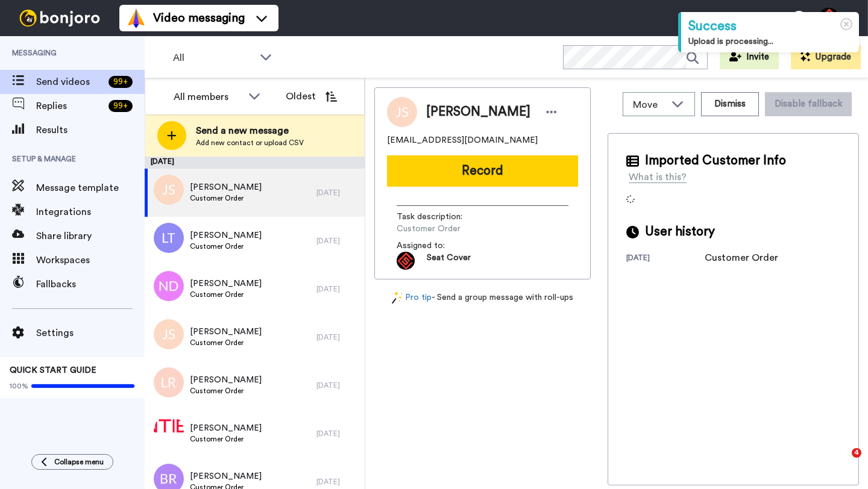
click at [433, 107] on span "[PERSON_NAME]" at bounding box center [478, 112] width 104 height 18
copy span "[PERSON_NAME]"
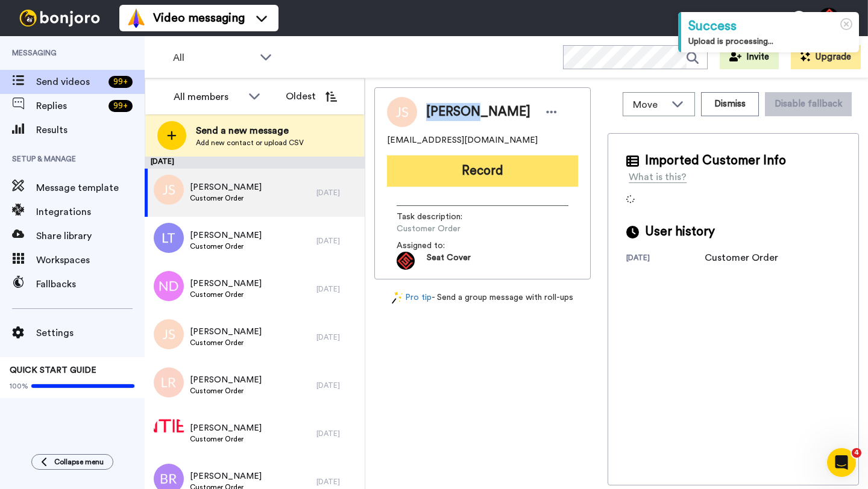
click at [496, 166] on button "Record" at bounding box center [482, 171] width 191 height 31
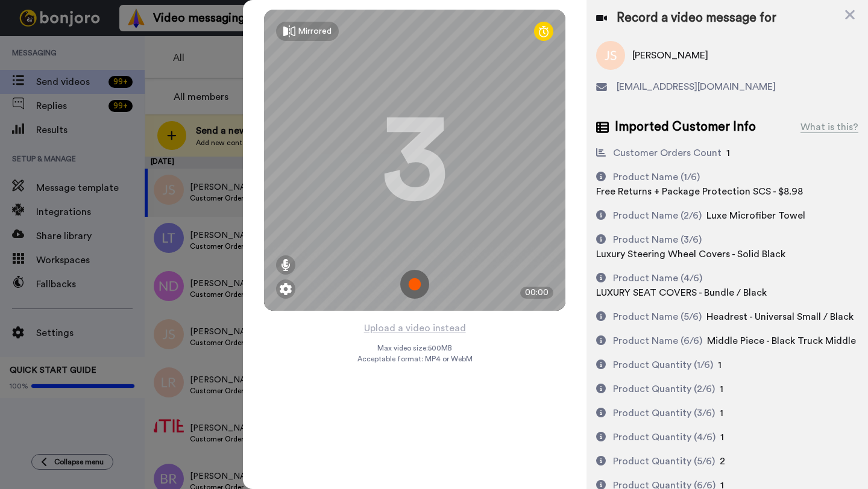
click at [204, 176] on div at bounding box center [434, 244] width 868 height 489
click at [848, 11] on icon at bounding box center [850, 15] width 10 height 10
